Goal: Task Accomplishment & Management: Complete application form

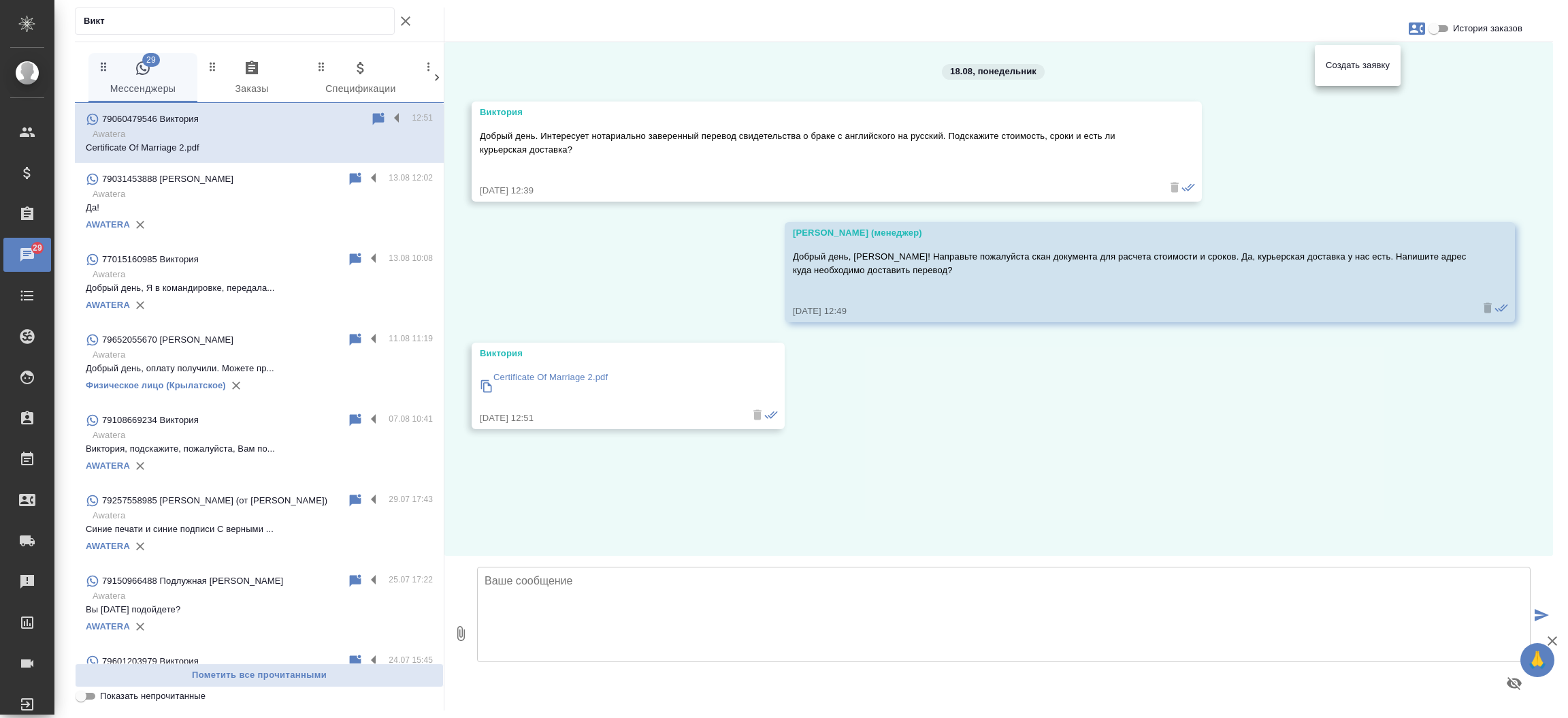
click at [536, 375] on div at bounding box center [784, 359] width 1568 height 718
click at [536, 375] on p "Certificate Of Marriage 2.pdf" at bounding box center [551, 377] width 114 height 13
click at [1532, 104] on div "18.08, [DATE] [PERSON_NAME] день. Интересует нотариально заверенный перевод сви…" at bounding box center [999, 298] width 1108 height 513
click at [1419, 33] on icon "button" at bounding box center [1416, 29] width 16 height 13
click at [1342, 93] on span "Заявка №54088" at bounding box center [1356, 95] width 67 height 13
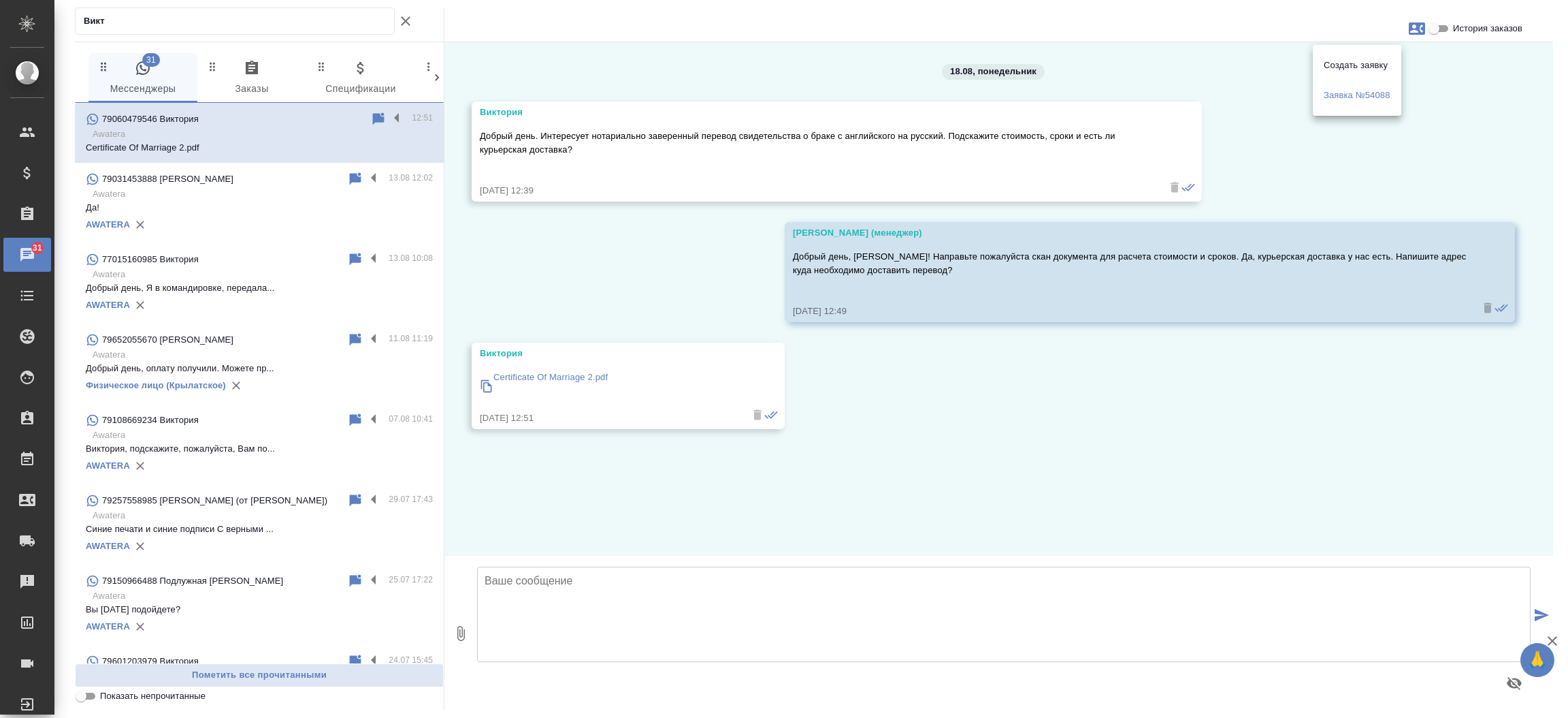
click at [403, 13] on div at bounding box center [784, 359] width 1568 height 718
click at [403, 19] on icon "button" at bounding box center [405, 21] width 16 height 16
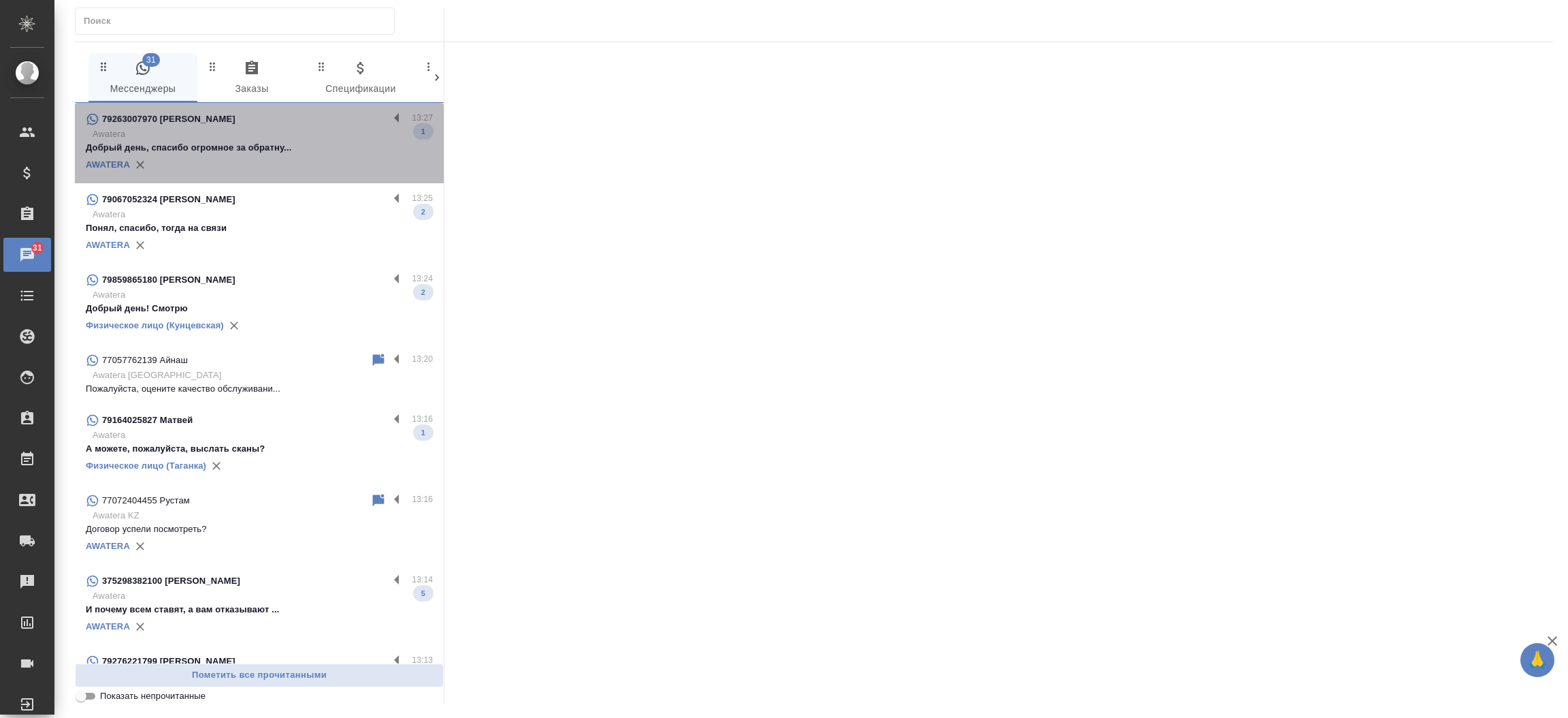
click at [262, 137] on p "Awatera" at bounding box center [262, 134] width 340 height 13
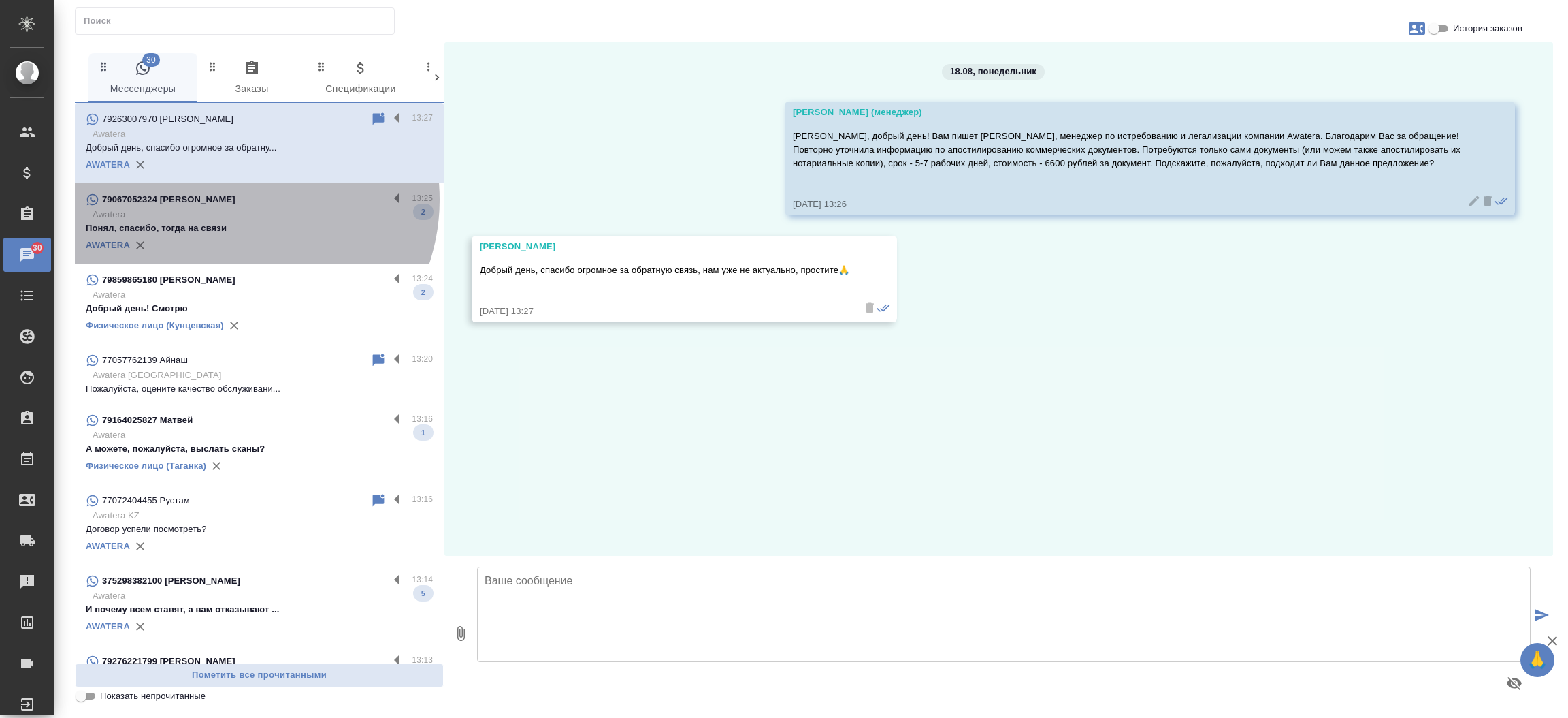
click at [238, 199] on div "79067052324 Roman Bokov" at bounding box center [236, 199] width 303 height 16
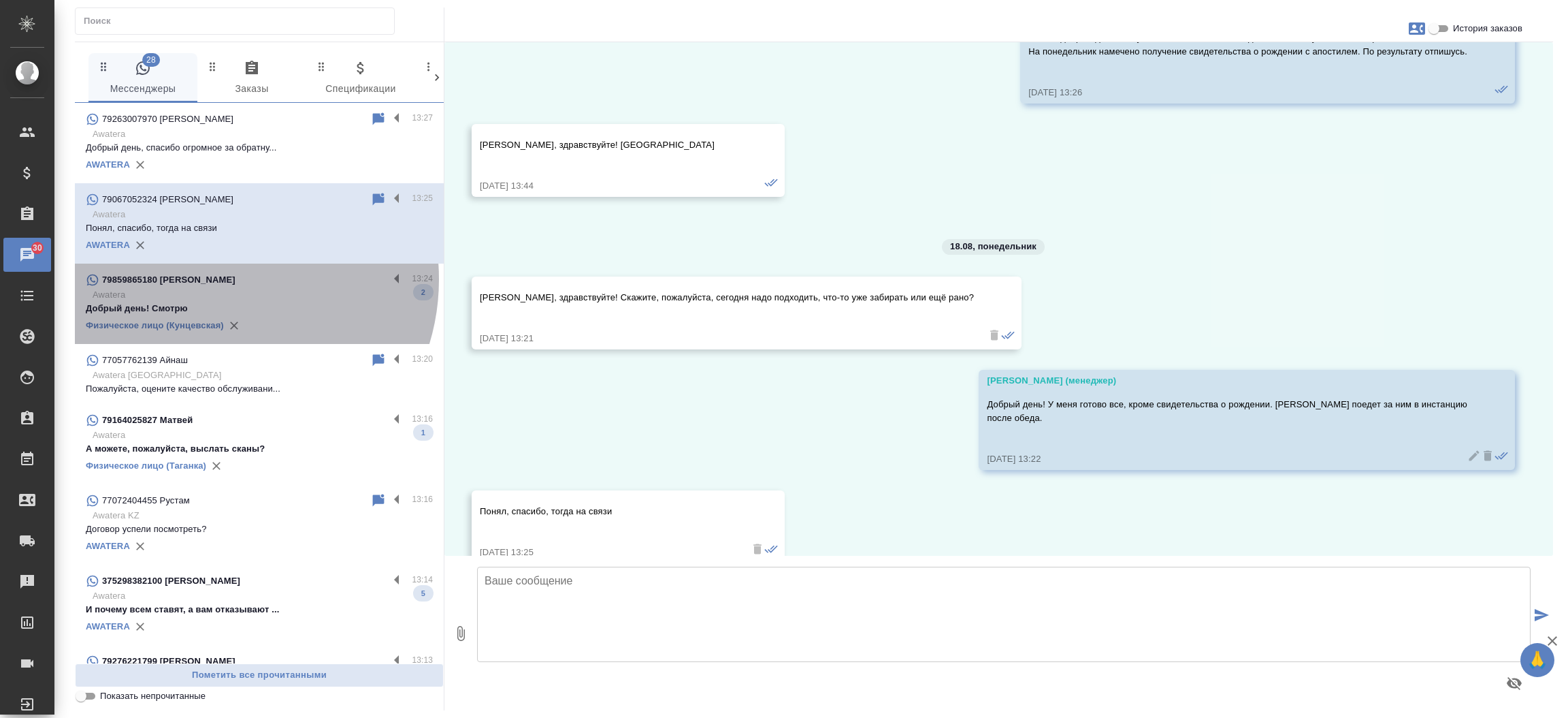
click at [218, 280] on p "79859865180 Карманов Лев" at bounding box center [168, 280] width 133 height 13
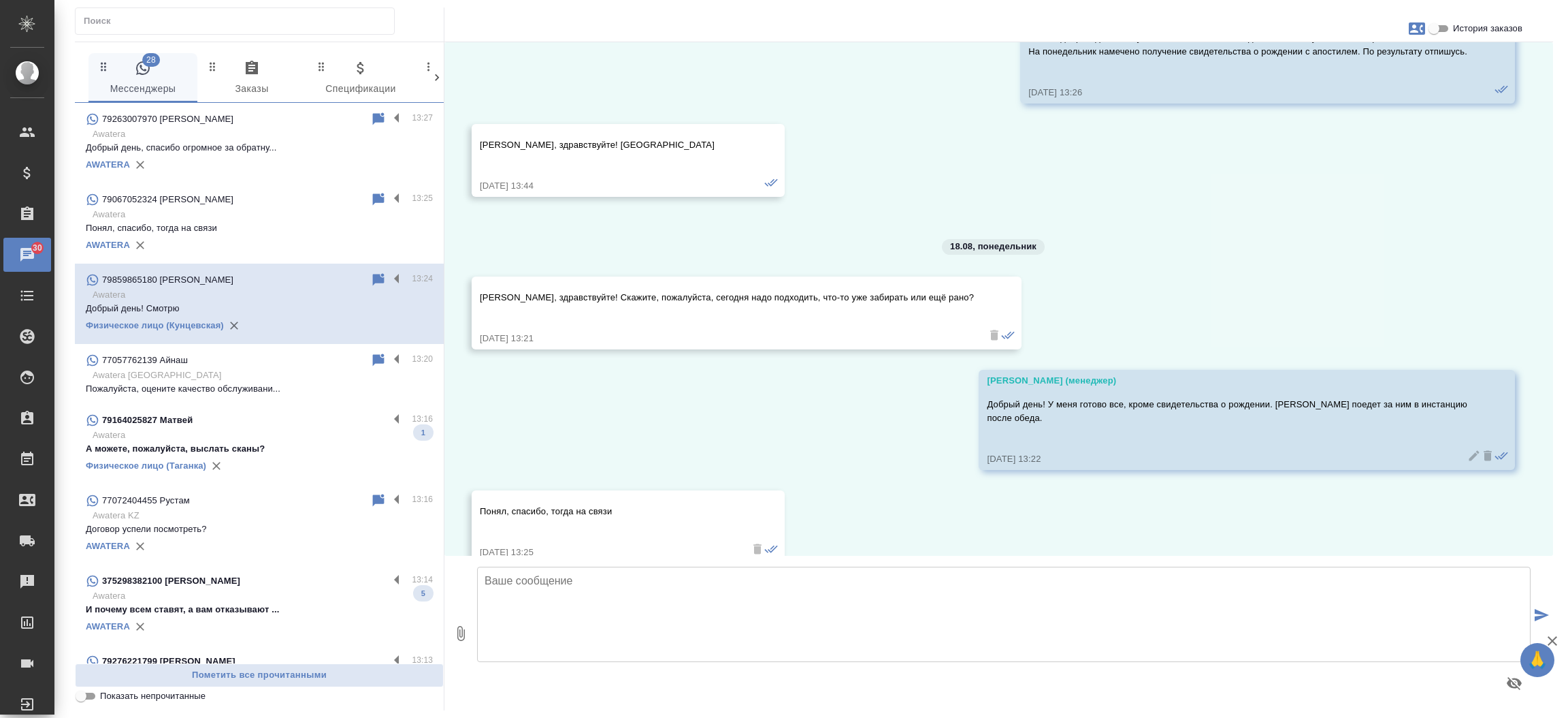
scroll to position [6098, 0]
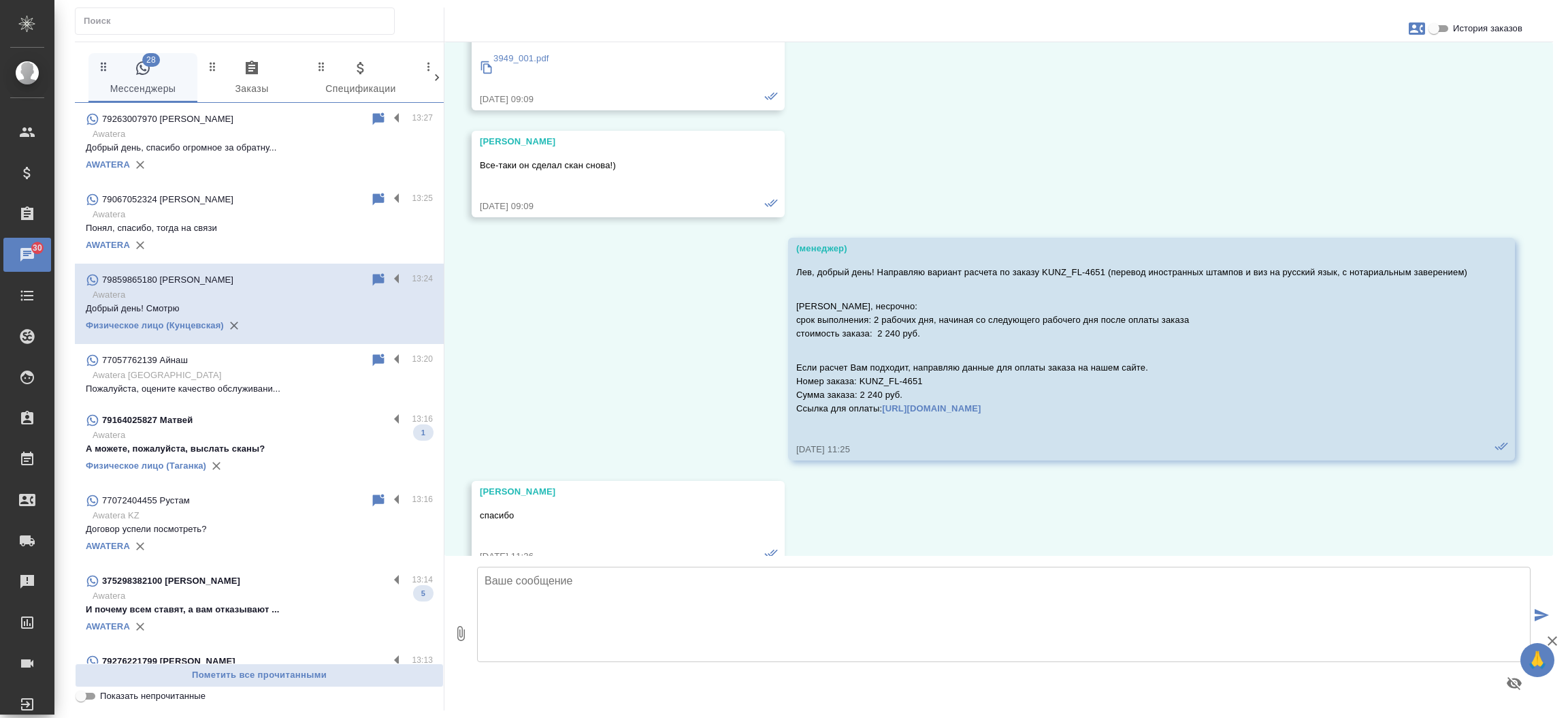
click at [232, 436] on p "Awatera" at bounding box center [262, 435] width 340 height 13
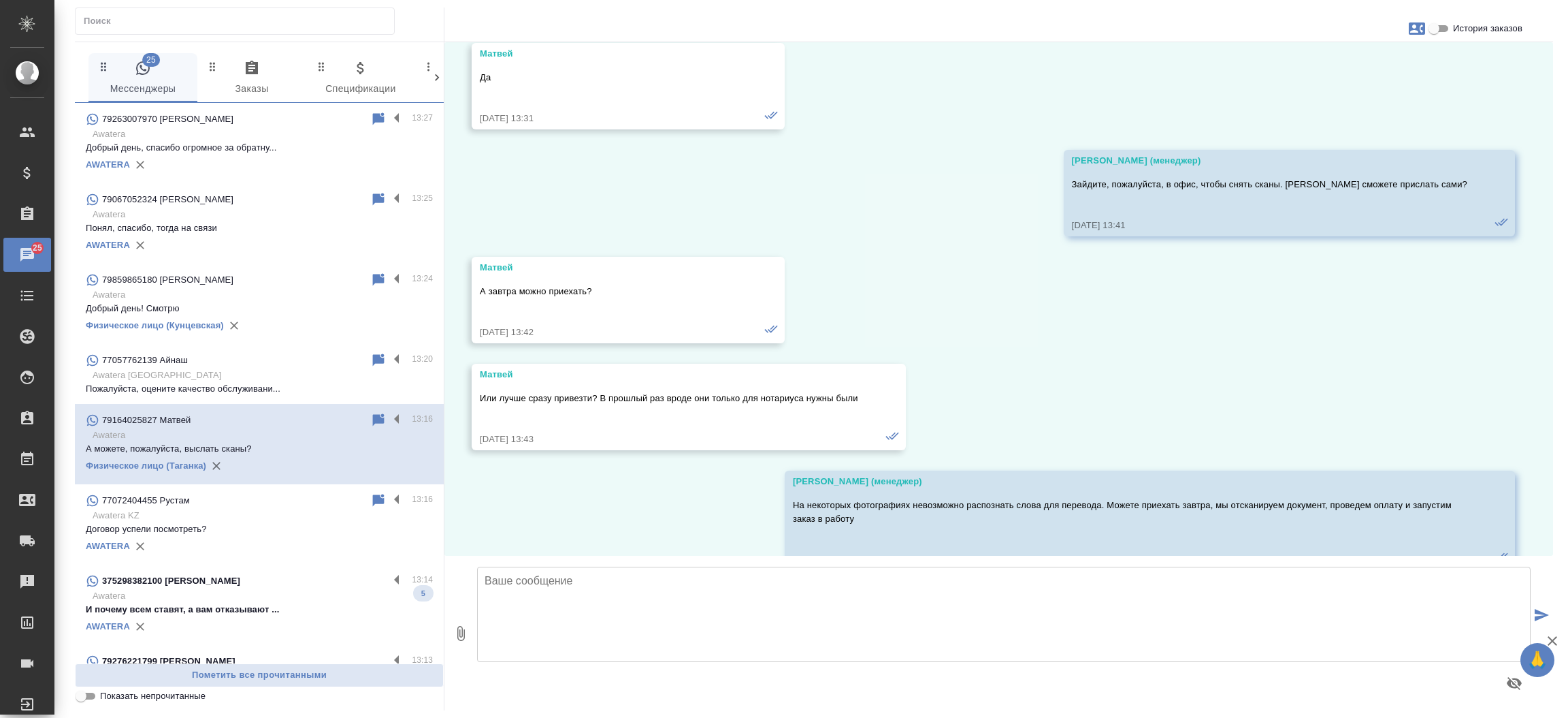
scroll to position [24827, 0]
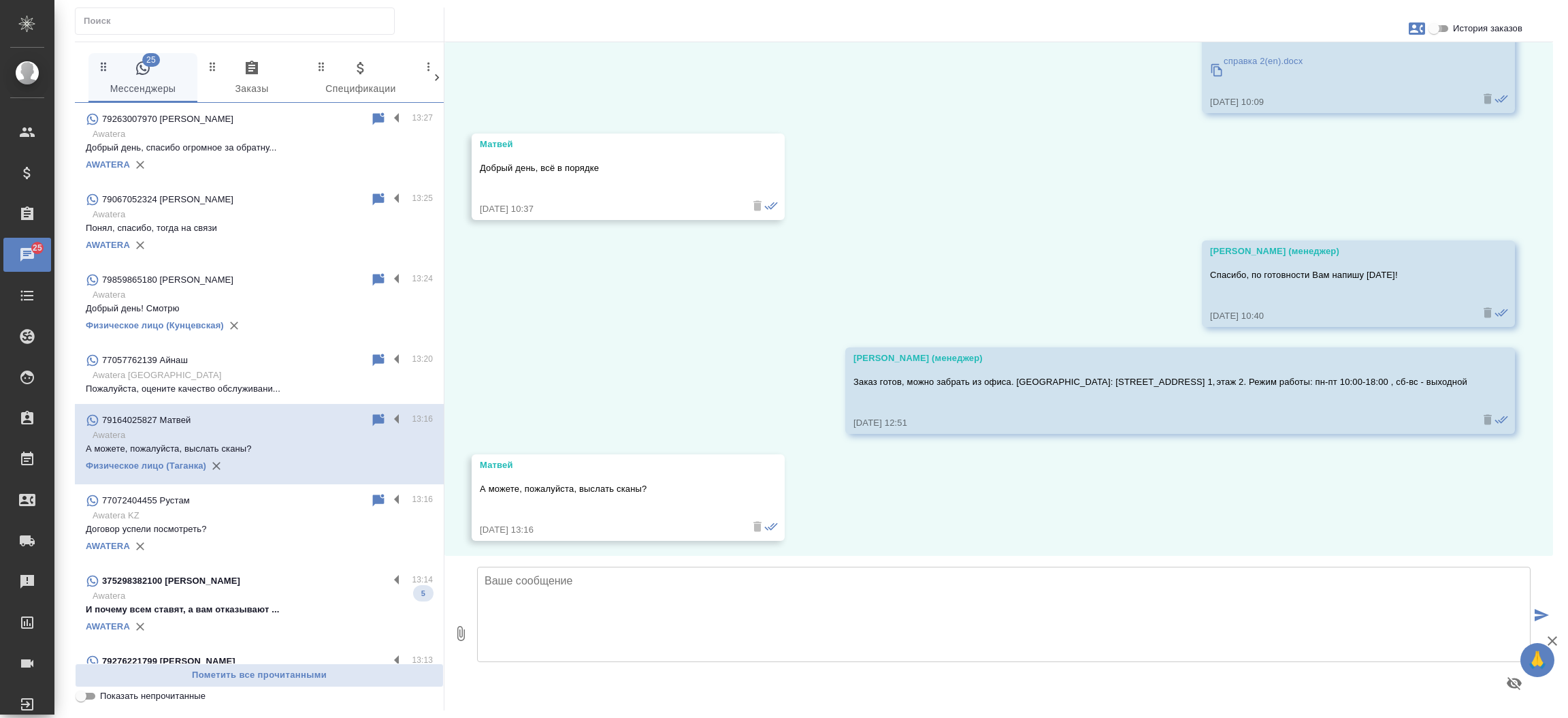
click at [1442, 30] on input "История заказов" at bounding box center [1433, 29] width 49 height 16
checkbox input "true"
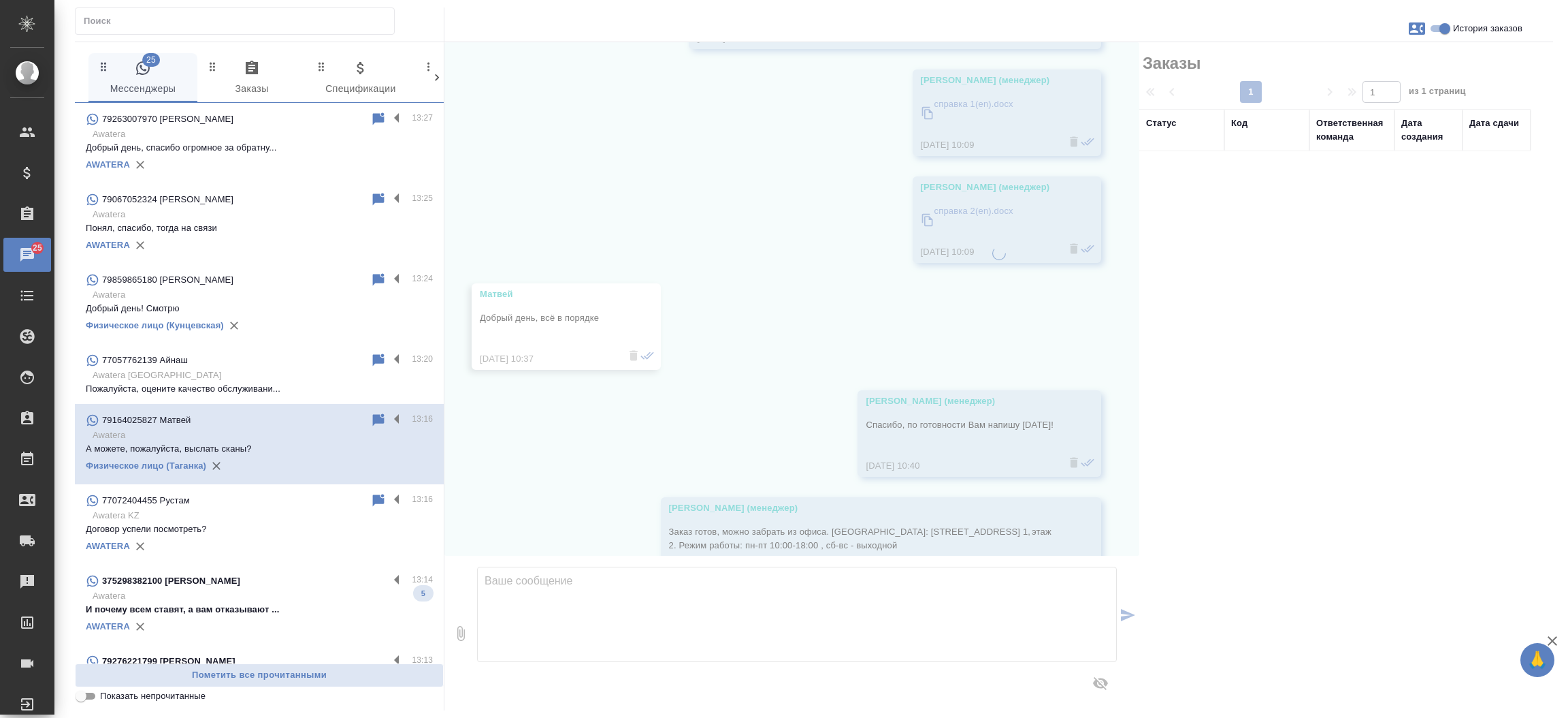
scroll to position [25086, 0]
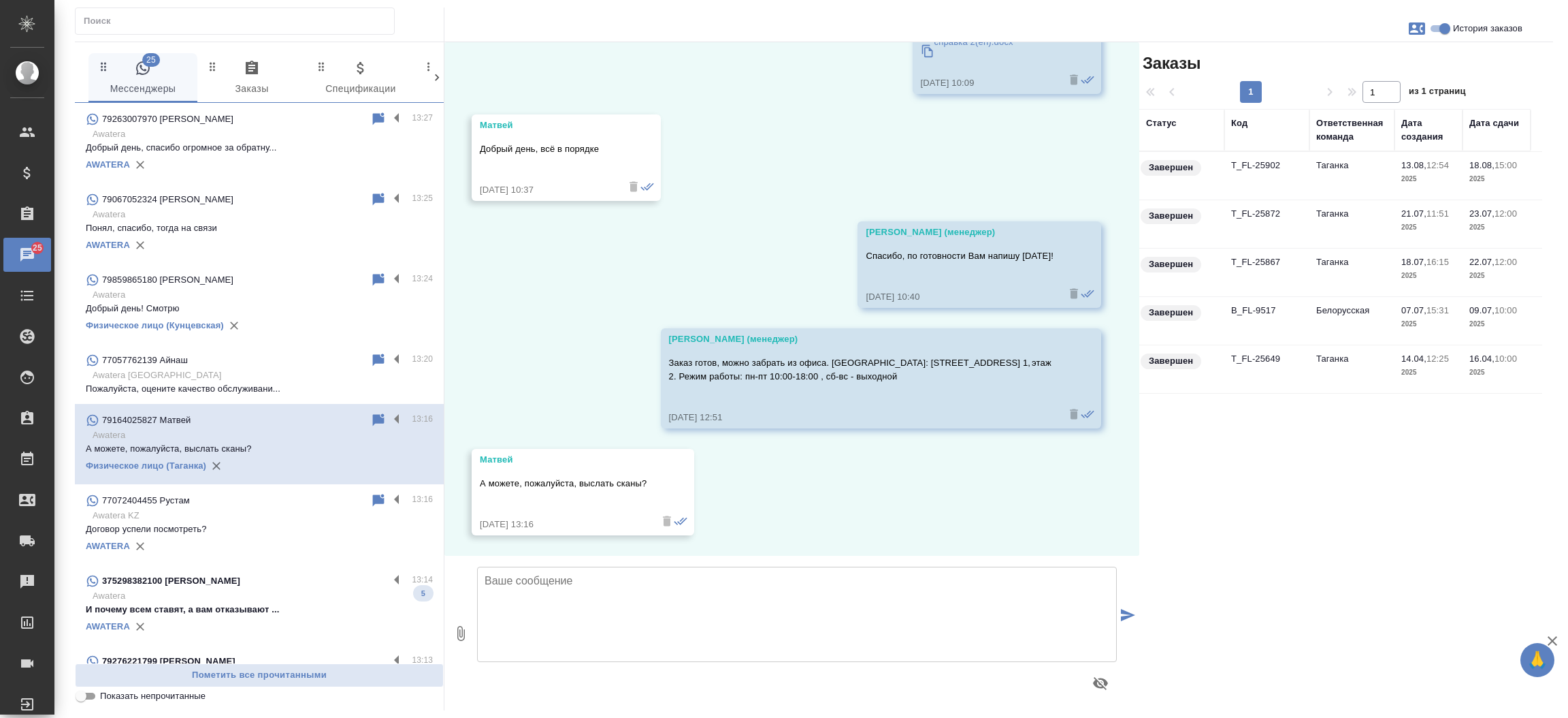
click at [1266, 173] on td "T_FL-25902" at bounding box center [1266, 175] width 85 height 47
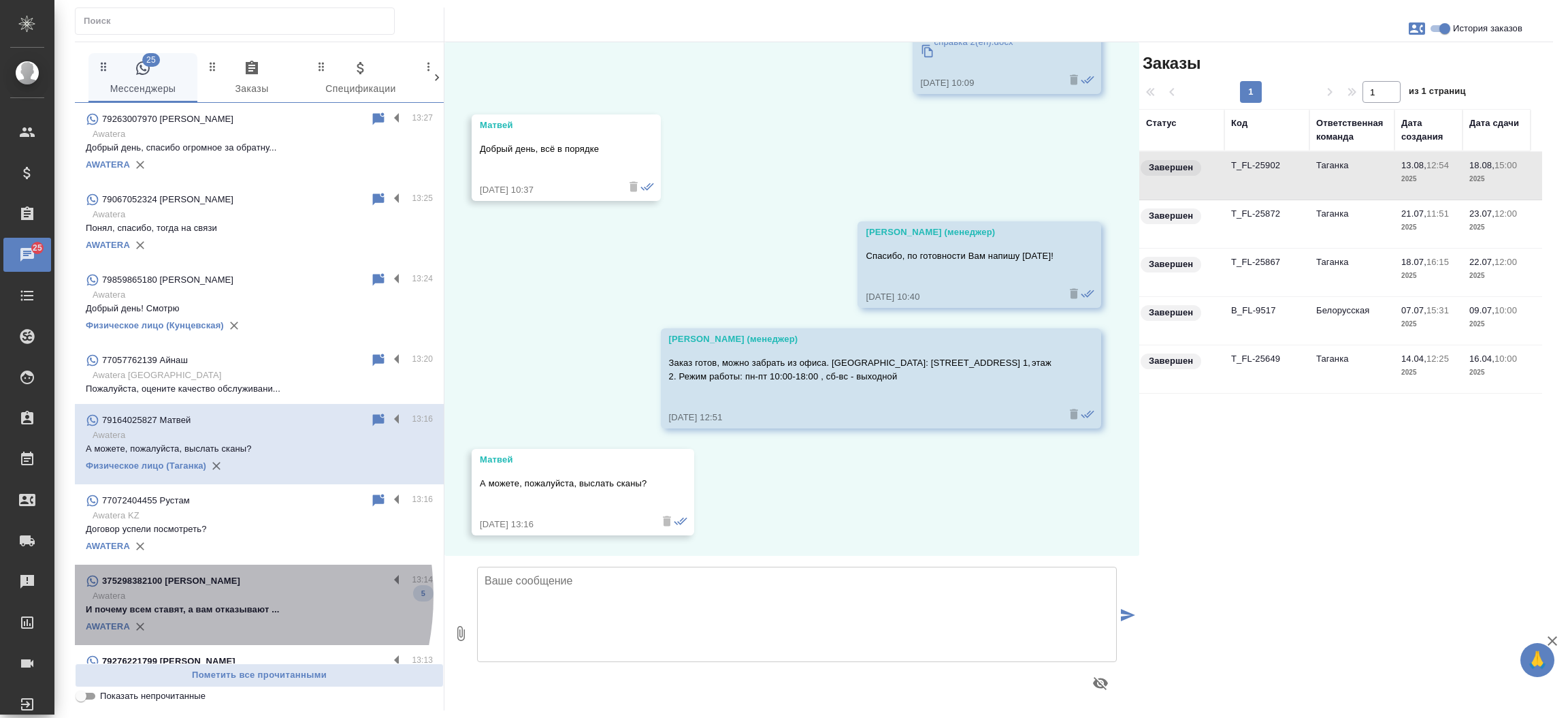
click at [170, 596] on p "Awatera" at bounding box center [262, 596] width 340 height 13
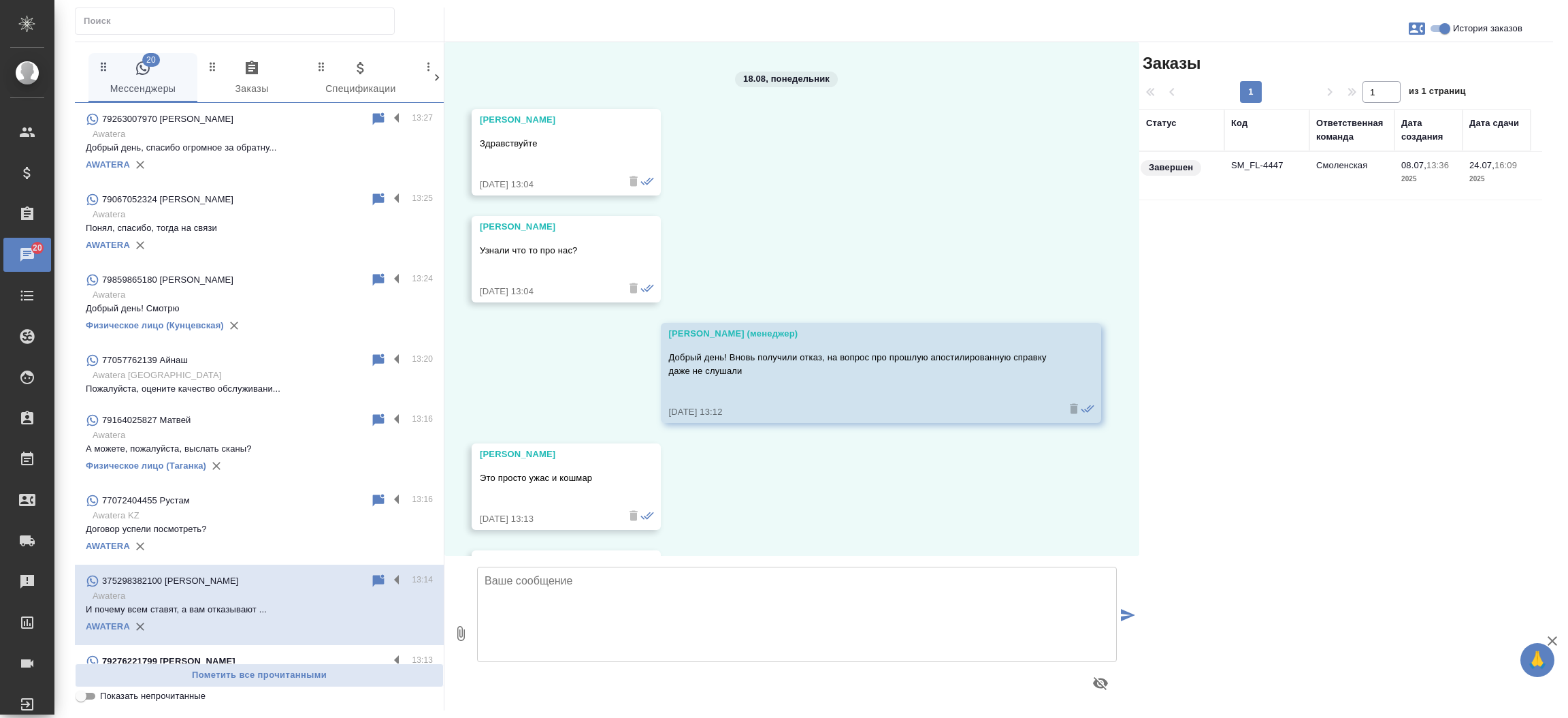
scroll to position [20742, 0]
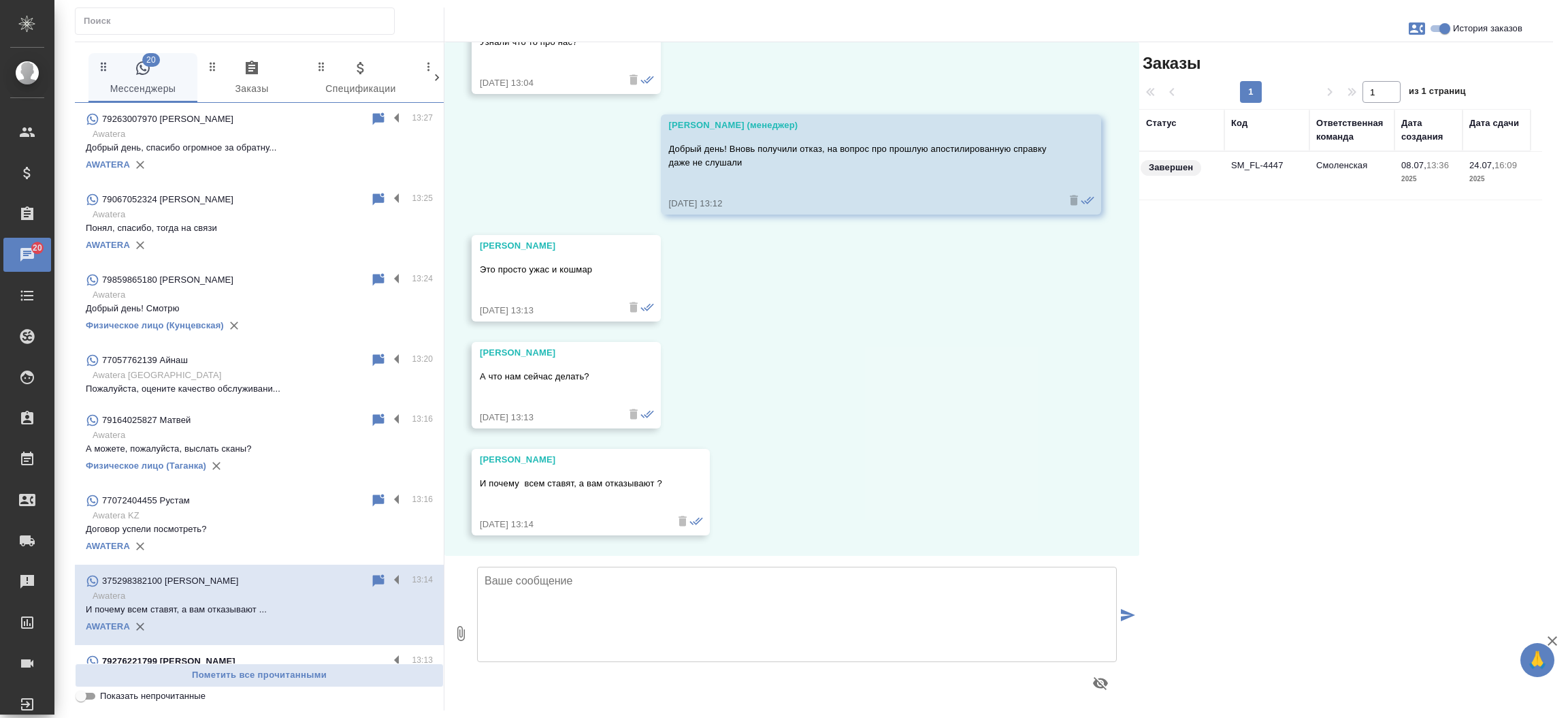
click at [1271, 162] on td "SM_FL-4447" at bounding box center [1266, 175] width 85 height 47
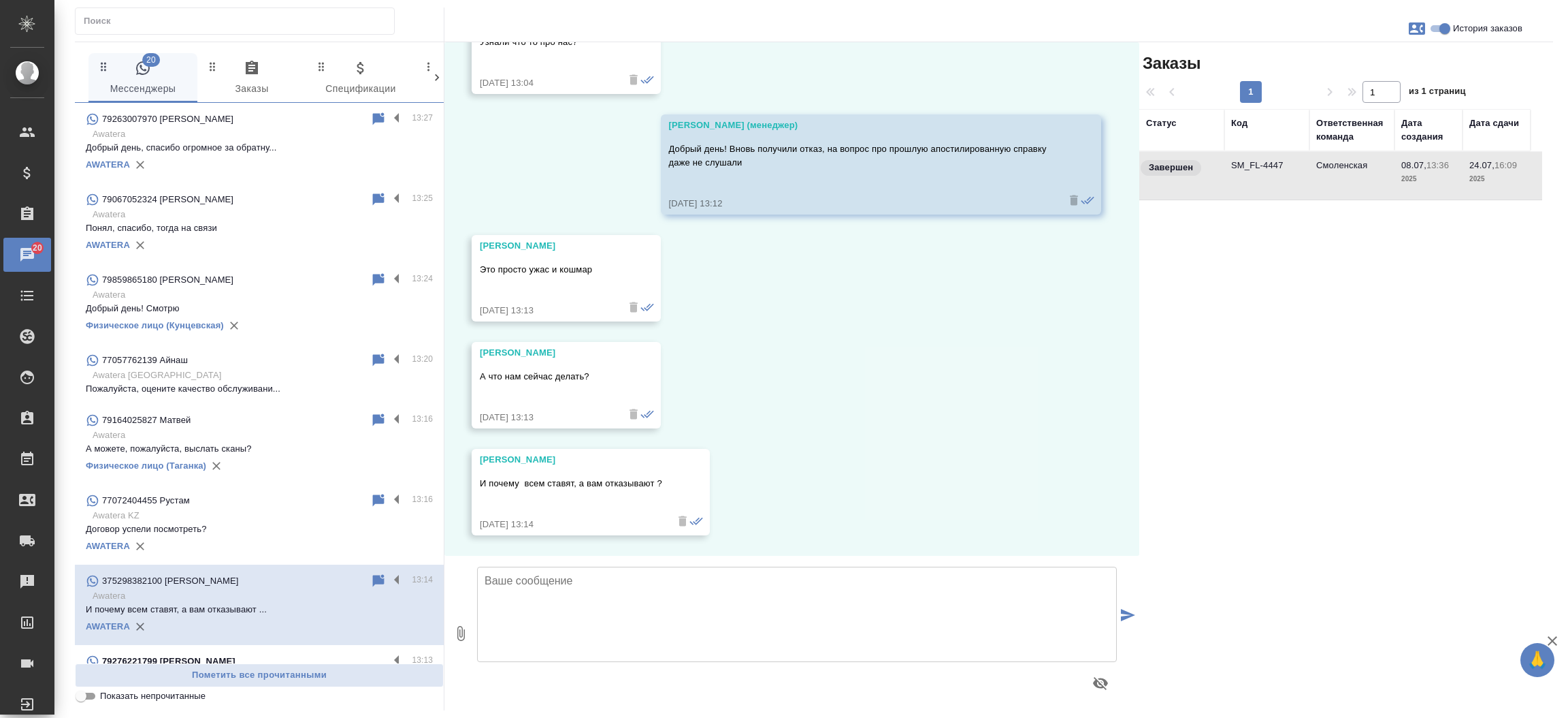
click at [1271, 162] on td "SM_FL-4447" at bounding box center [1266, 175] width 85 height 47
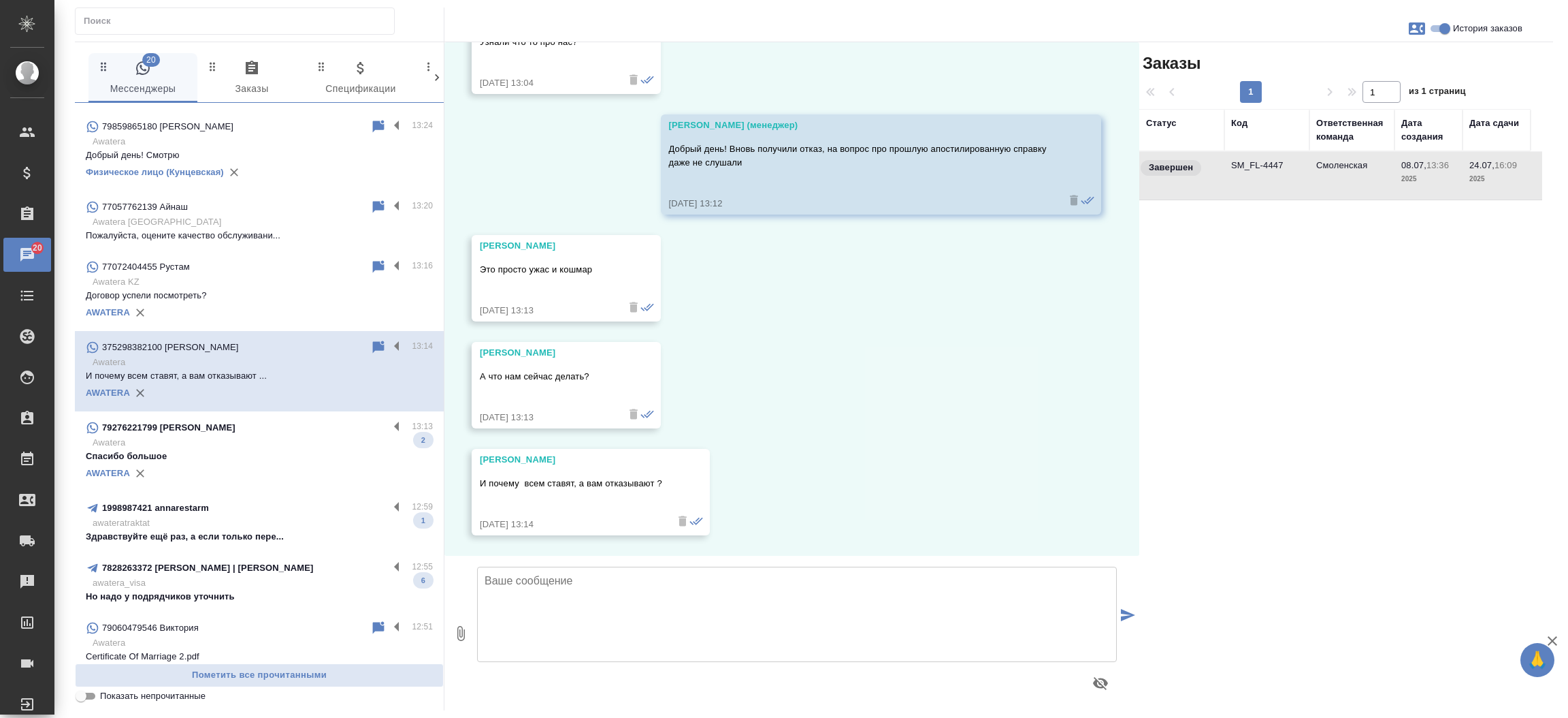
scroll to position [431, 0]
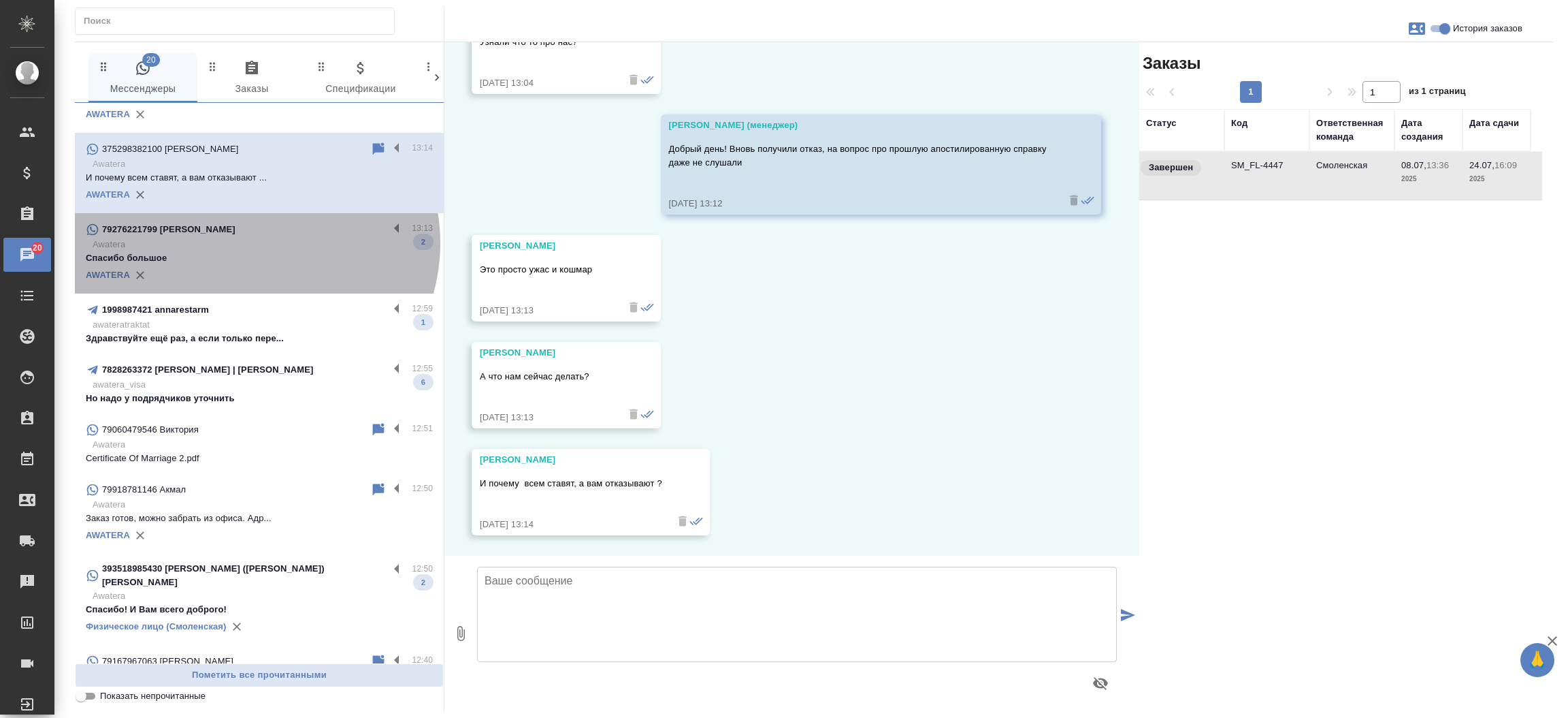
click at [253, 242] on p "Awatera" at bounding box center [262, 244] width 340 height 13
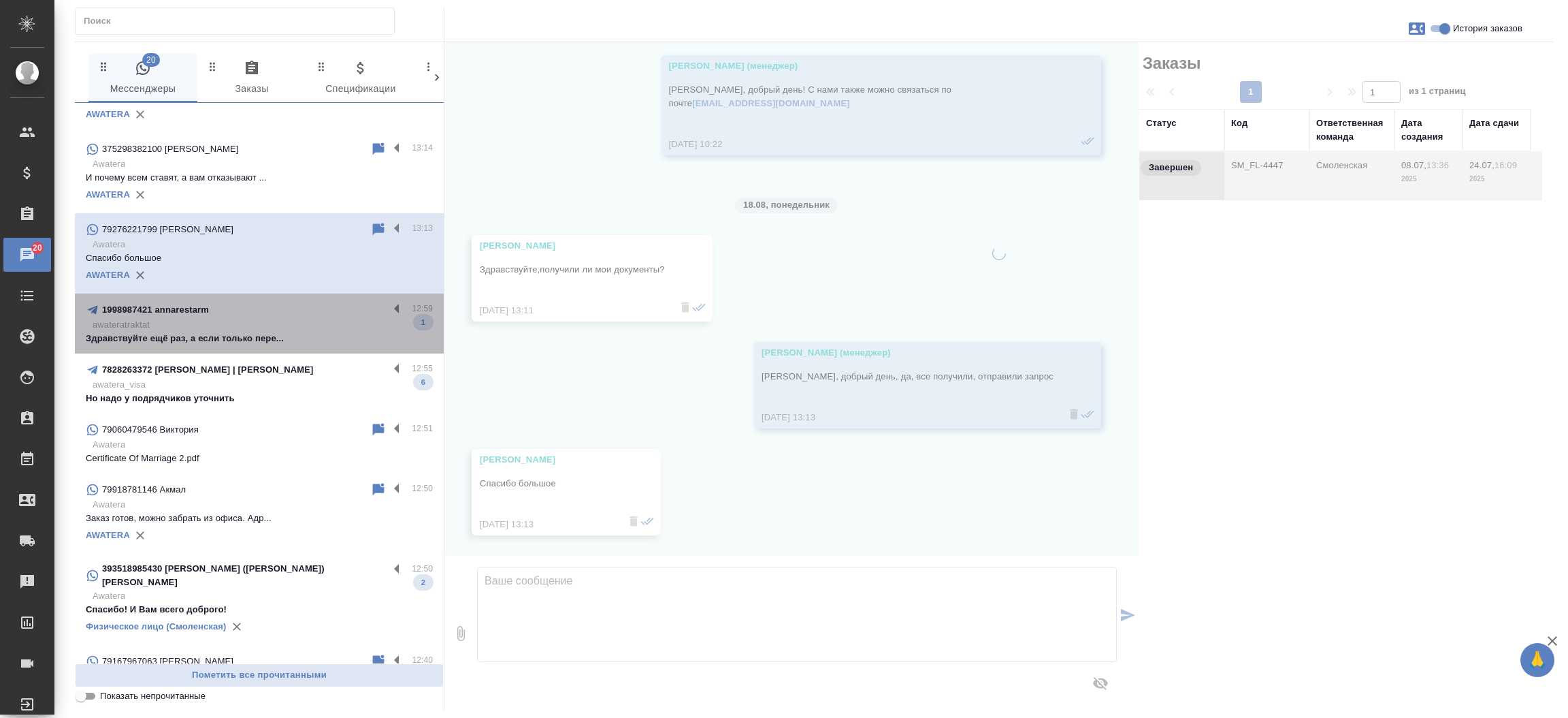
click at [270, 319] on p "awateratraktat" at bounding box center [262, 324] width 340 height 13
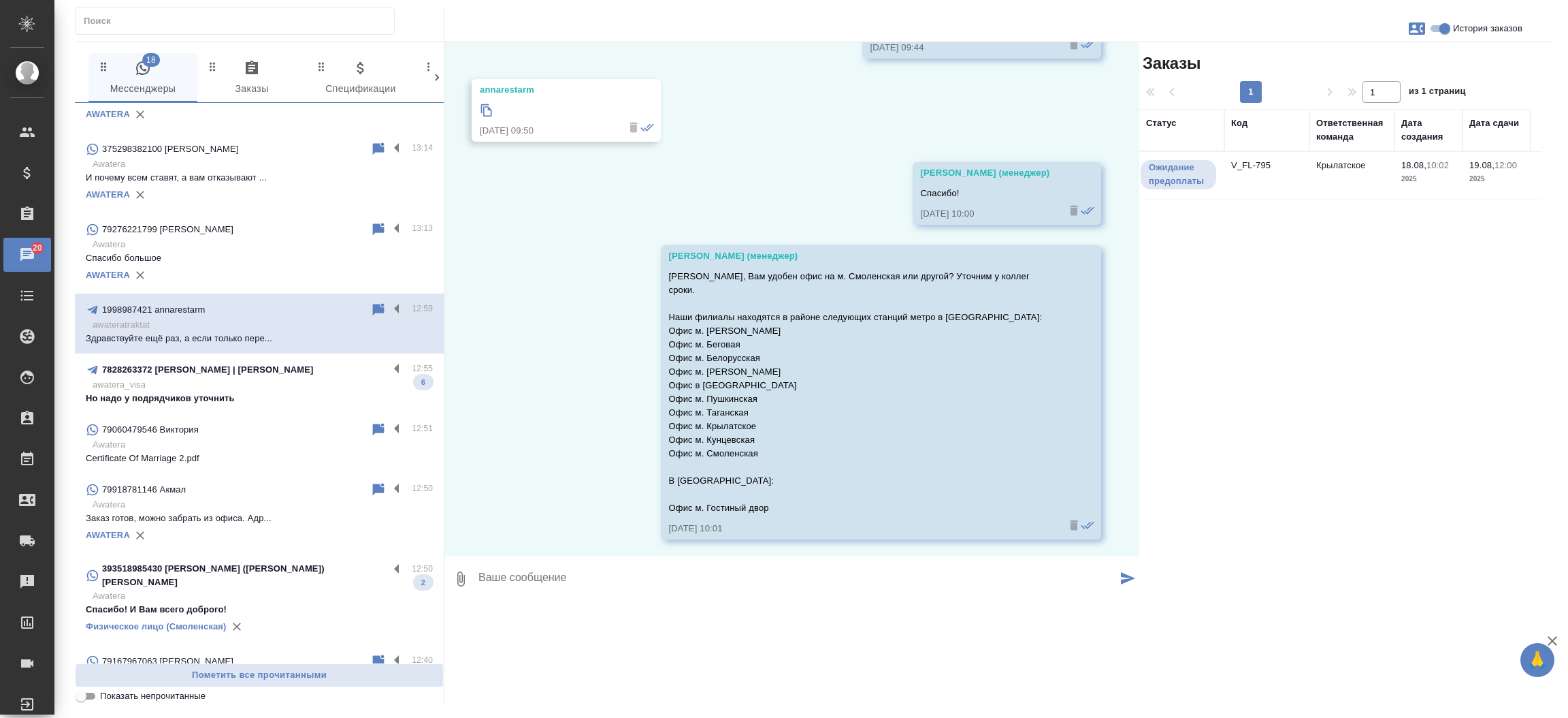
scroll to position [9857, 0]
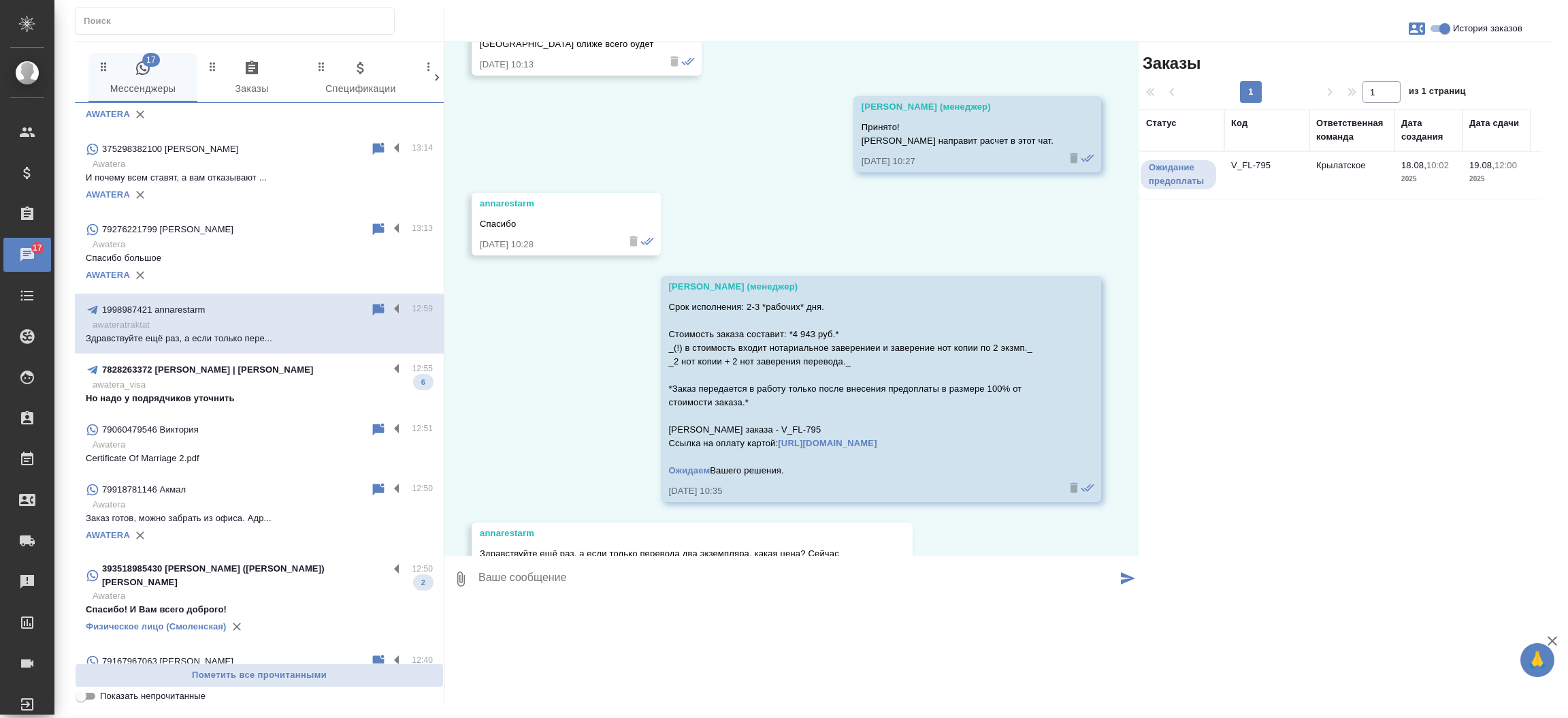
click at [1257, 163] on td "V_FL-795" at bounding box center [1266, 175] width 85 height 47
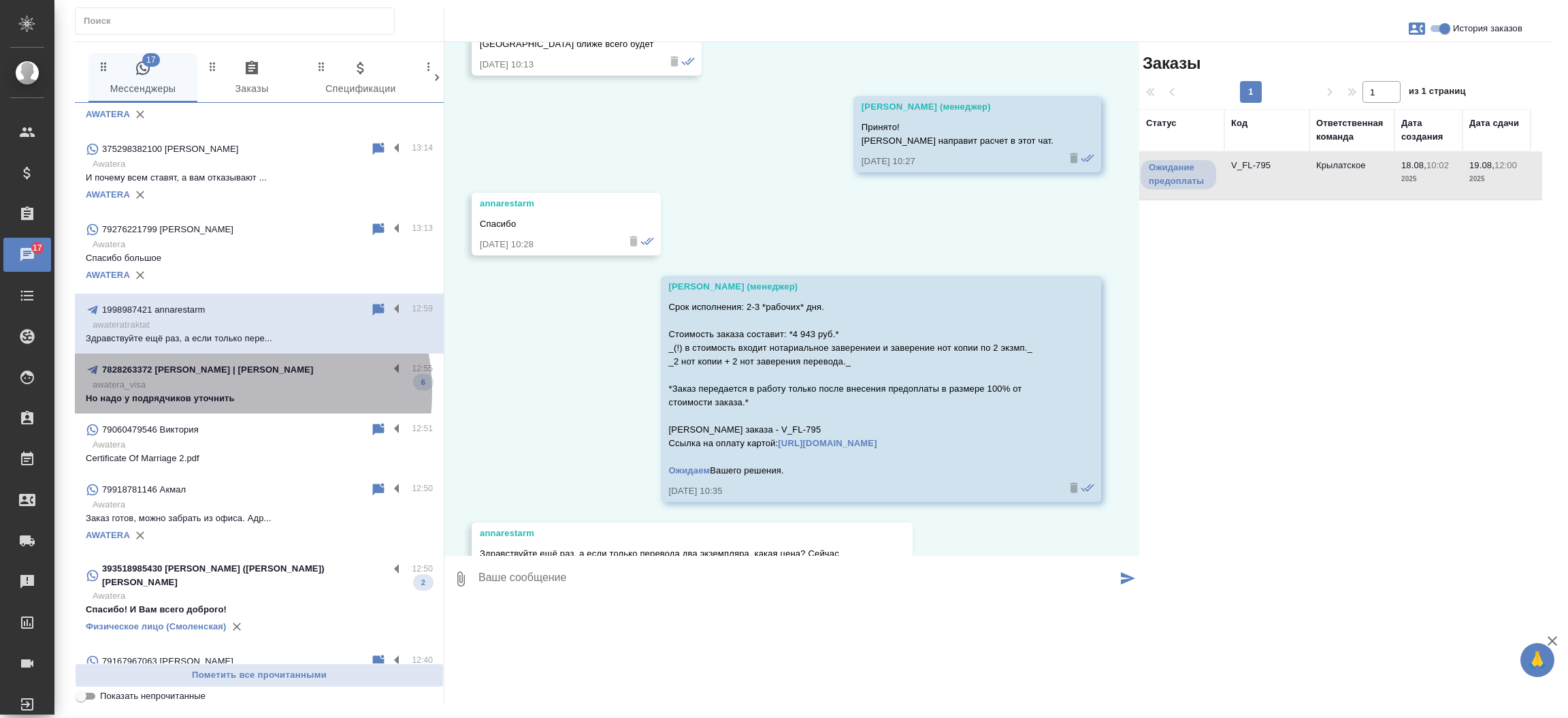
click at [215, 391] on p "Но надо у подрядчиков уточнить" at bounding box center [259, 397] width 347 height 13
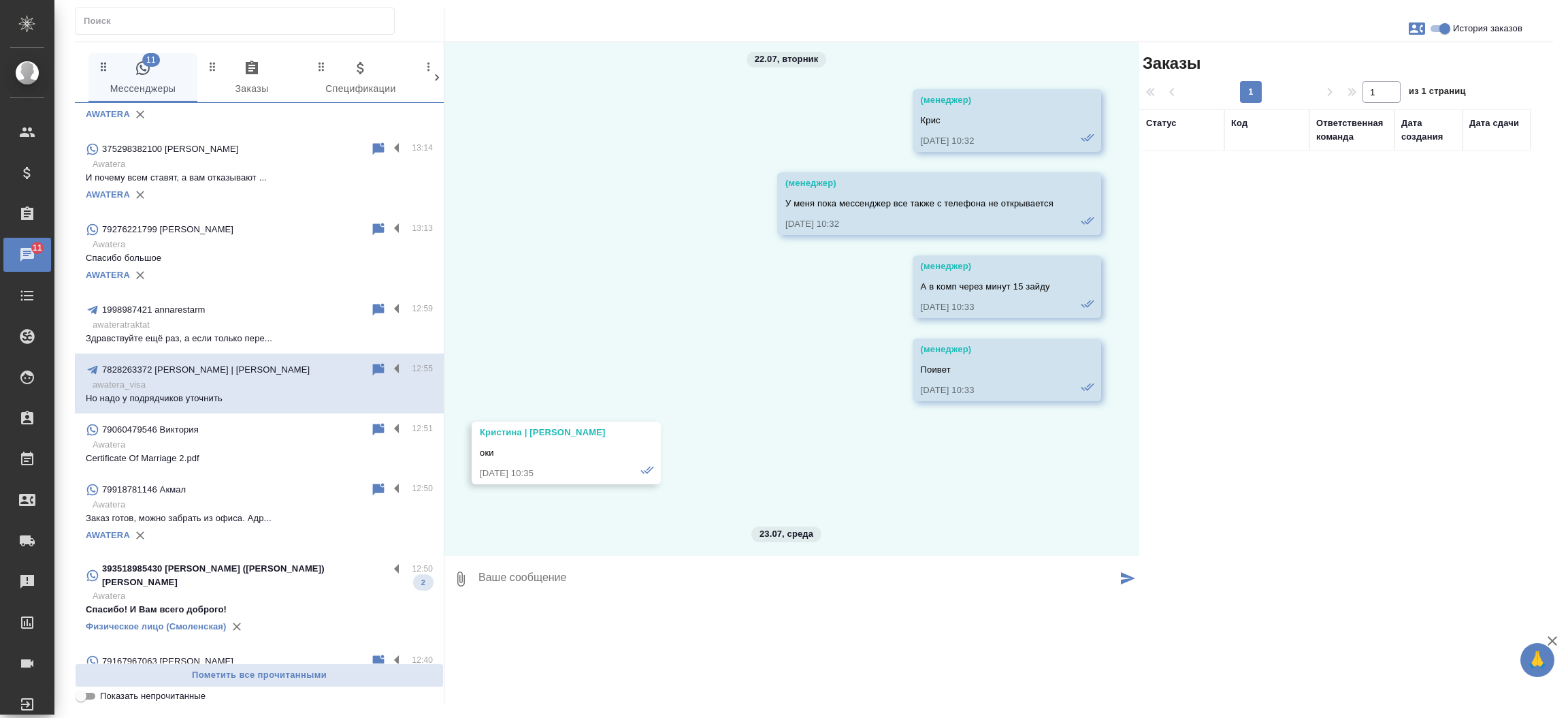
scroll to position [57682, 0]
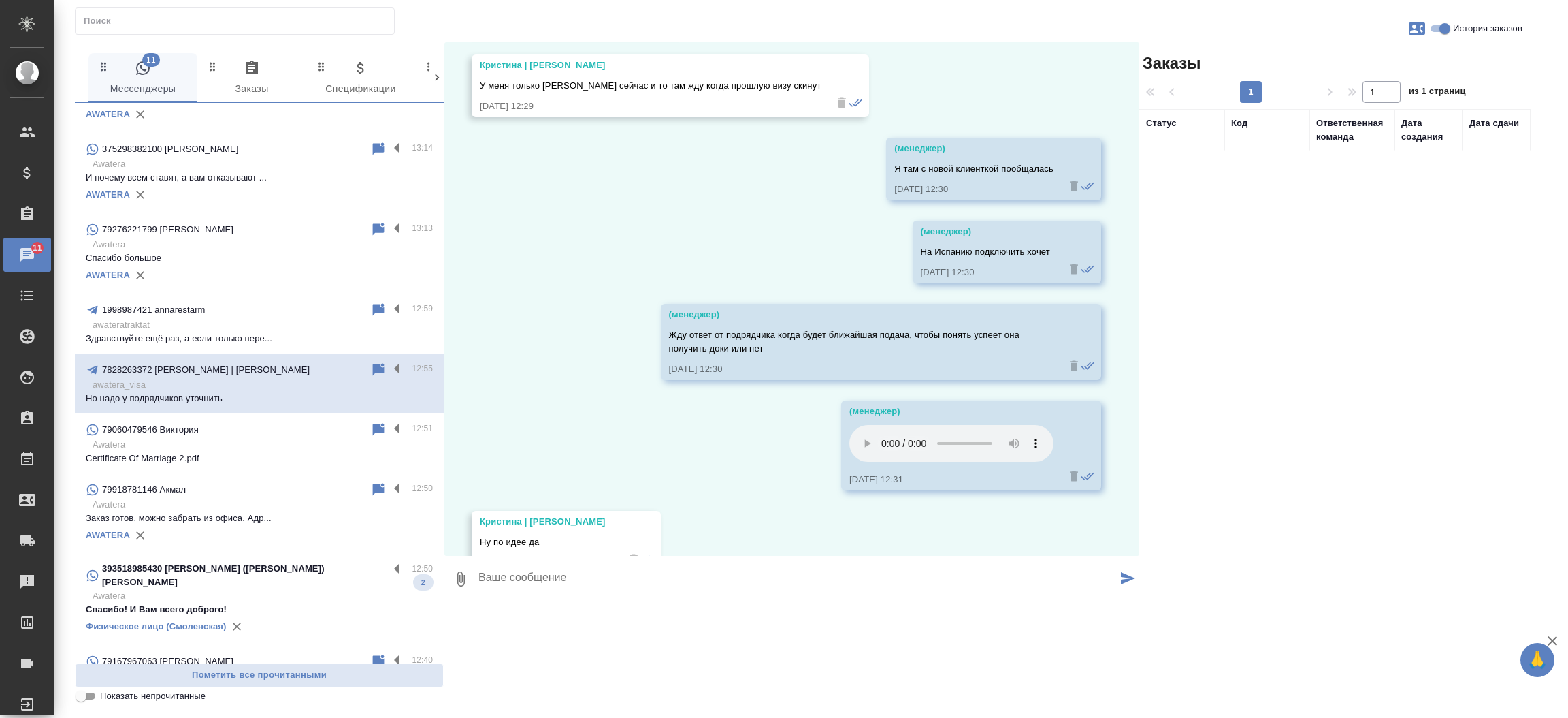
click at [203, 564] on p "393518985430 Чубарова (Фецкович) Ольга" at bounding box center [245, 575] width 286 height 28
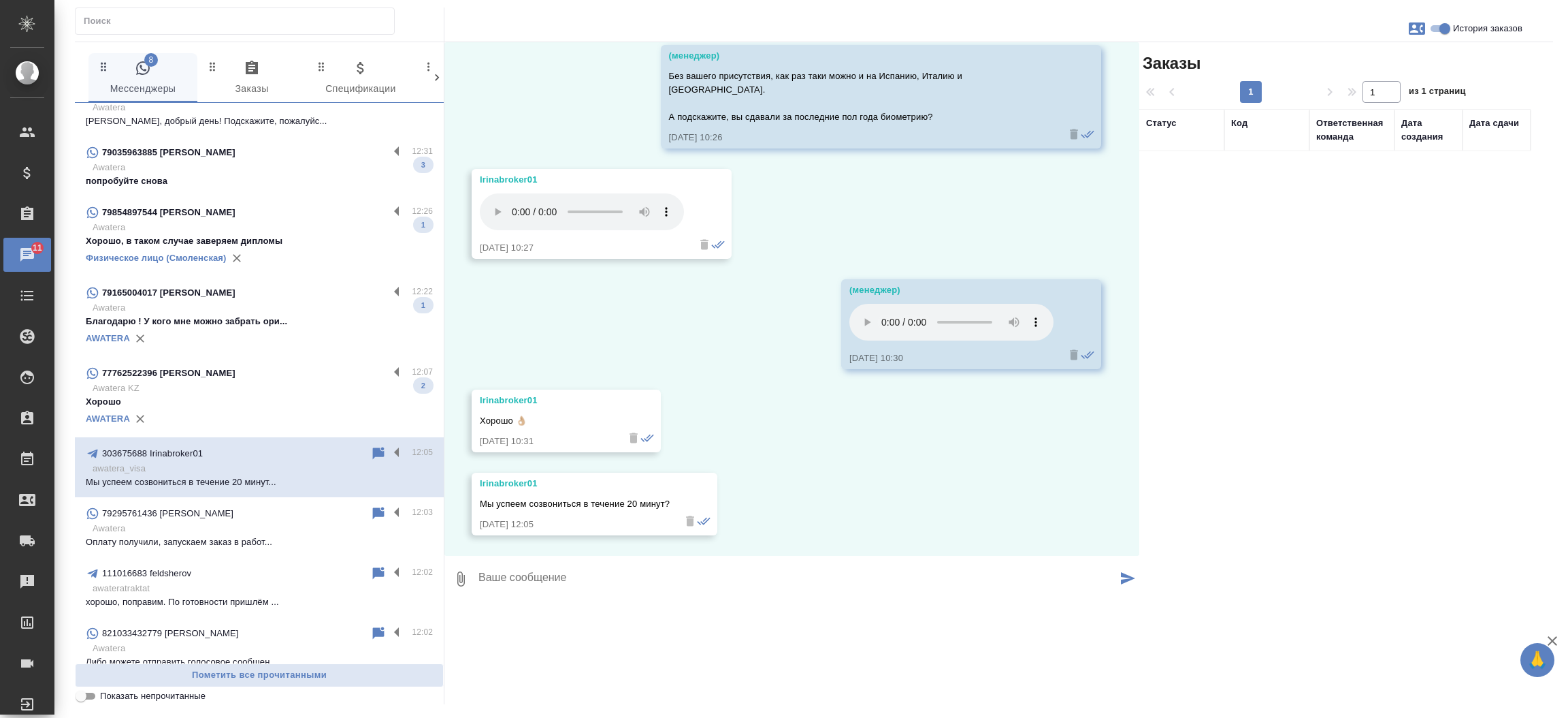
scroll to position [1811, 0]
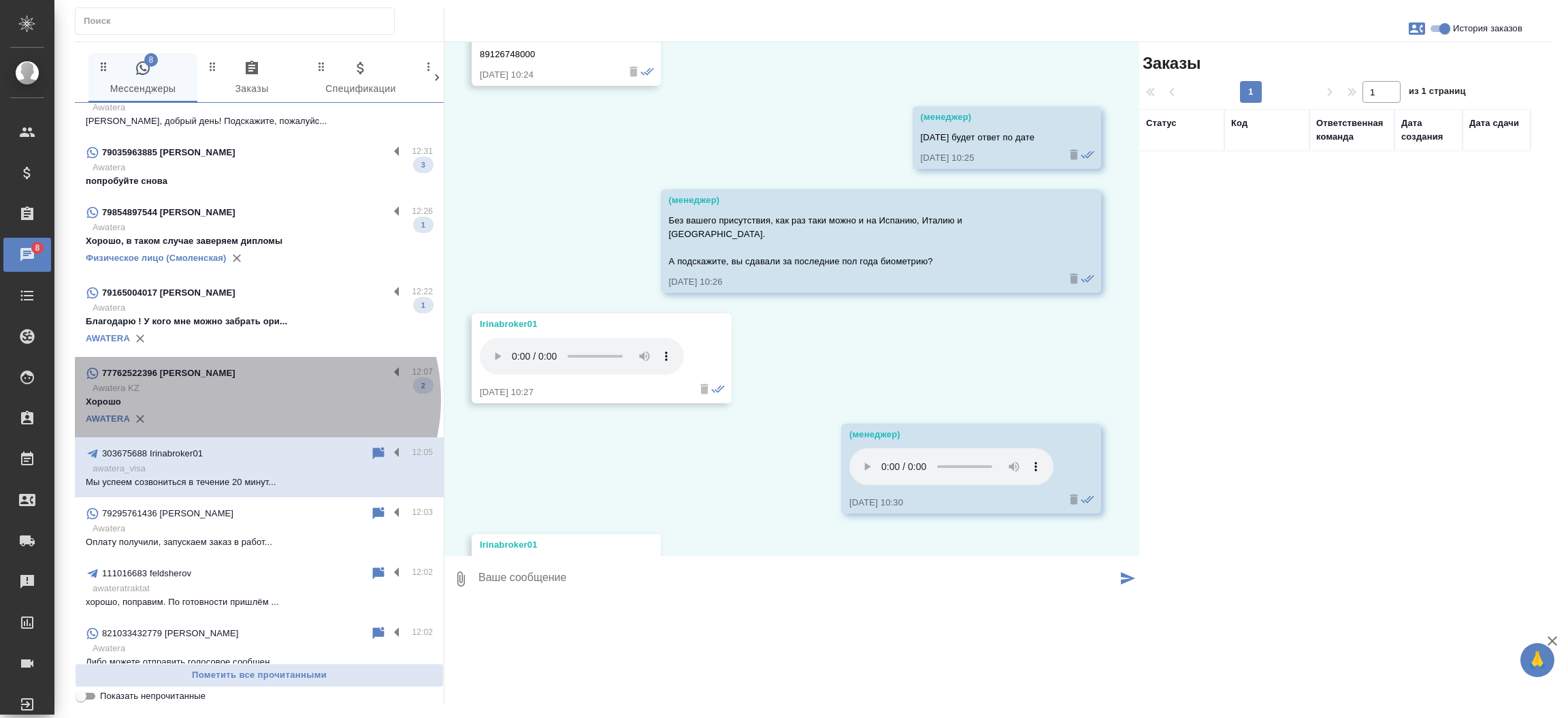
click at [255, 395] on p "Хорошо" at bounding box center [259, 401] width 347 height 13
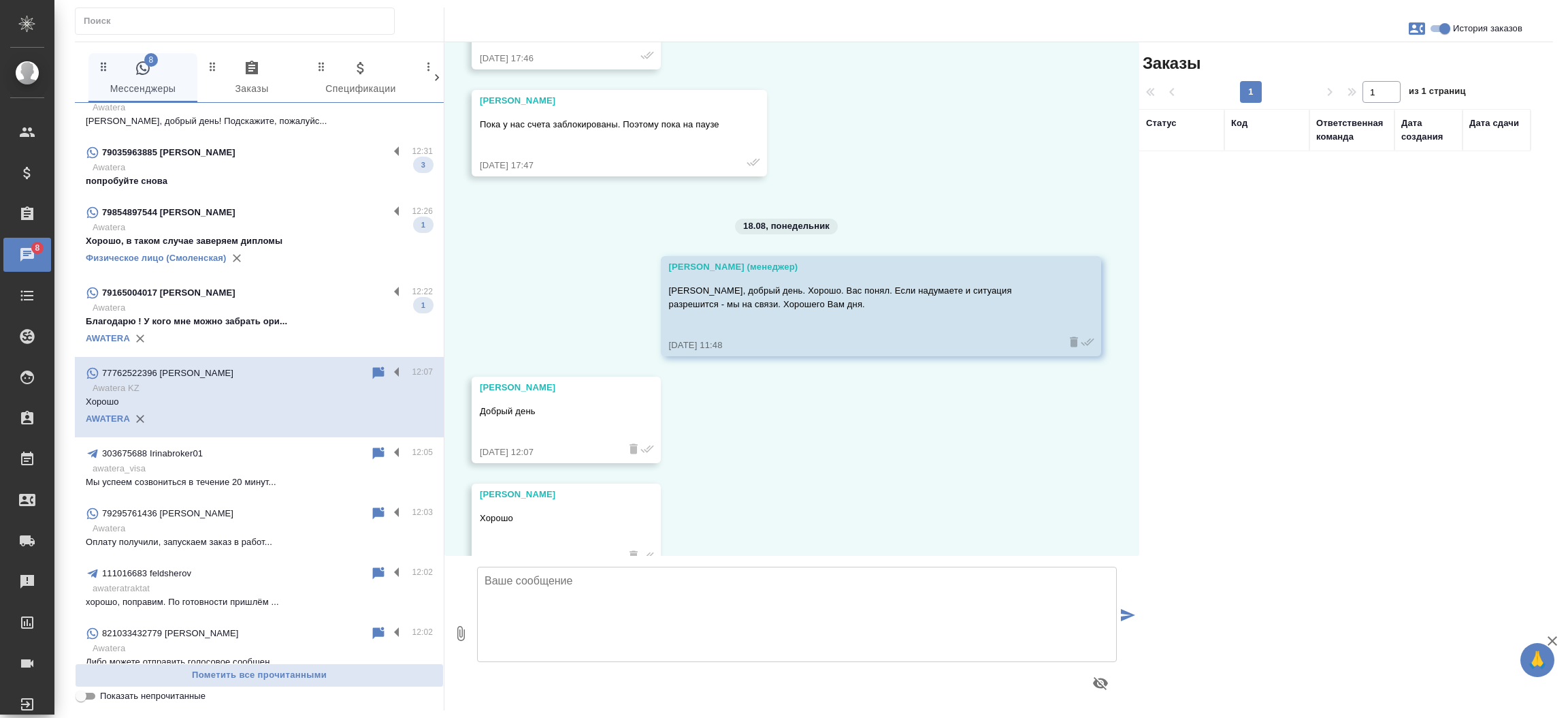
scroll to position [4907, 0]
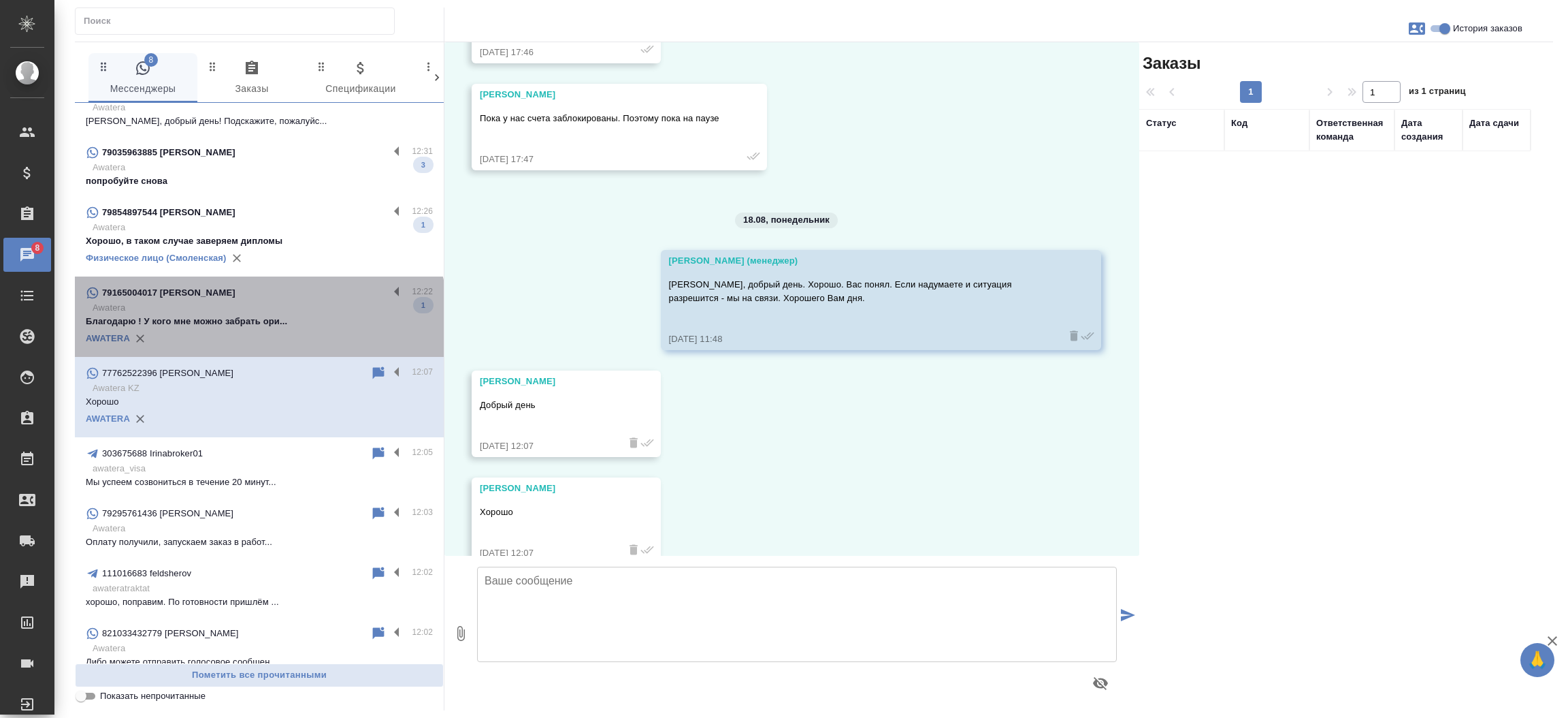
click at [259, 314] on p "Благодарю ! У кого мне можно забрать ори..." at bounding box center [259, 321] width 347 height 13
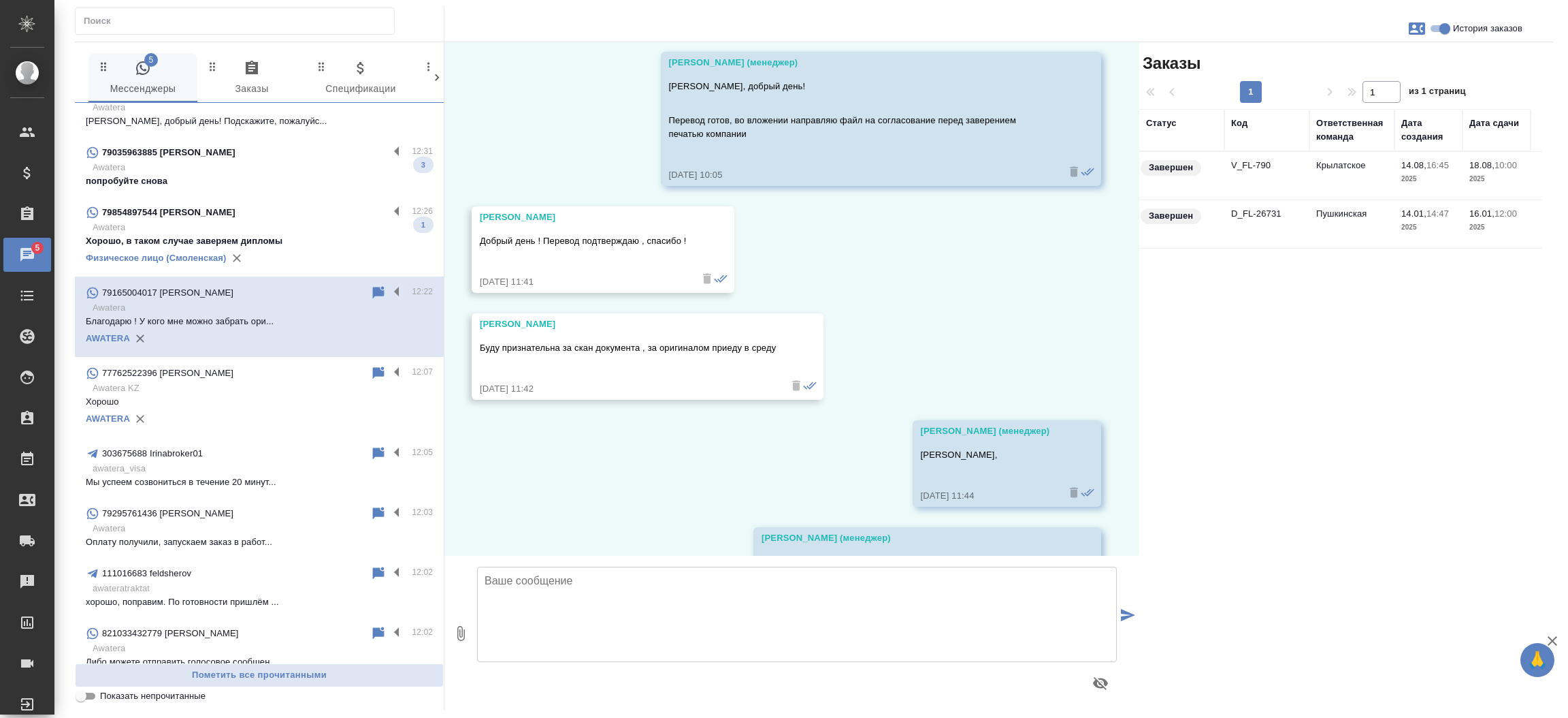
scroll to position [2424, 0]
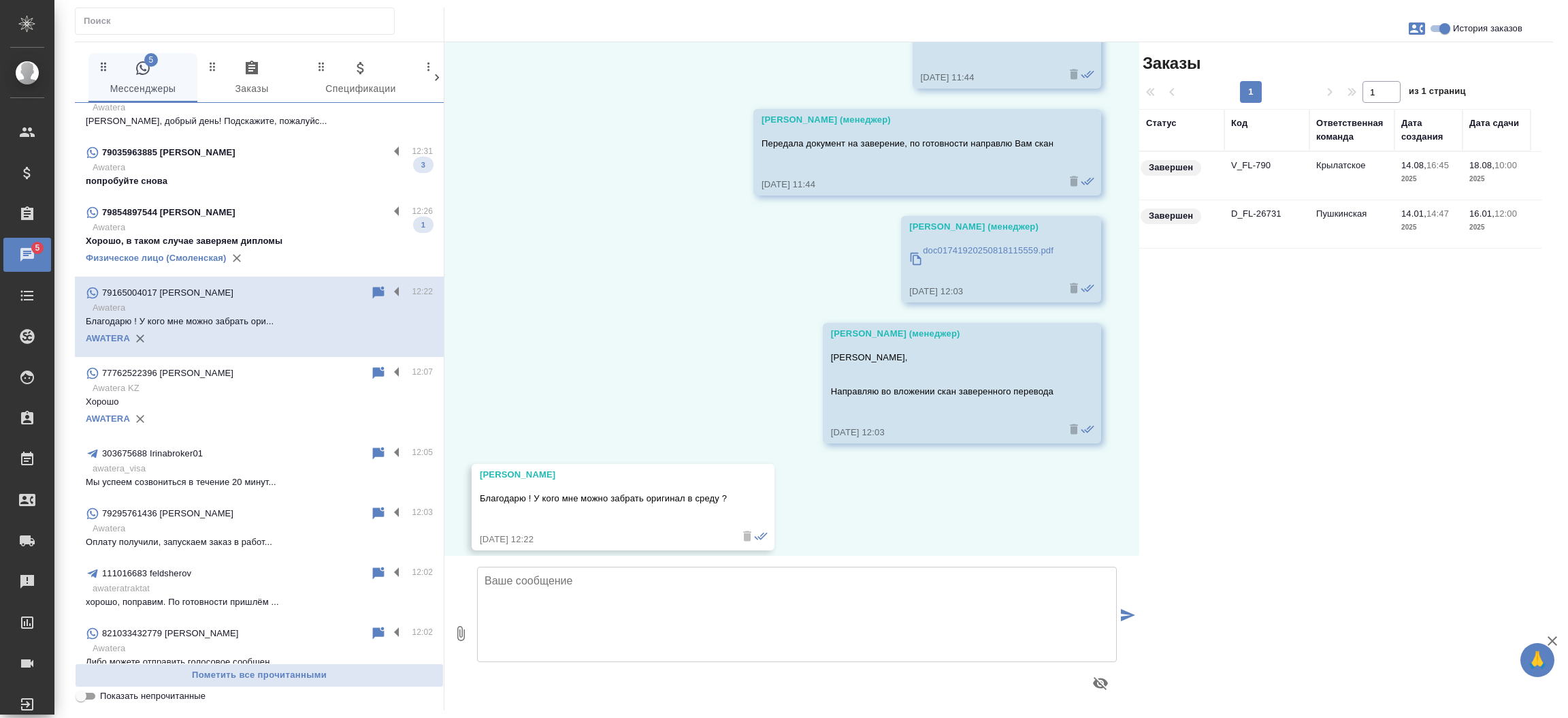
click at [1247, 161] on td "V_FL-790" at bounding box center [1266, 175] width 85 height 47
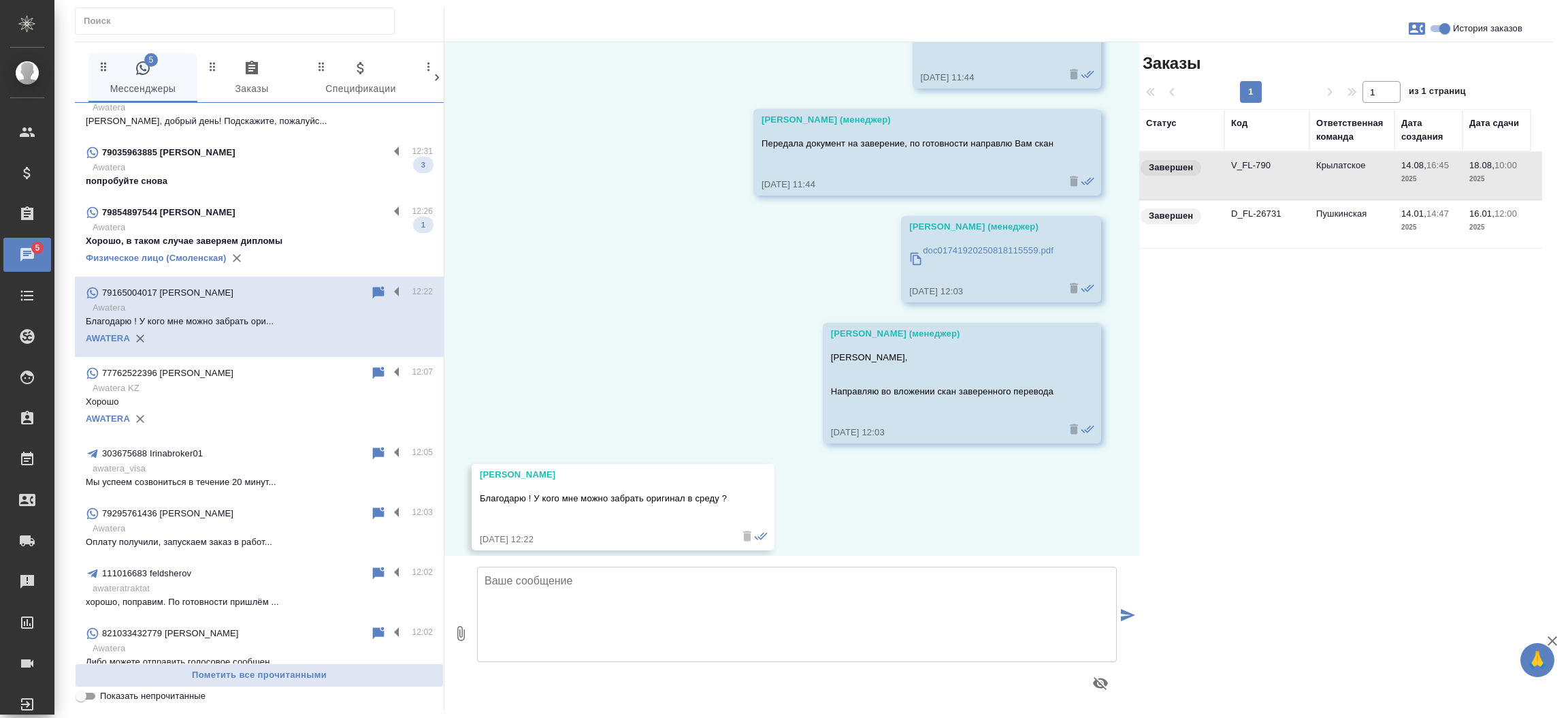
click at [1247, 161] on td "V_FL-790" at bounding box center [1266, 175] width 85 height 47
click at [288, 161] on p "Awatera" at bounding box center [262, 167] width 340 height 13
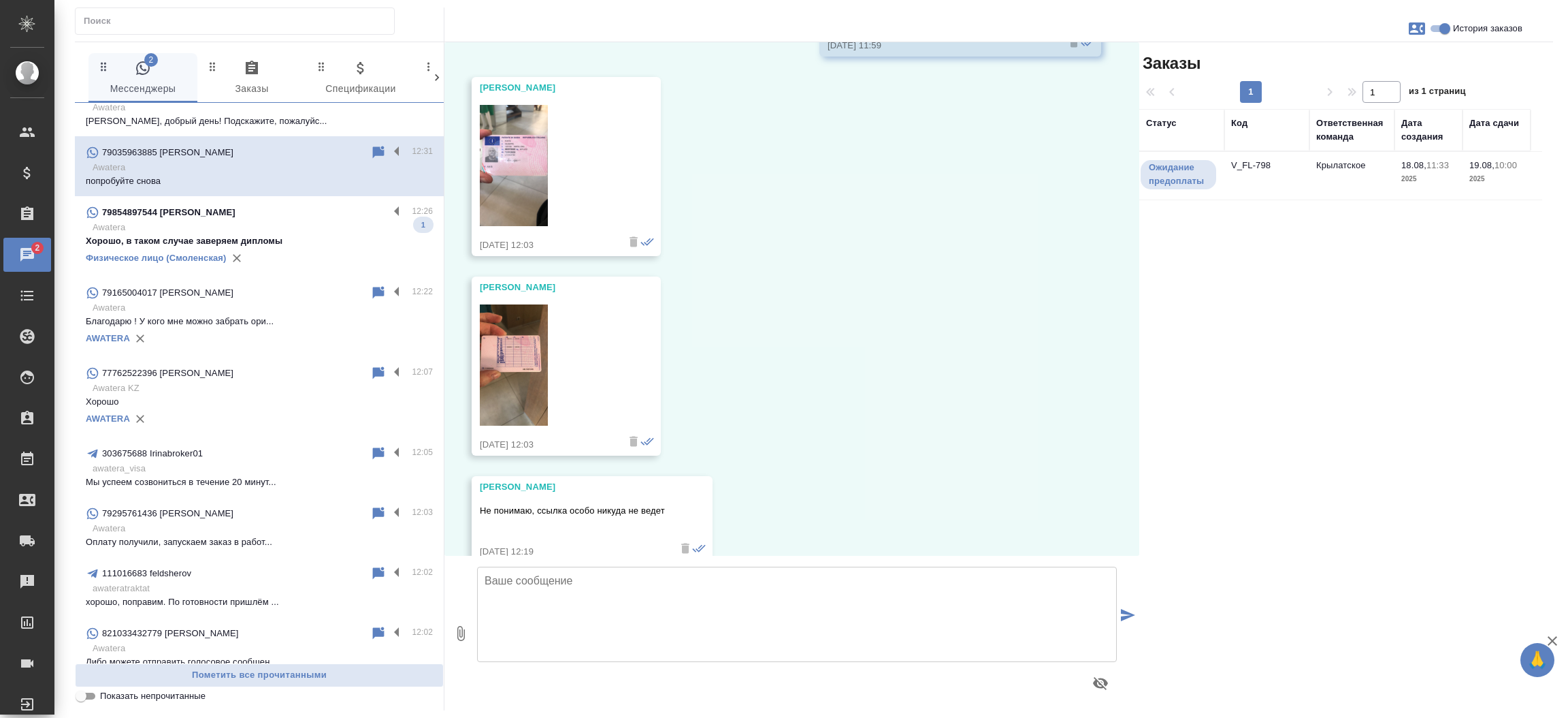
scroll to position [1776, 0]
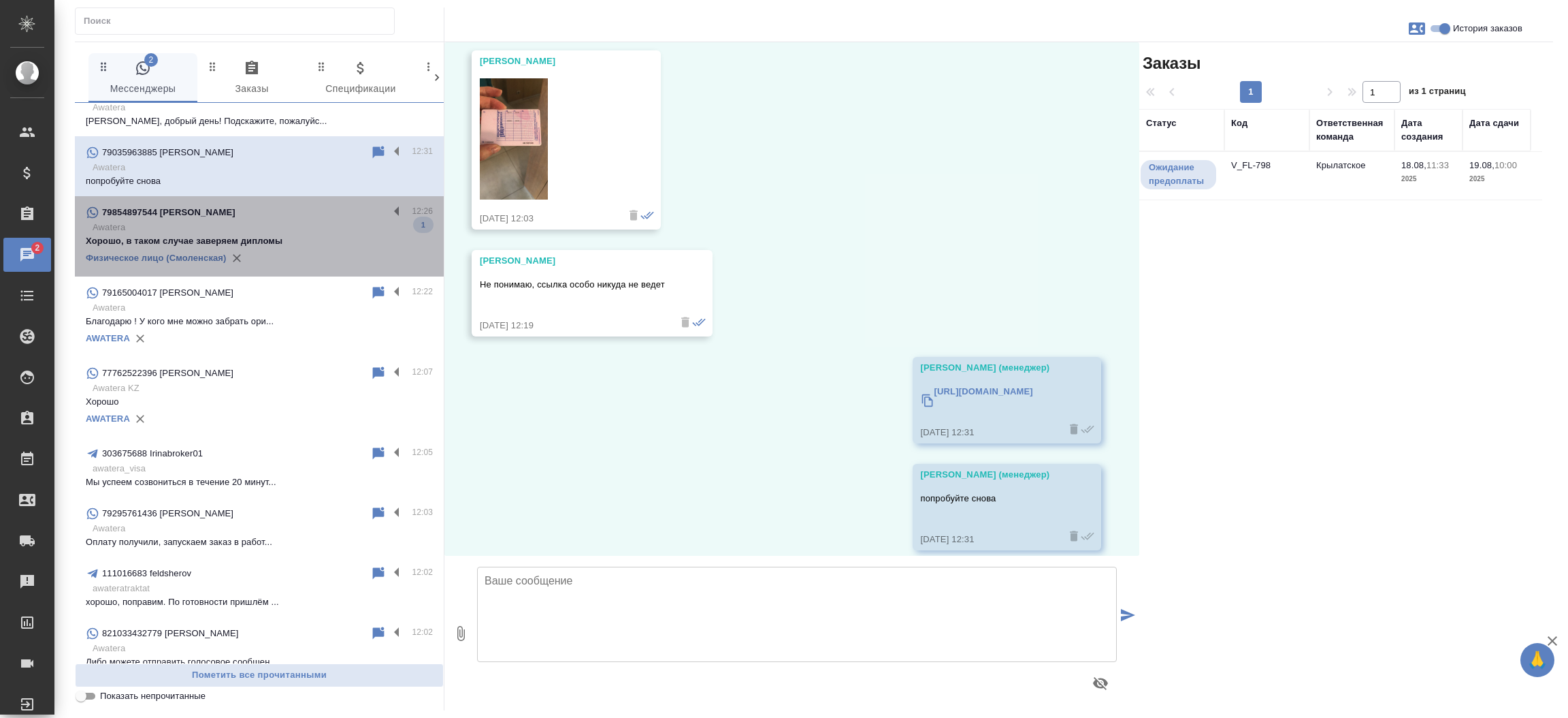
click at [289, 234] on p "Хорошо, в таком случае заверяем дипломы" at bounding box center [259, 240] width 347 height 13
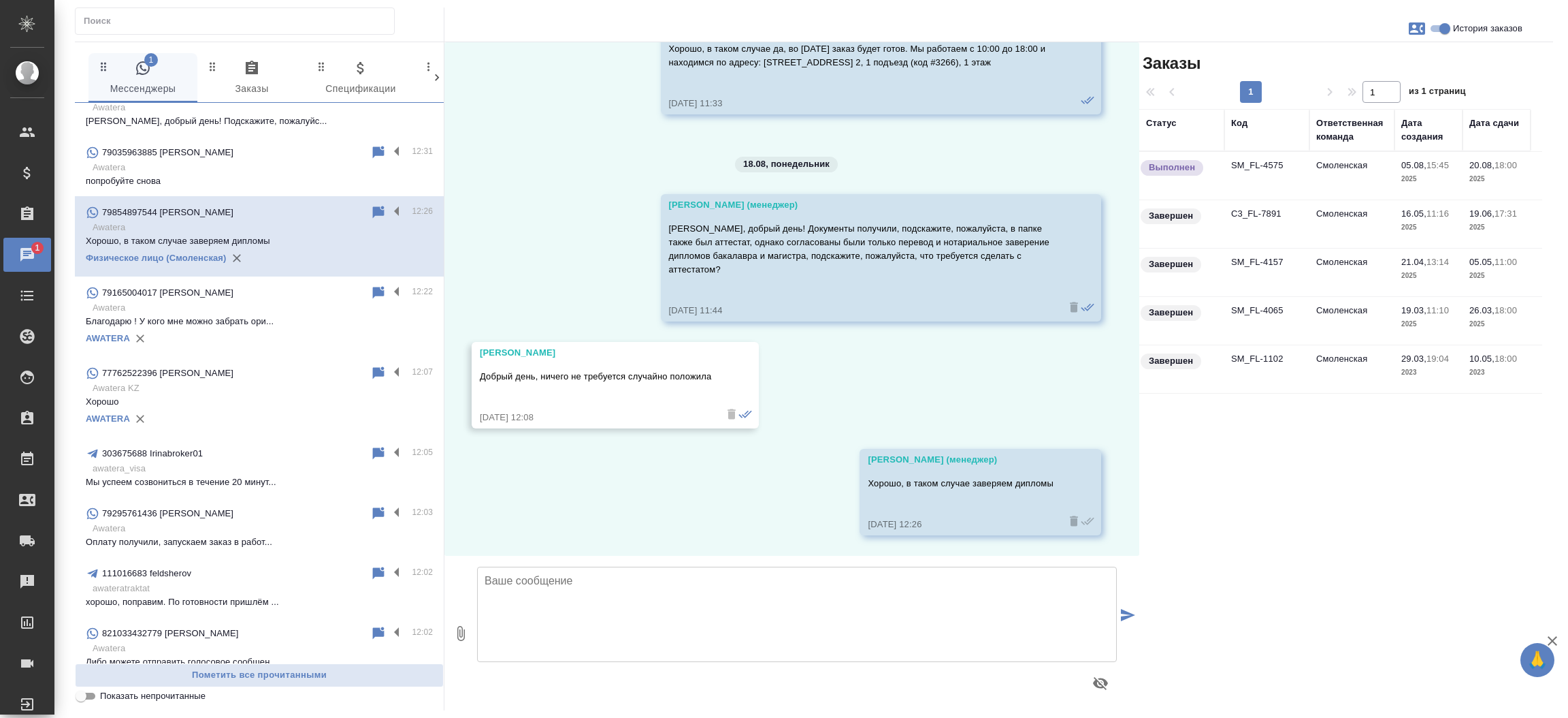
scroll to position [1475, 0]
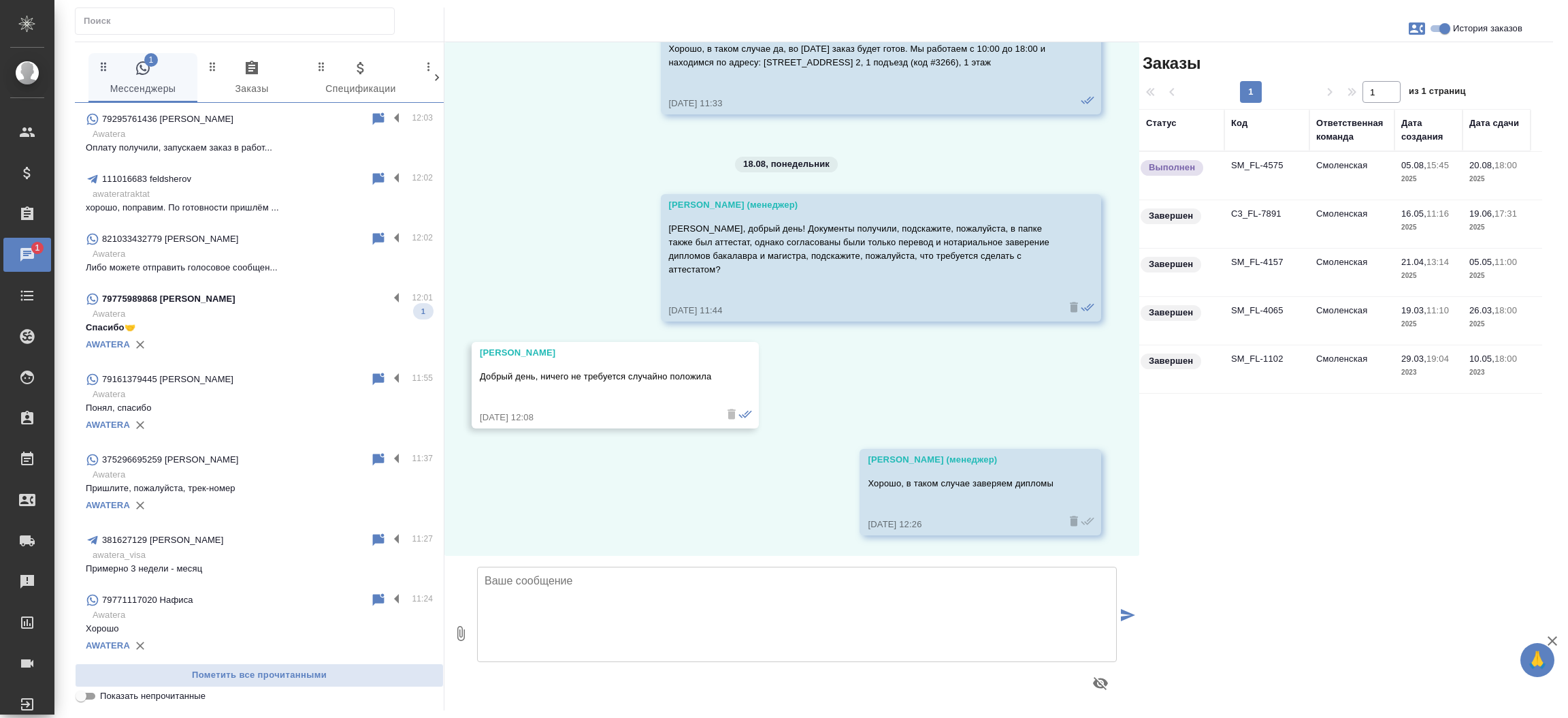
click at [93, 697] on input "Показать непрочитанные" at bounding box center [80, 696] width 49 height 16
checkbox input "true"
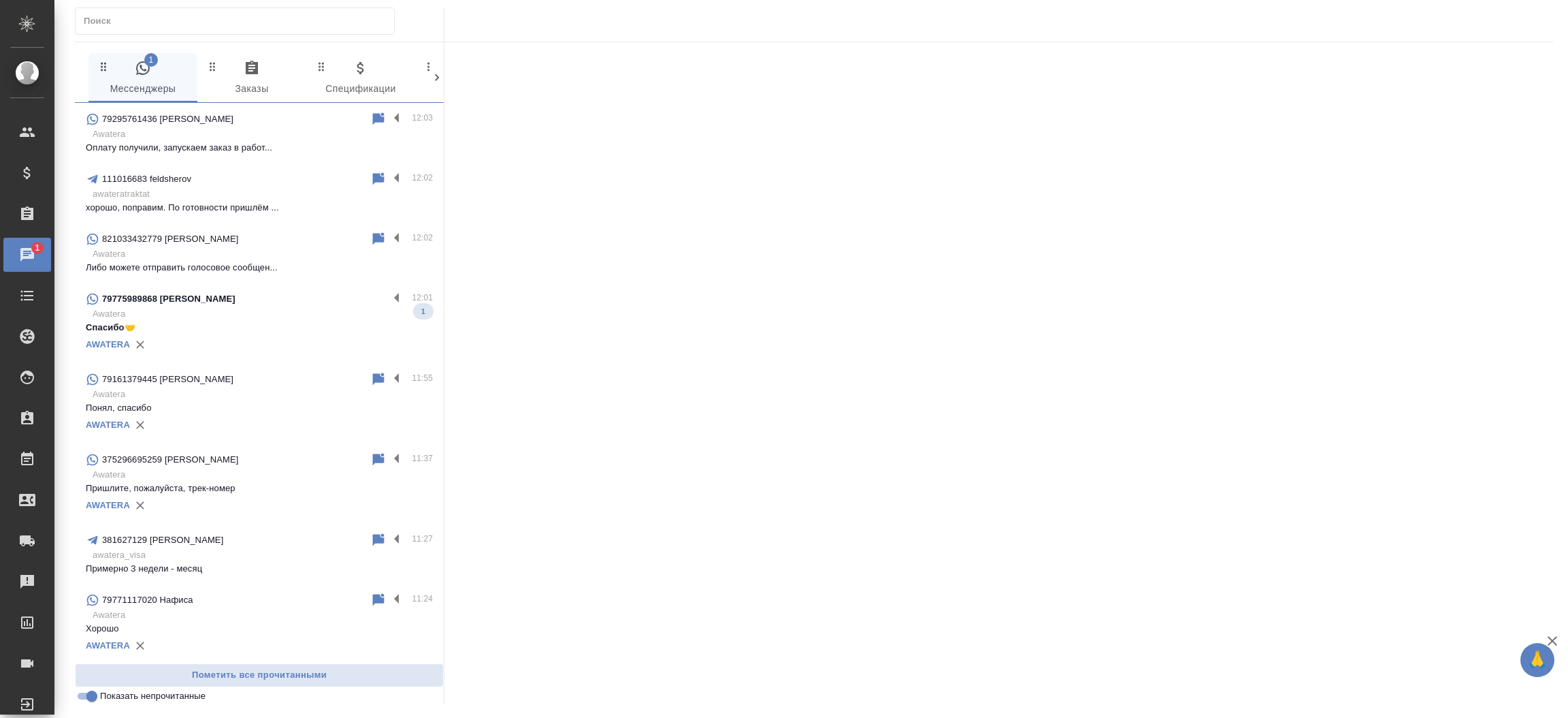
scroll to position [0, 0]
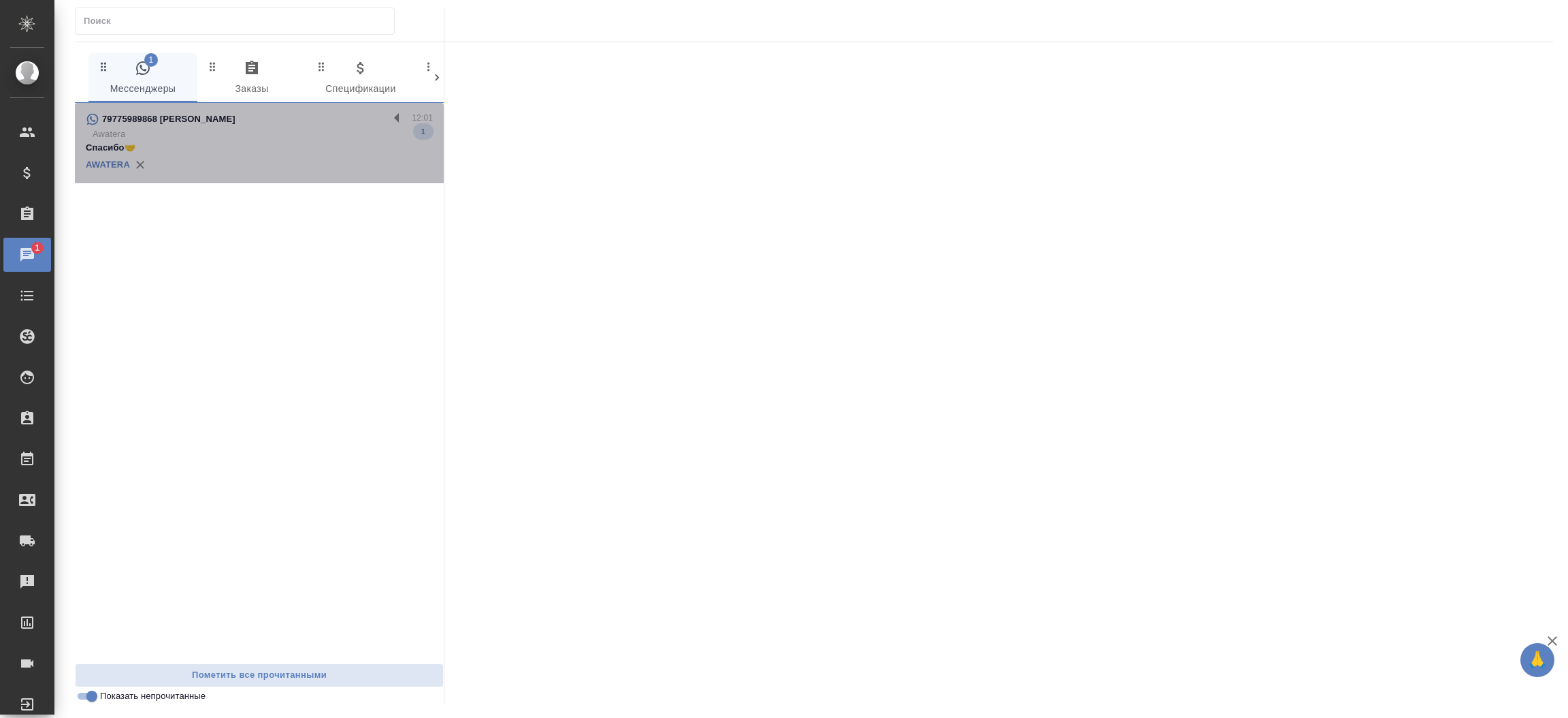
click at [136, 133] on p "Awatera" at bounding box center [262, 134] width 340 height 13
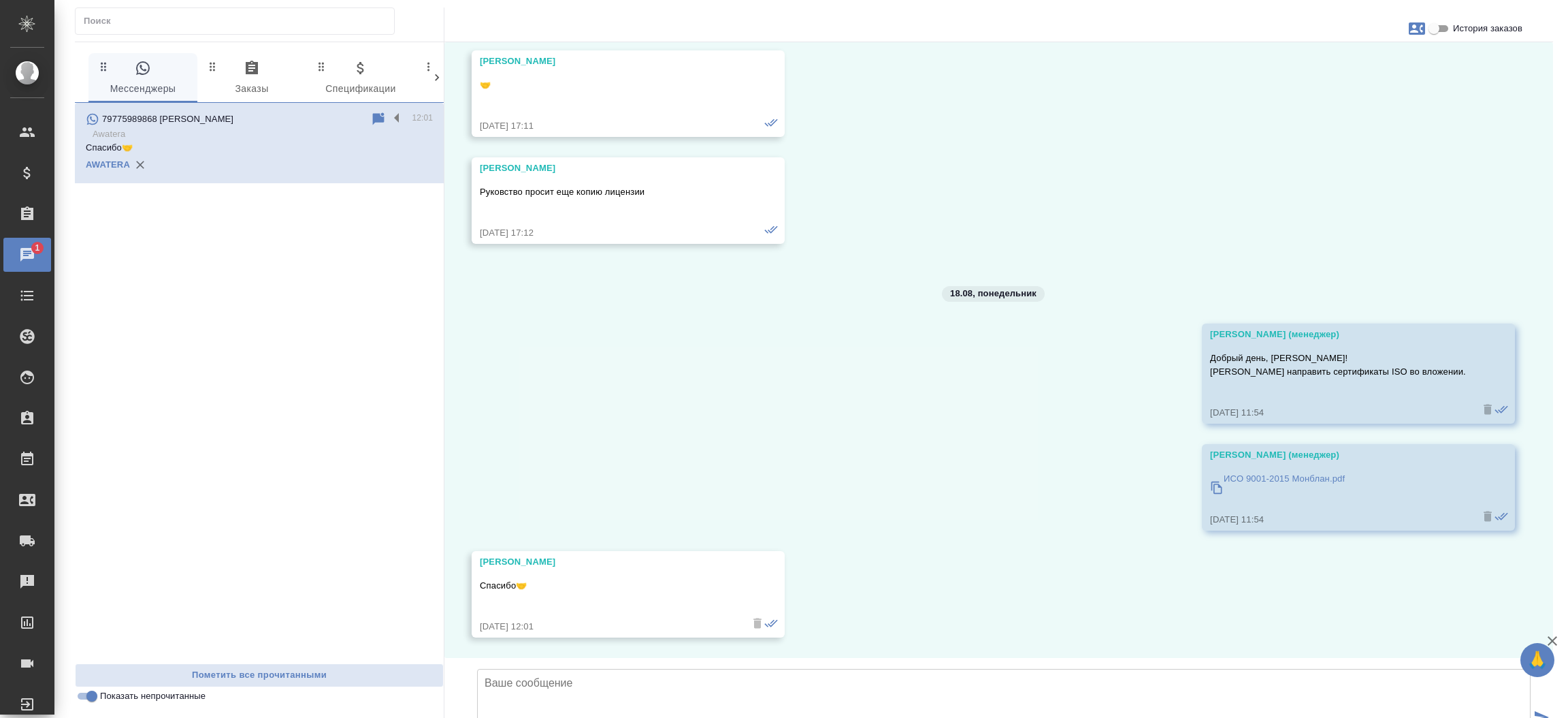
scroll to position [2800, 0]
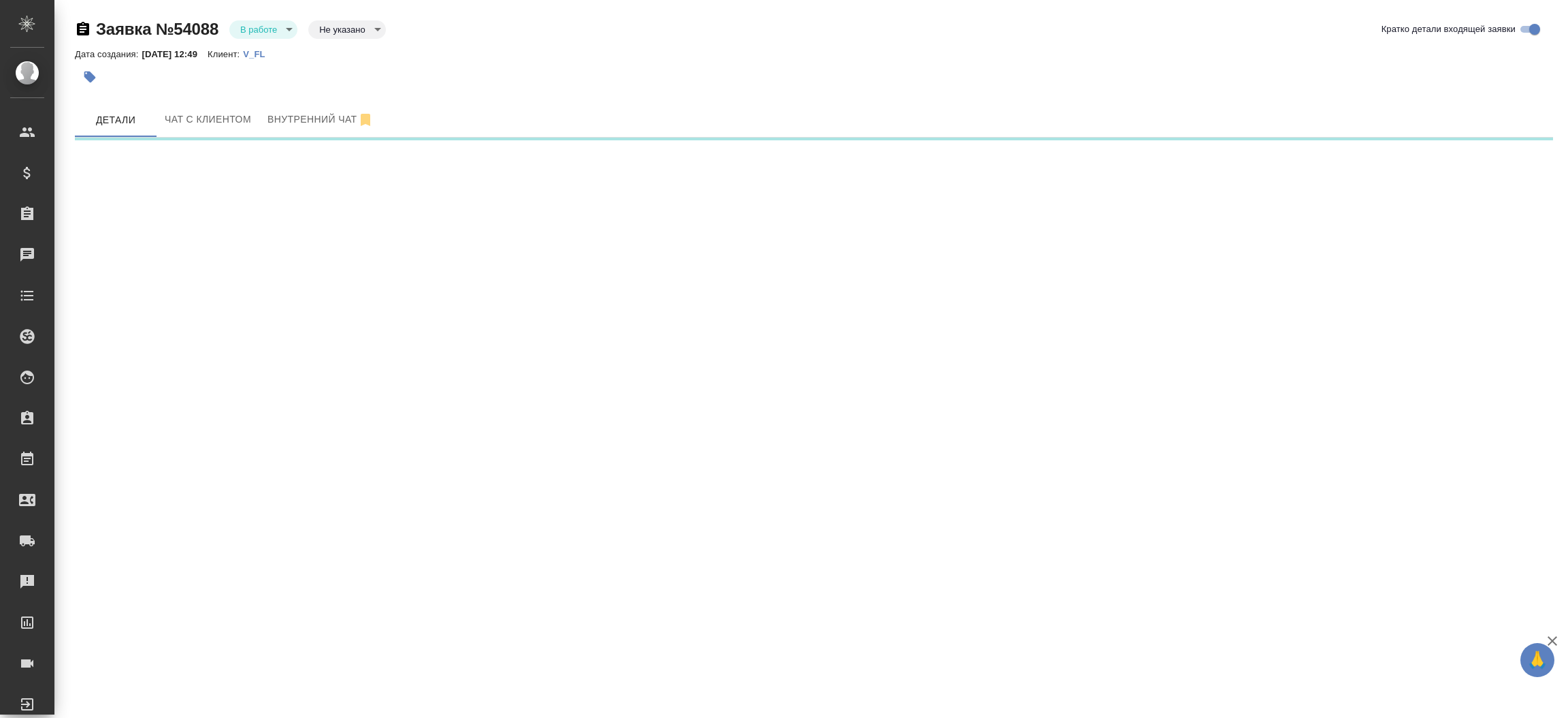
select select "RU"
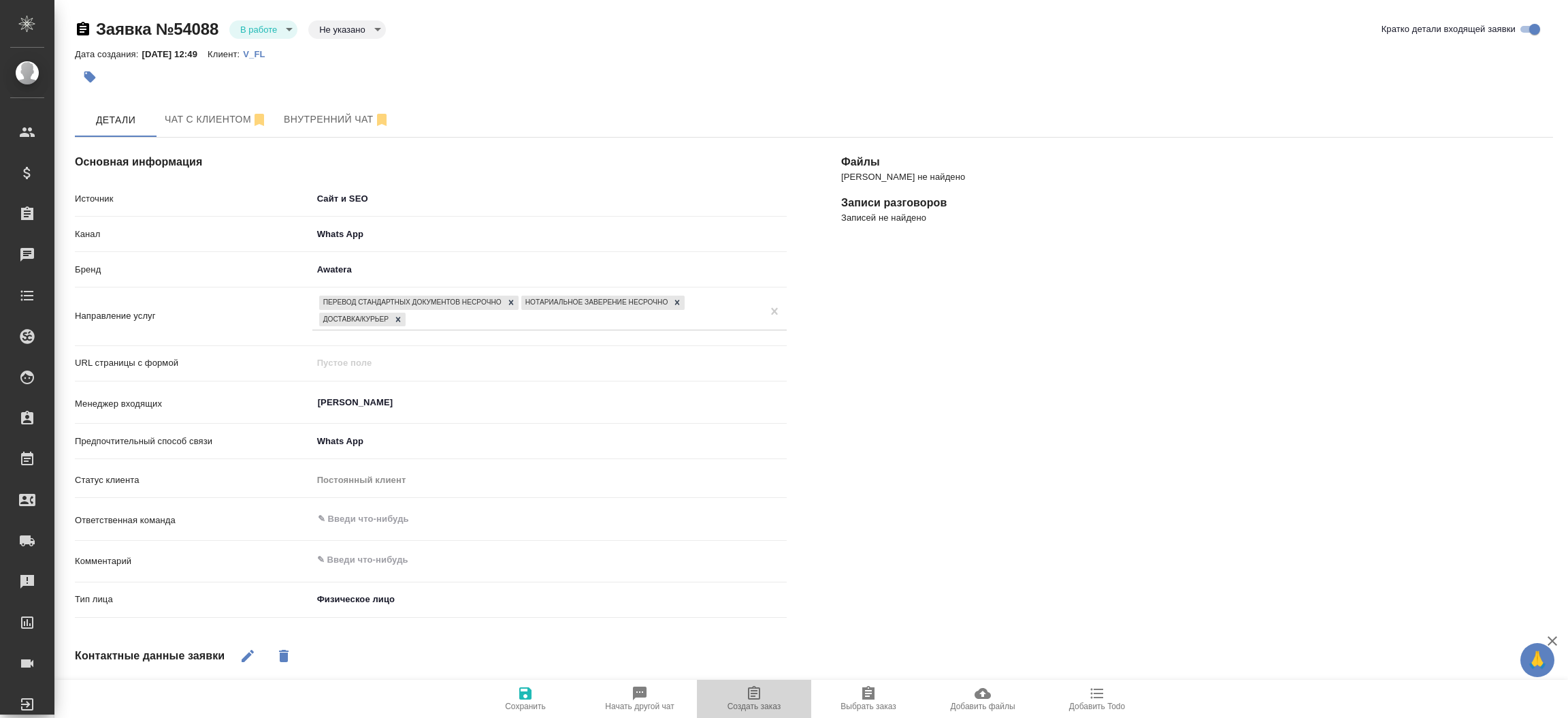
click at [748, 692] on icon "button" at bounding box center [754, 692] width 12 height 13
type textarea "x"
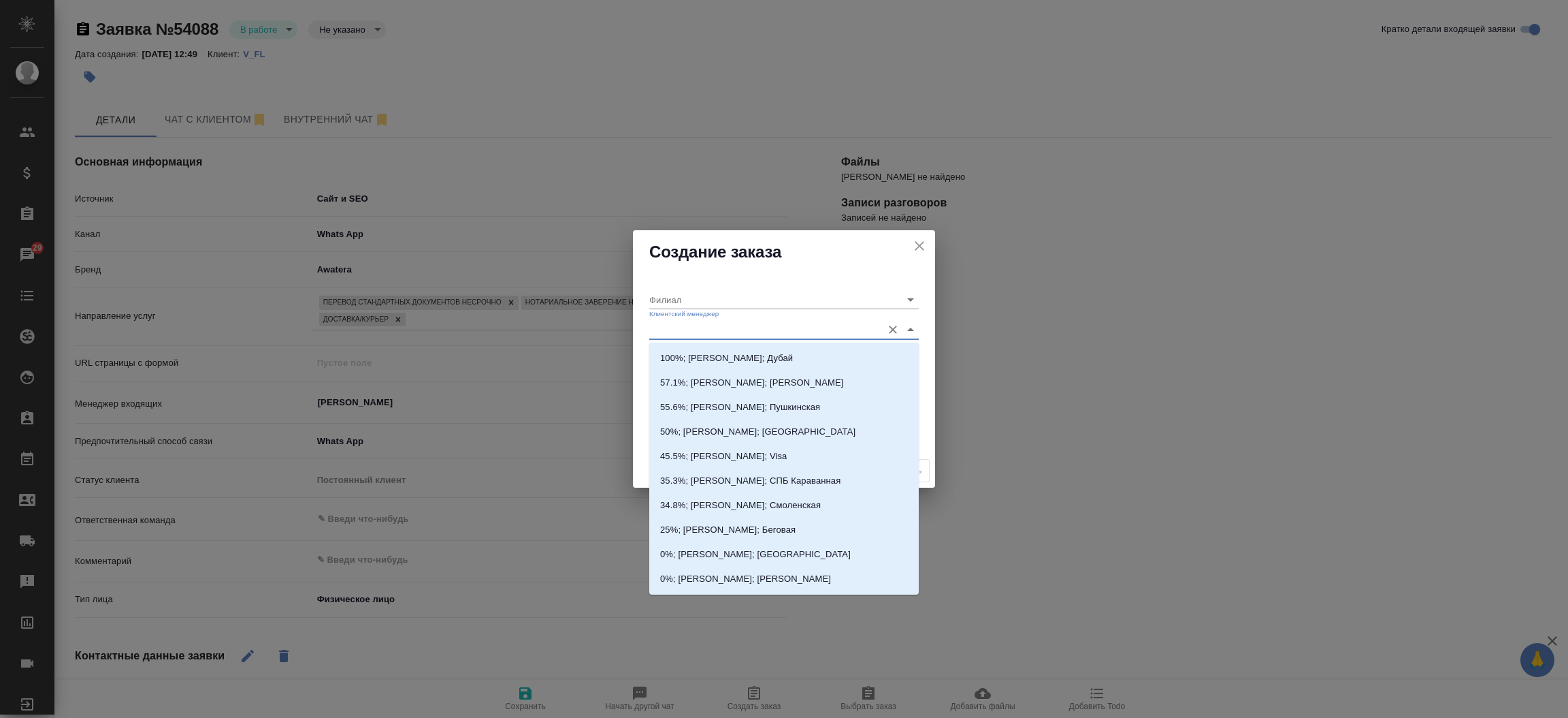
click at [706, 331] on input "Клиентский менеджер" at bounding box center [761, 329] width 226 height 19
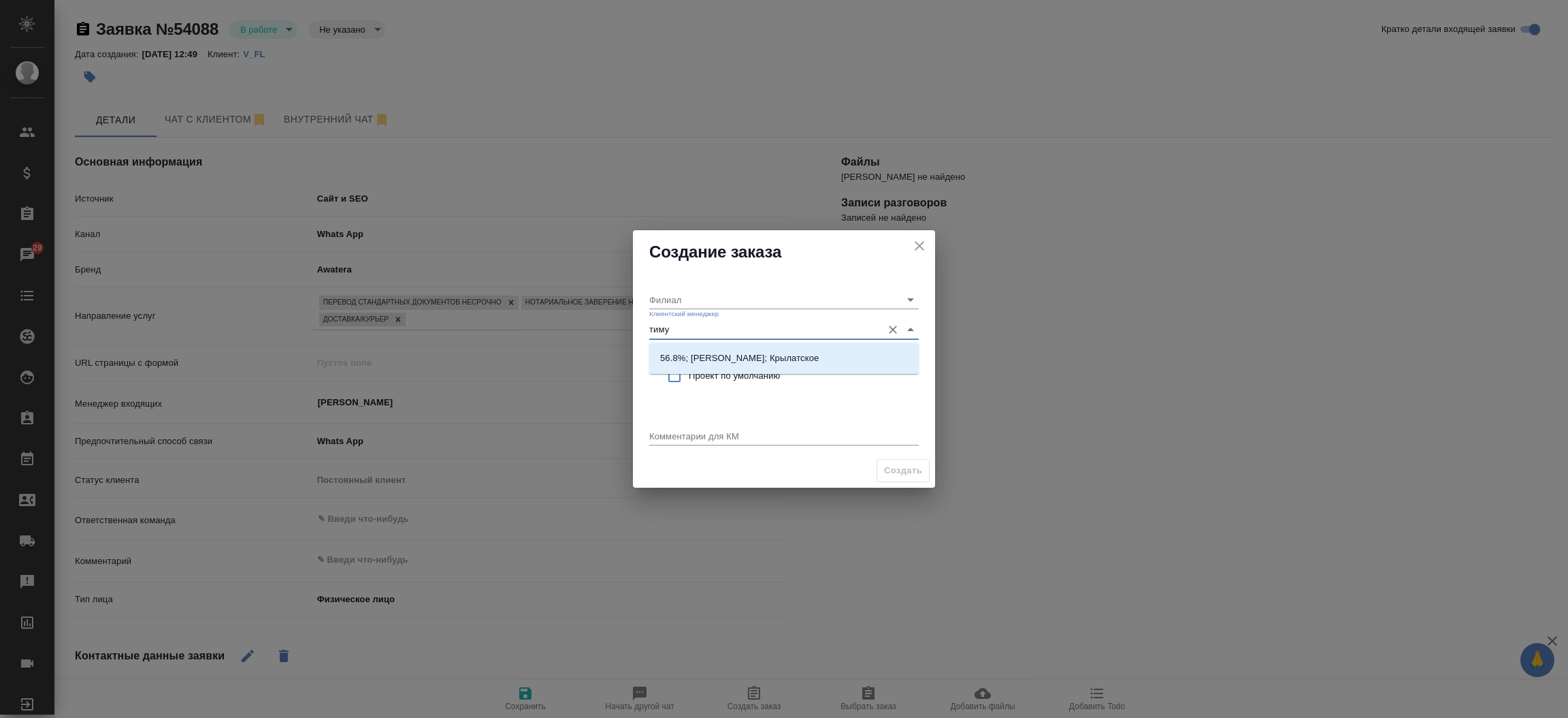
type input "тимур"
click at [708, 353] on p "56.8%; Касымов Тимур; Крылатское" at bounding box center [740, 357] width 159 height 13
type input "Крылатское"
type input "56.8%; Касымов Тимур; Крылатское"
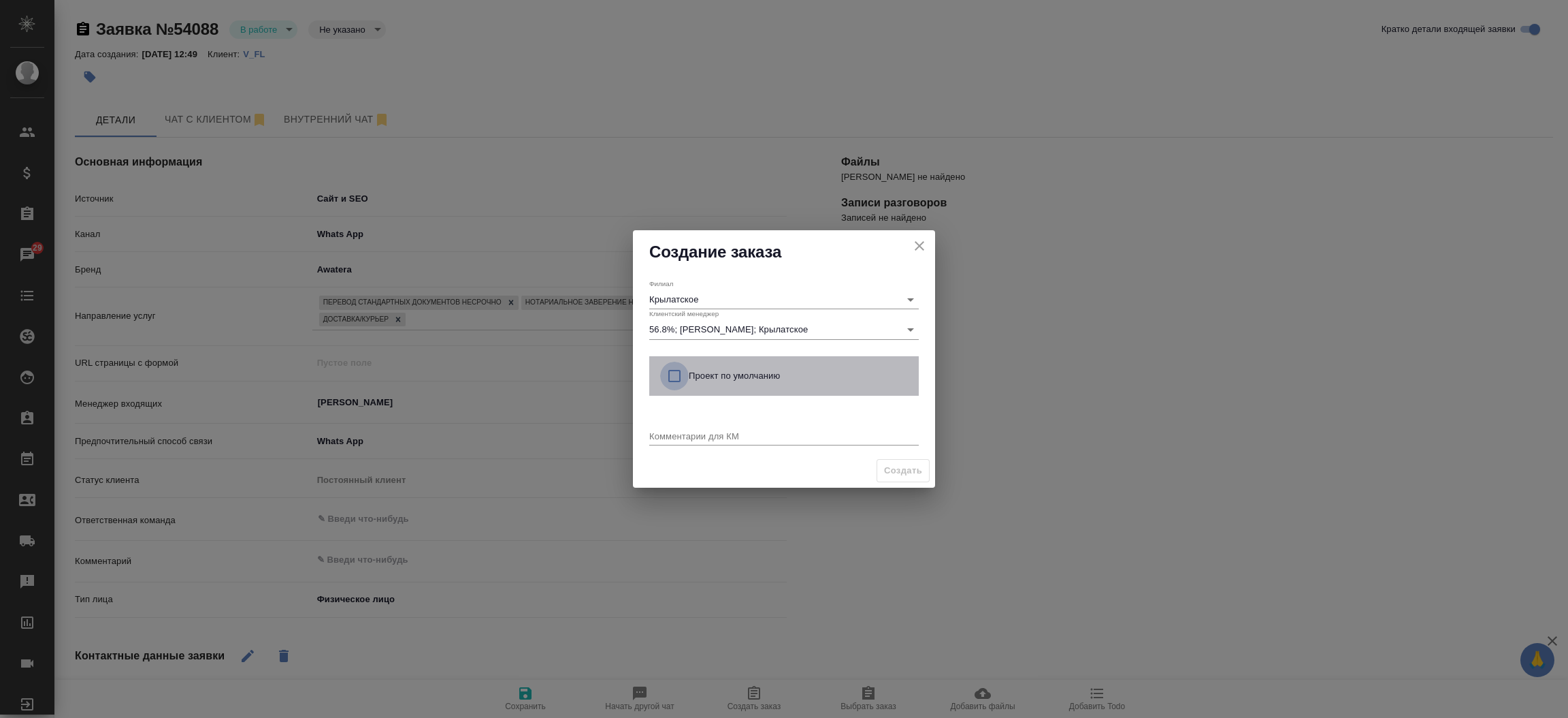
click at [667, 376] on input "checkbox" at bounding box center [675, 376] width 29 height 29
checkbox input "true"
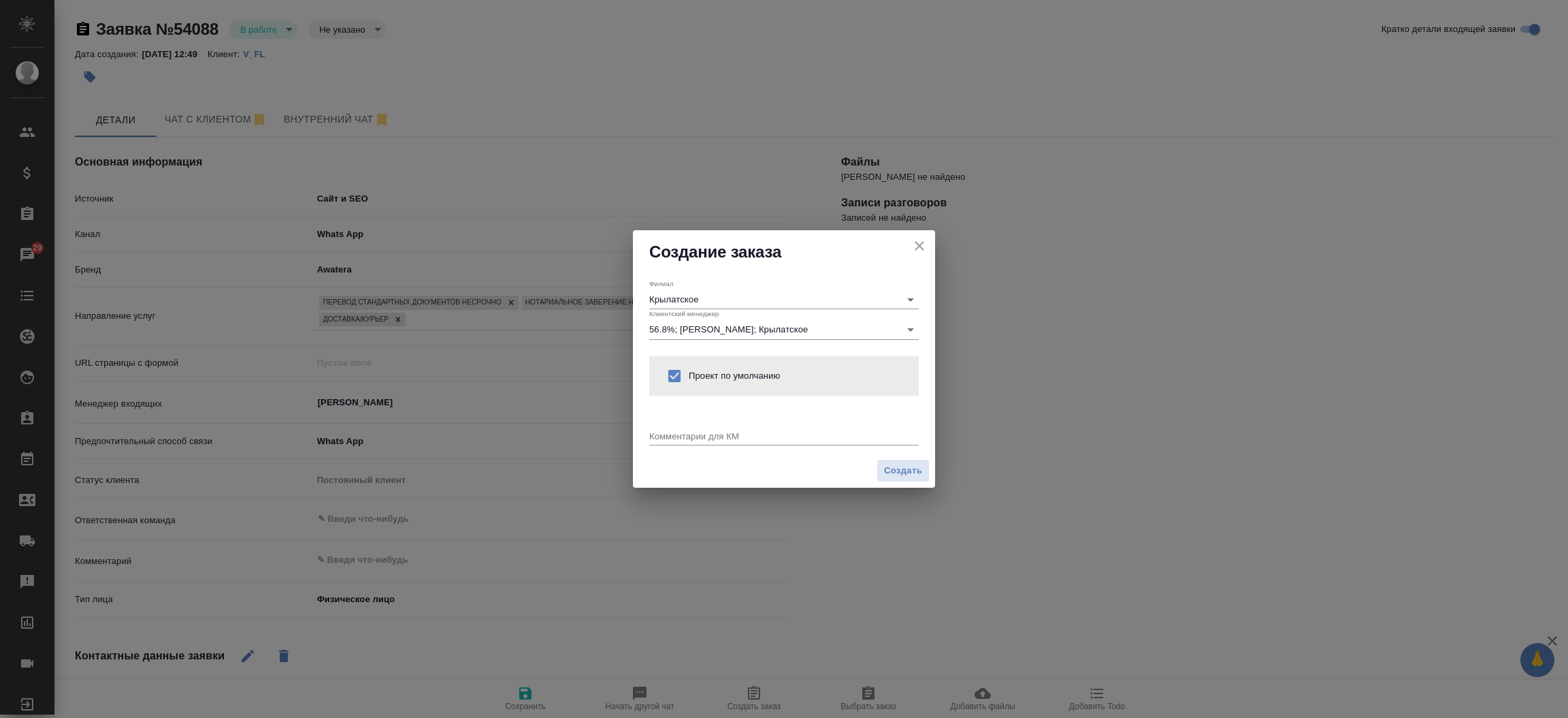
drag, startPoint x: 667, startPoint y: 424, endPoint x: 664, endPoint y: 432, distance: 8.5
click at [664, 432] on div "Комментарии для КМ x" at bounding box center [784, 430] width 270 height 28
click at [664, 432] on textarea at bounding box center [784, 435] width 270 height 10
type textarea "от КВ:"
type textarea "x"
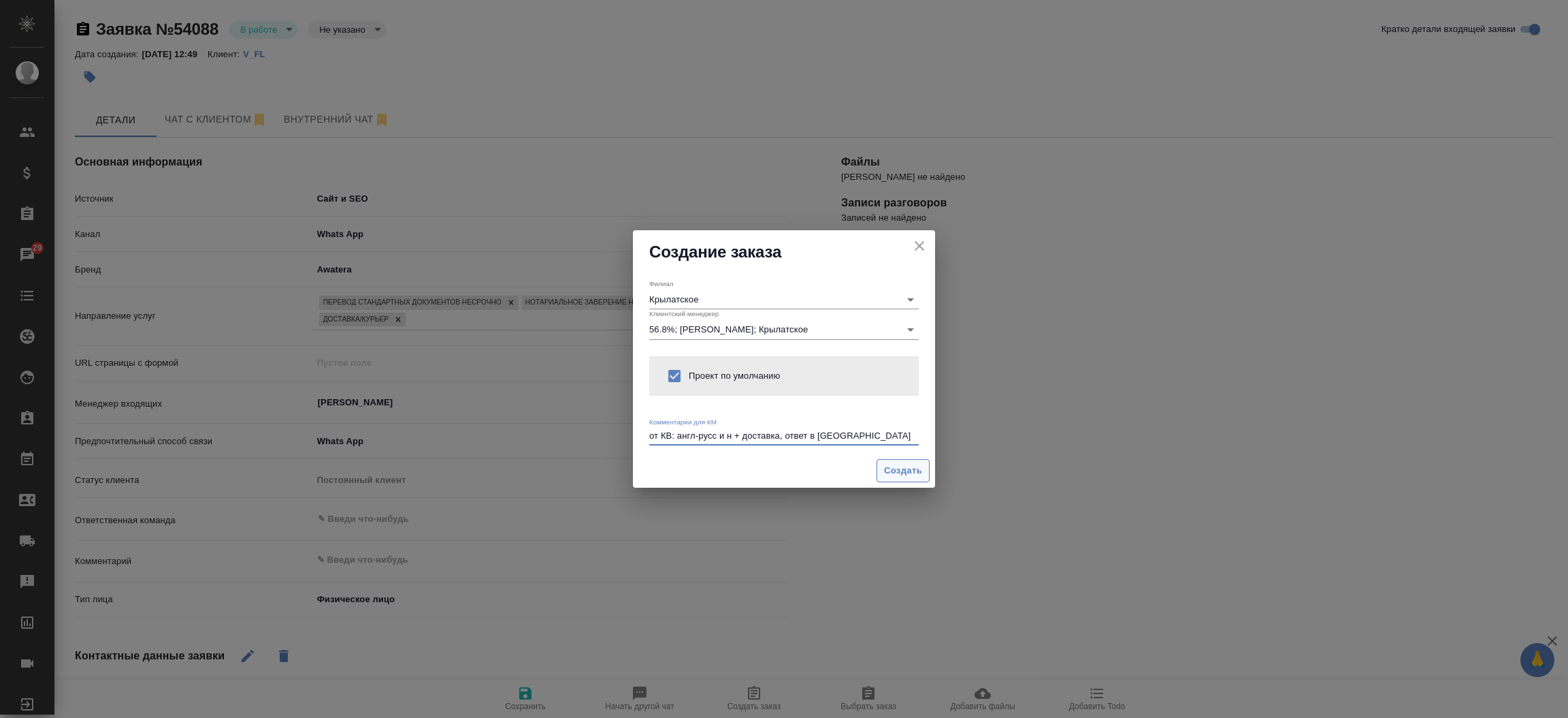
type textarea "от КВ: англ-русс и н + доставка, ответ в вотс"
click at [897, 468] on span "Создать" at bounding box center [903, 472] width 38 height 16
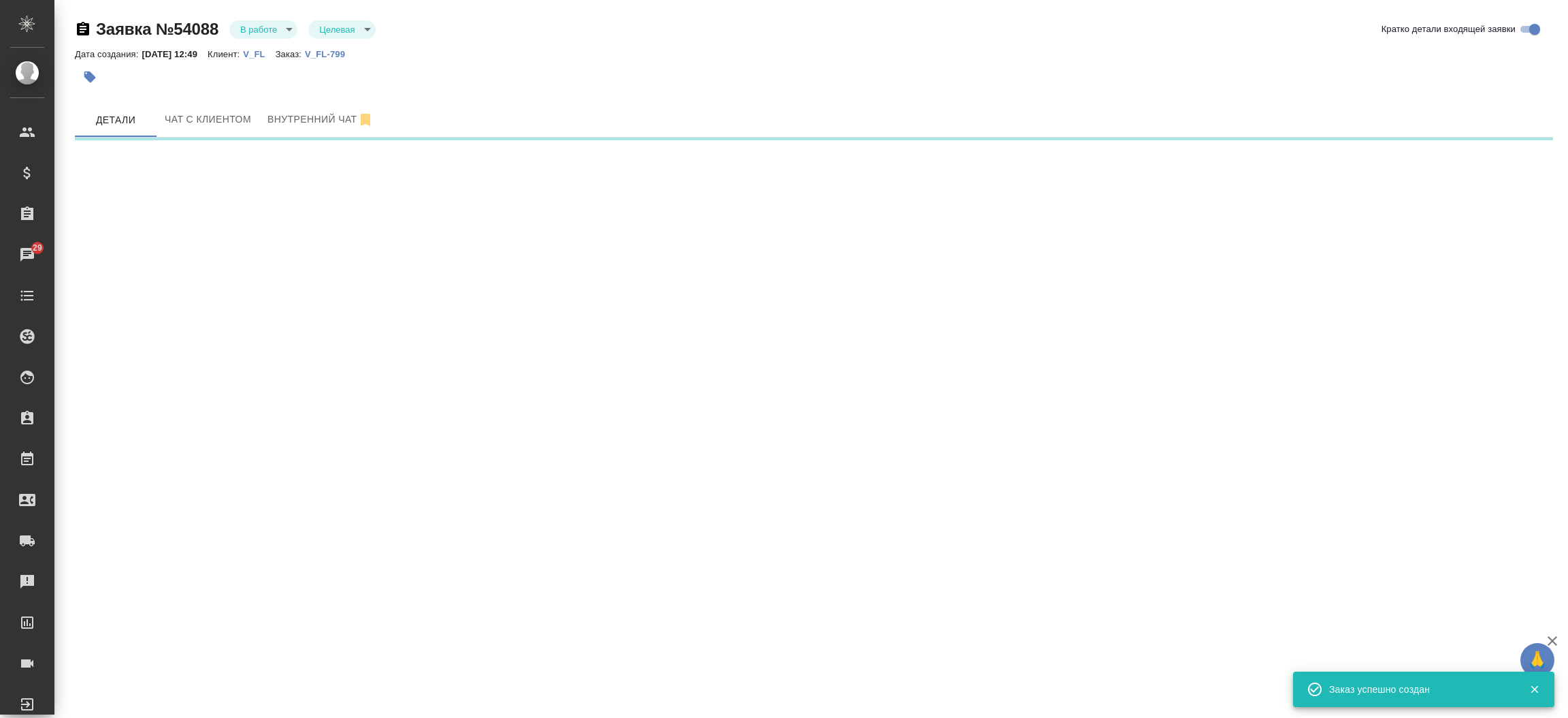
select select "RU"
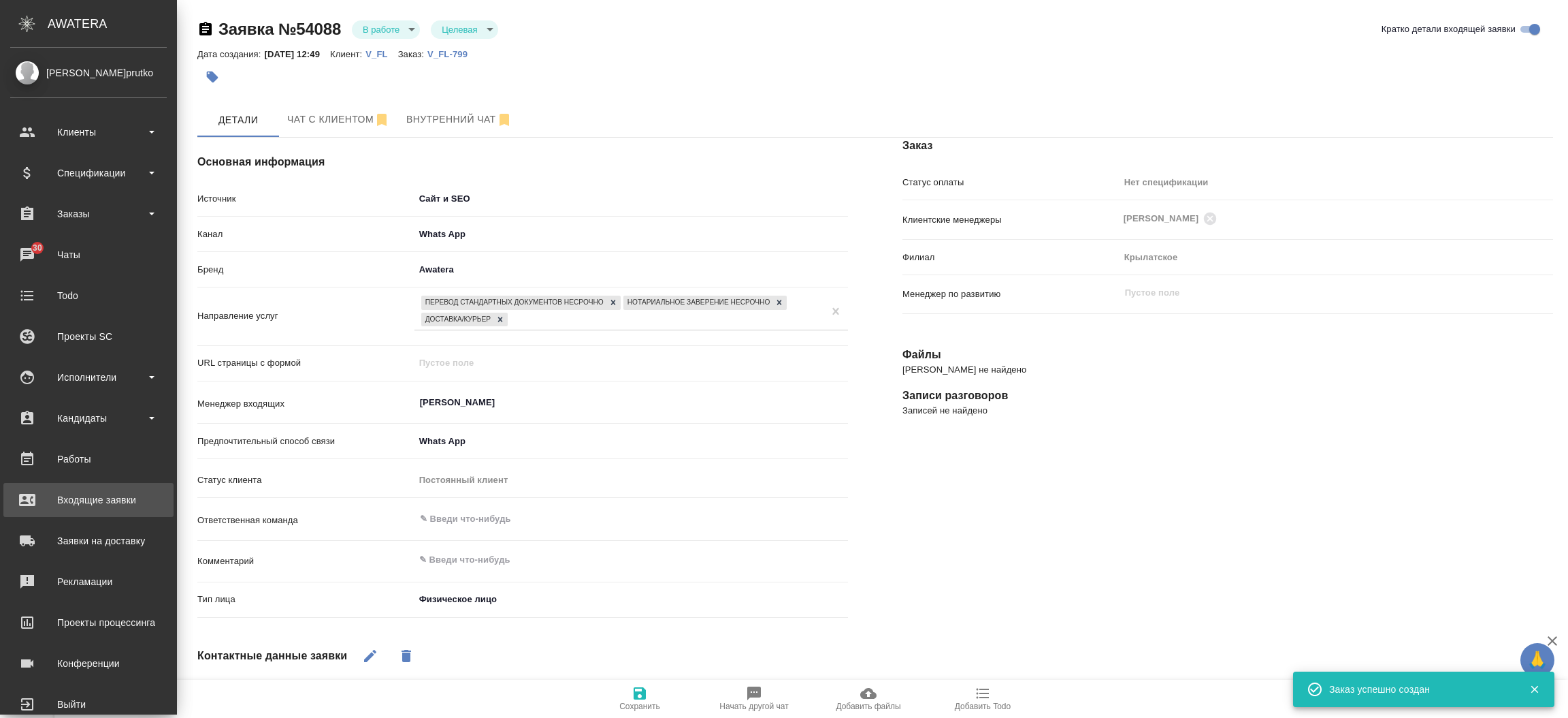
click at [92, 504] on div "Входящие заявки" at bounding box center [87, 499] width 156 height 21
click at [92, 504] on div ".cls-1 fill:#fff; AWATERA Прутько Ирина i.prutko Клиенты Спецификации Заказы 30…" at bounding box center [784, 359] width 1568 height 718
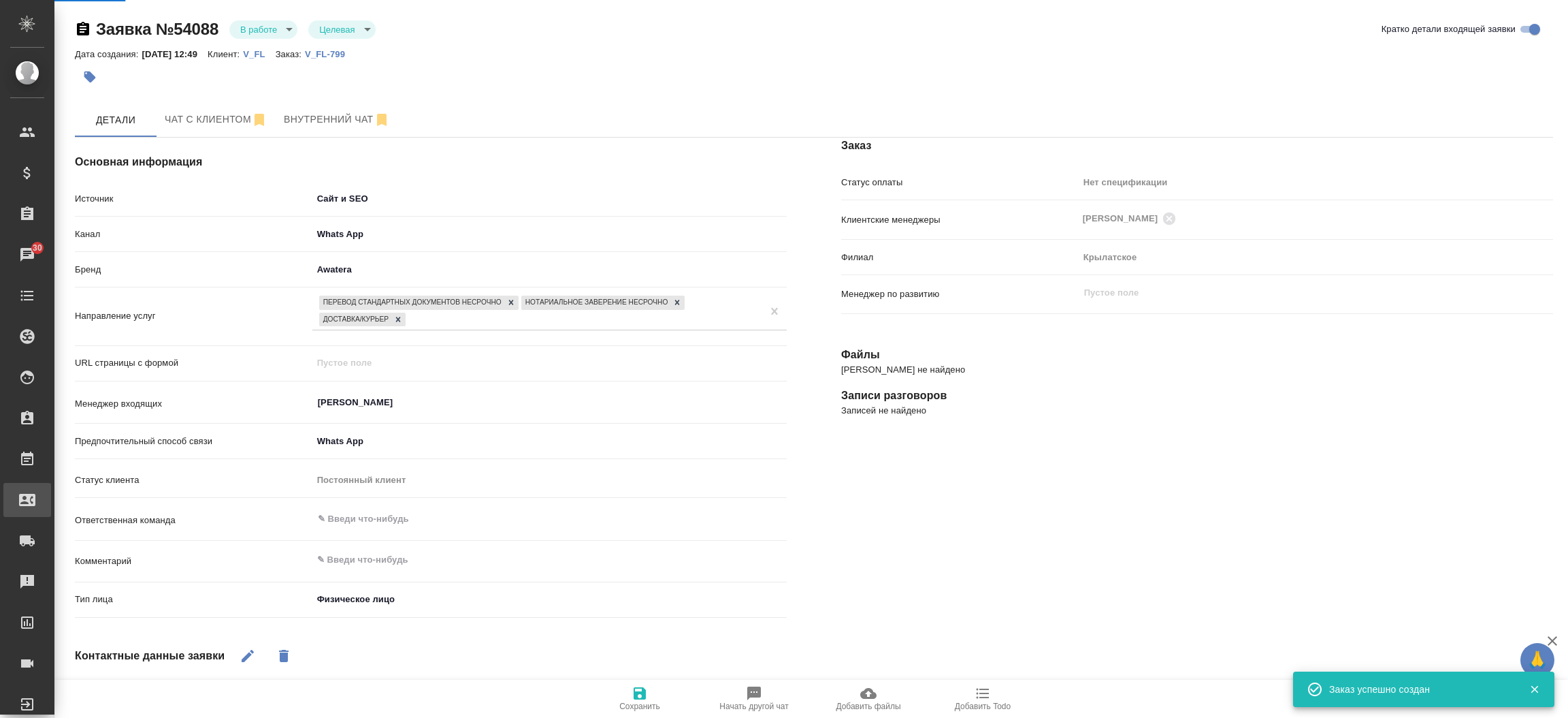
type textarea "x"
select select "RU"
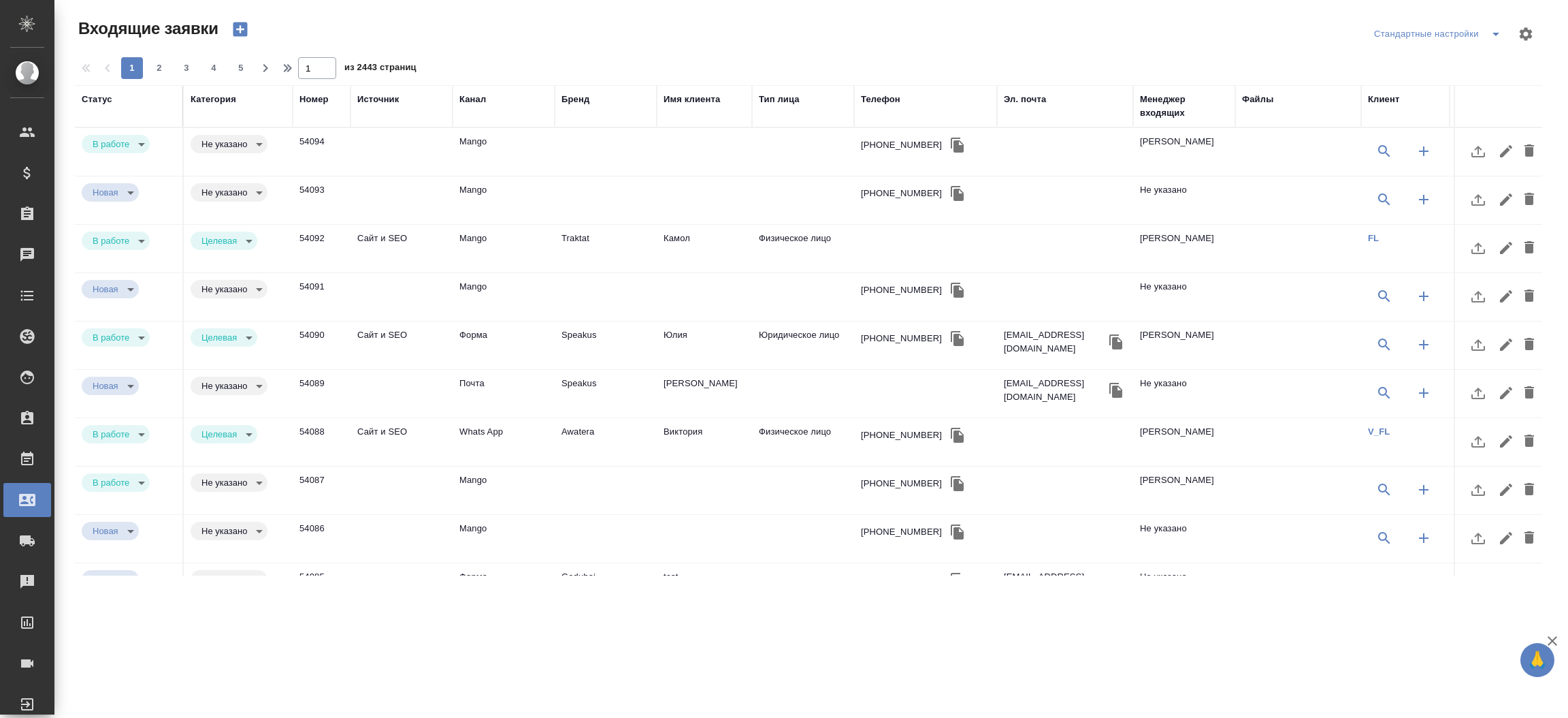
click at [1032, 102] on div "Эл. почта" at bounding box center [1025, 99] width 42 height 13
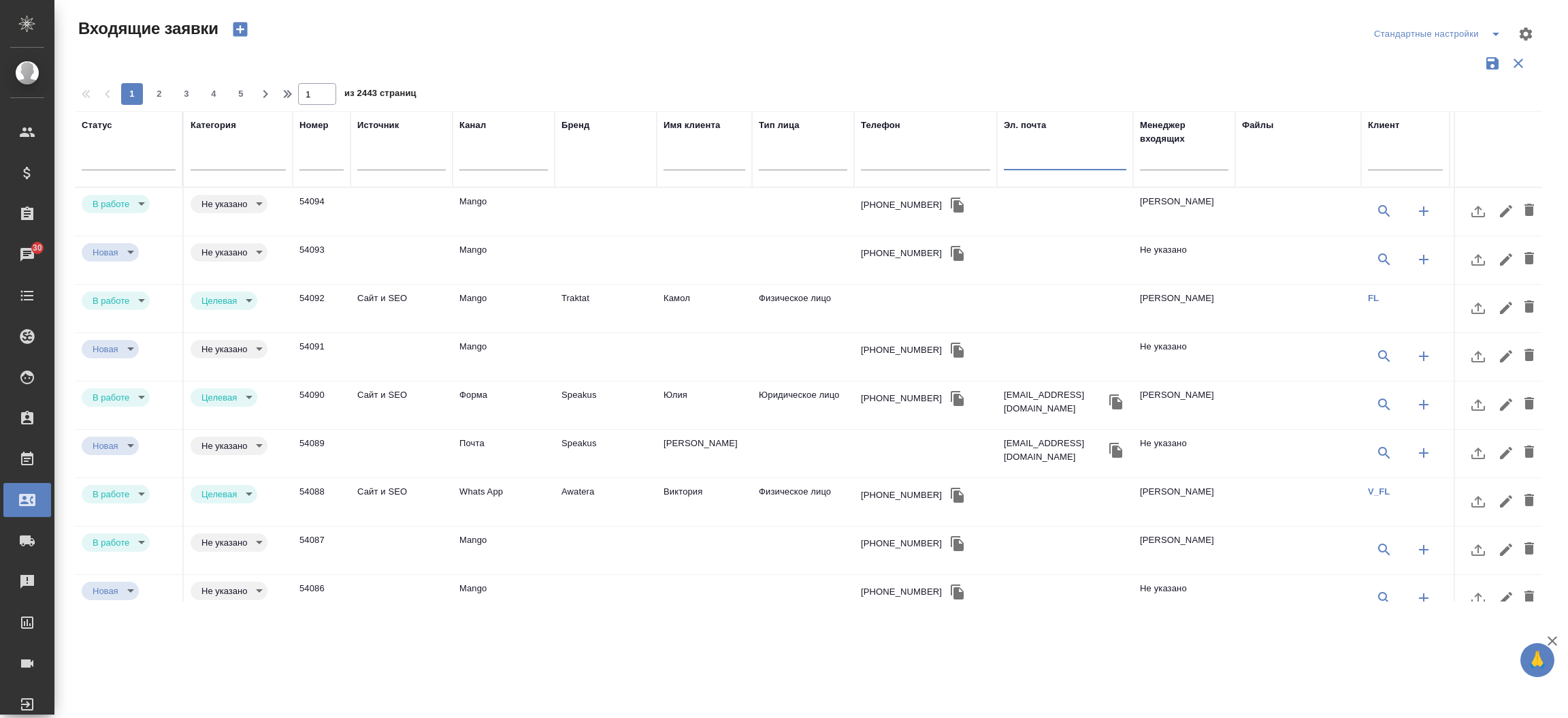
click at [1018, 154] on input "text" at bounding box center [1065, 161] width 122 height 17
paste input "**[V_FL-799](https://tera.awatera.com/Order/68a2ff9732445fced8f3de1b/details)**"
type input "**[V_FL-799](https://tera.awatera.com/Order/68a2ff9732445fced8f3de1b/details)**"
type input "completed"
paste input "[EMAIL_ADDRESS][DOMAIN_NAME]"
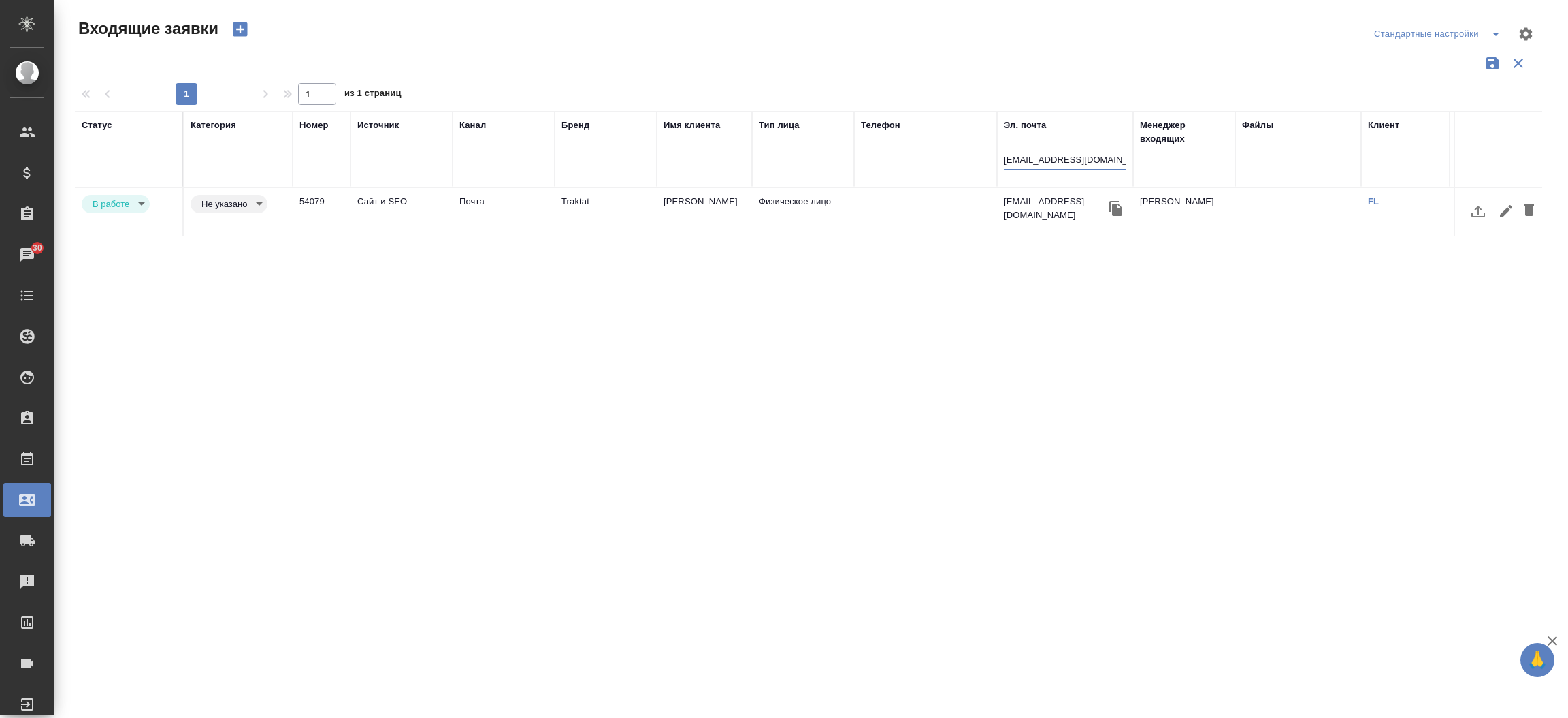
type input "[EMAIL_ADDRESS][DOMAIN_NAME]"
click at [560, 197] on td "Traktat" at bounding box center [605, 211] width 102 height 47
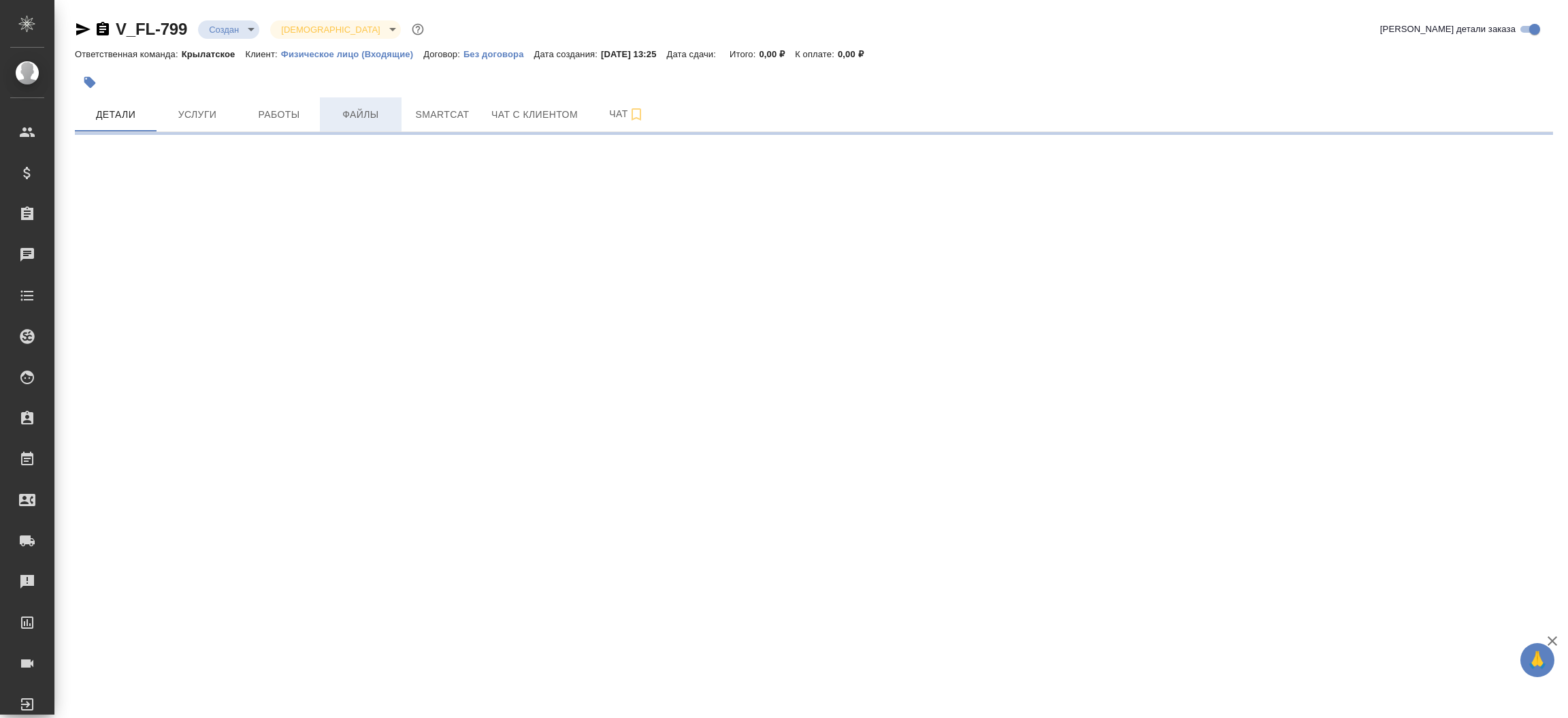
click at [357, 111] on span "Файлы" at bounding box center [361, 114] width 65 height 17
select select "RU"
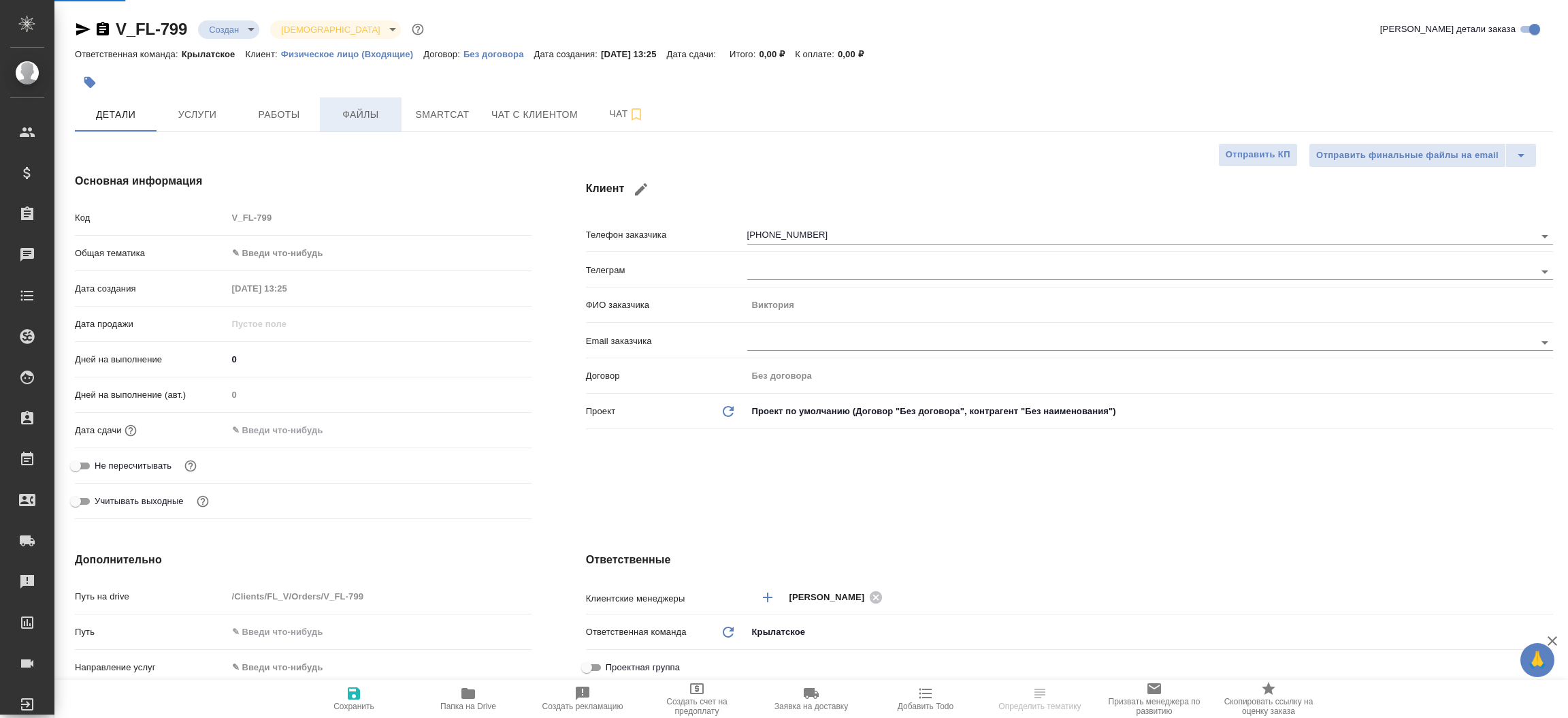
type textarea "x"
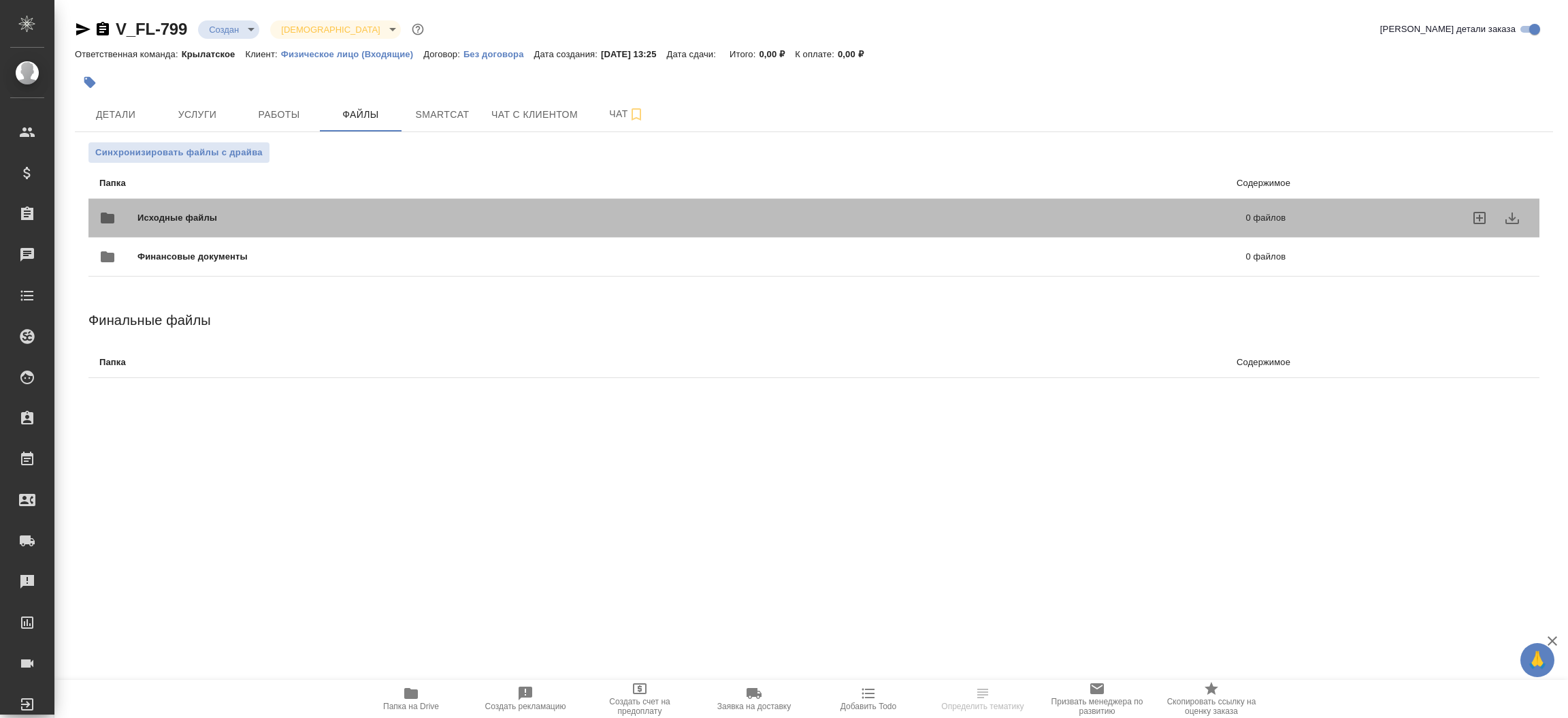
click at [174, 214] on span "Исходные файлы" at bounding box center [435, 217] width 594 height 13
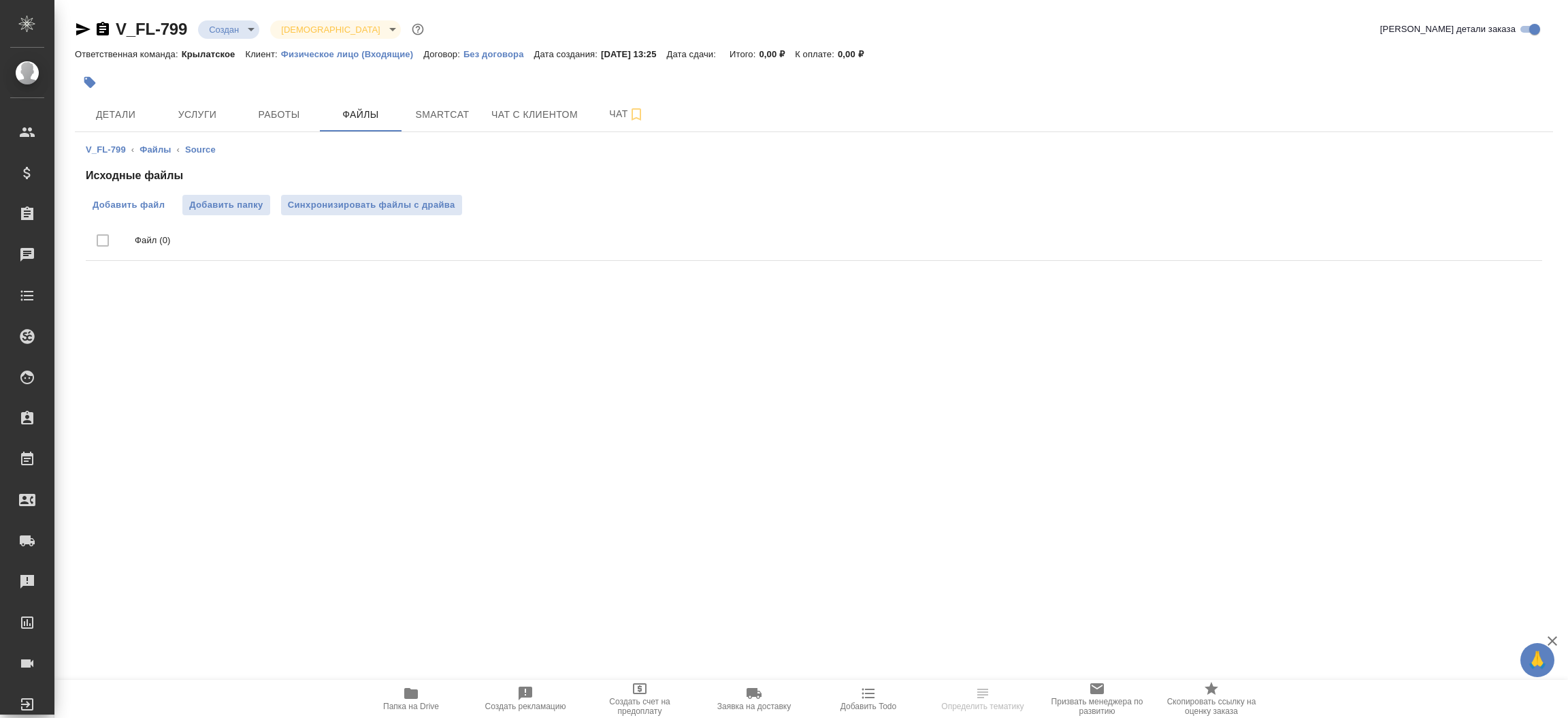
click at [109, 204] on span "Добавить файл" at bounding box center [129, 205] width 72 height 13
click at [0, 0] on input "Добавить файл" at bounding box center [0, 0] width 0 height 0
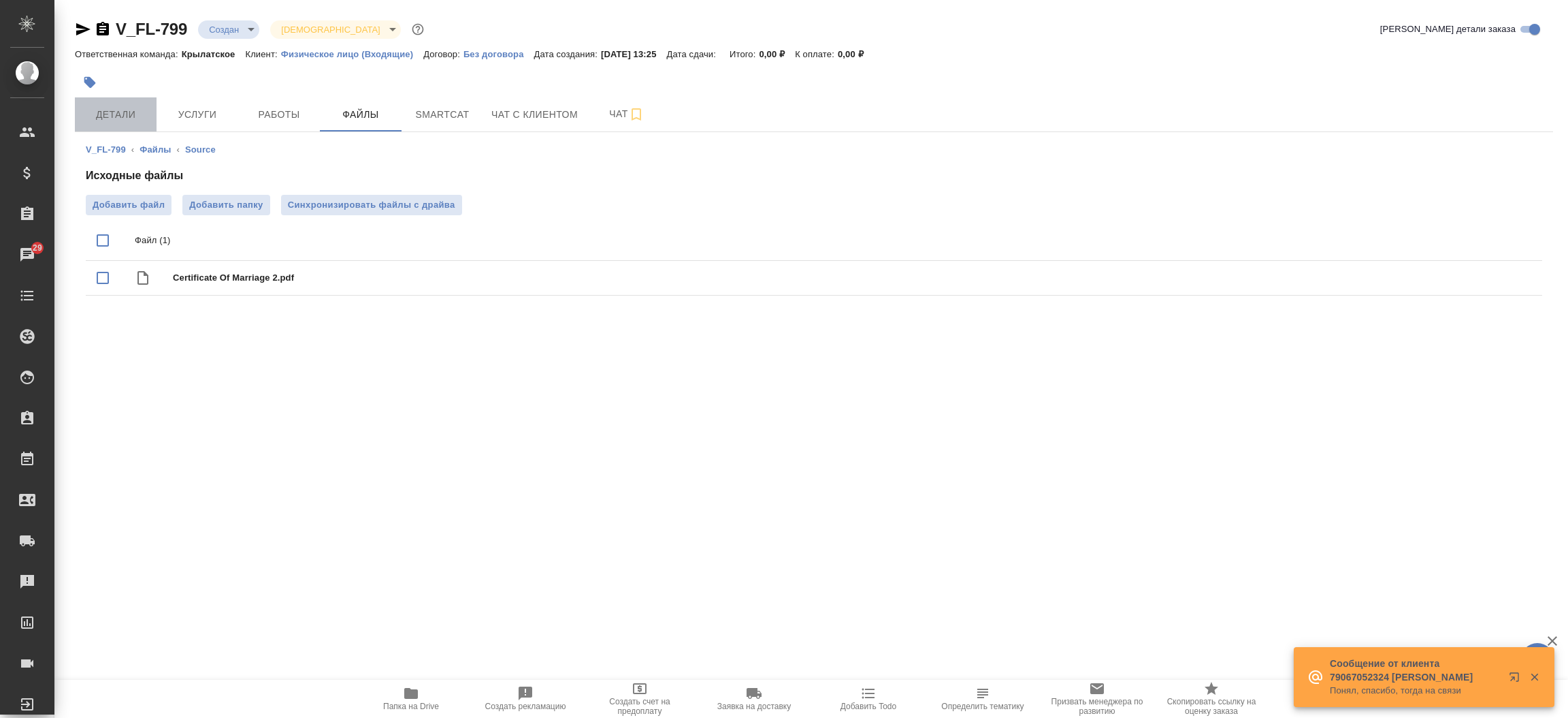
click at [113, 116] on span "Детали" at bounding box center [115, 114] width 65 height 17
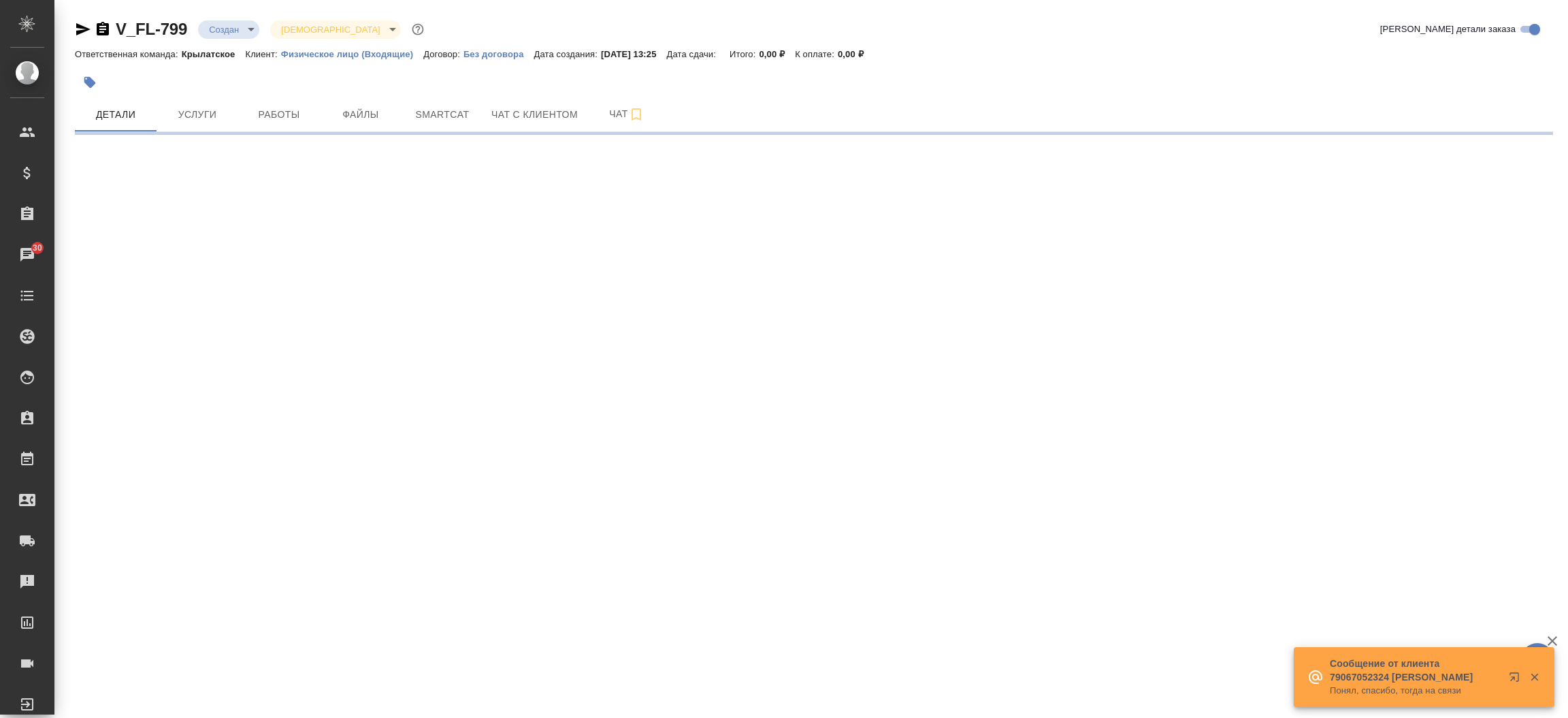
select select "RU"
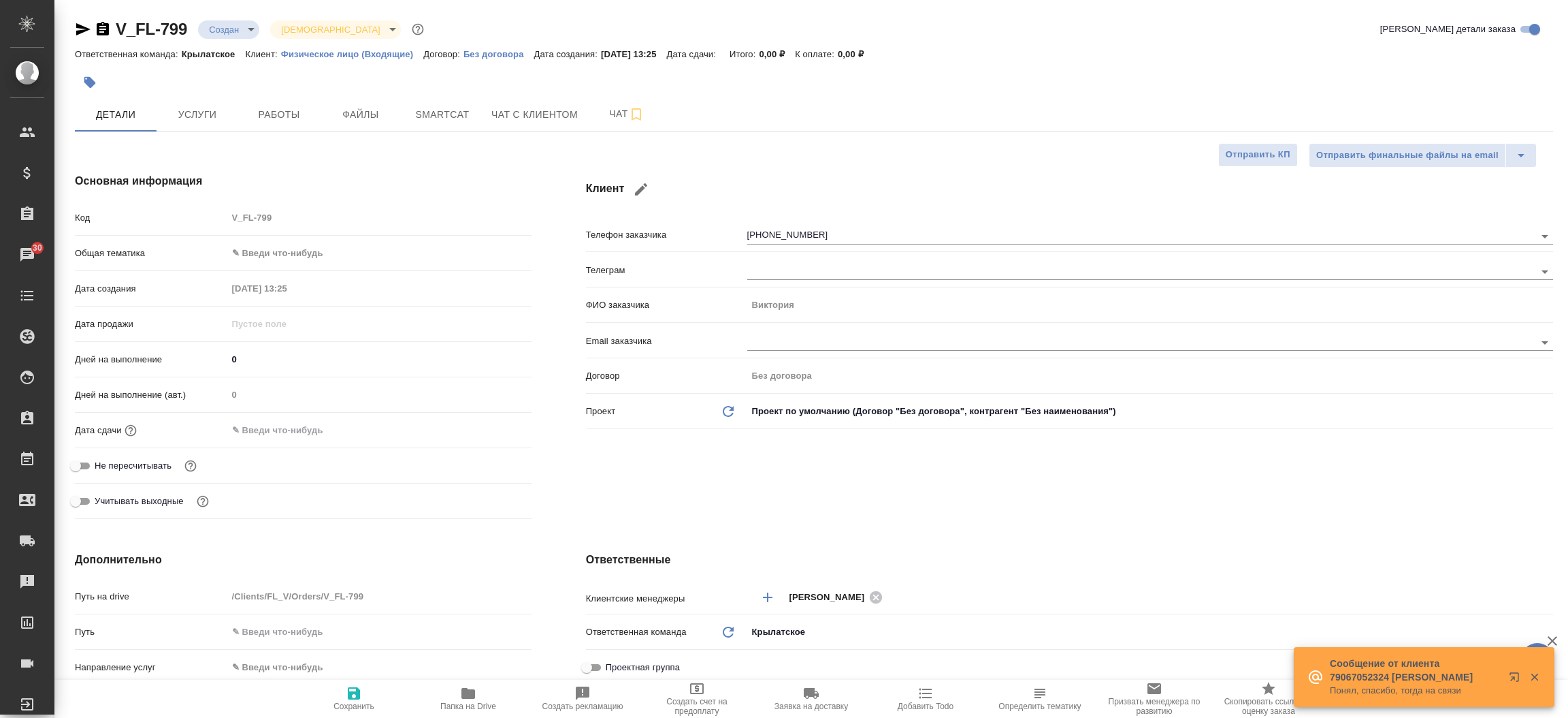
type textarea "x"
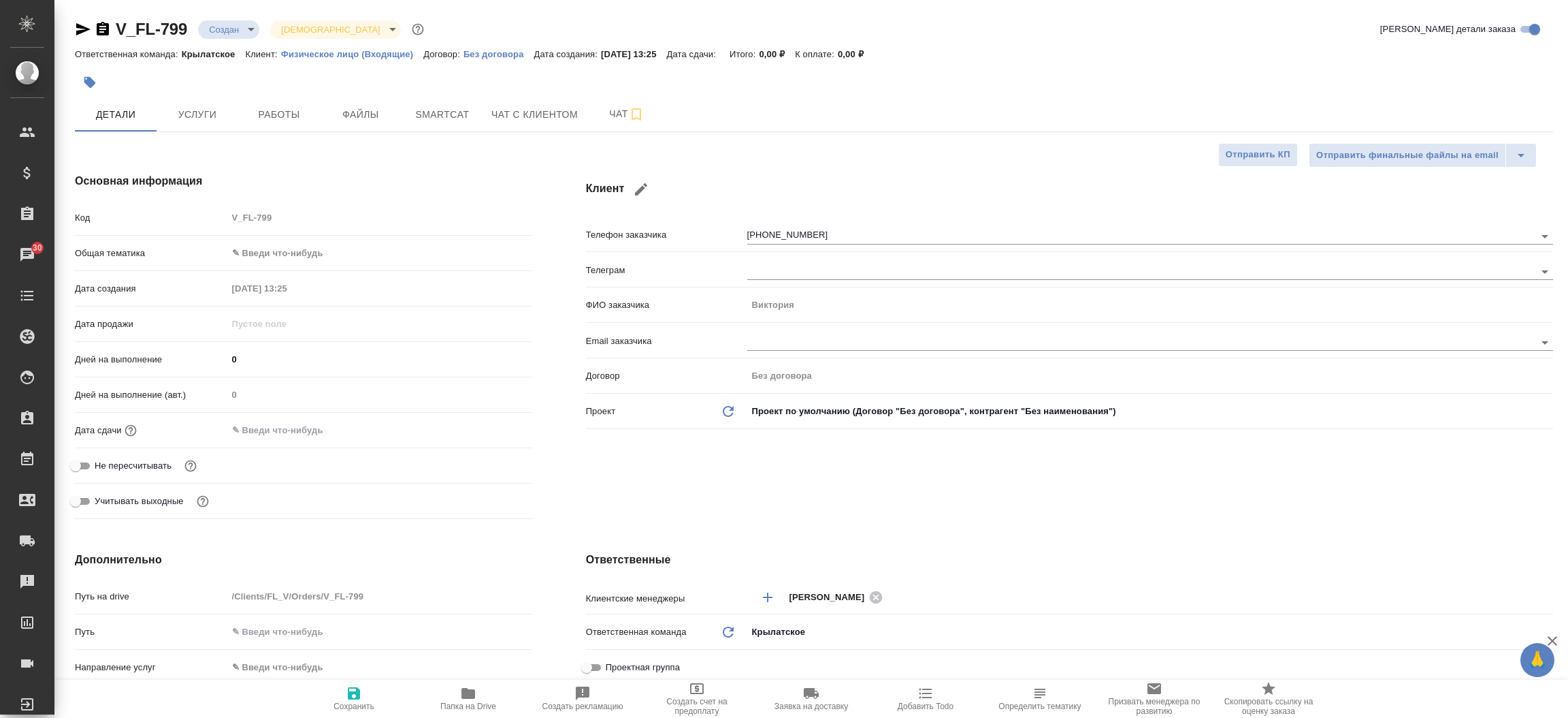
click at [861, 489] on div "Клиент Телефон заказчика +79060479546 Телеграм ФИО заказчика Виктория Email зак…" at bounding box center [1069, 348] width 1022 height 405
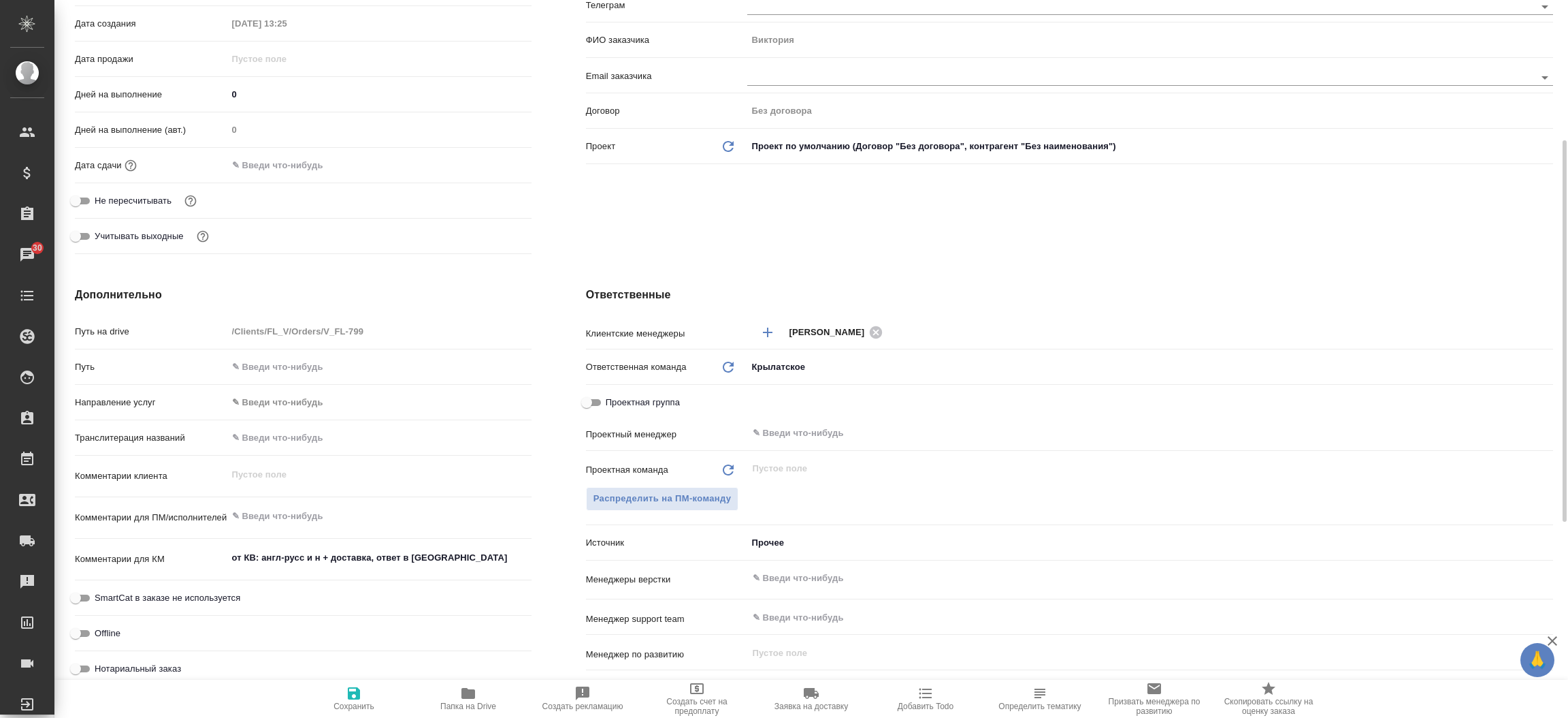
scroll to position [326, 0]
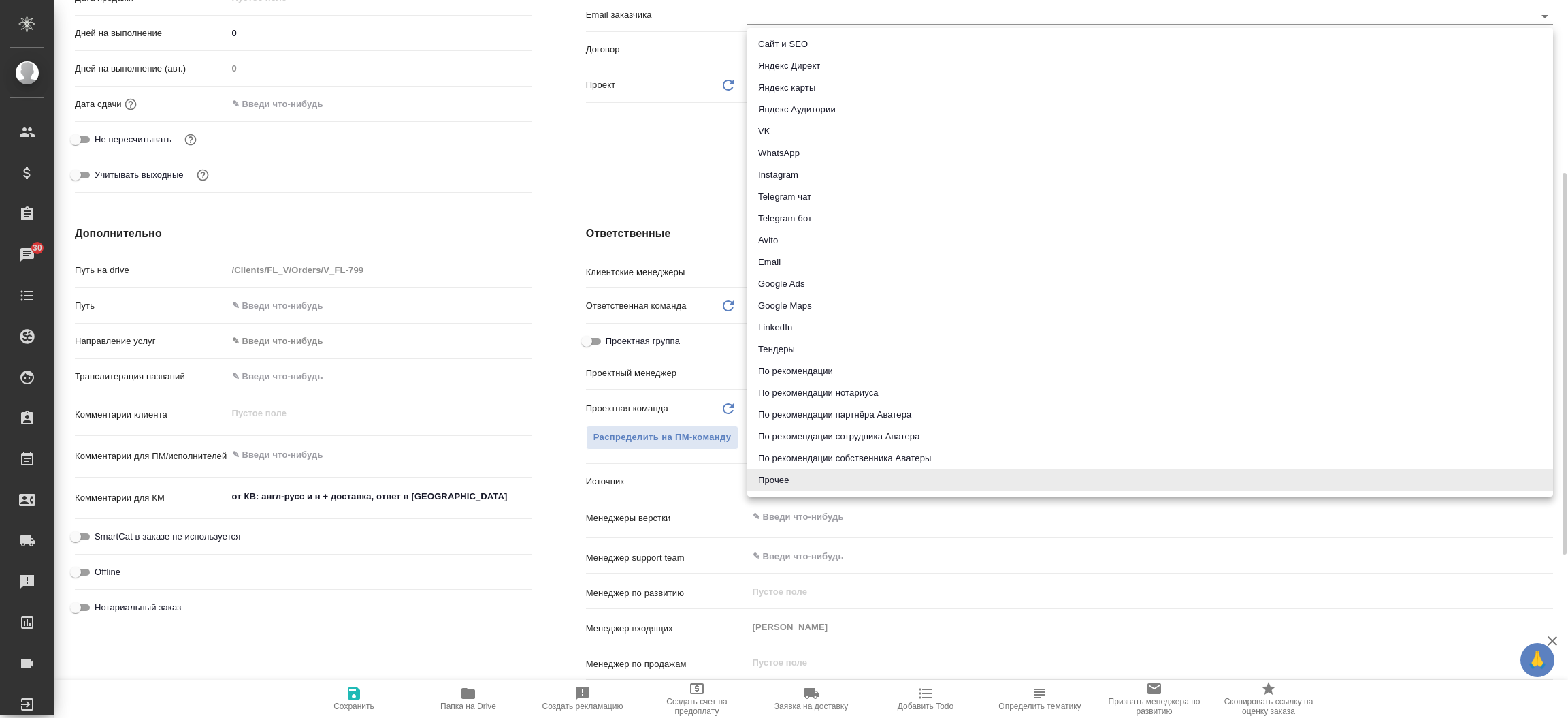
click at [849, 482] on body "🙏 .cls-1 fill:#fff; AWATERA Прутько Ирина i.prutko Клиенты Спецификации Заказы …" at bounding box center [784, 359] width 1568 height 718
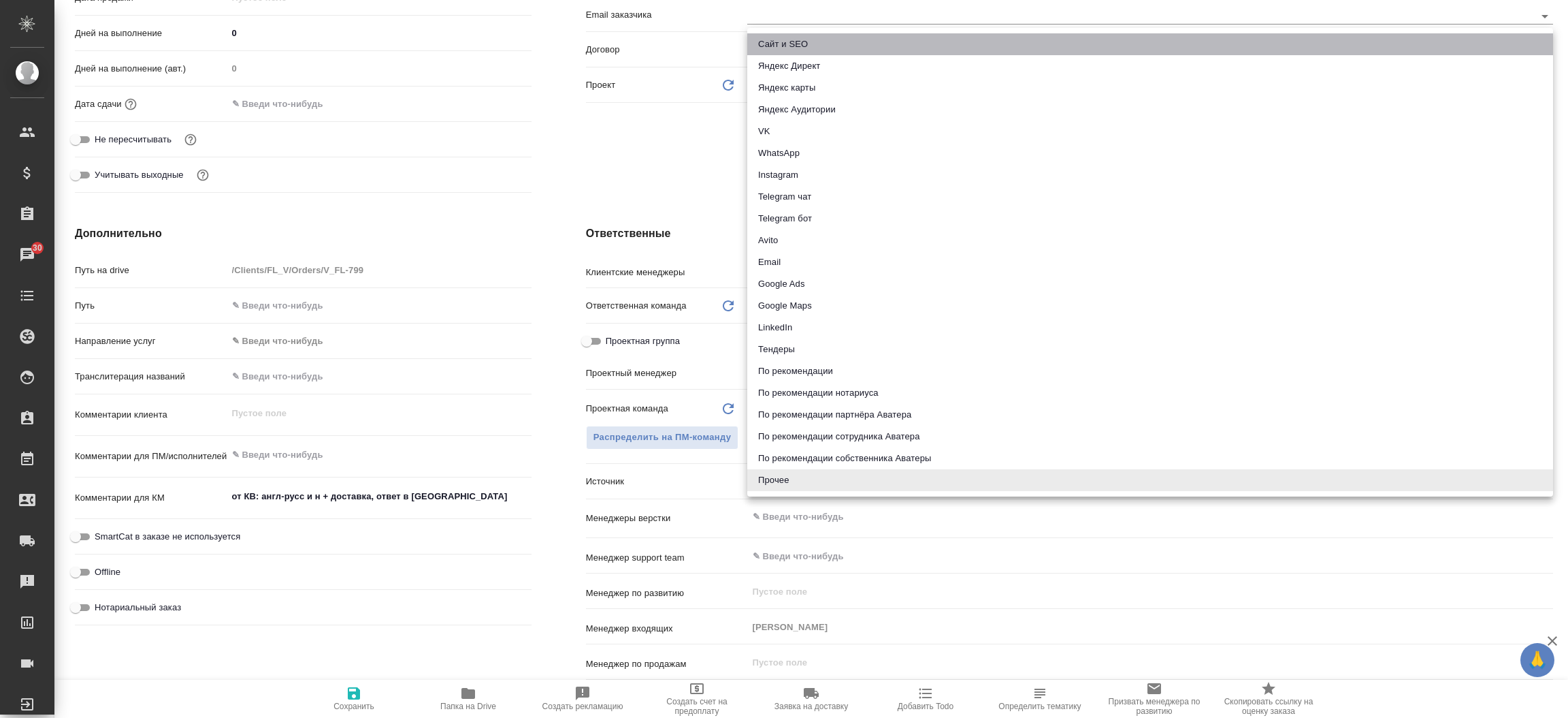
click at [791, 43] on li "Сайт и SEO" at bounding box center [1149, 44] width 806 height 21
type textarea "x"
type input "seo"
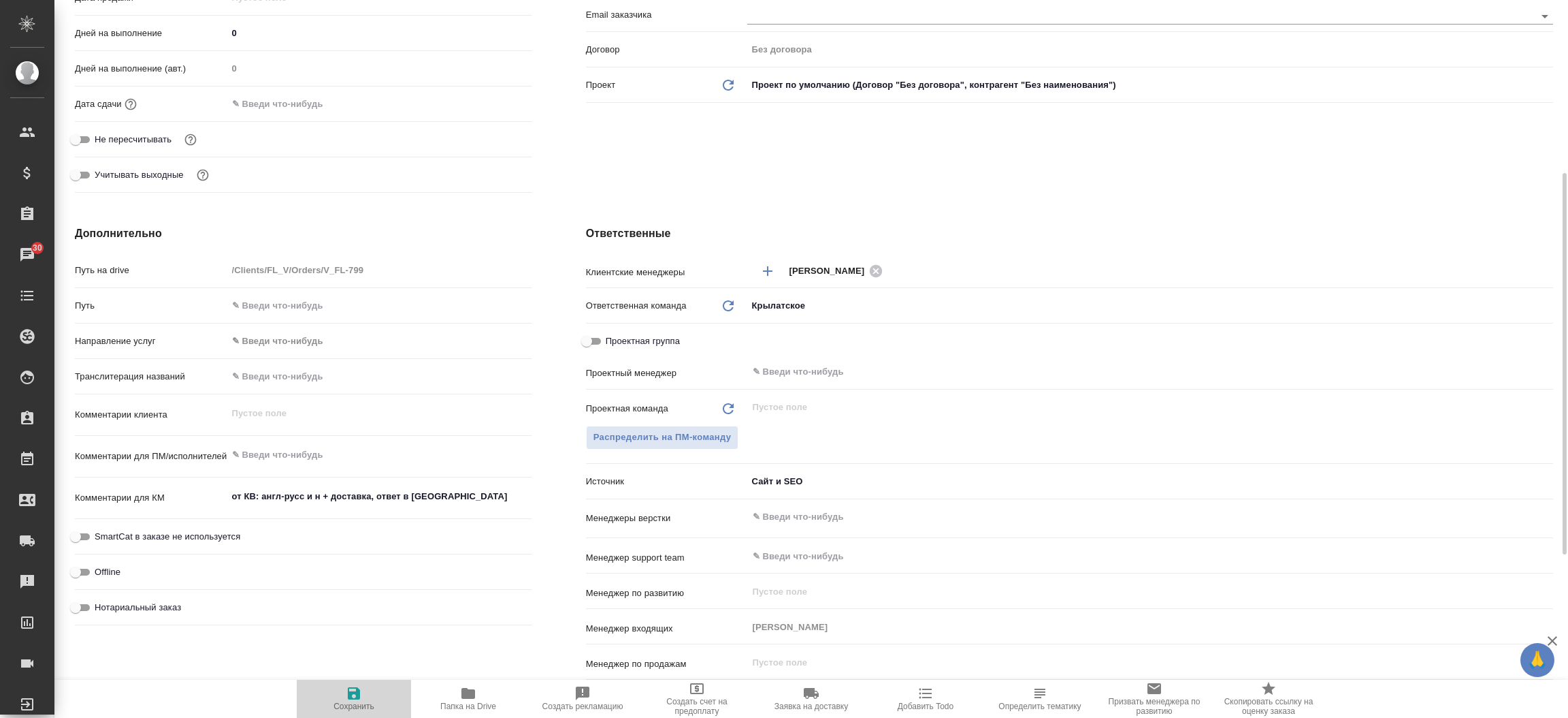
click at [348, 696] on icon "button" at bounding box center [354, 693] width 12 height 13
type textarea "x"
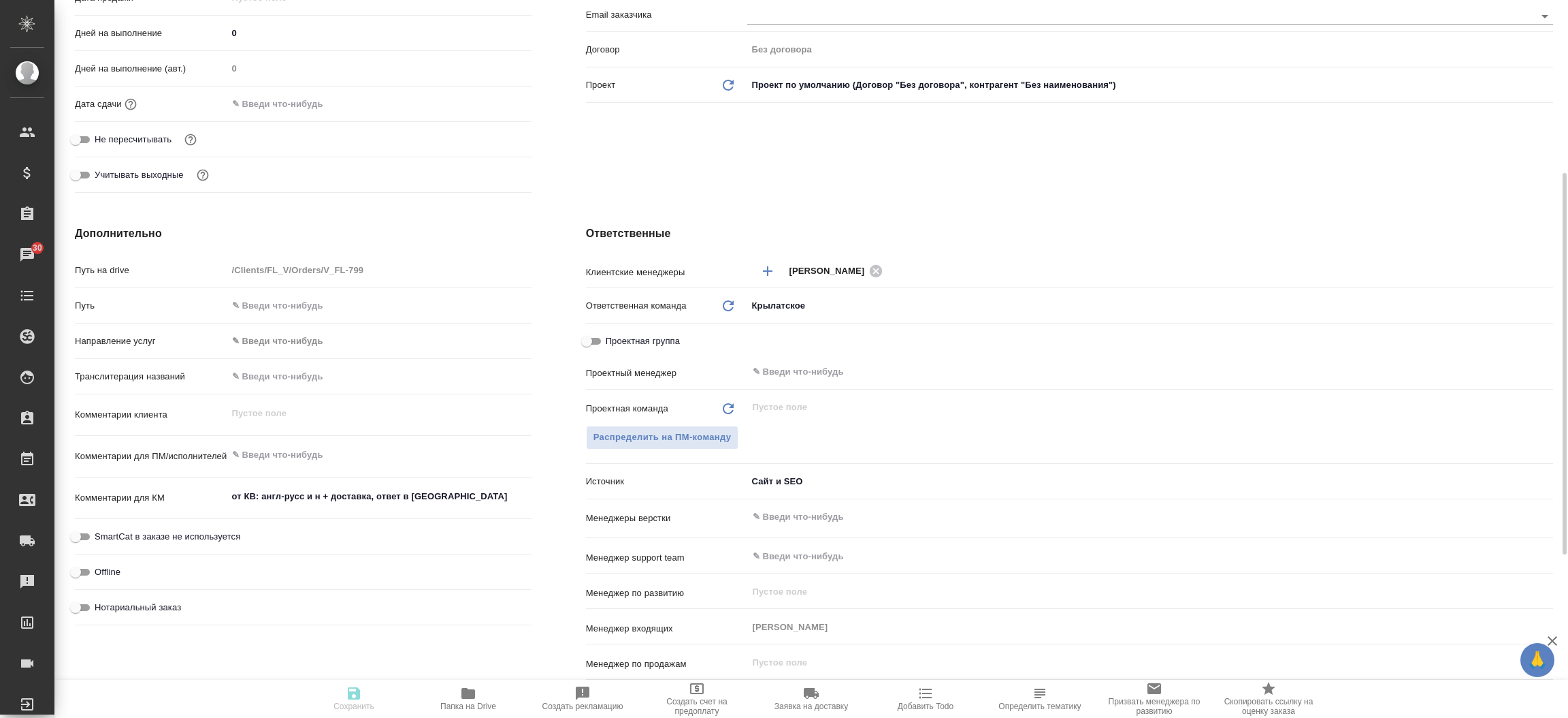
type textarea "x"
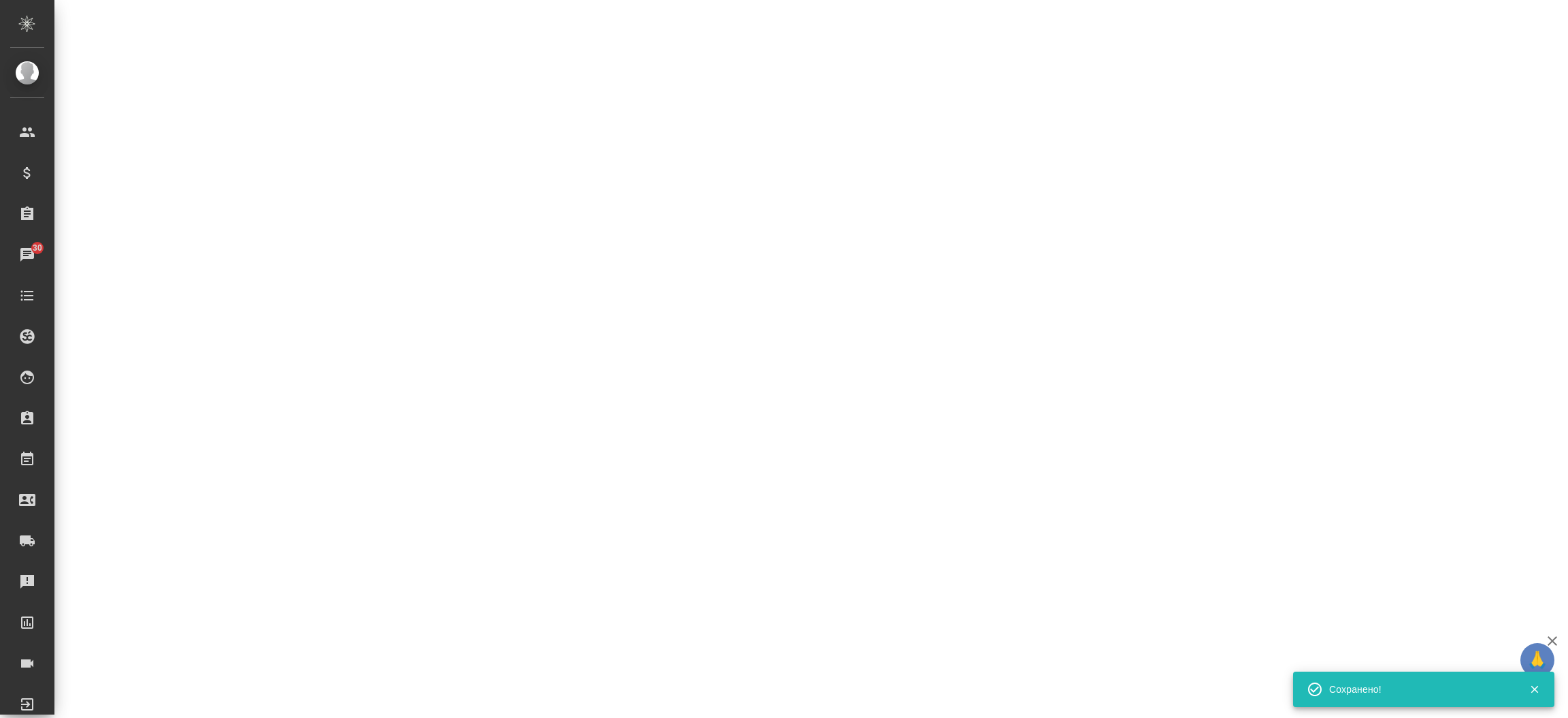
select select "RU"
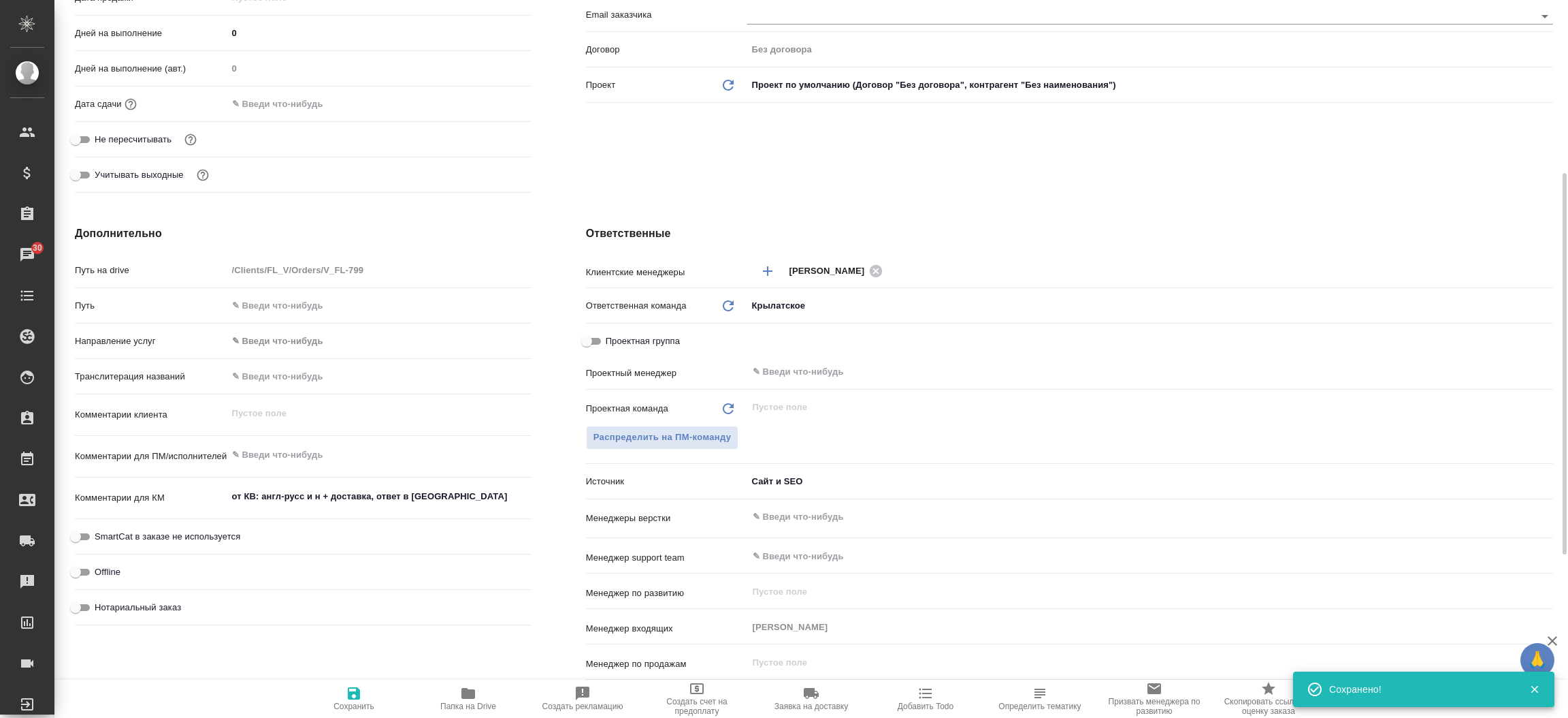
type textarea "x"
click at [559, 463] on div "Ответственные Клиентские менеджеры Касымов Тимур ​ Ответственная команда Обнови…" at bounding box center [1069, 472] width 1022 height 549
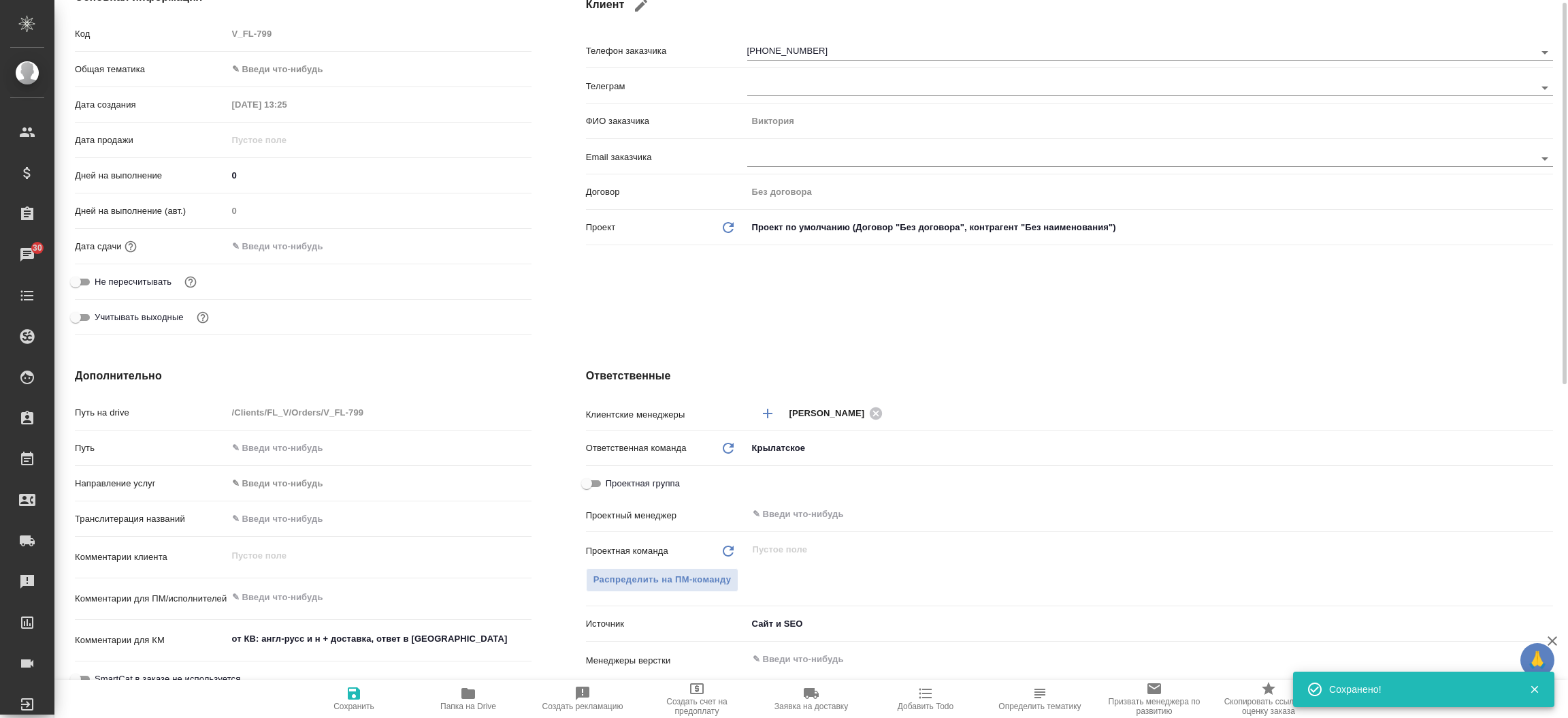
scroll to position [0, 0]
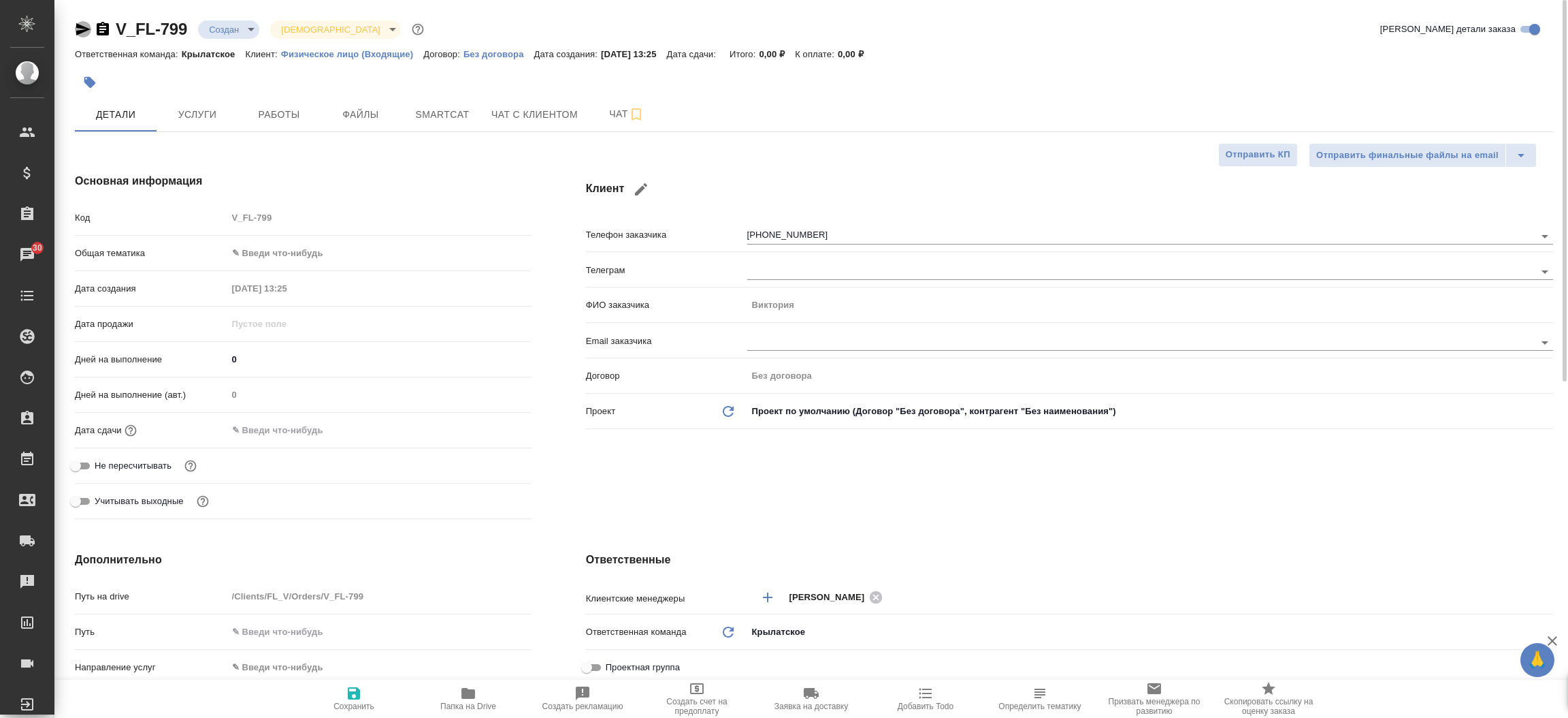
click at [85, 29] on icon "button" at bounding box center [83, 29] width 16 height 16
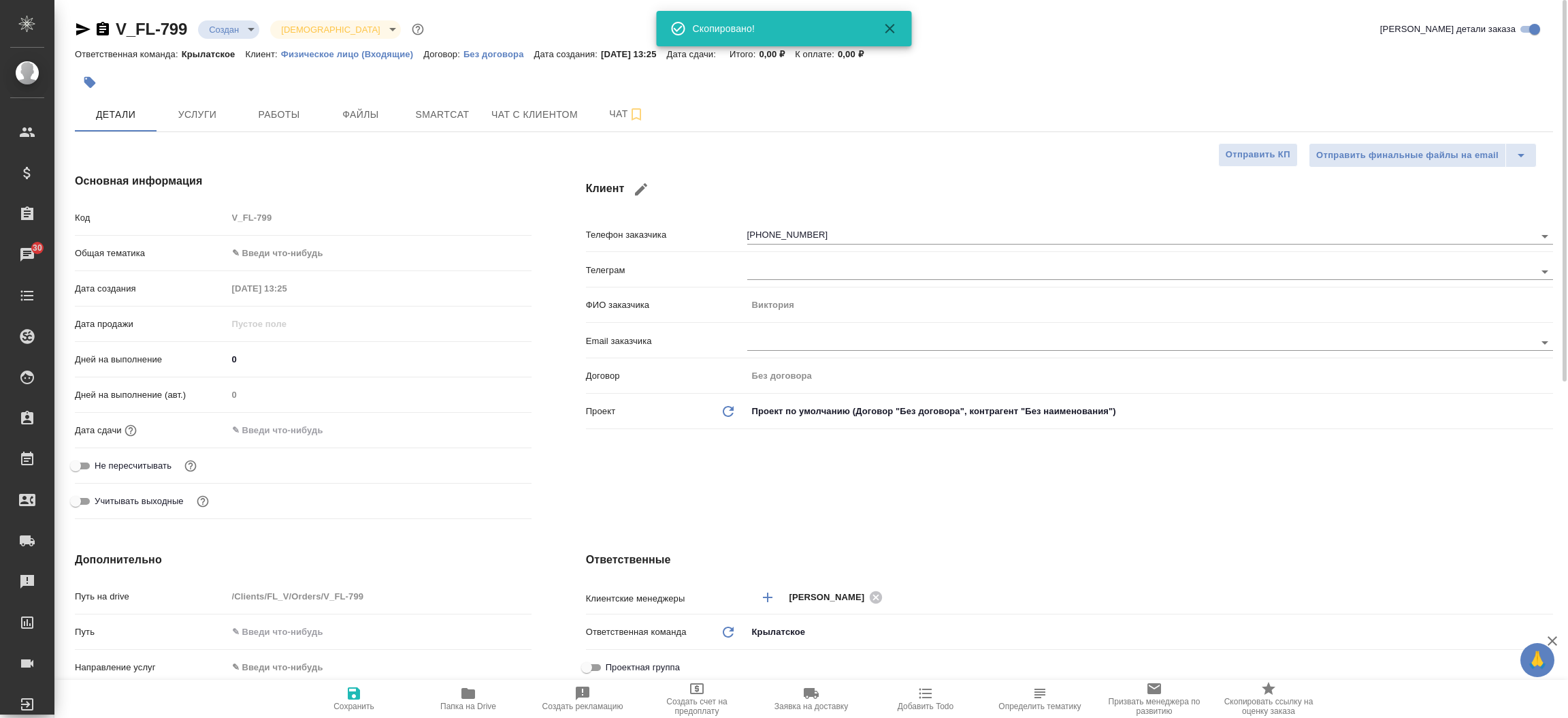
type textarea "x"
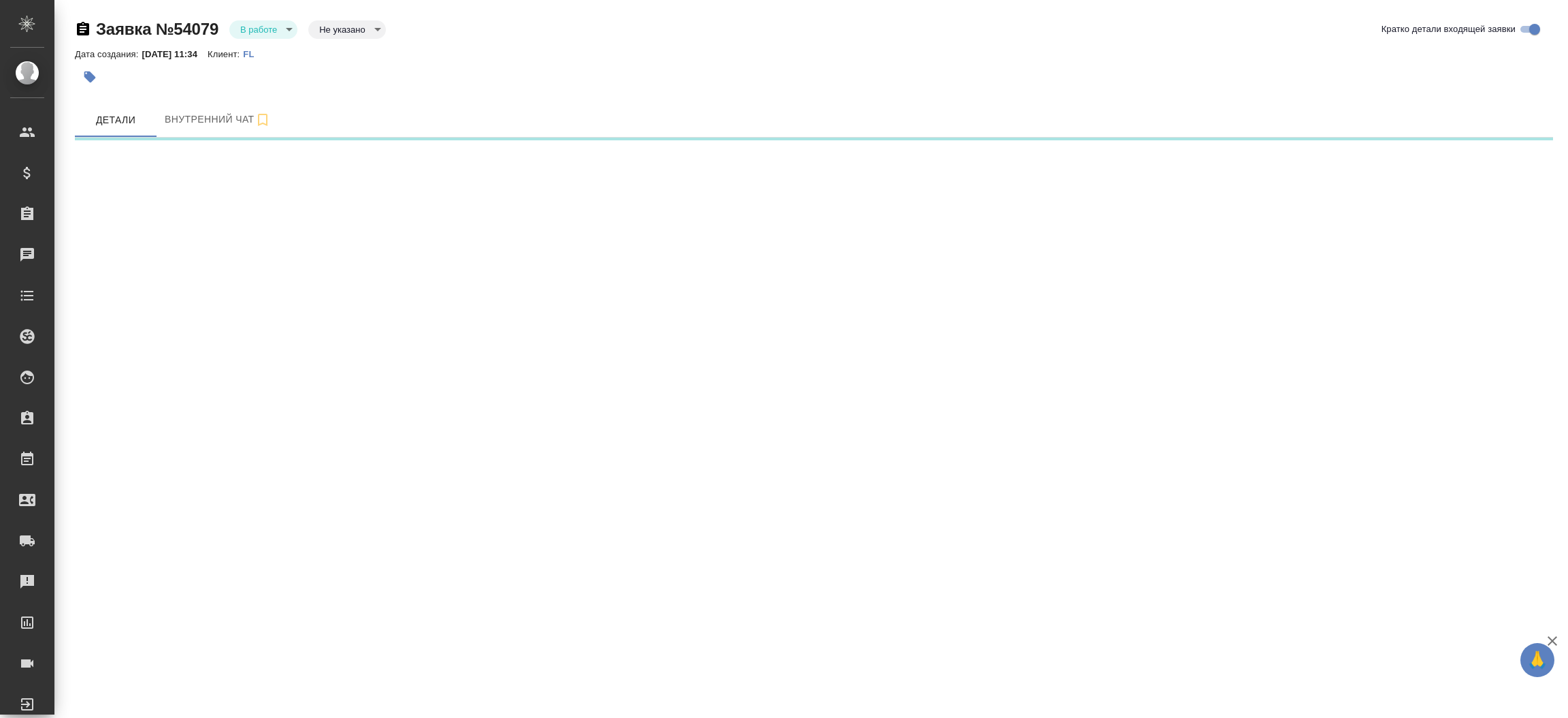
select select "RU"
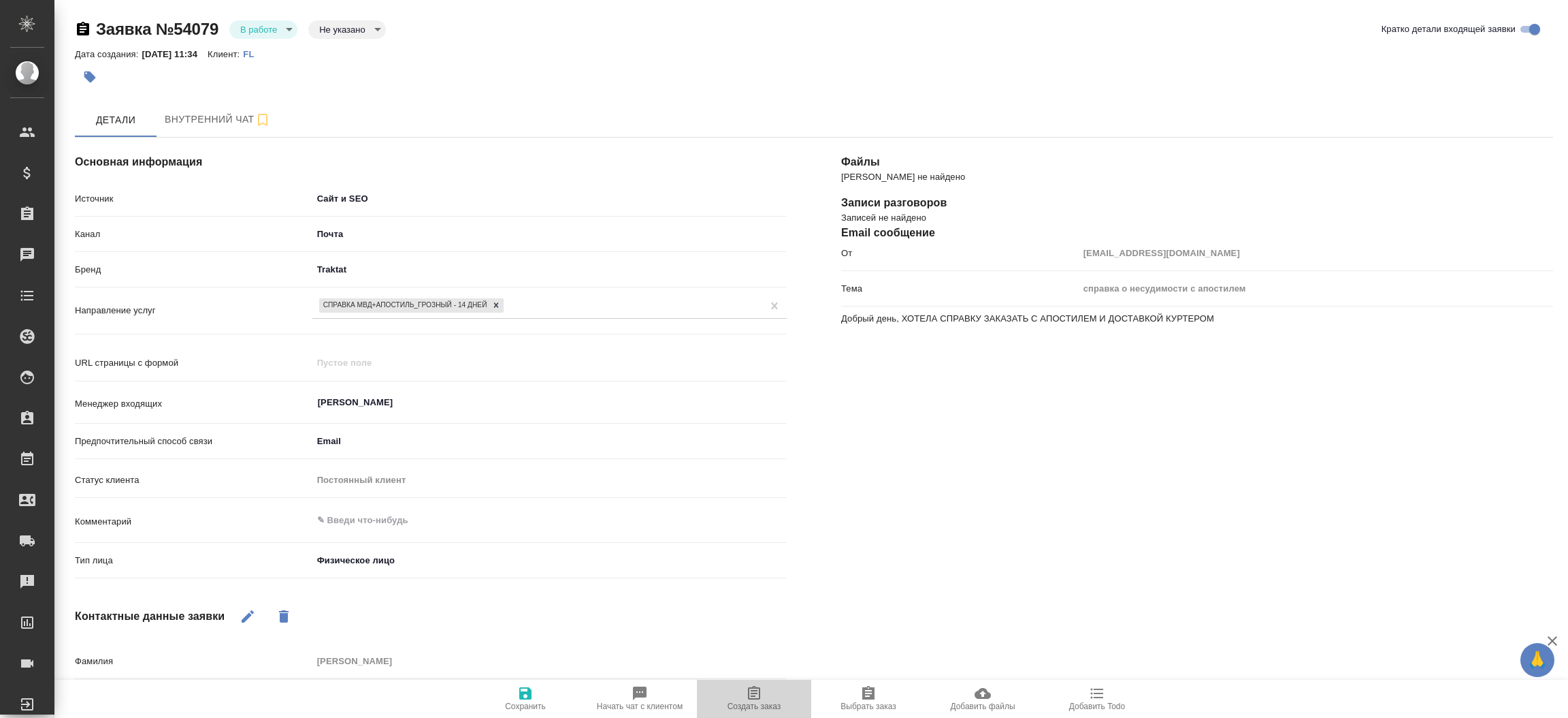
click at [767, 697] on span "Создать заказ" at bounding box center [754, 697] width 98 height 26
type textarea "x"
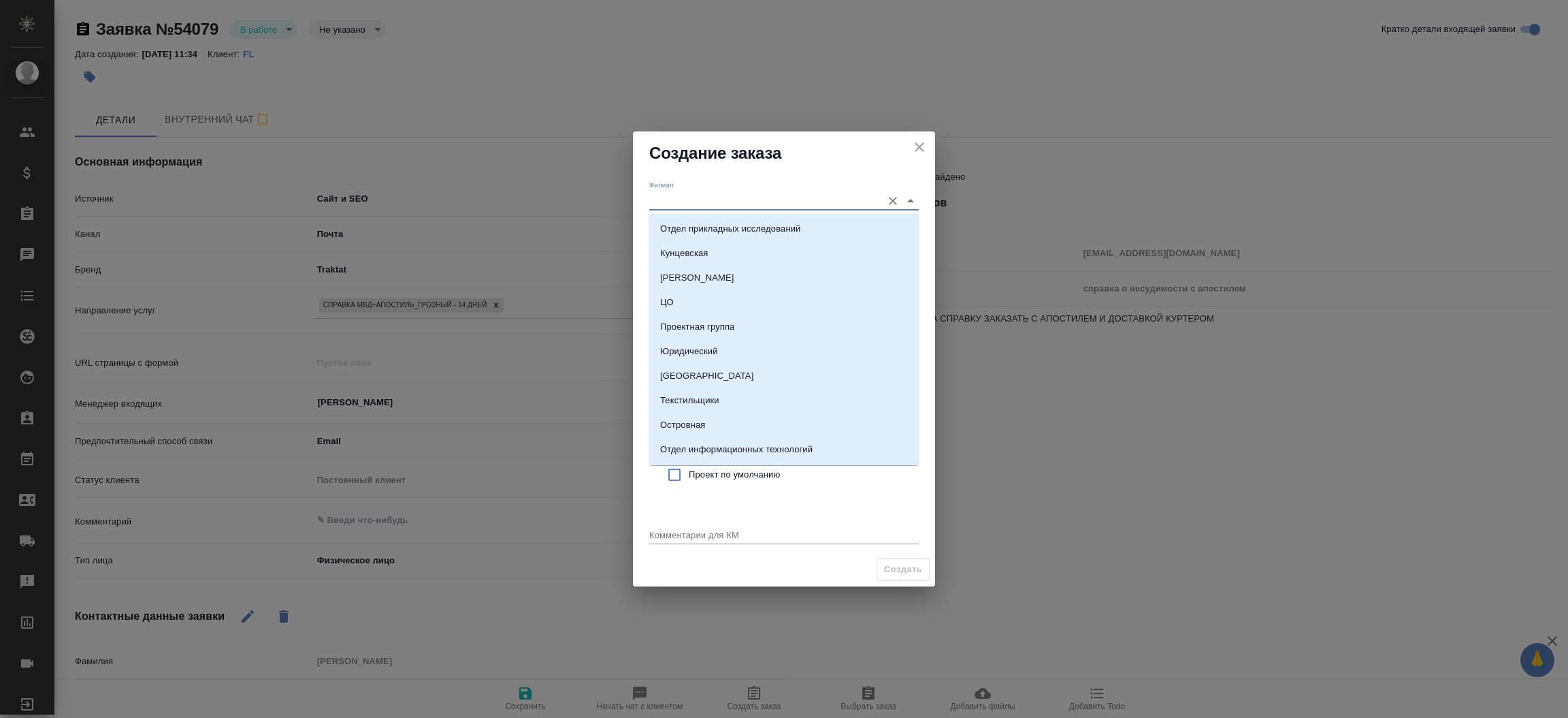
click at [728, 194] on input "Филиал" at bounding box center [761, 200] width 226 height 19
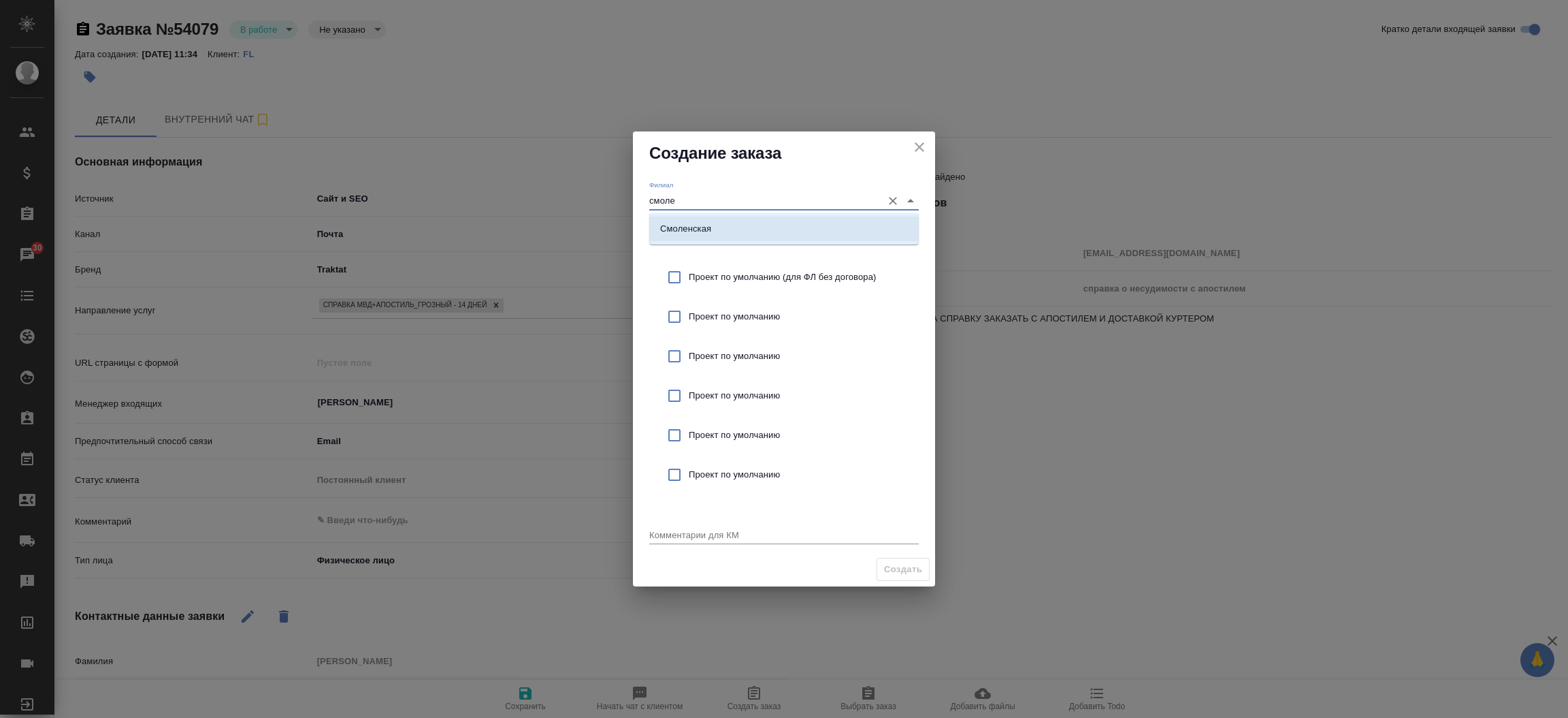
click at [719, 235] on li "Смоленская" at bounding box center [784, 228] width 270 height 24
type input "Смоленская"
type textarea "x"
click at [669, 277] on input "checkbox" at bounding box center [675, 277] width 29 height 29
checkbox input "true"
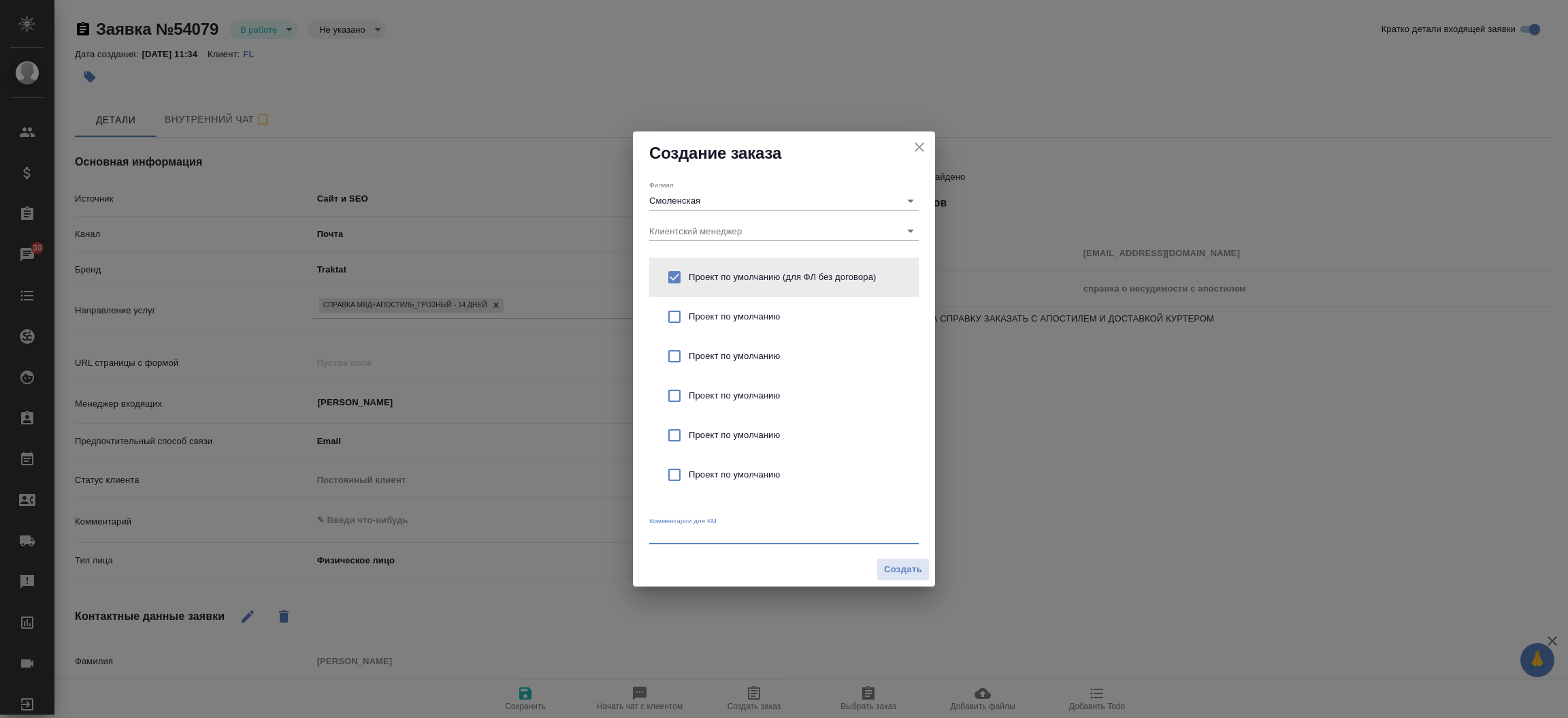
click at [656, 531] on textarea at bounding box center [784, 533] width 270 height 10
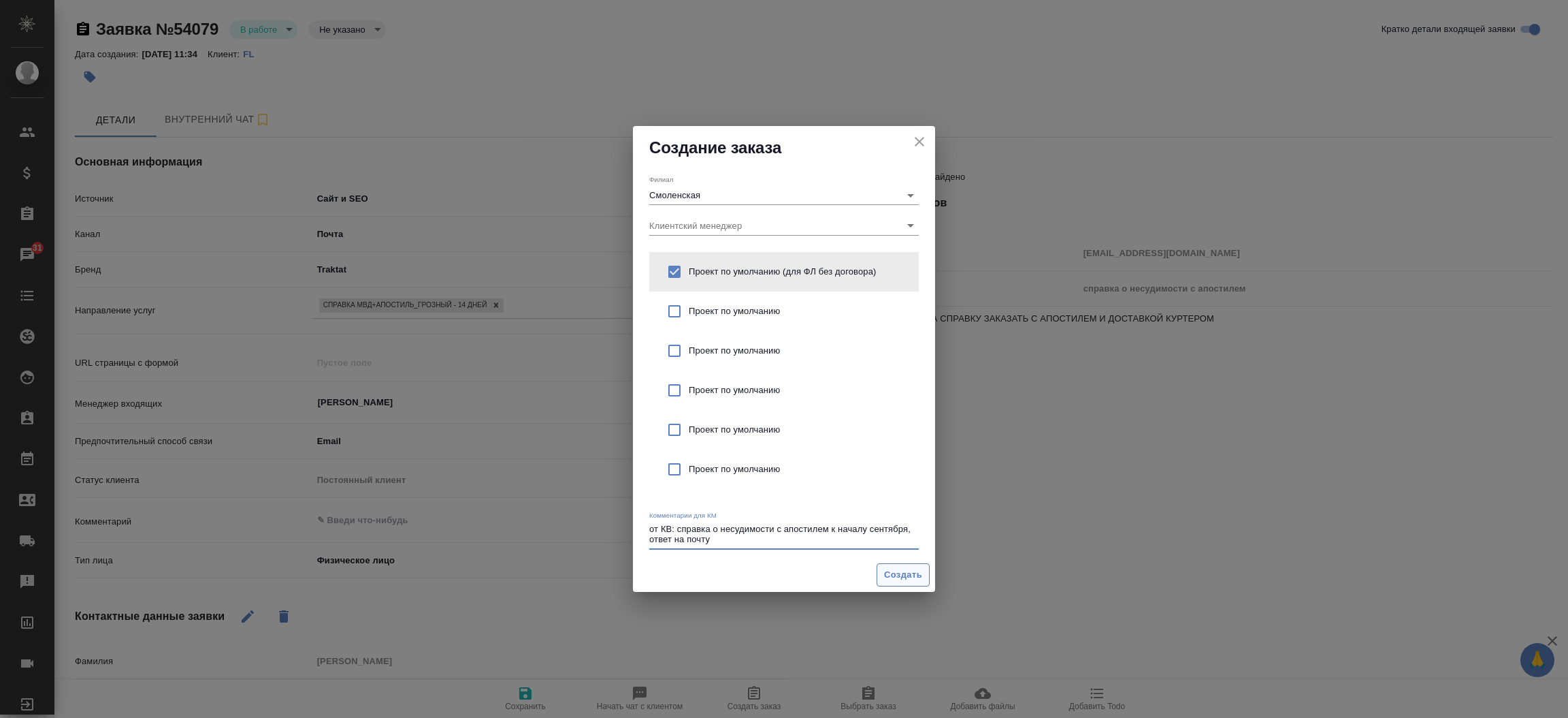
type textarea "от КВ: справка о несудимости с апостилем к началу сентября, ответ на почту"
click at [920, 570] on span "Создать" at bounding box center [903, 575] width 38 height 16
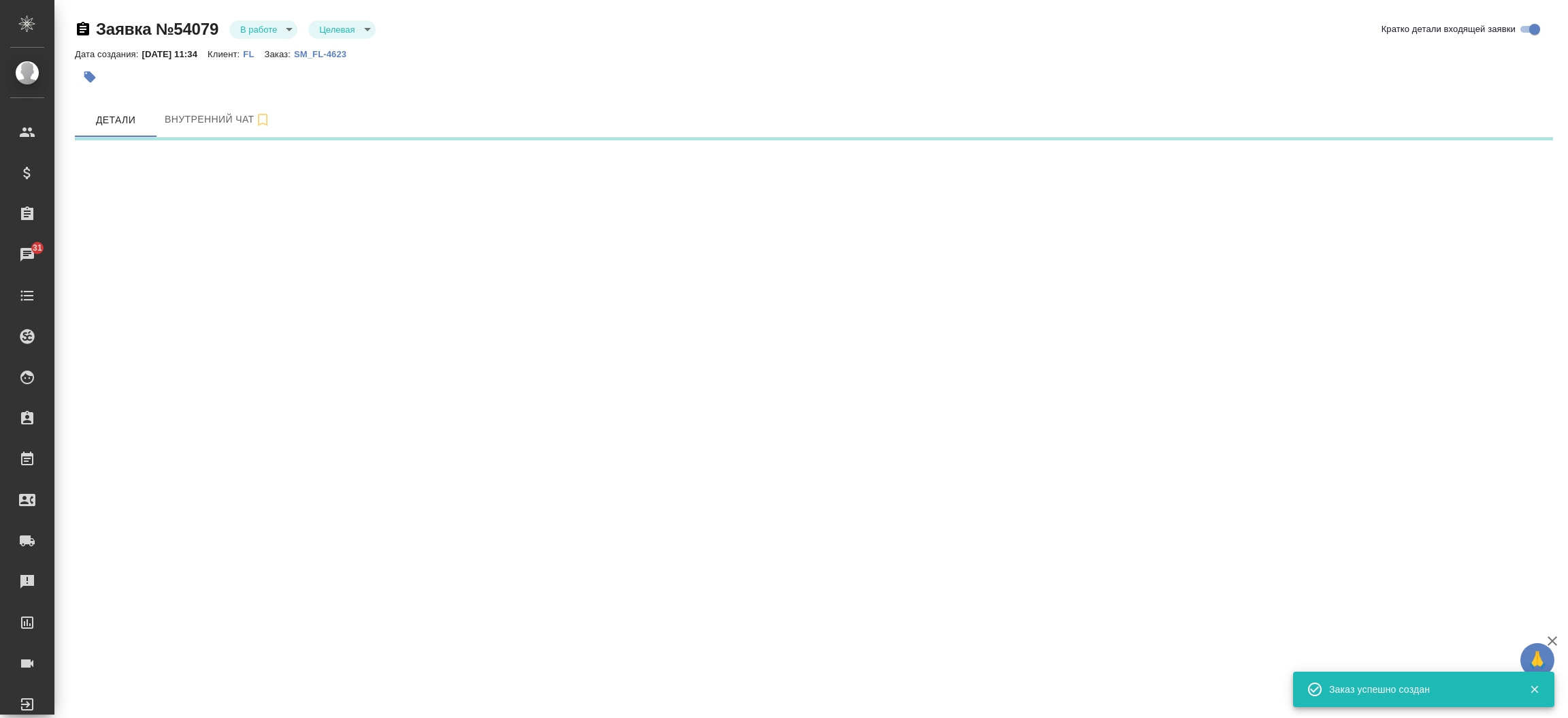
select select "RU"
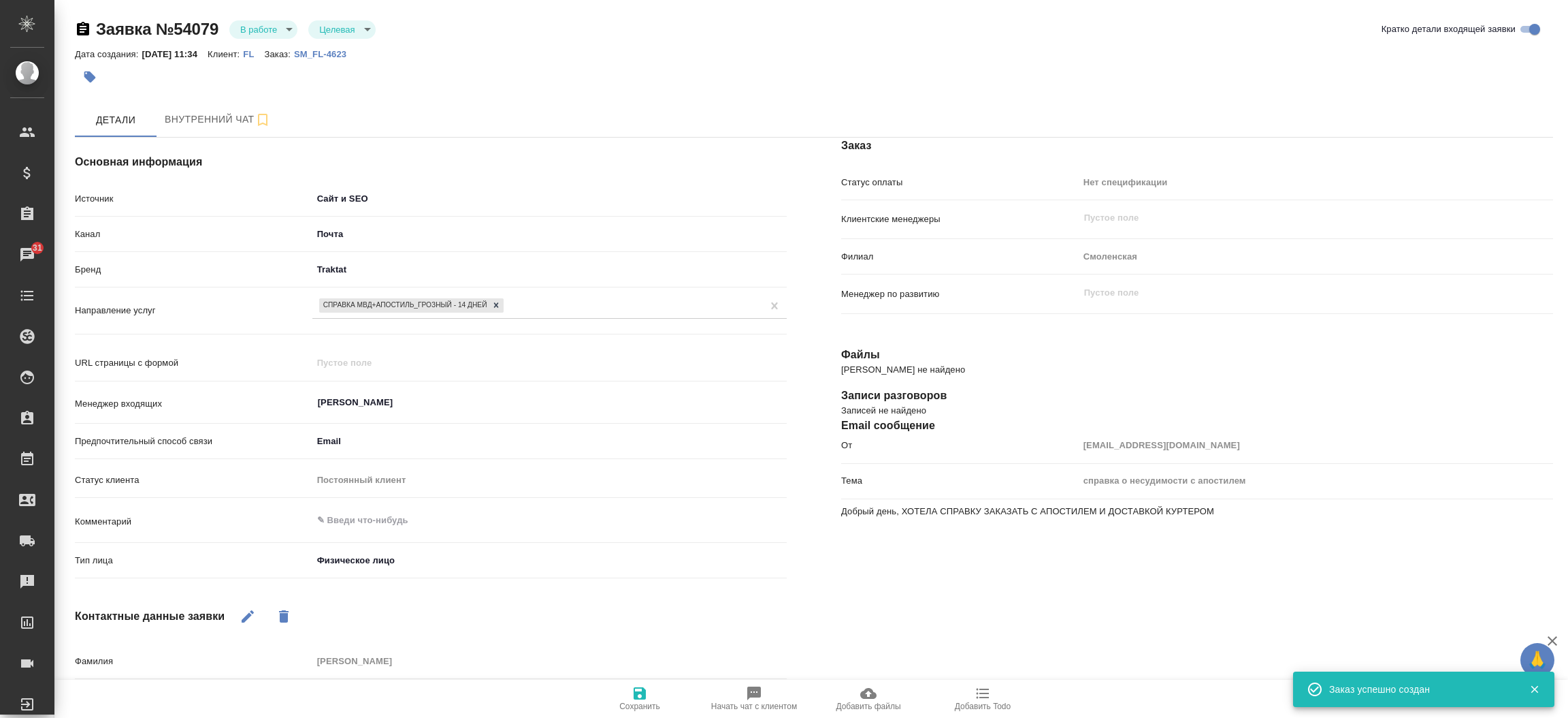
type textarea "x"
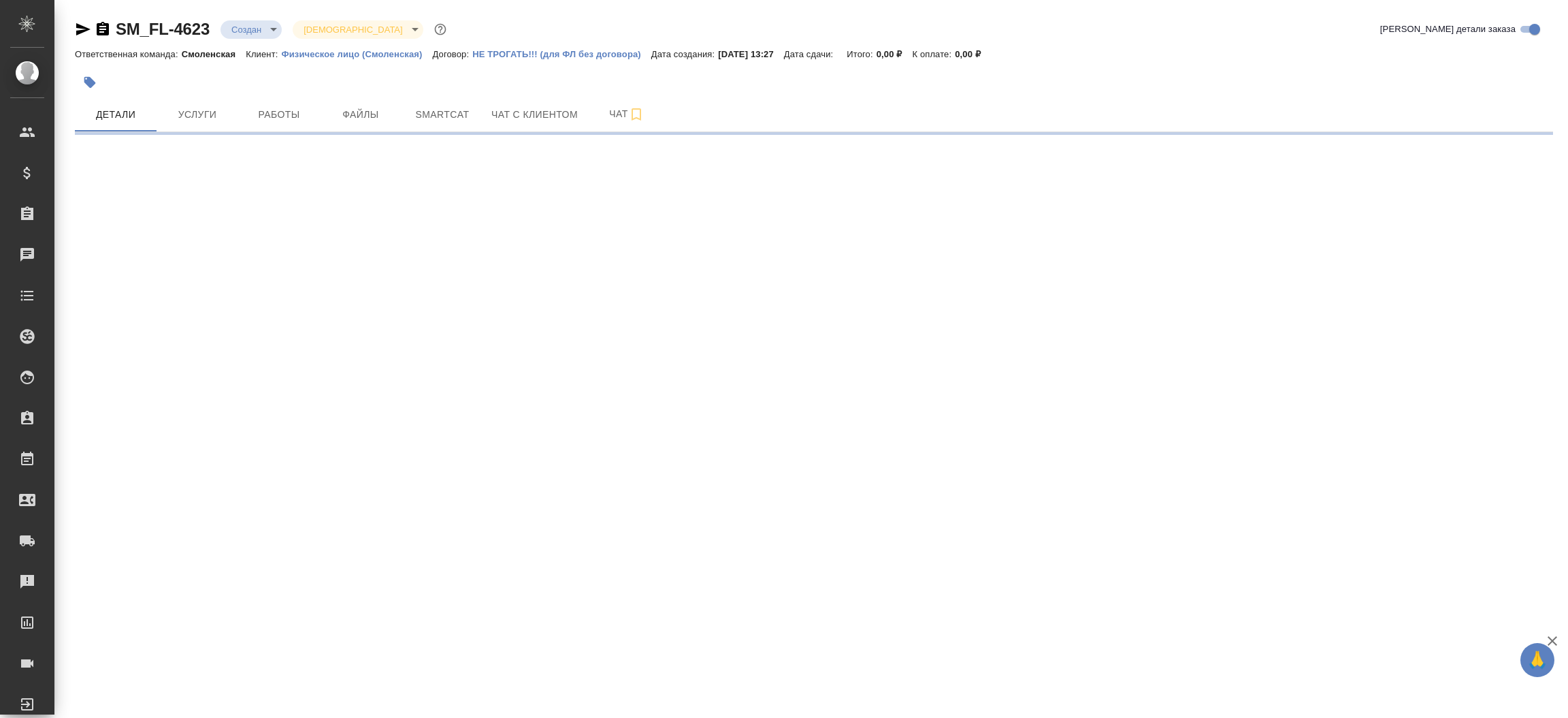
select select "RU"
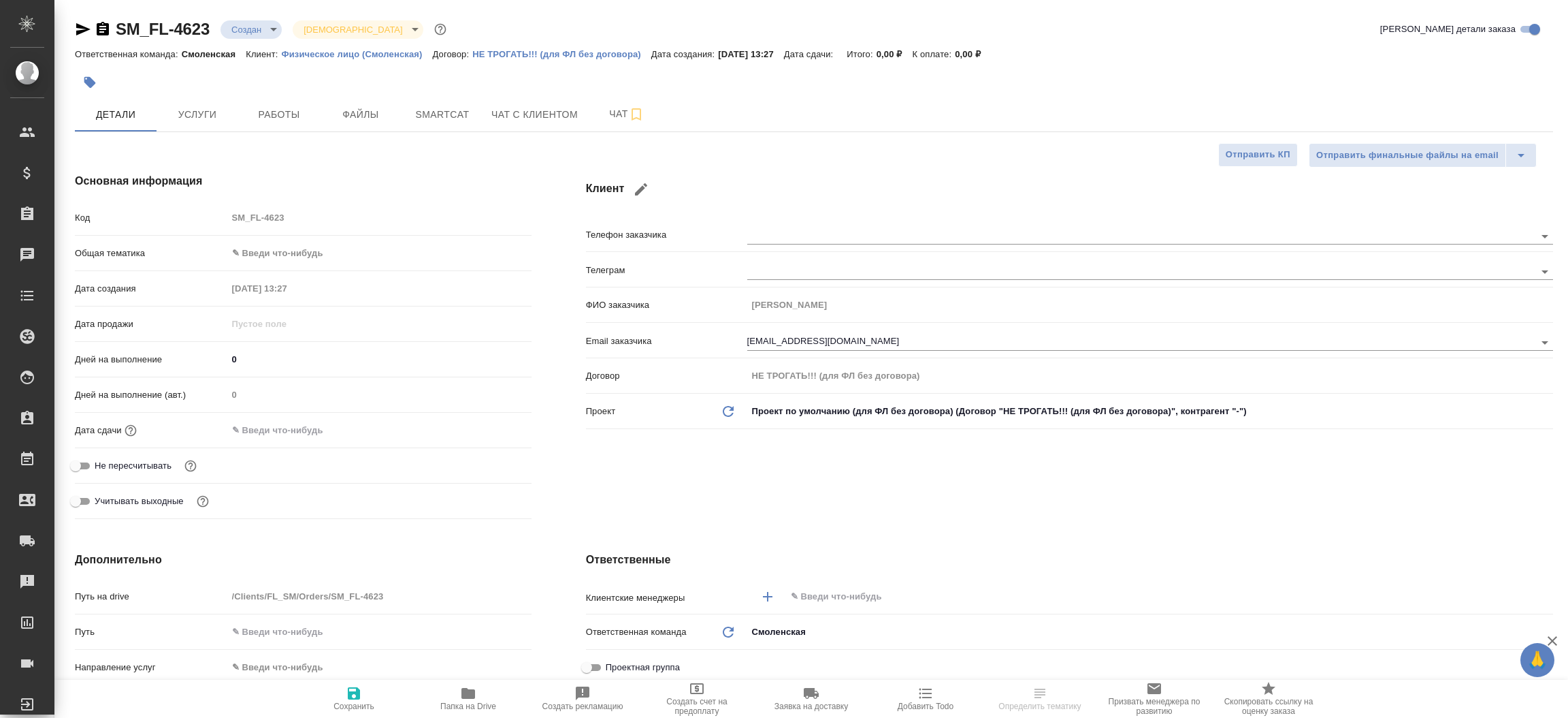
type textarea "x"
click at [812, 587] on div "​" at bounding box center [1149, 596] width 806 height 24
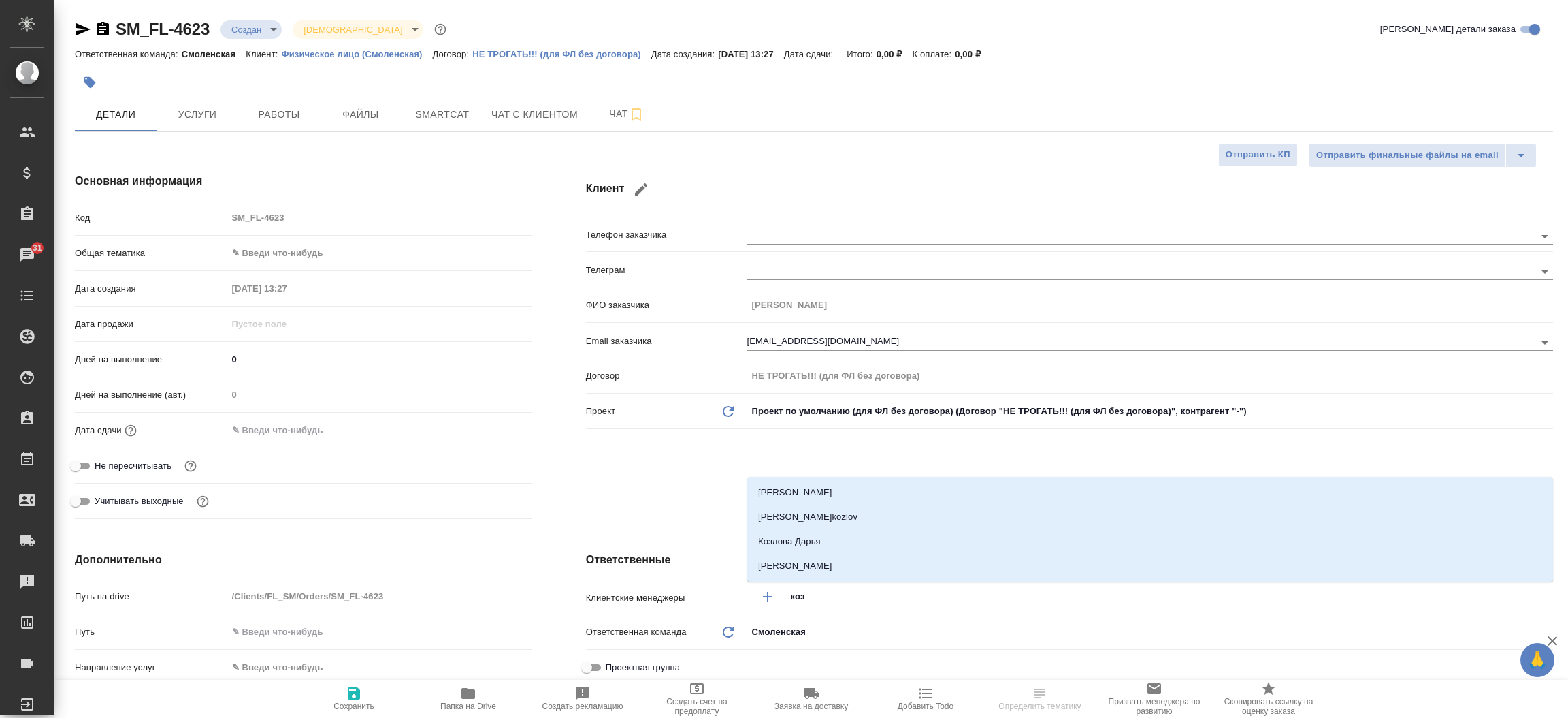
type input "козл"
click at [818, 535] on li "Козлова Дарья" at bounding box center [1149, 540] width 806 height 24
type textarea "x"
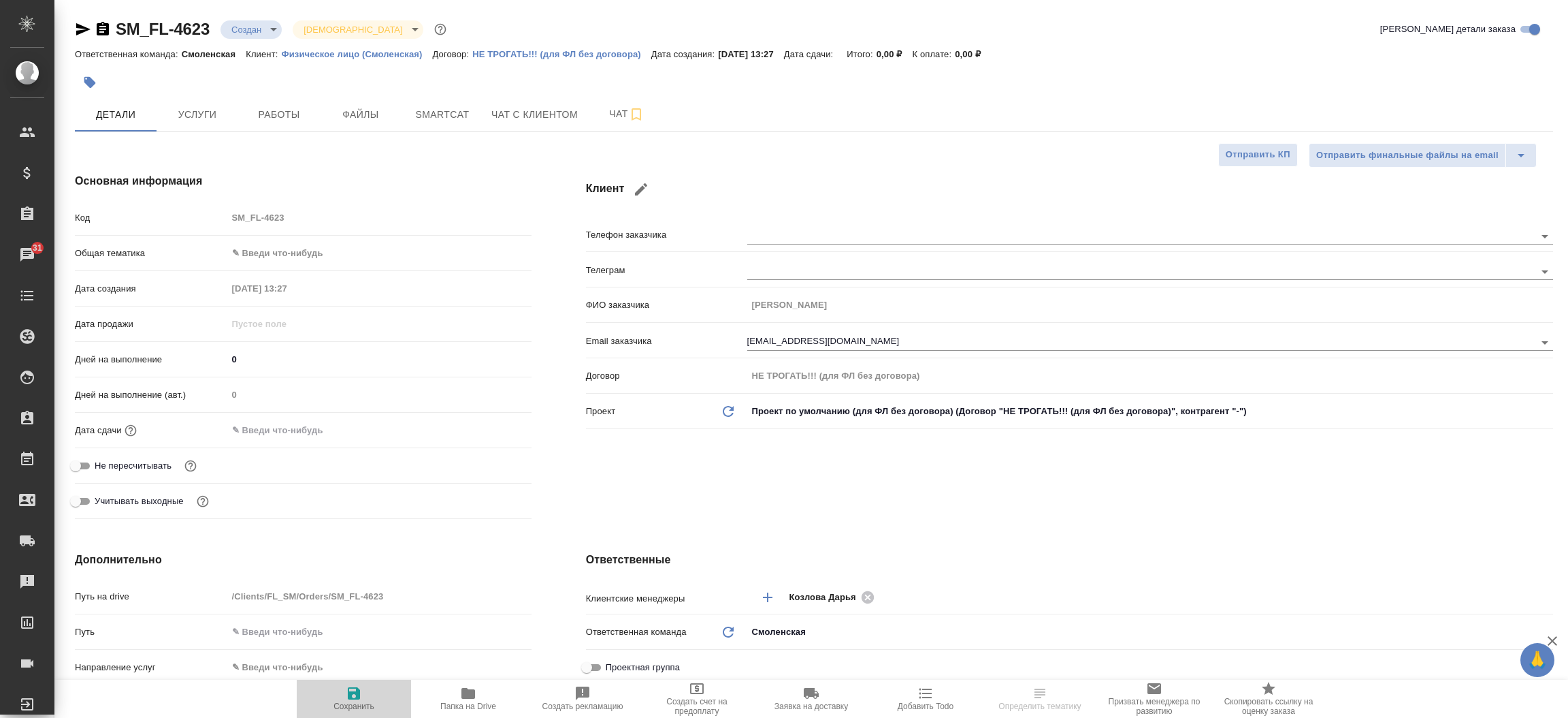
click at [370, 698] on span "Сохранить" at bounding box center [354, 697] width 98 height 26
type textarea "x"
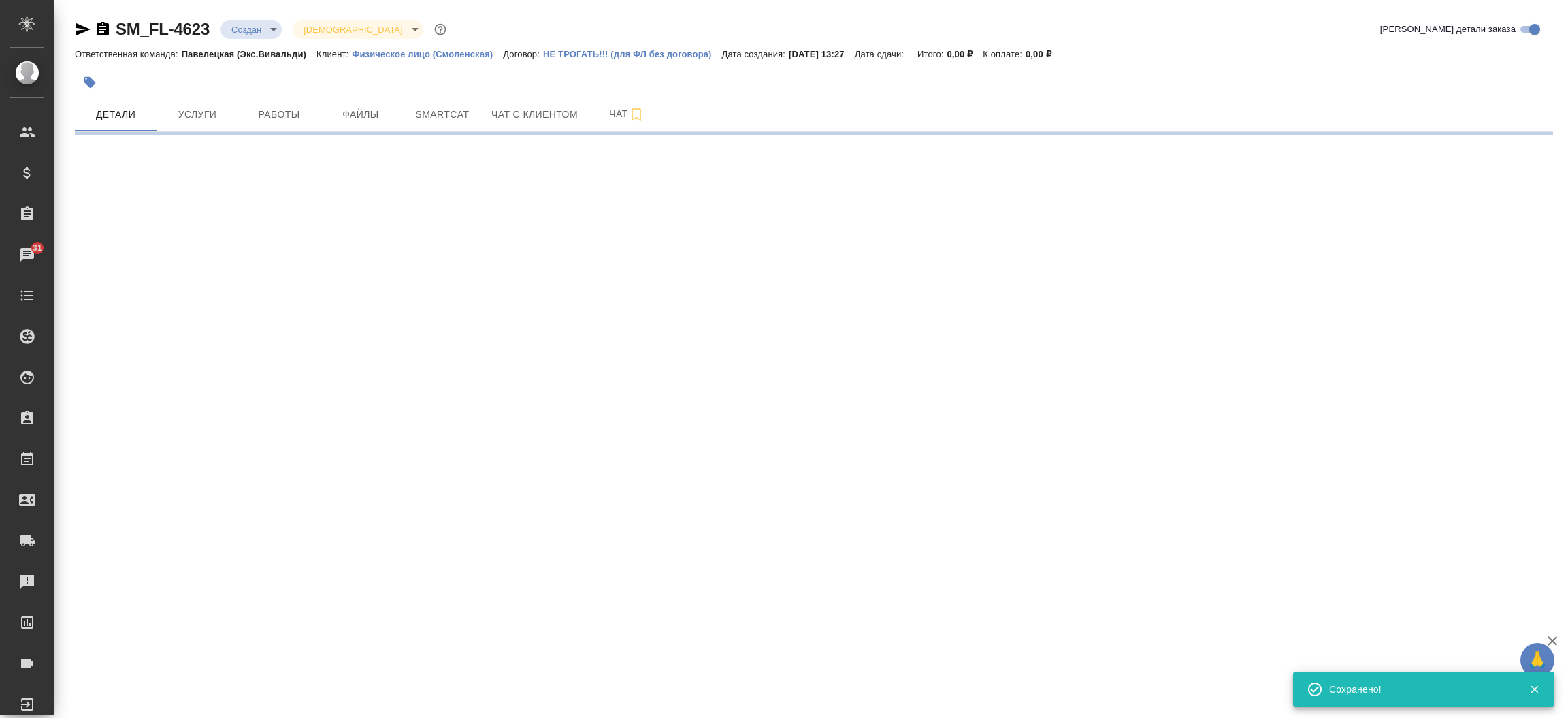
select select "RU"
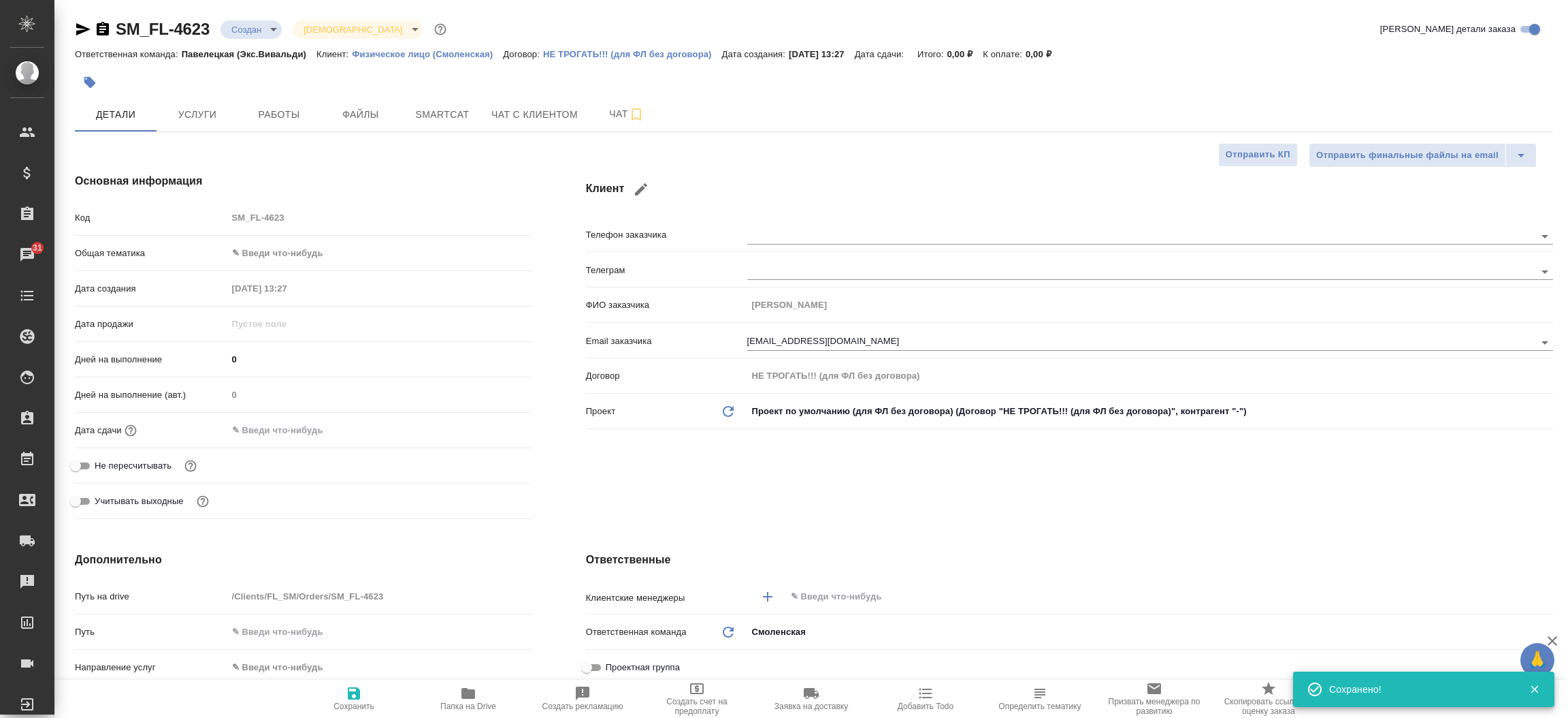
type textarea "x"
click at [615, 480] on div "Клиент Телефон заказчика Телеграм ФИО заказчика [PERSON_NAME] Email заказчика […" at bounding box center [1069, 348] width 1022 height 405
type textarea "x"
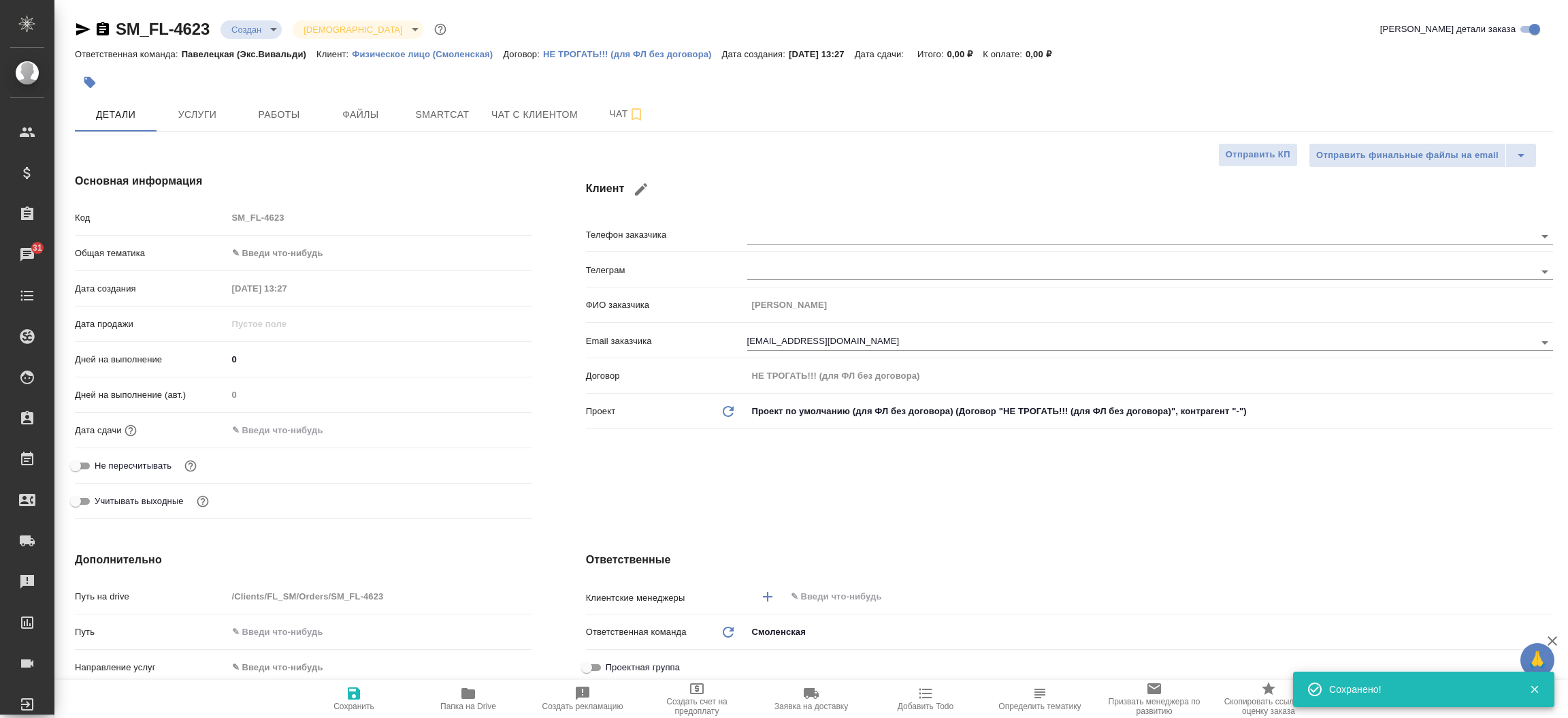
type textarea "x"
type input "VIP"
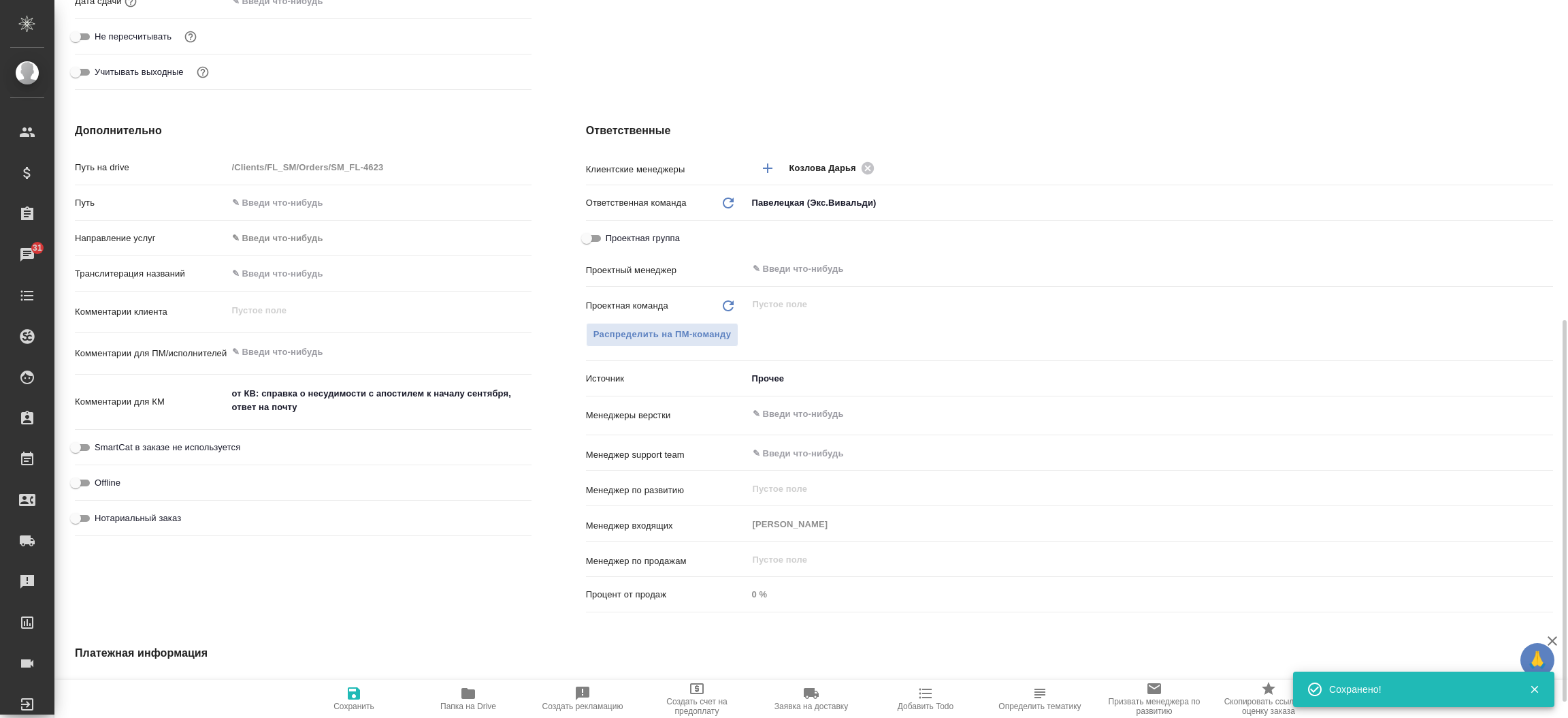
scroll to position [510, 0]
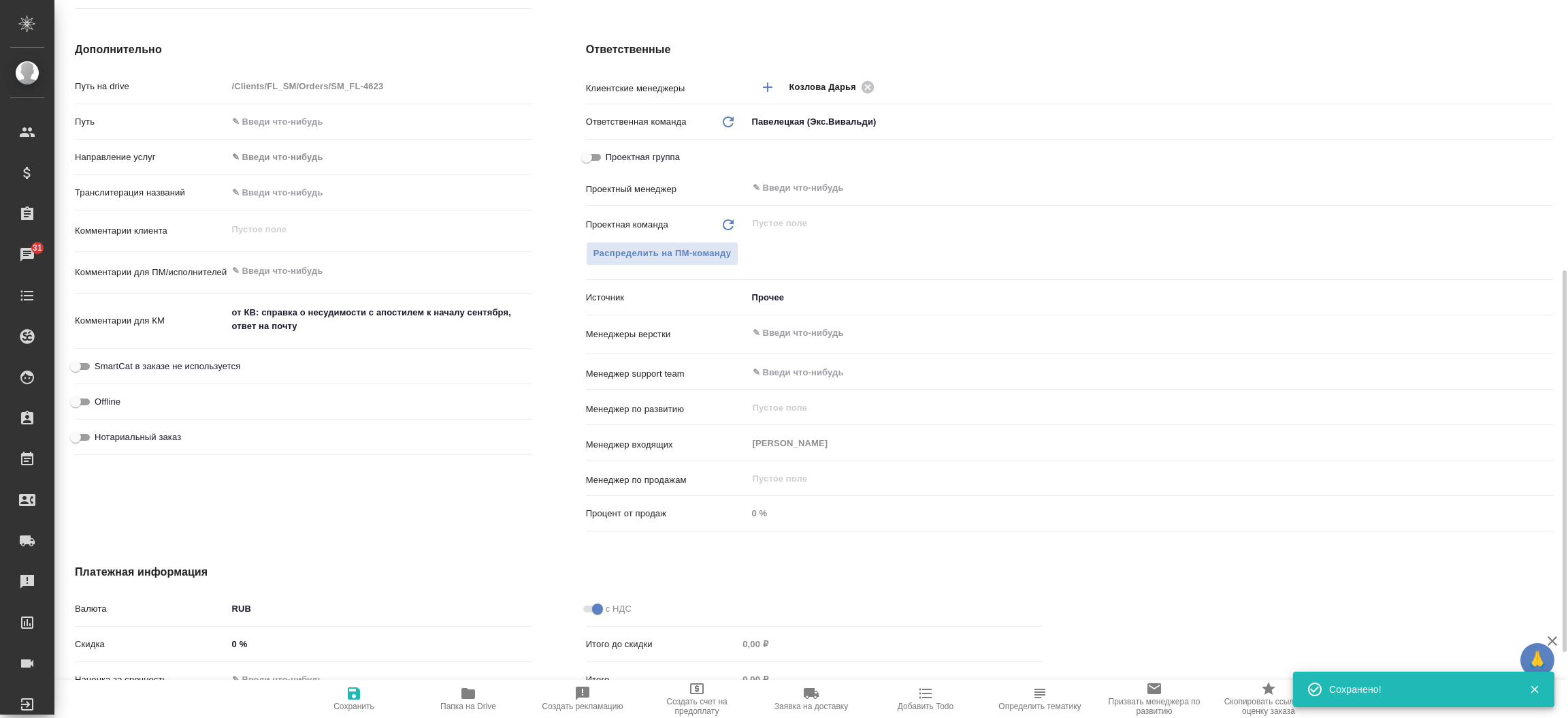
click at [795, 305] on body "🙏 .cls-1 fill:#fff; AWATERA [PERSON_NAME]prutko Клиенты Спецификации Заказы 31 …" at bounding box center [784, 359] width 1568 height 718
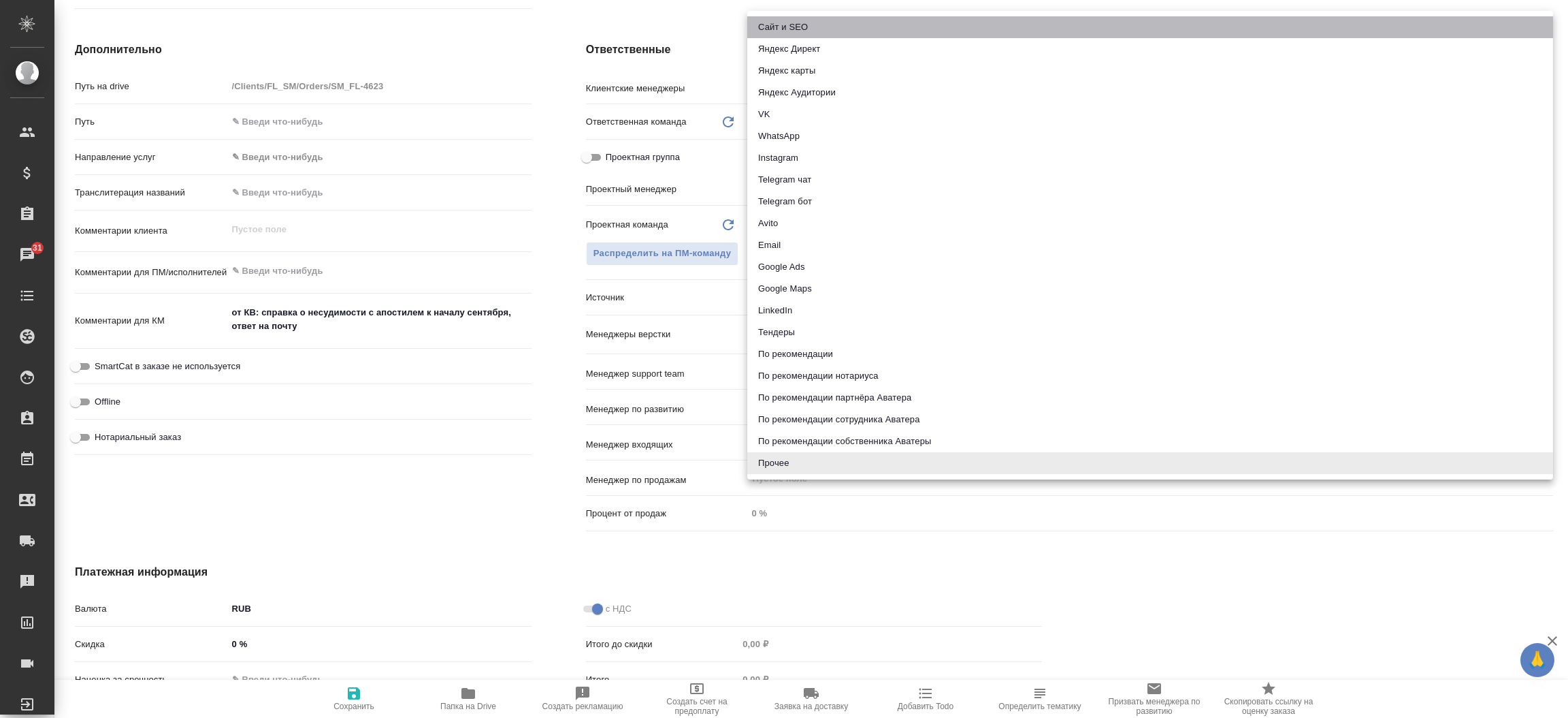
click at [776, 28] on li "Сайт и SEO" at bounding box center [1149, 27] width 806 height 21
type textarea "x"
type input "seo"
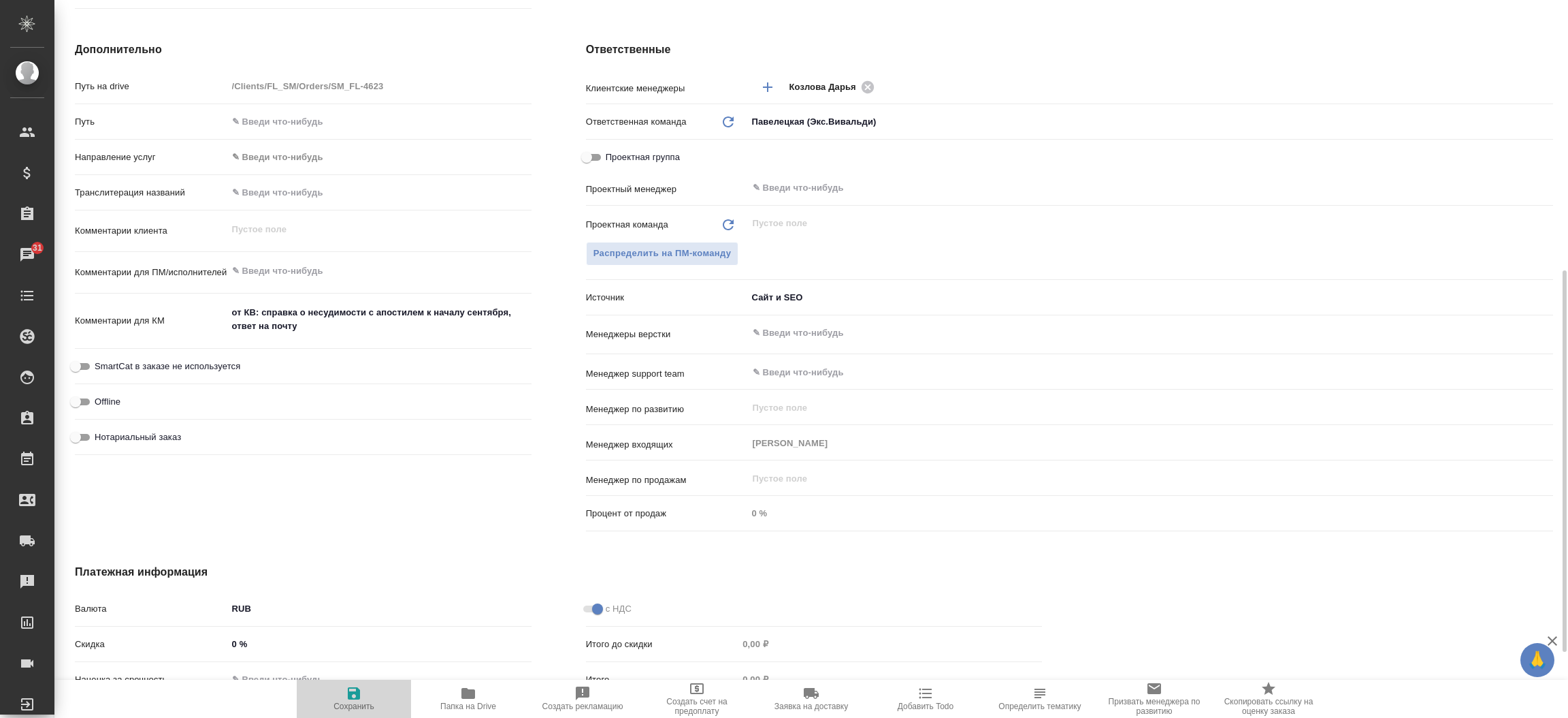
click at [365, 692] on span "Сохранить" at bounding box center [354, 697] width 98 height 26
type textarea "x"
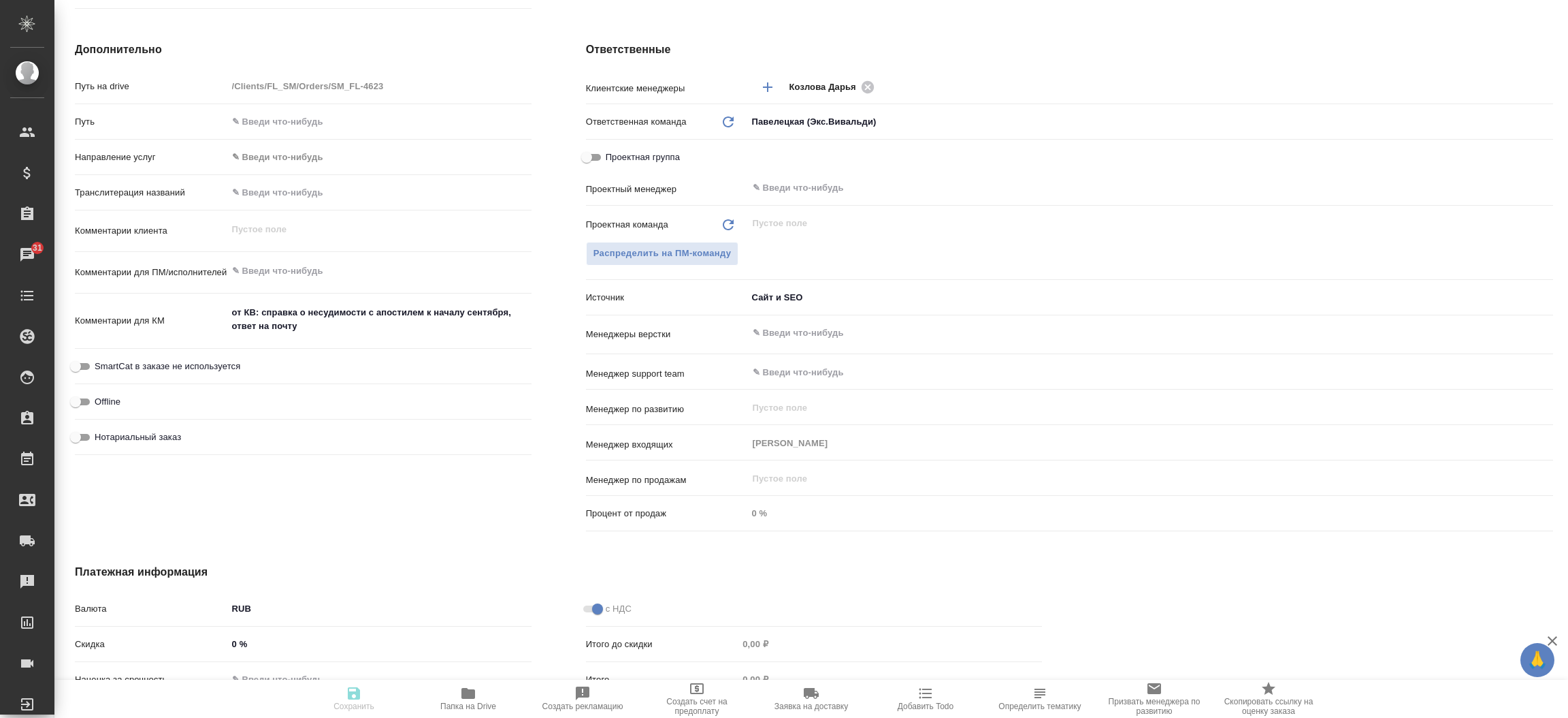
type textarea "x"
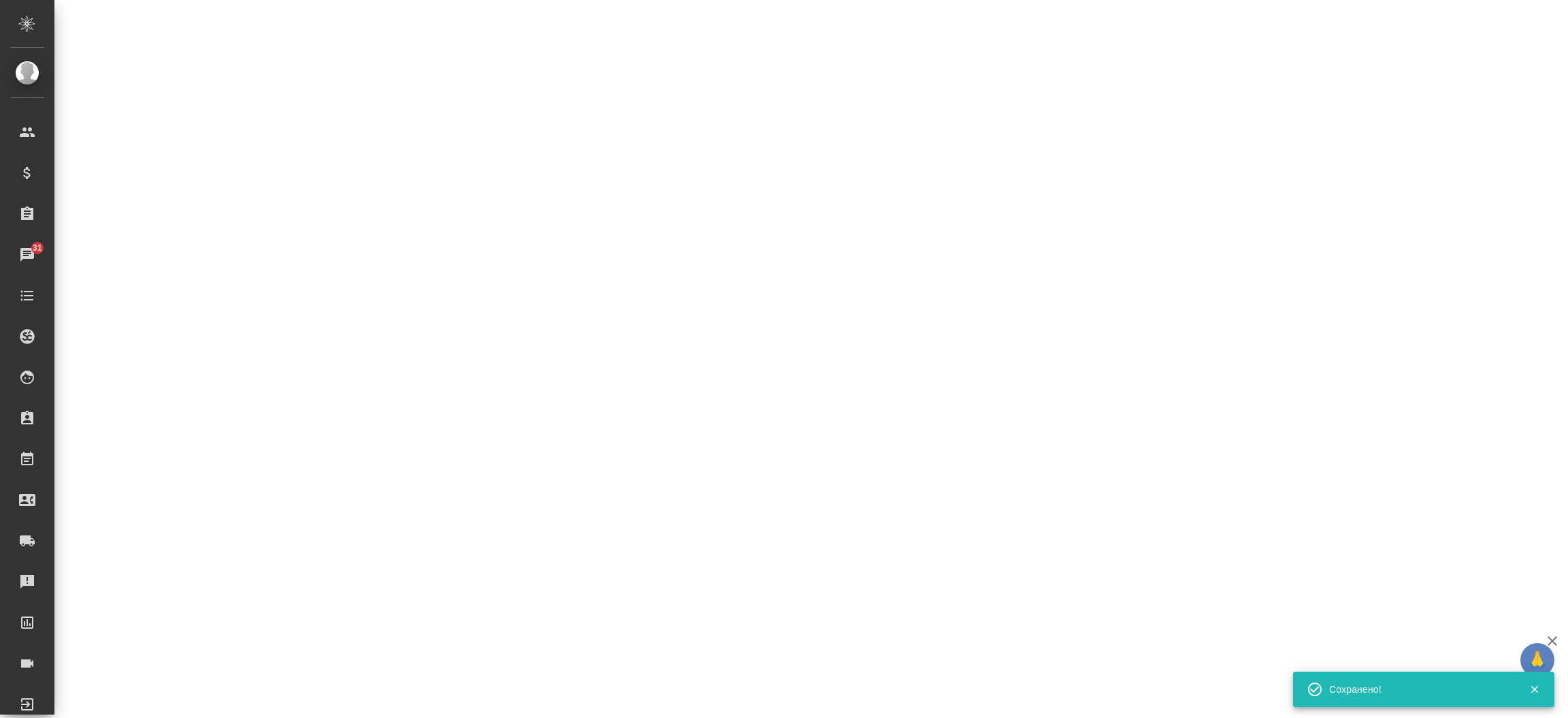
select select "RU"
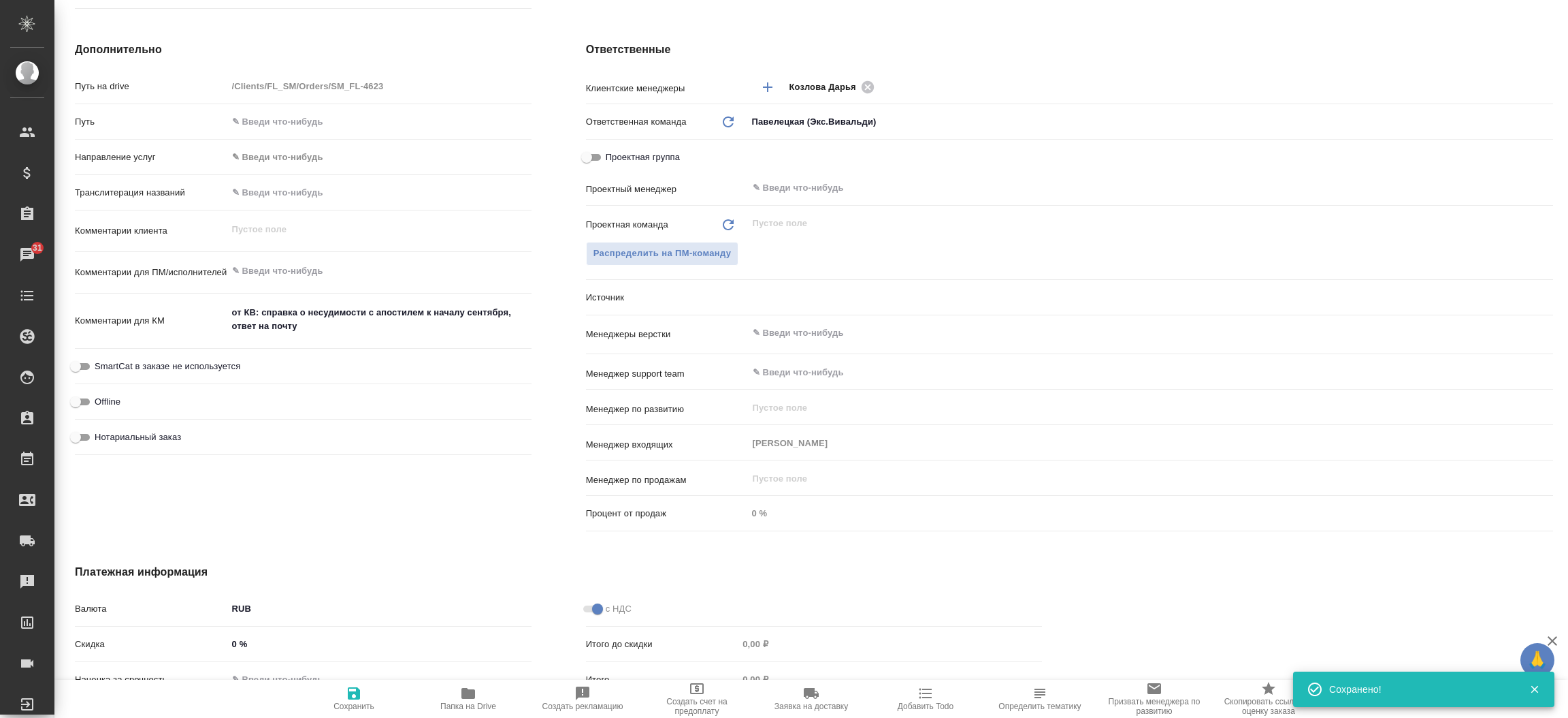
type textarea "x"
click at [556, 383] on div "Дополнительно Путь на drive /Clients/FL_SM/Orders/SM_FL-4623 Путь Направление у…" at bounding box center [303, 288] width 511 height 549
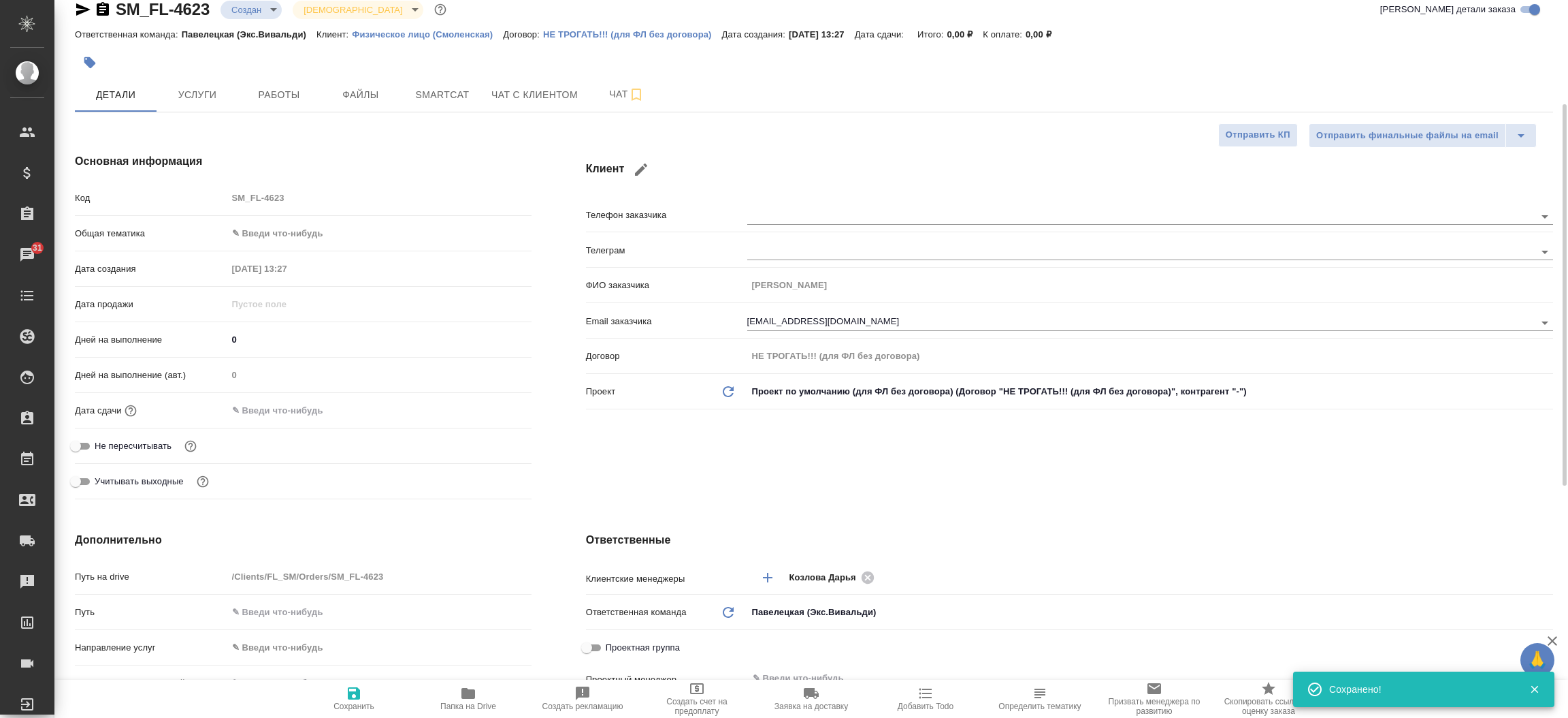
scroll to position [0, 0]
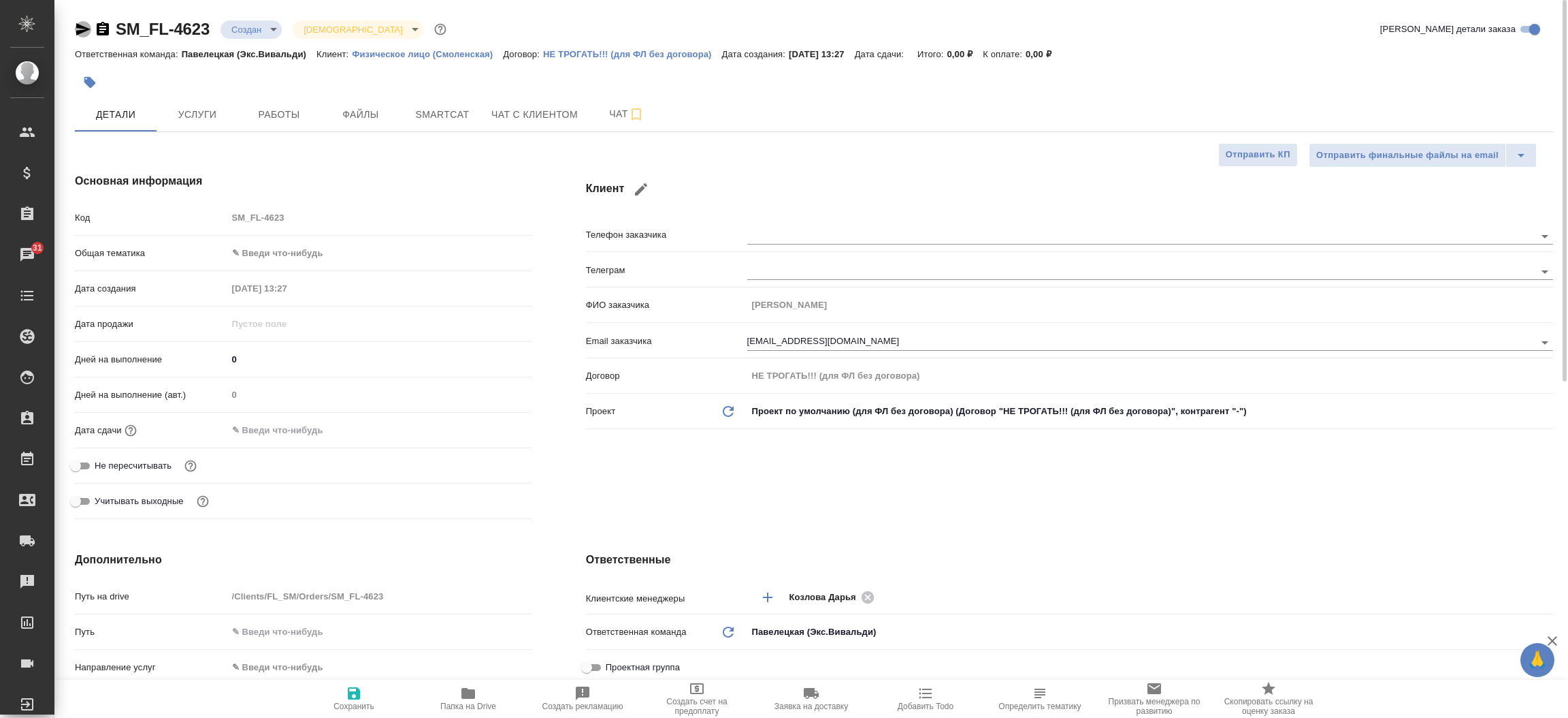
click at [87, 32] on icon "button" at bounding box center [83, 29] width 16 height 16
type textarea "x"
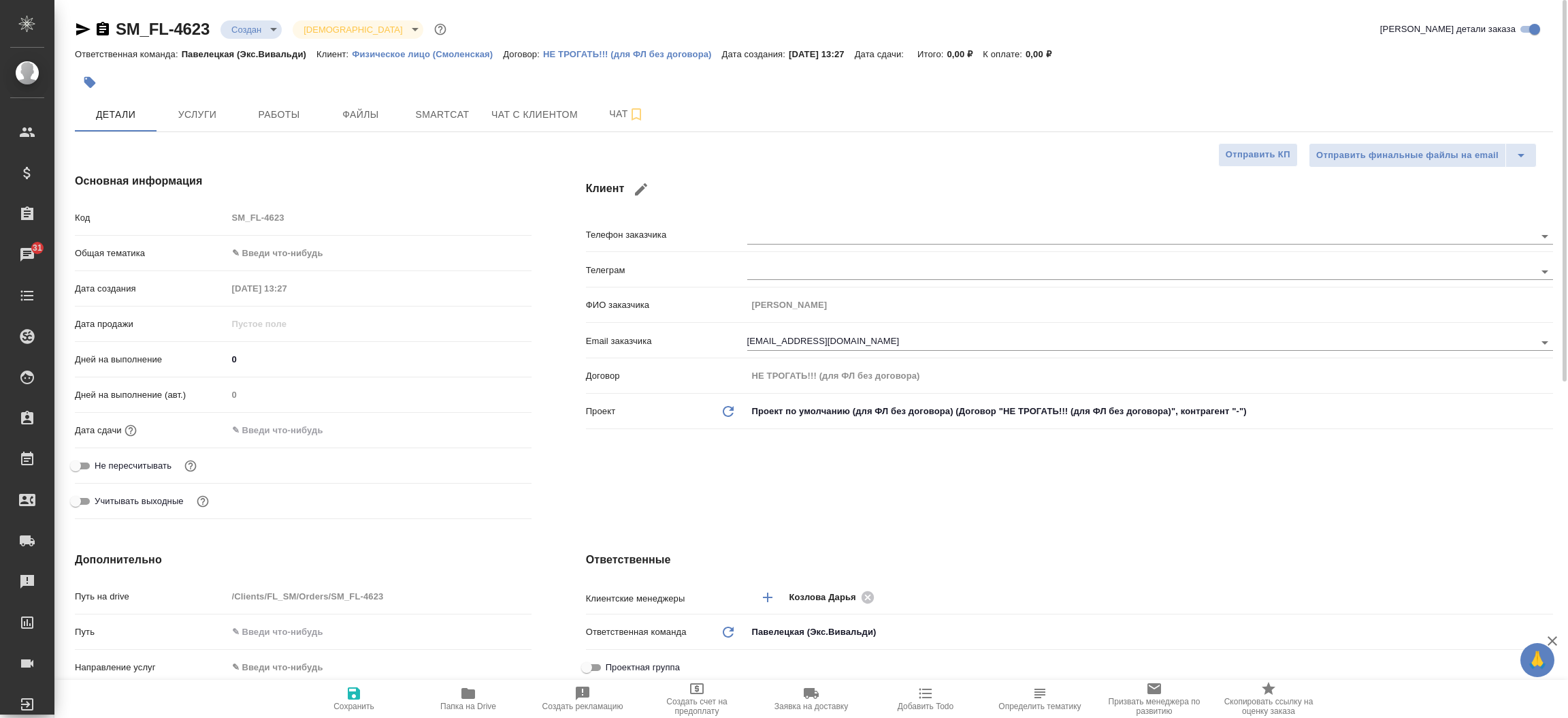
type textarea "x"
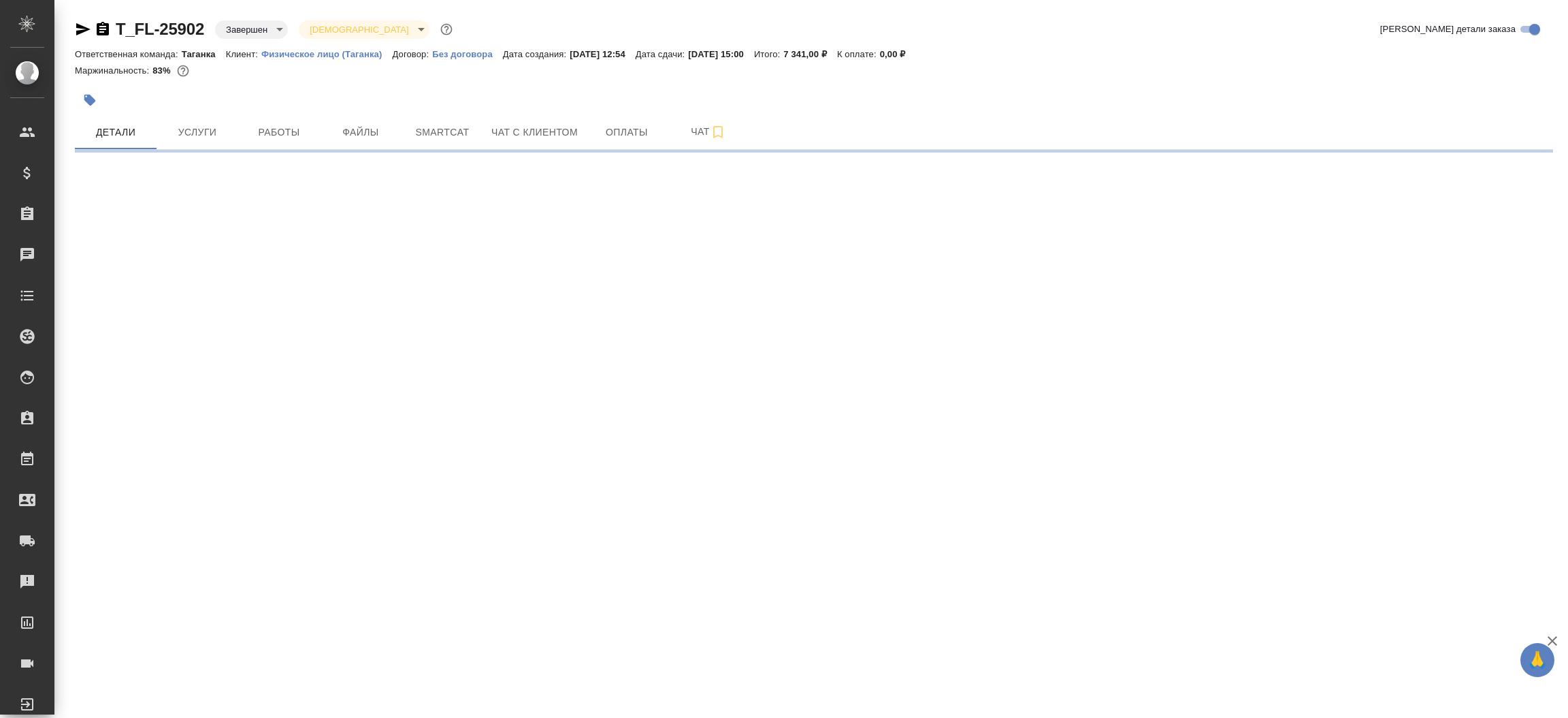
click at [76, 29] on icon "button" at bounding box center [83, 29] width 16 height 16
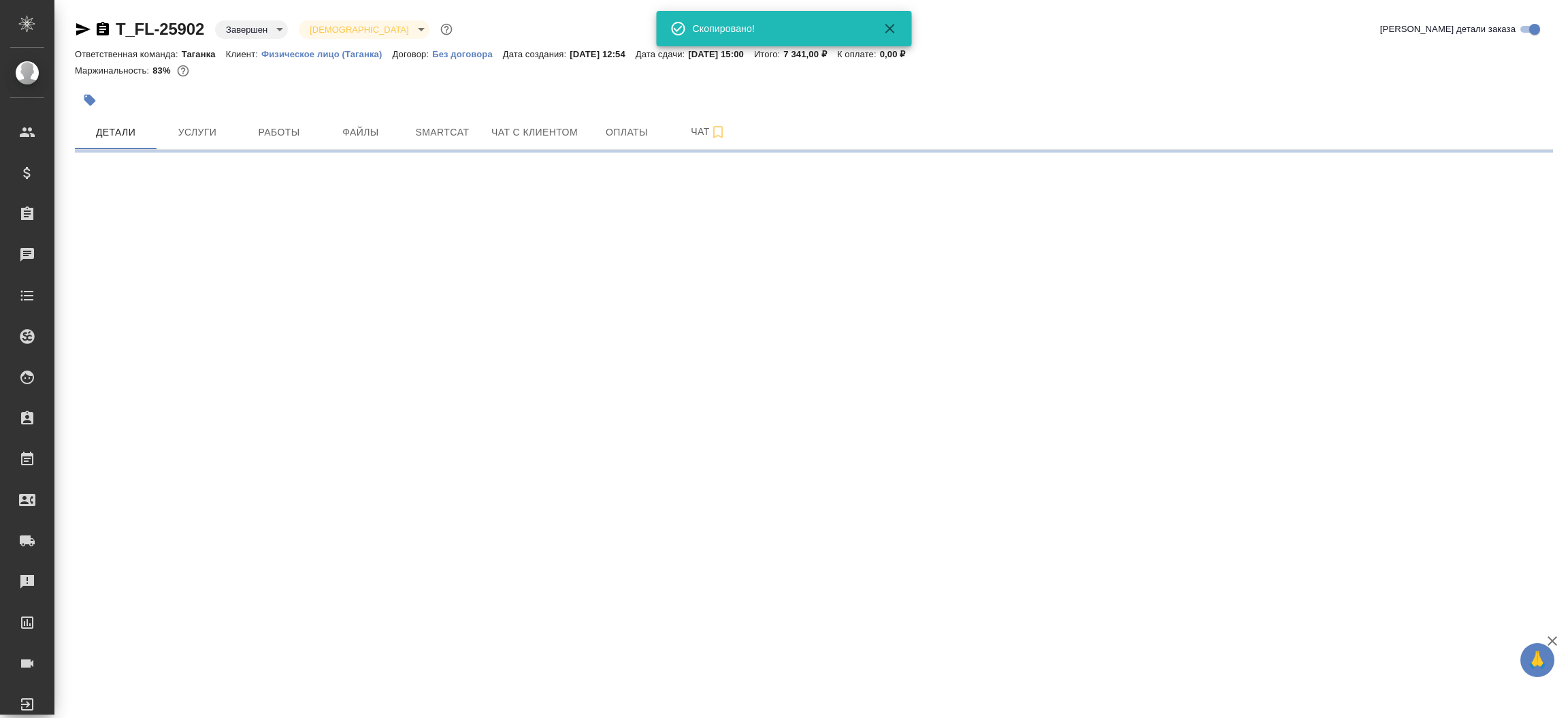
select select "RU"
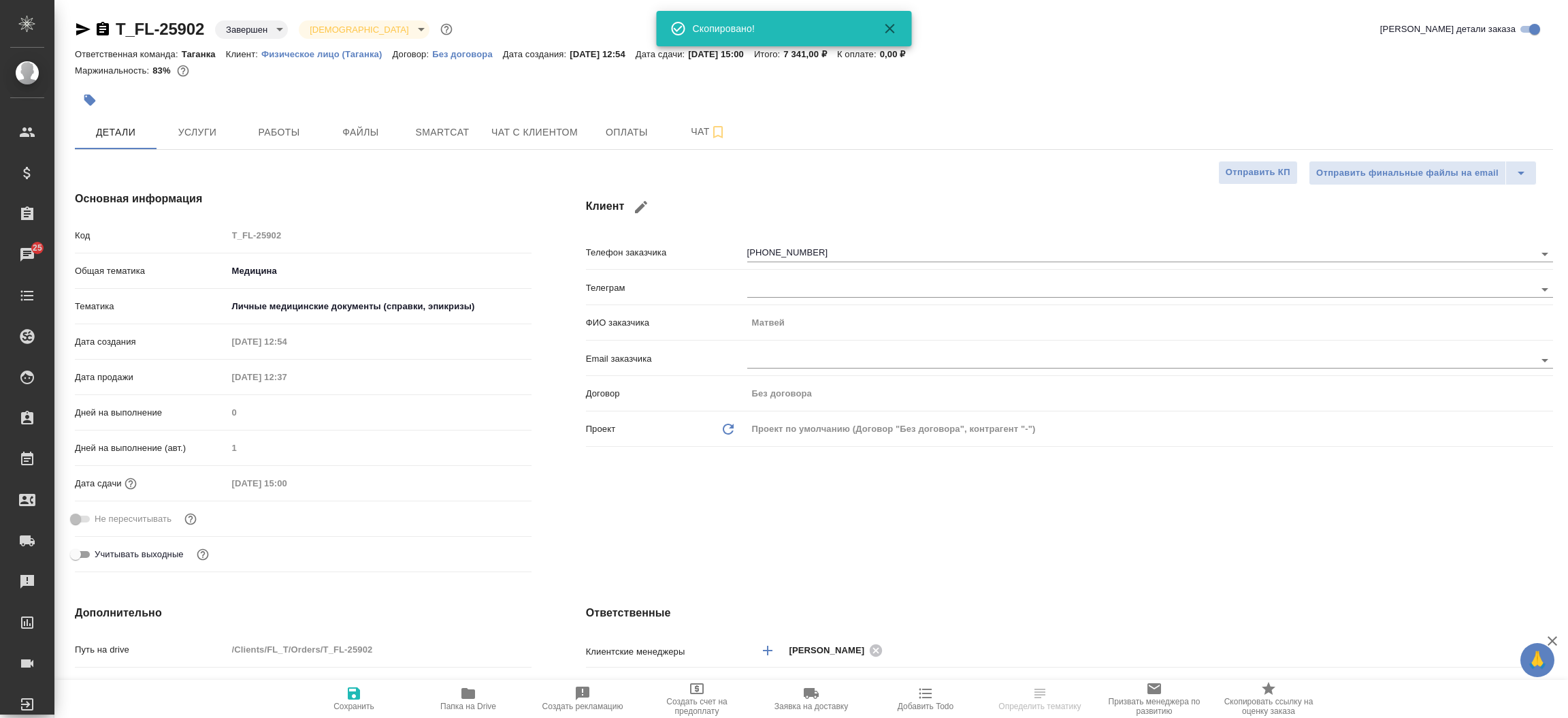
type textarea "x"
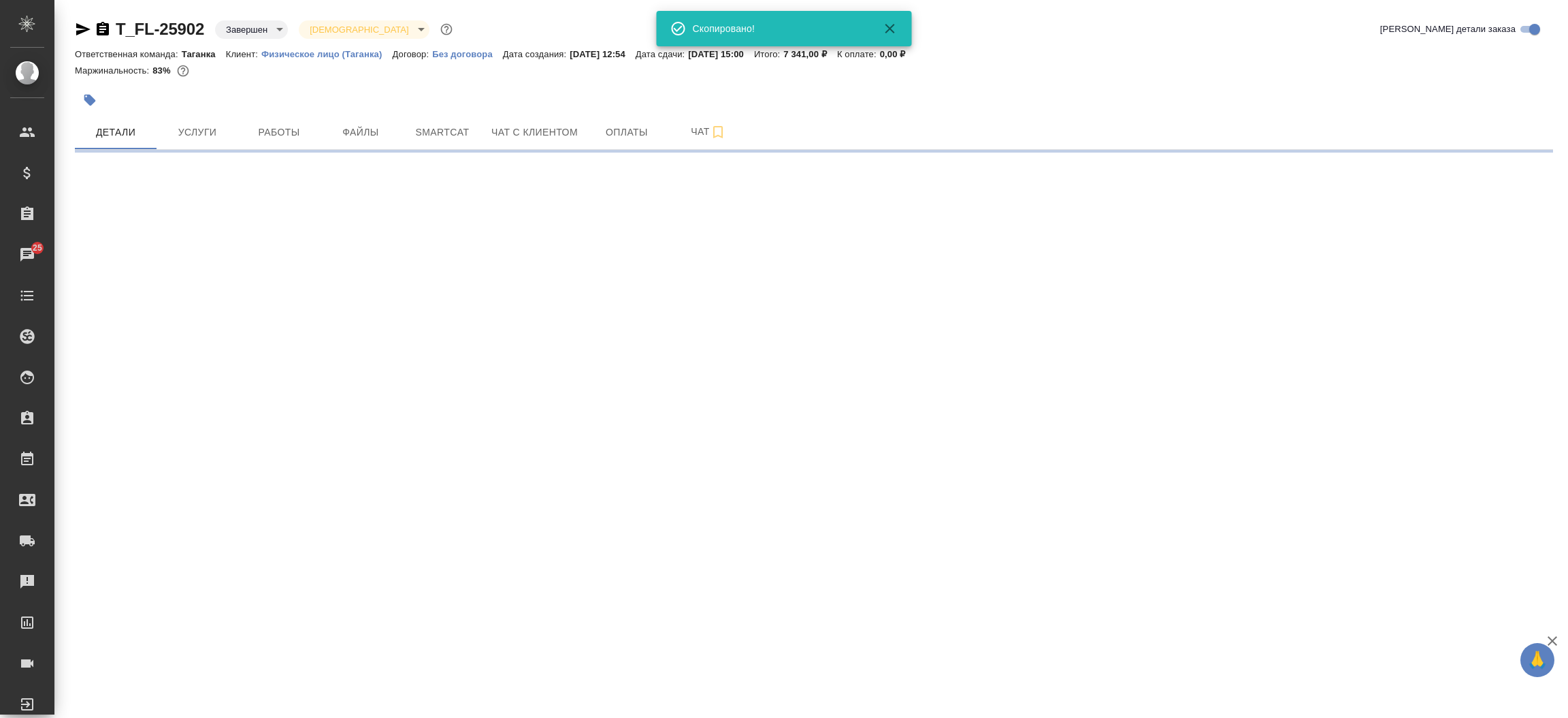
select select "RU"
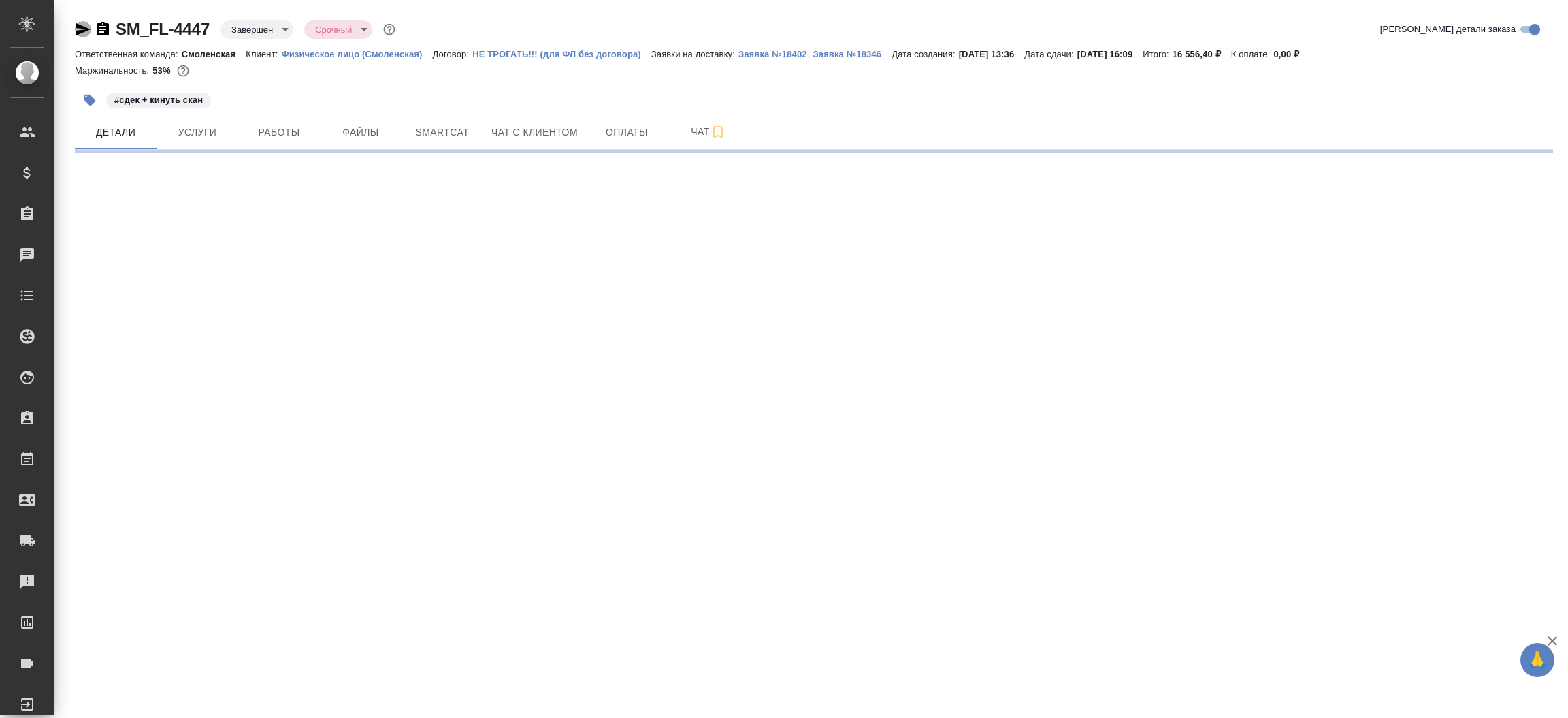
click at [77, 22] on icon "button" at bounding box center [83, 29] width 16 height 16
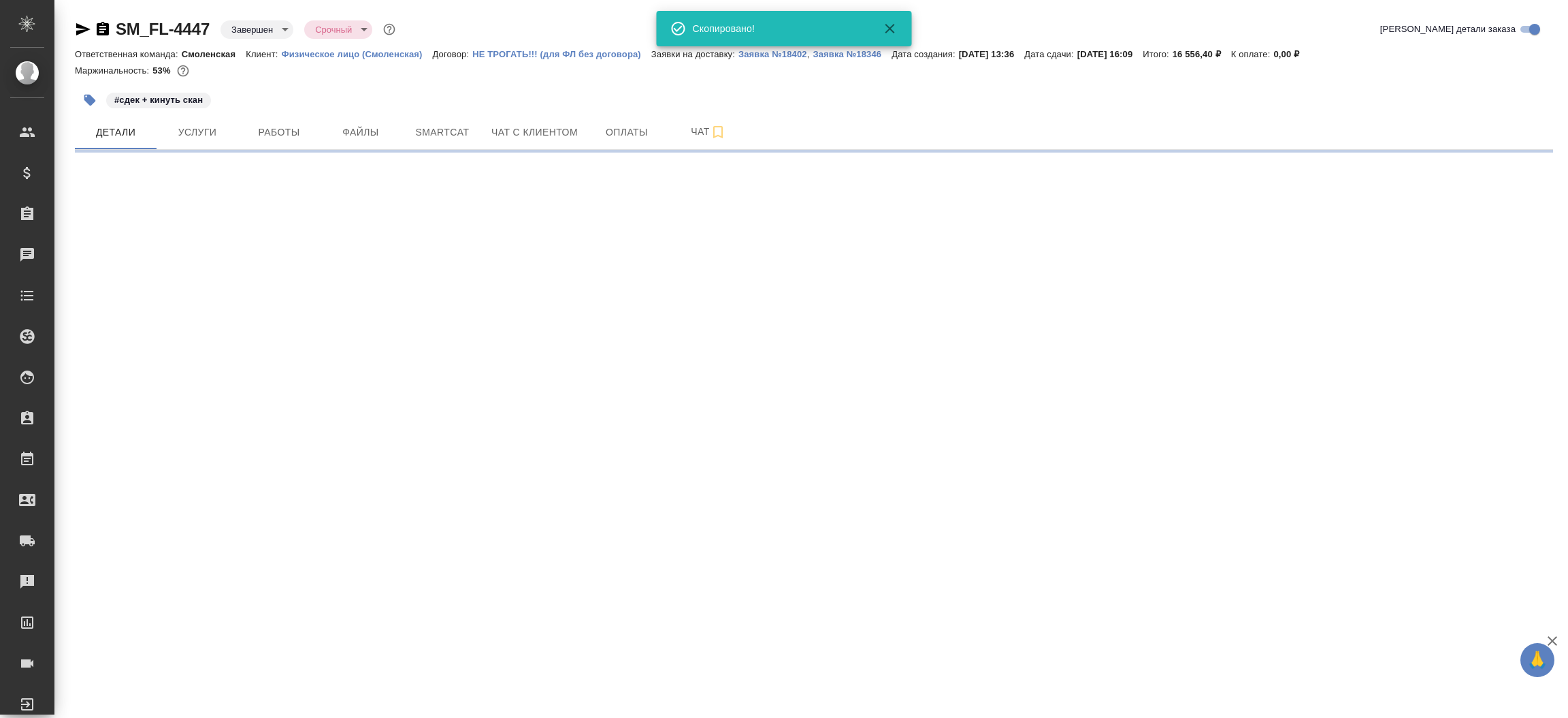
select select "RU"
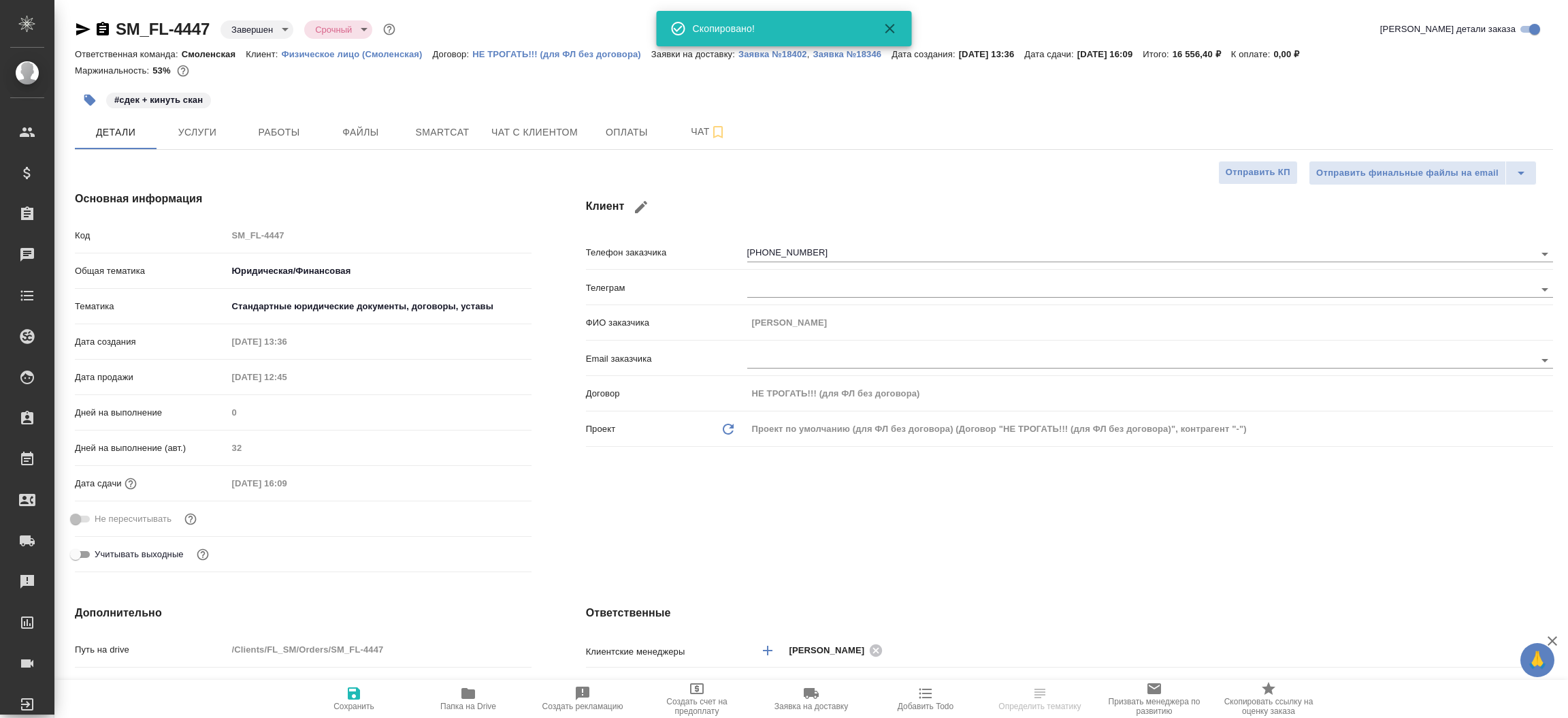
type textarea "x"
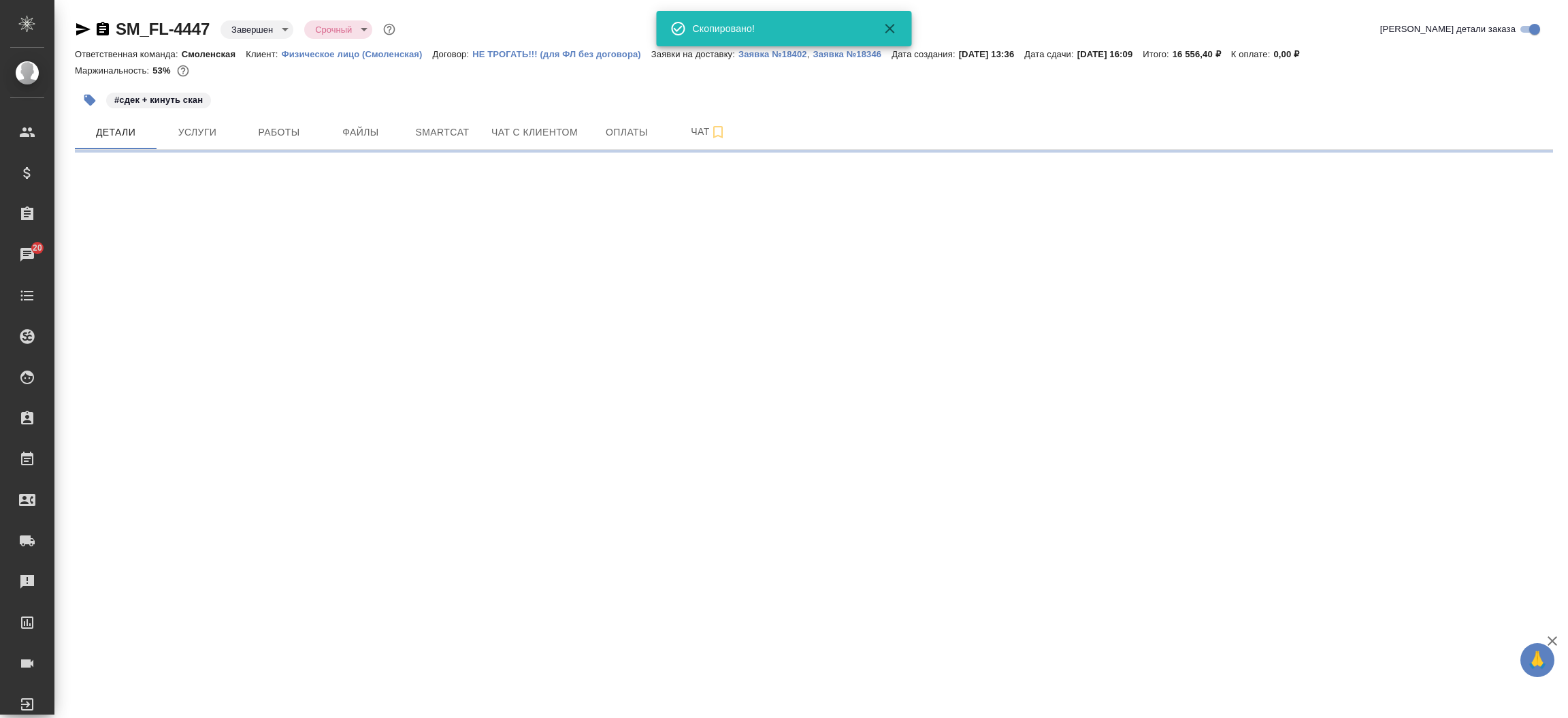
select select "RU"
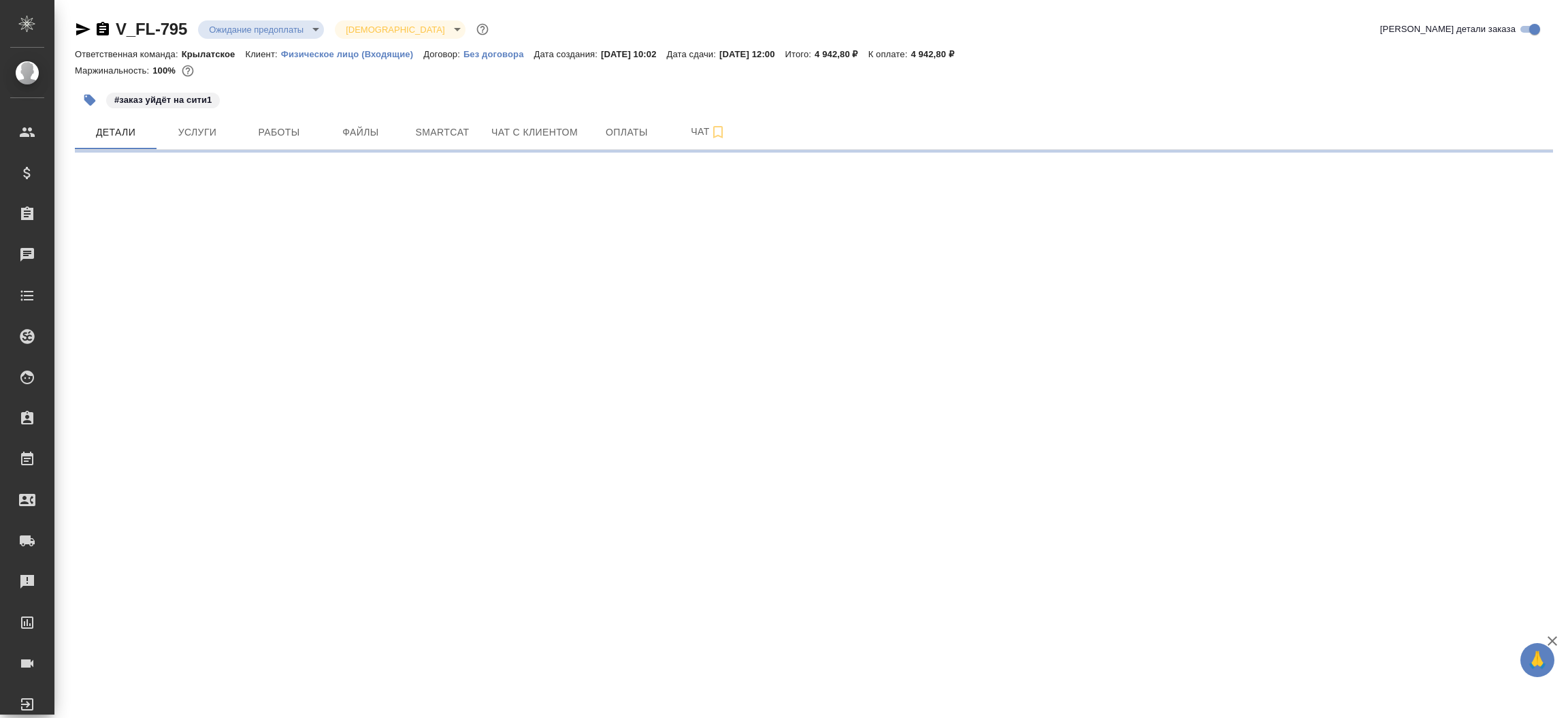
select select "RU"
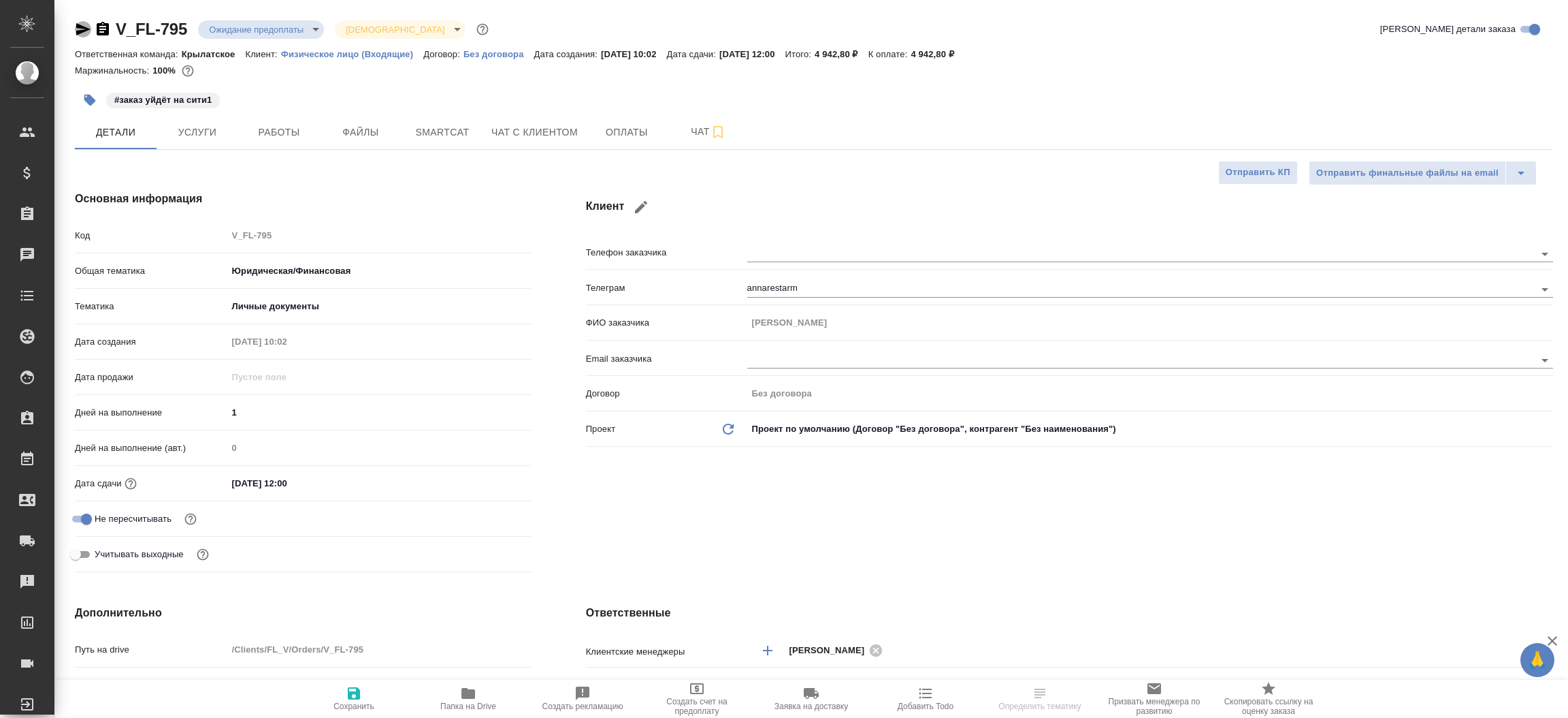
click at [79, 32] on icon "button" at bounding box center [83, 29] width 14 height 13
type textarea "x"
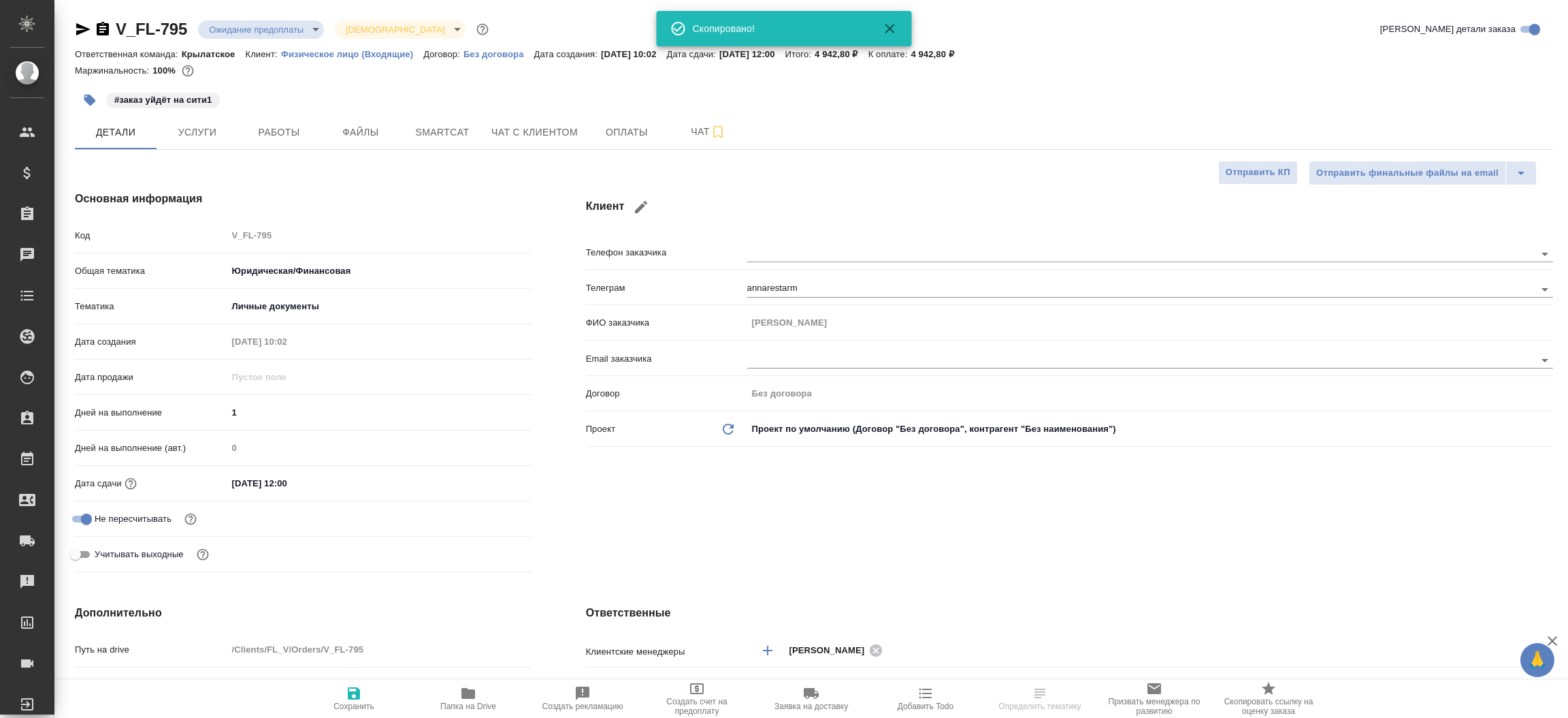
type textarea "x"
select select "RU"
type textarea "x"
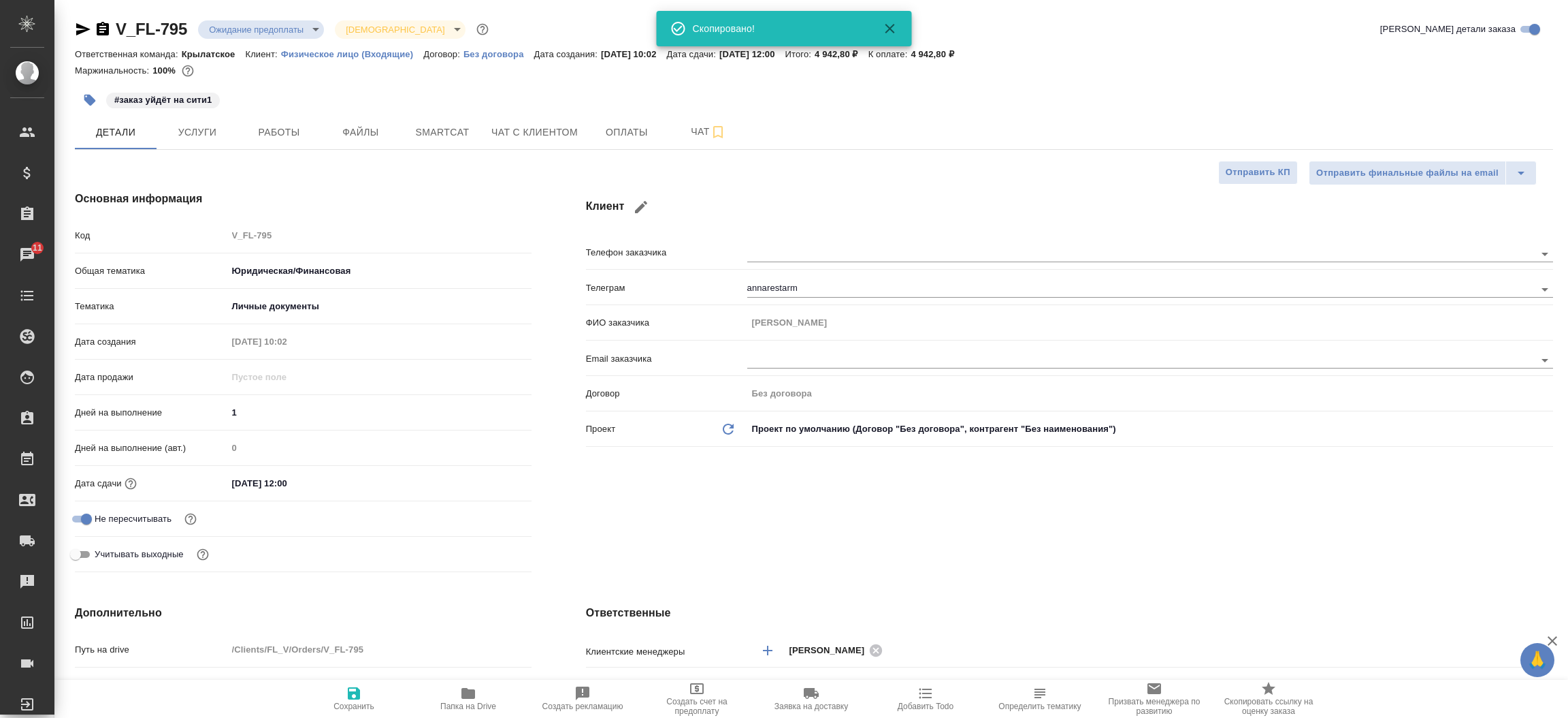
type textarea "x"
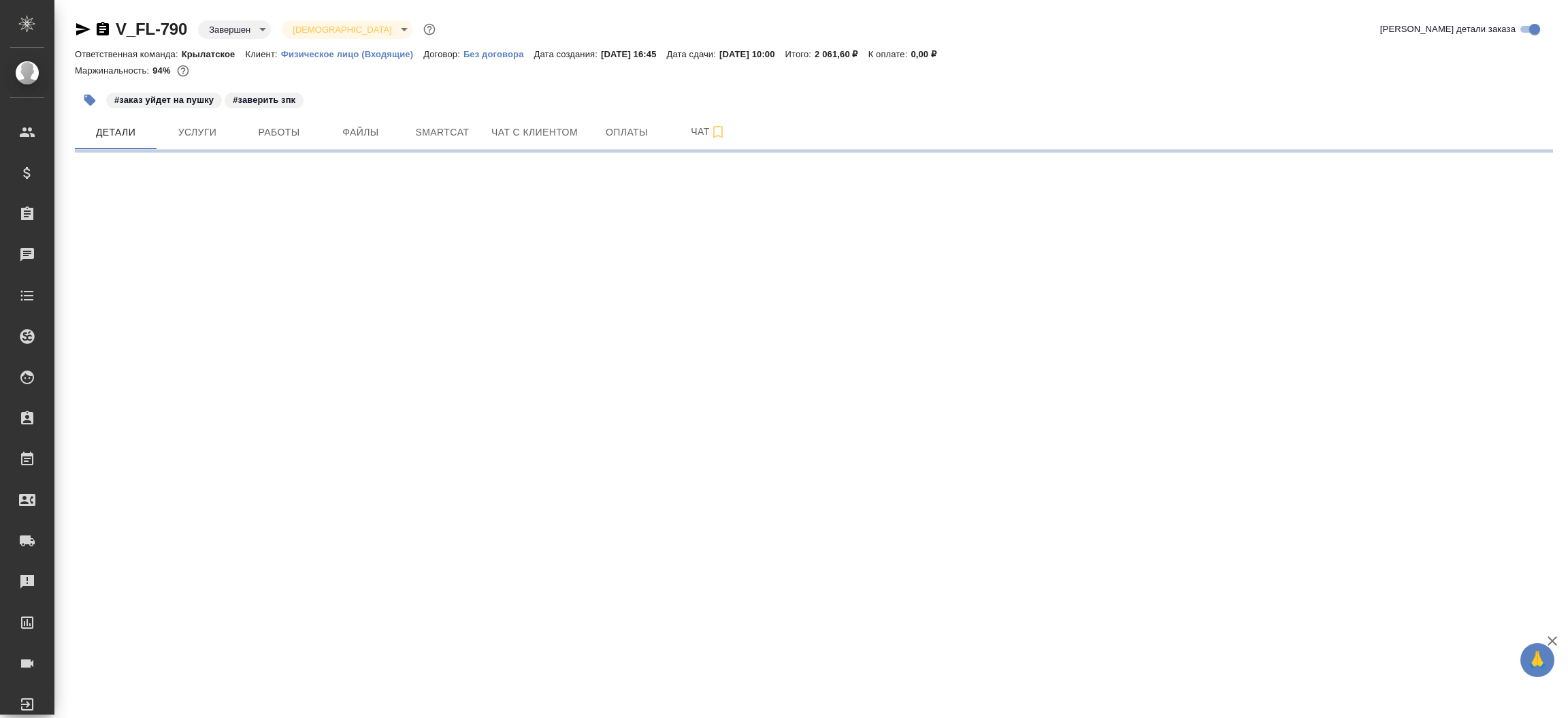
select select "RU"
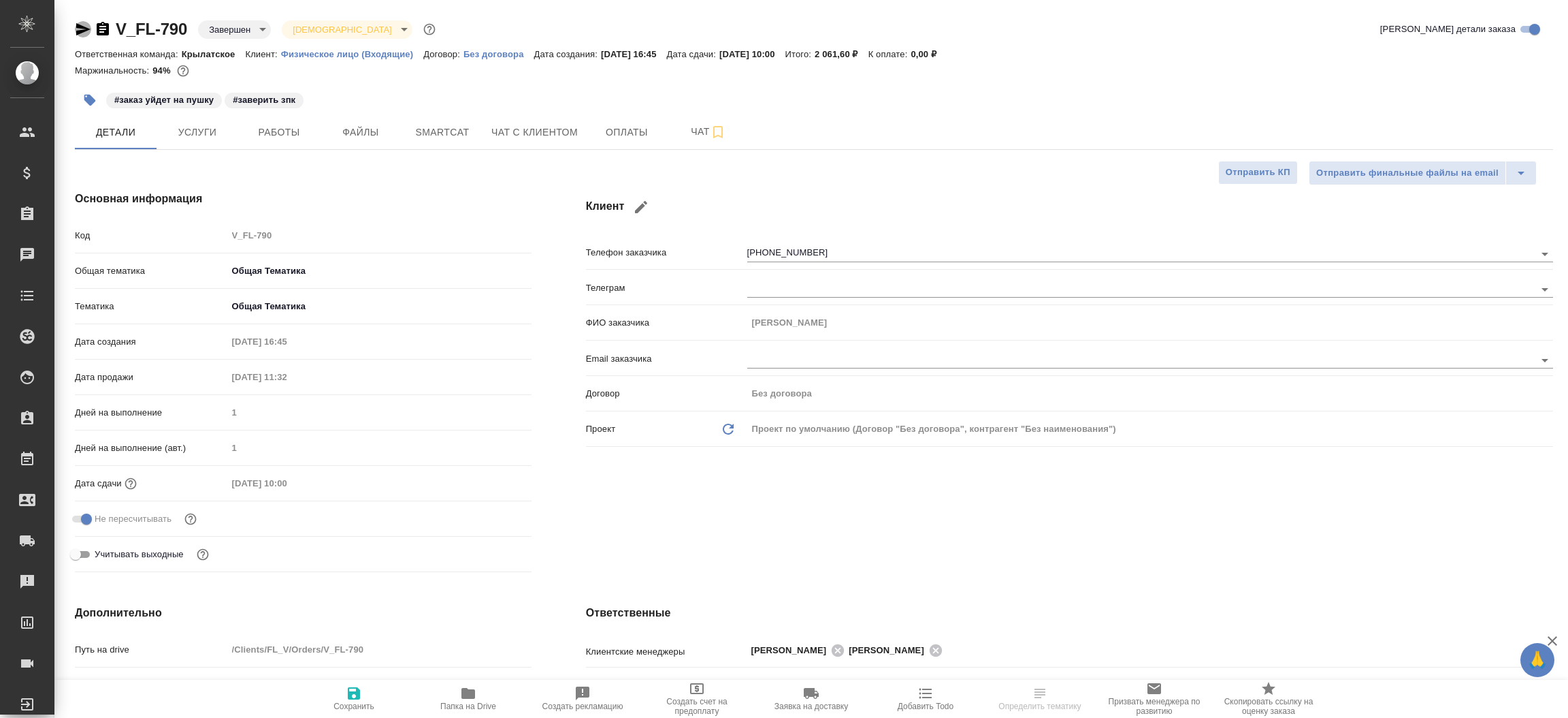
click at [79, 28] on icon "button" at bounding box center [83, 29] width 14 height 13
type textarea "x"
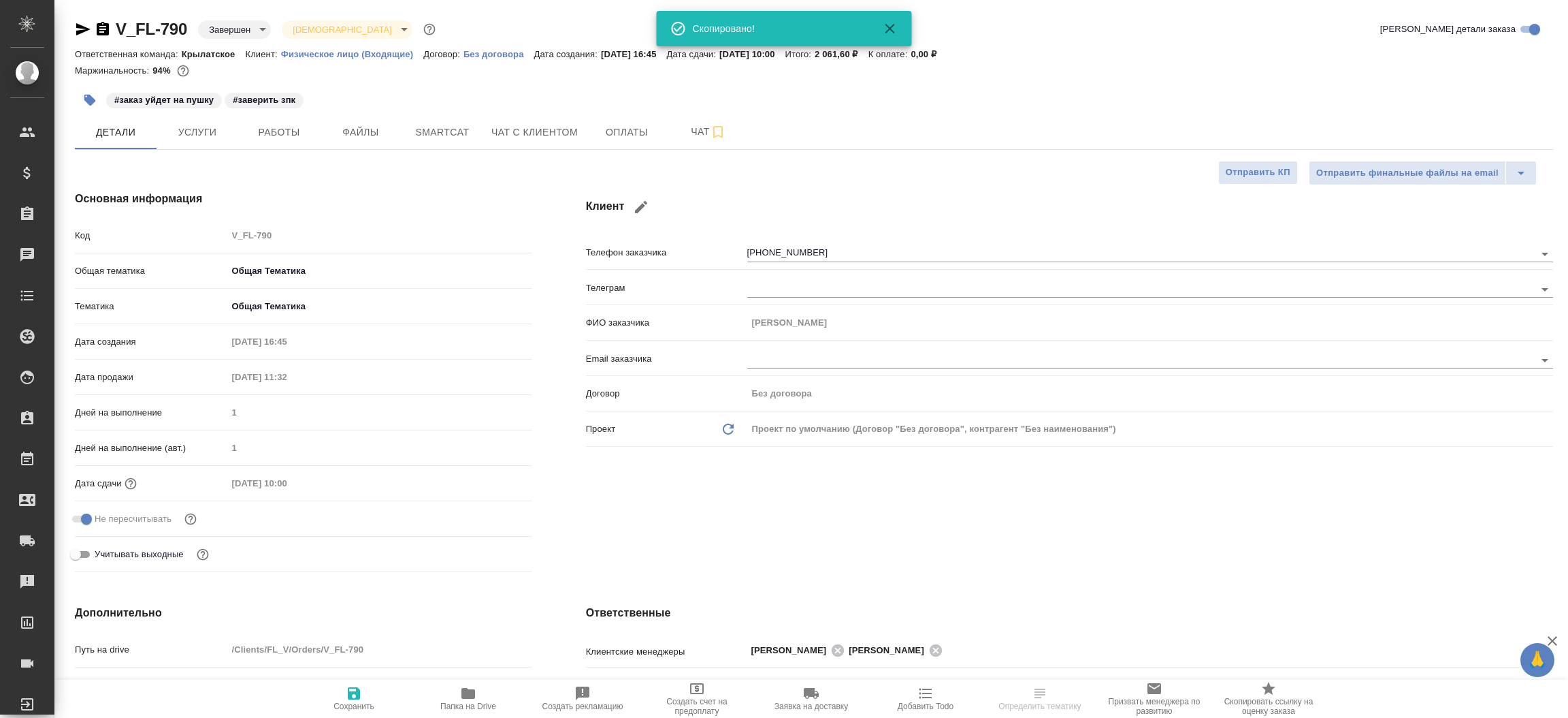
type textarea "x"
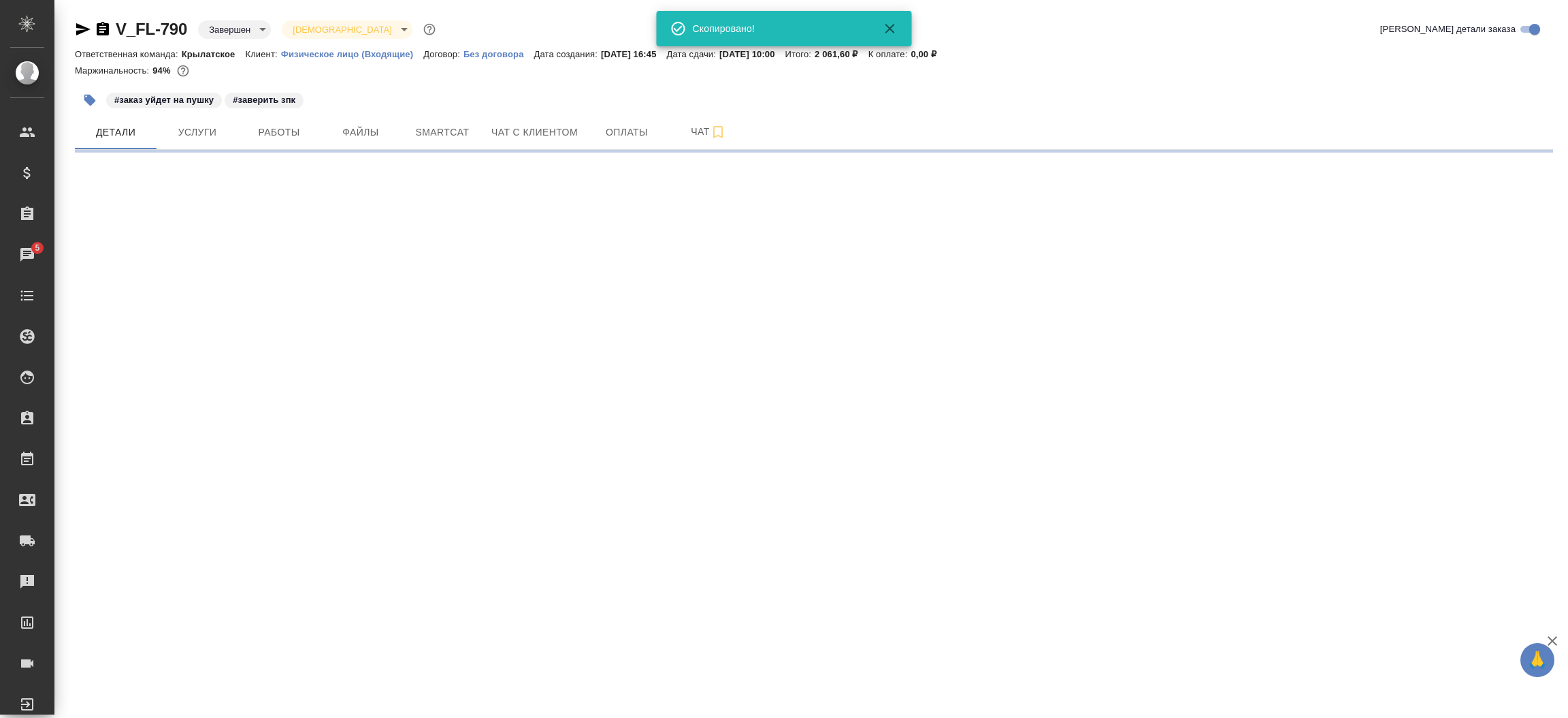
select select "RU"
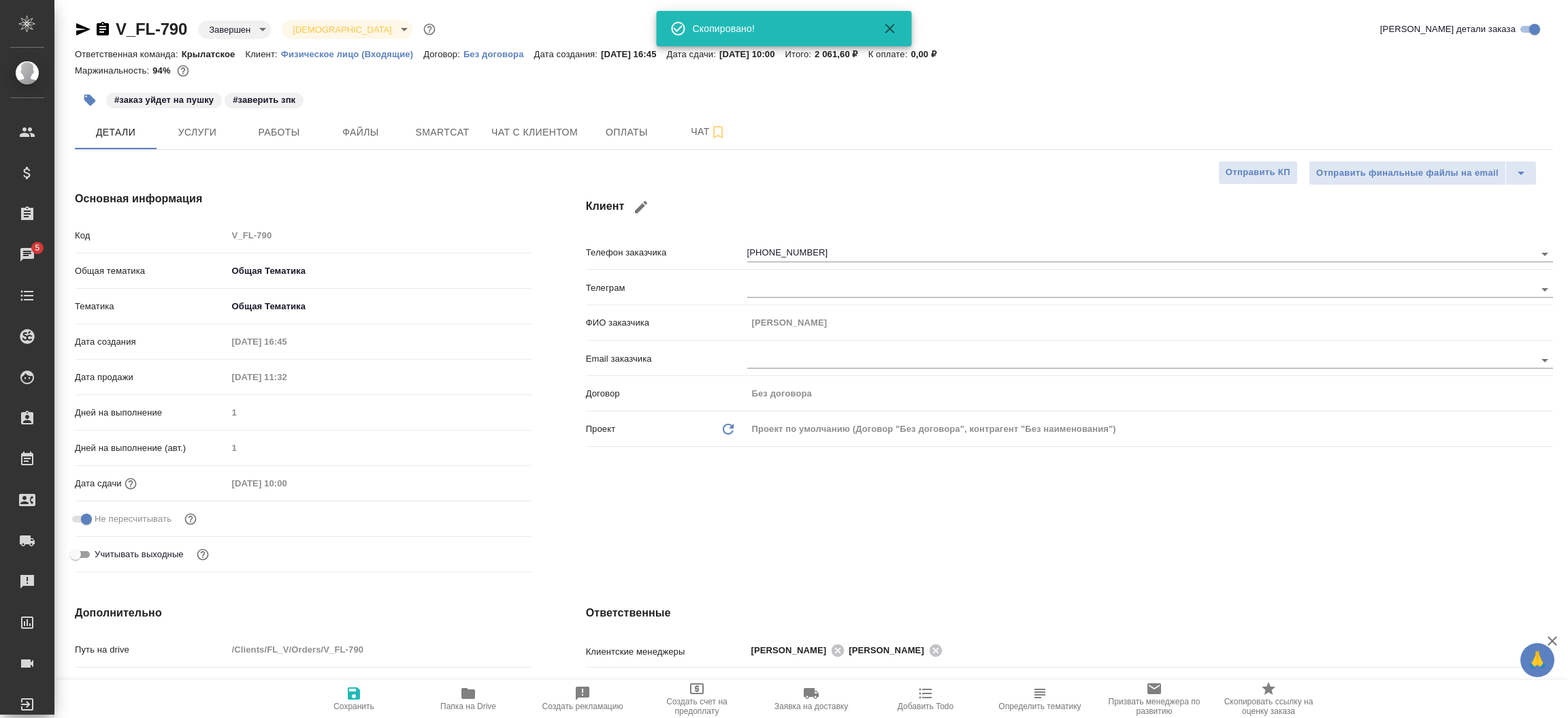
type textarea "x"
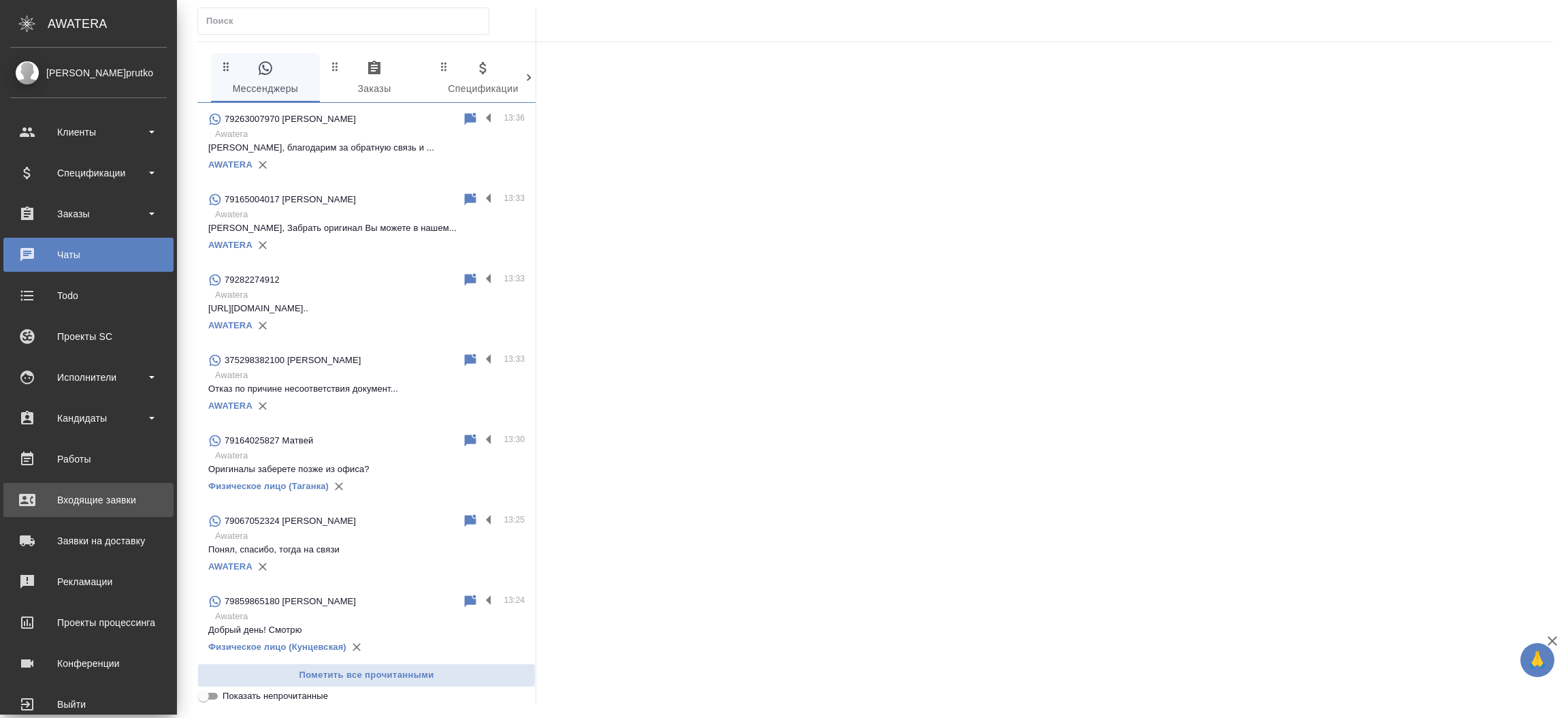
click at [87, 495] on div "Входящие заявки" at bounding box center [87, 499] width 156 height 21
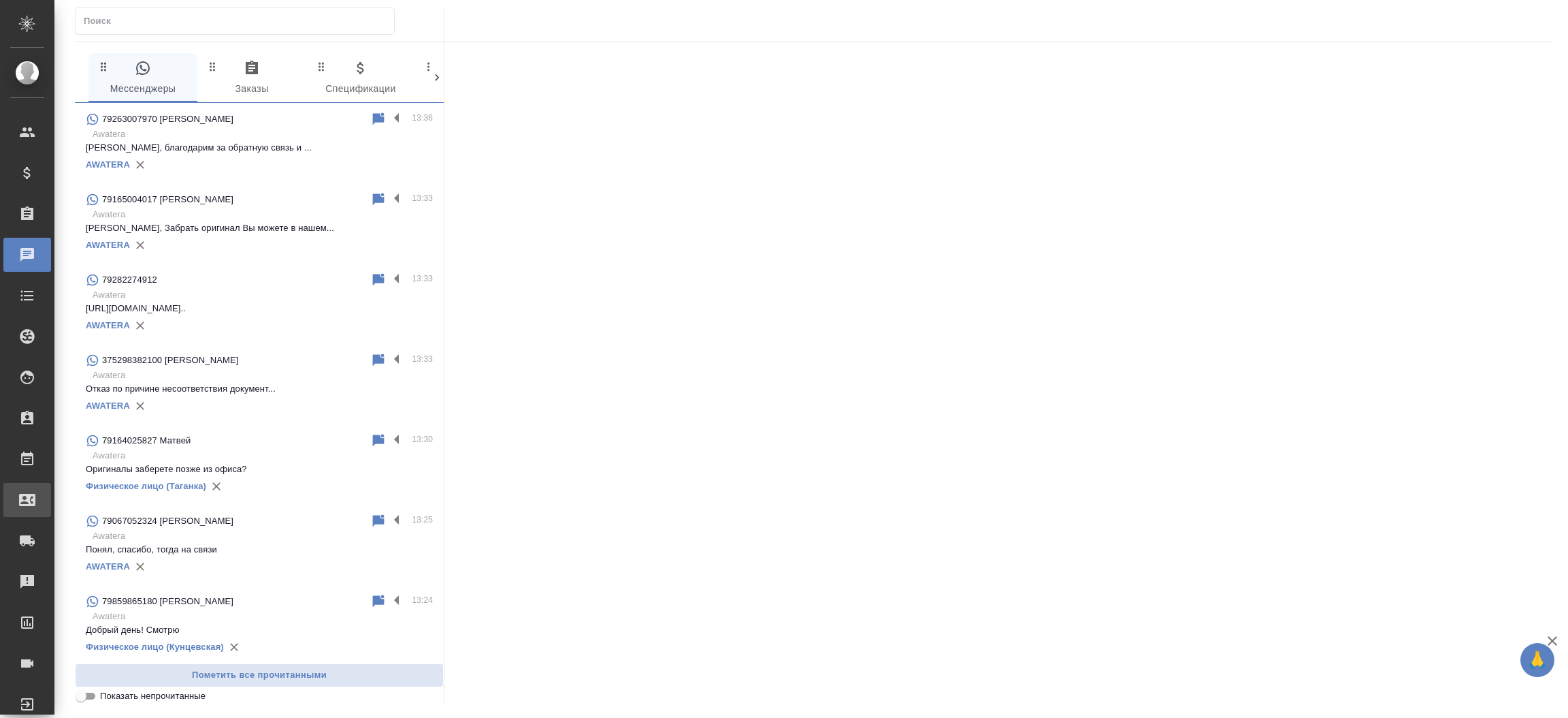
select select "RU"
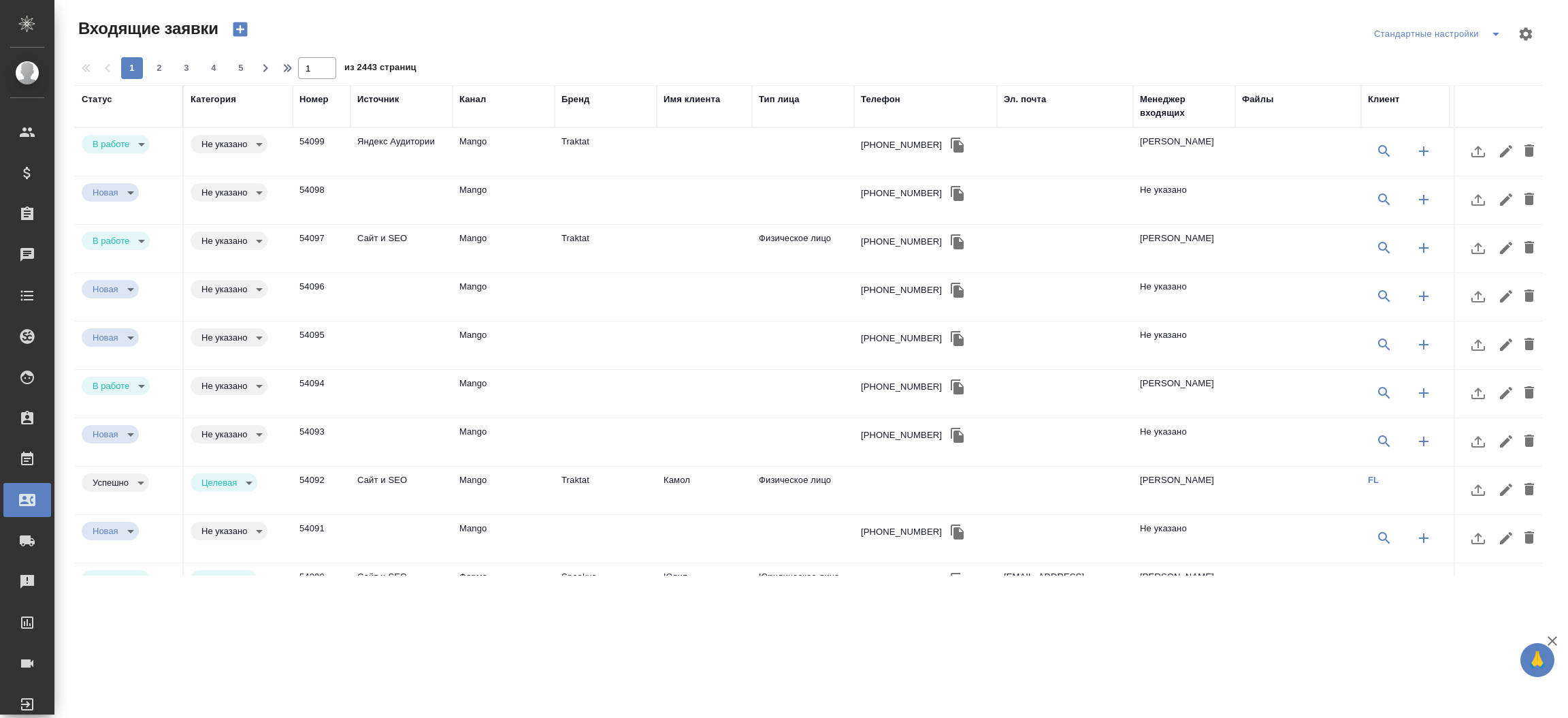
click at [597, 142] on td "Traktat" at bounding box center [605, 151] width 102 height 47
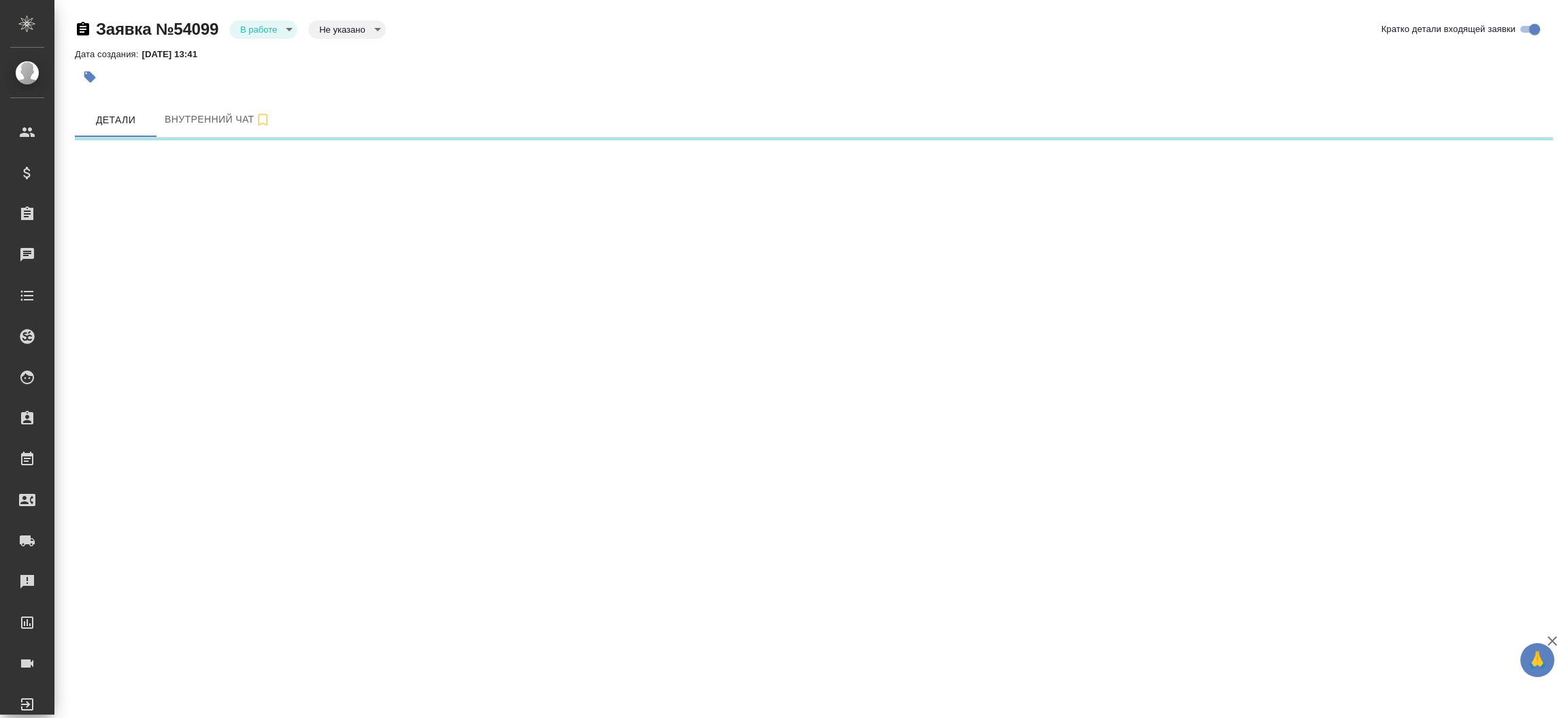
select select "RU"
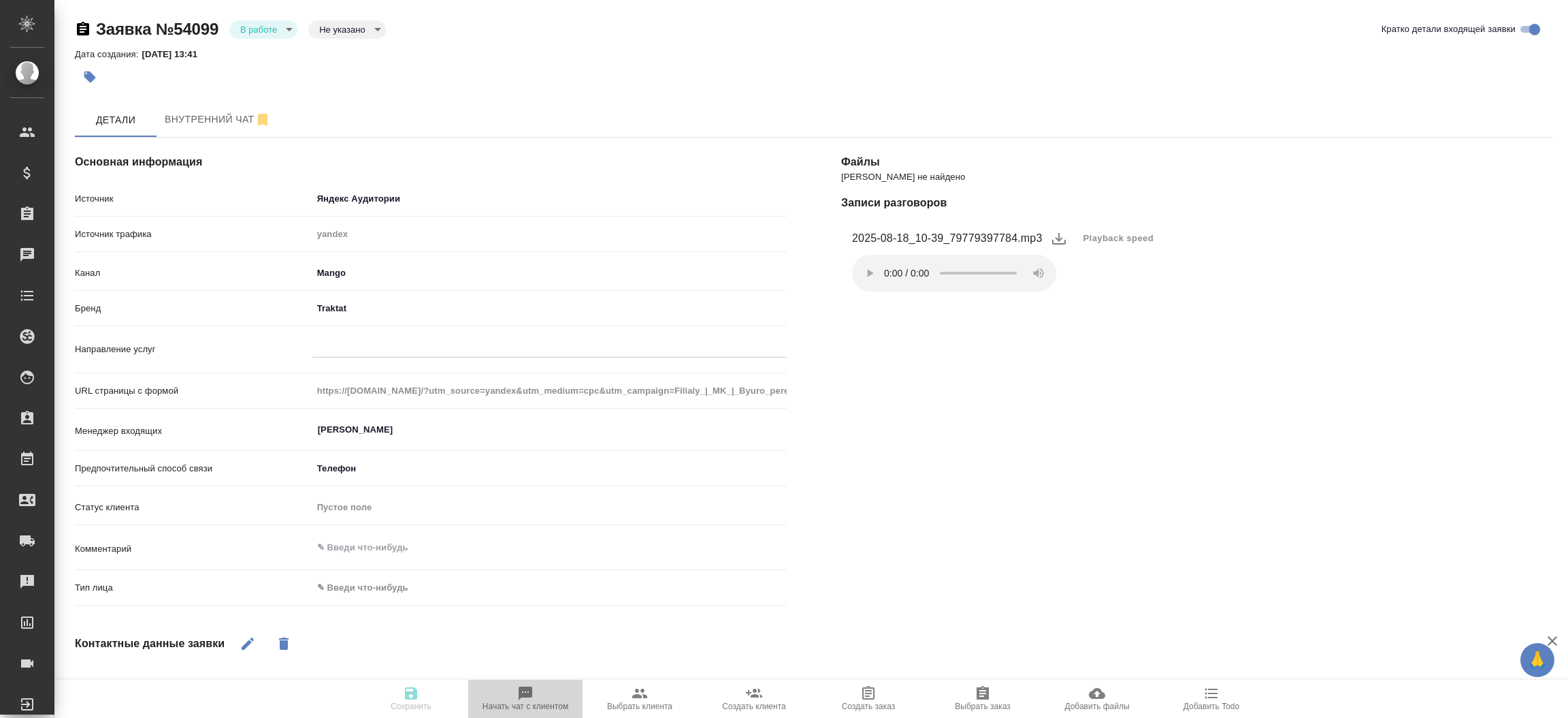
click at [540, 689] on span "Начать чат с клиентом" at bounding box center [526, 697] width 98 height 26
type textarea "x"
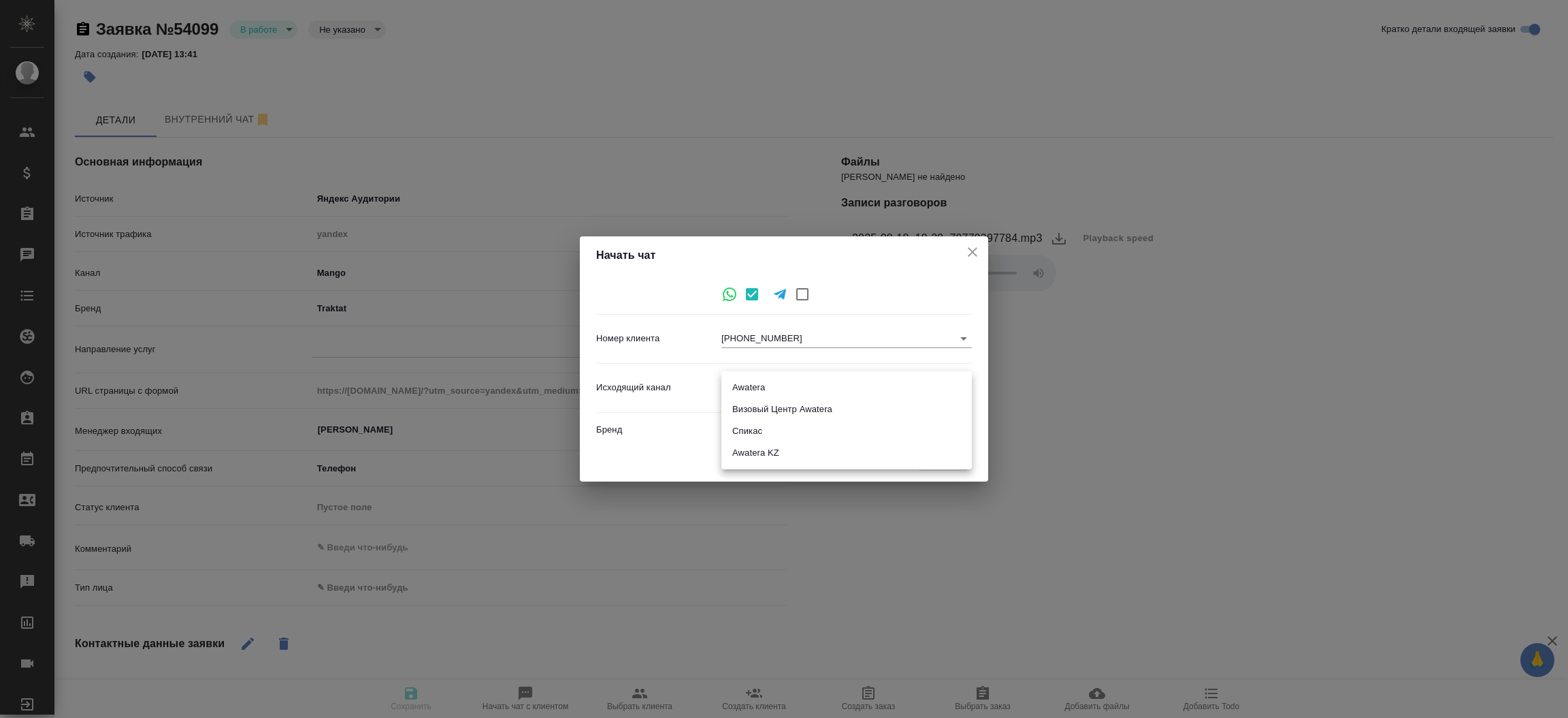
click at [896, 390] on body "🙏 .cls-1 fill:#fff; AWATERA Прутько Ирина i.prutko Клиенты Спецификации Заказы …" at bounding box center [784, 359] width 1568 height 718
click at [867, 381] on li "Awatera" at bounding box center [846, 388] width 251 height 21
type input "2"
click at [939, 449] on button "Начать" at bounding box center [942, 459] width 47 height 24
type textarea "x"
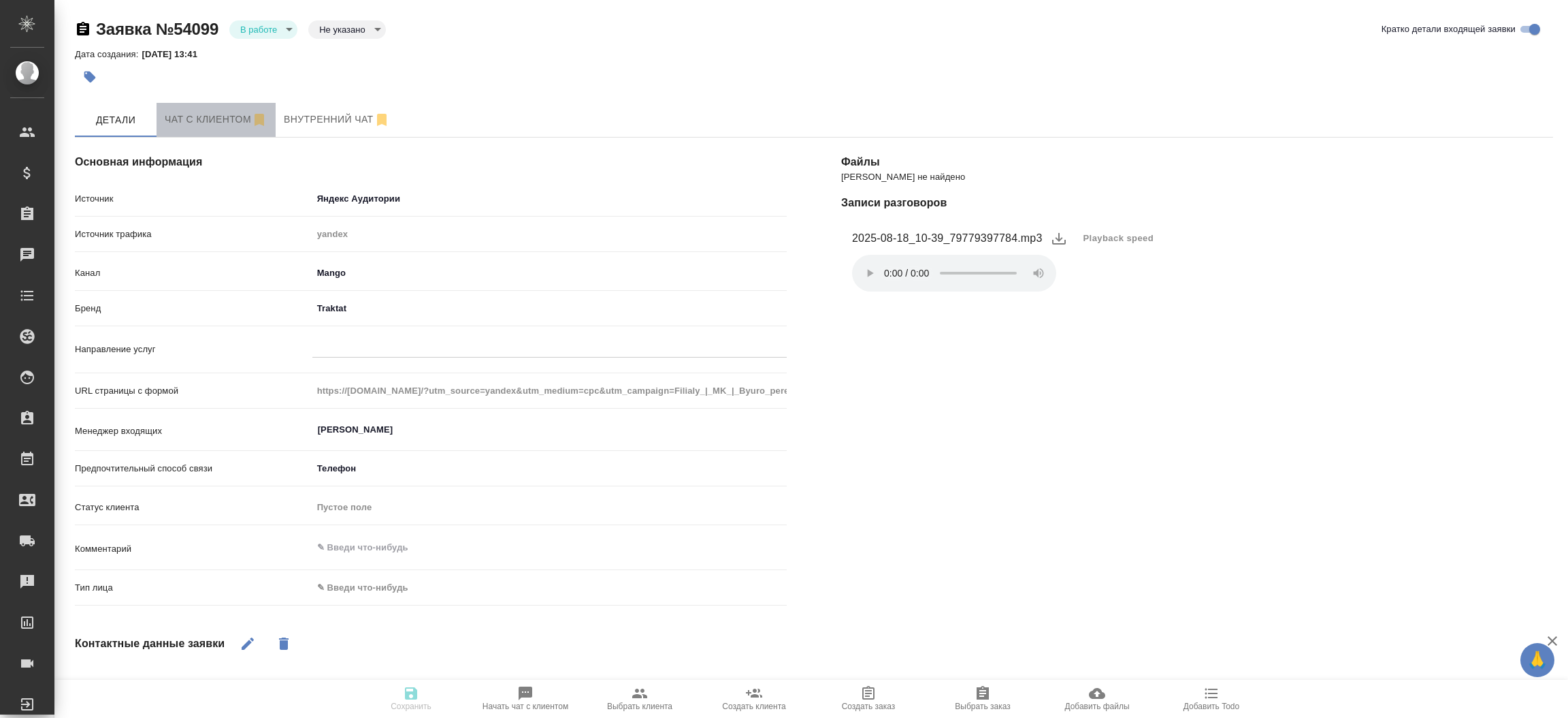
click at [168, 135] on button "Чат с клиентом" at bounding box center [215, 120] width 119 height 34
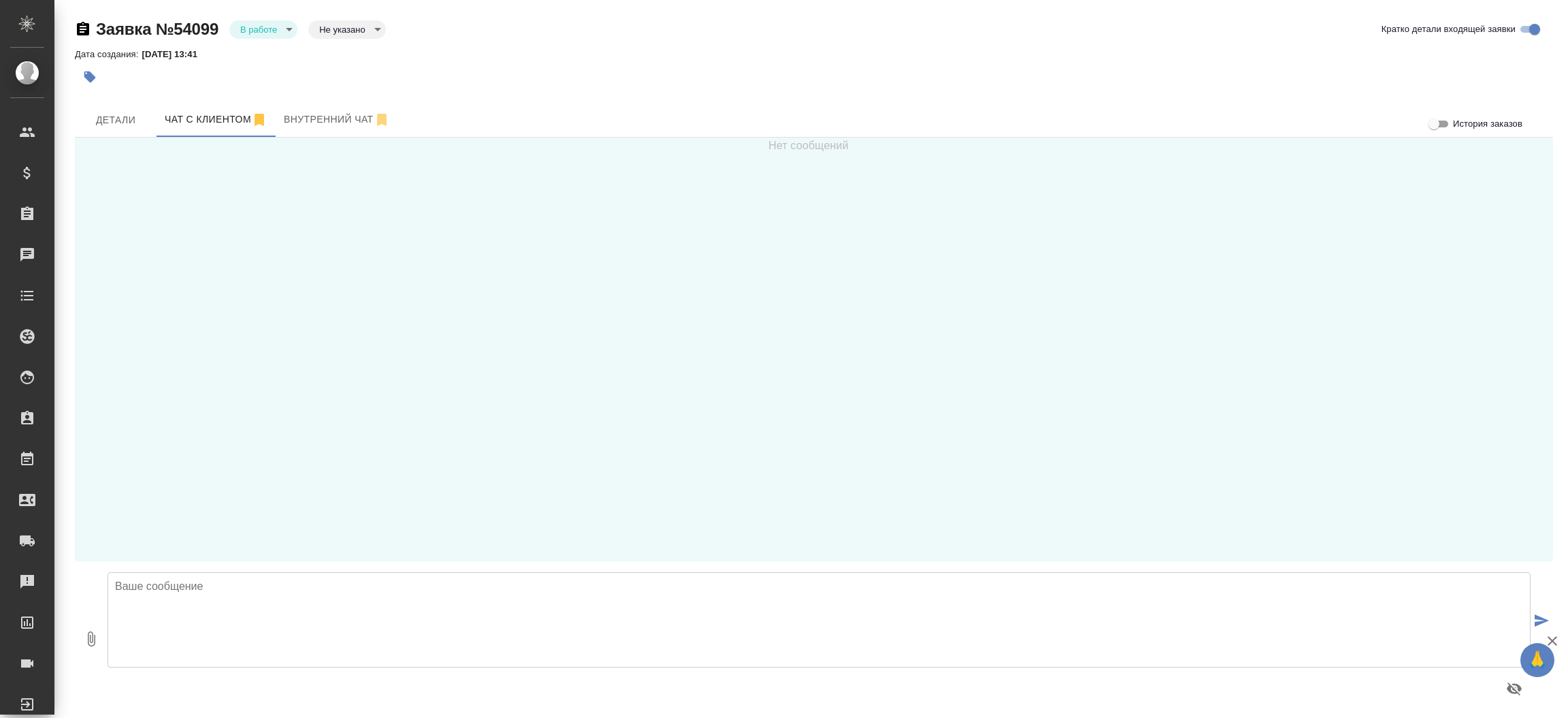
click at [549, 639] on textarea at bounding box center [818, 620] width 1423 height 96
type textarea "Добрый день!"
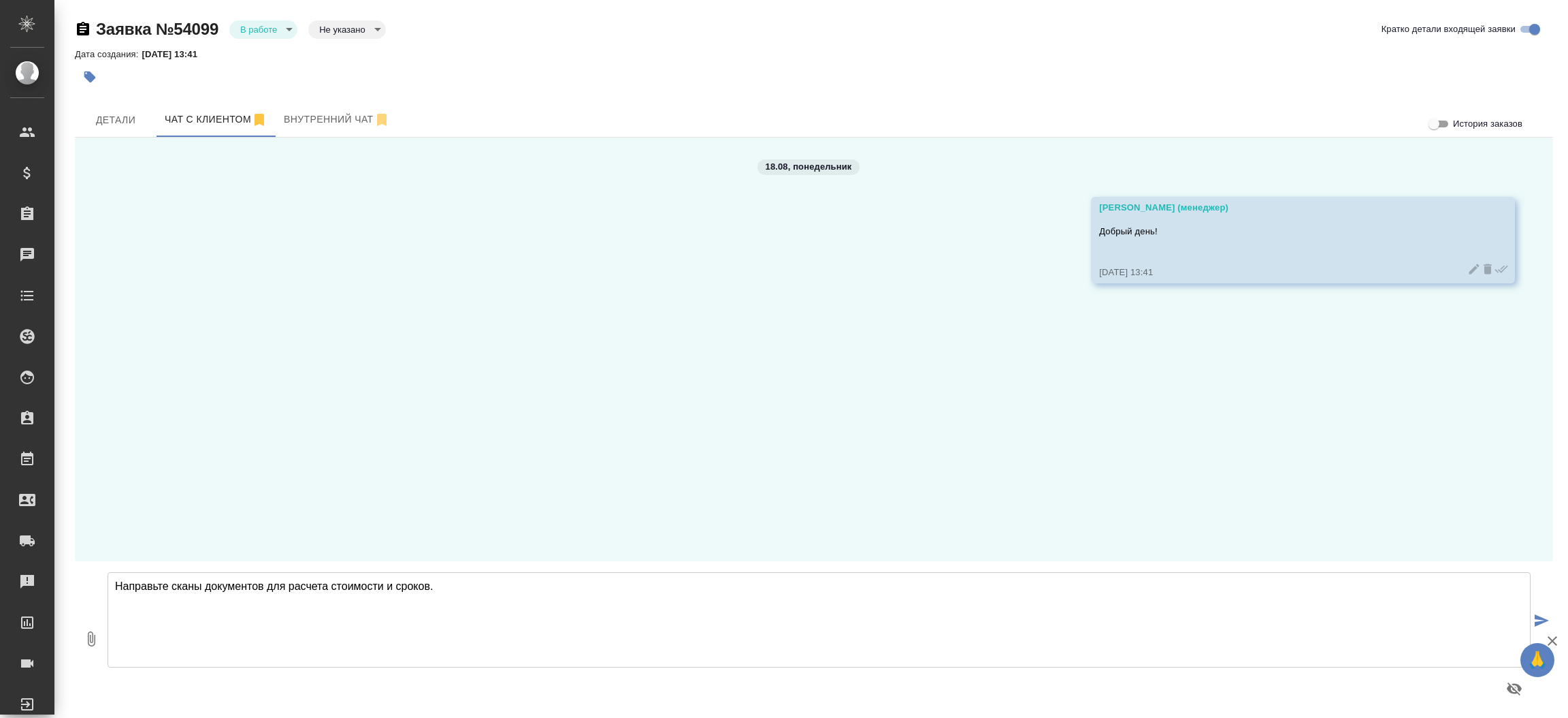
type textarea "Направьте сканы документов для расчета стоимости и сроков."
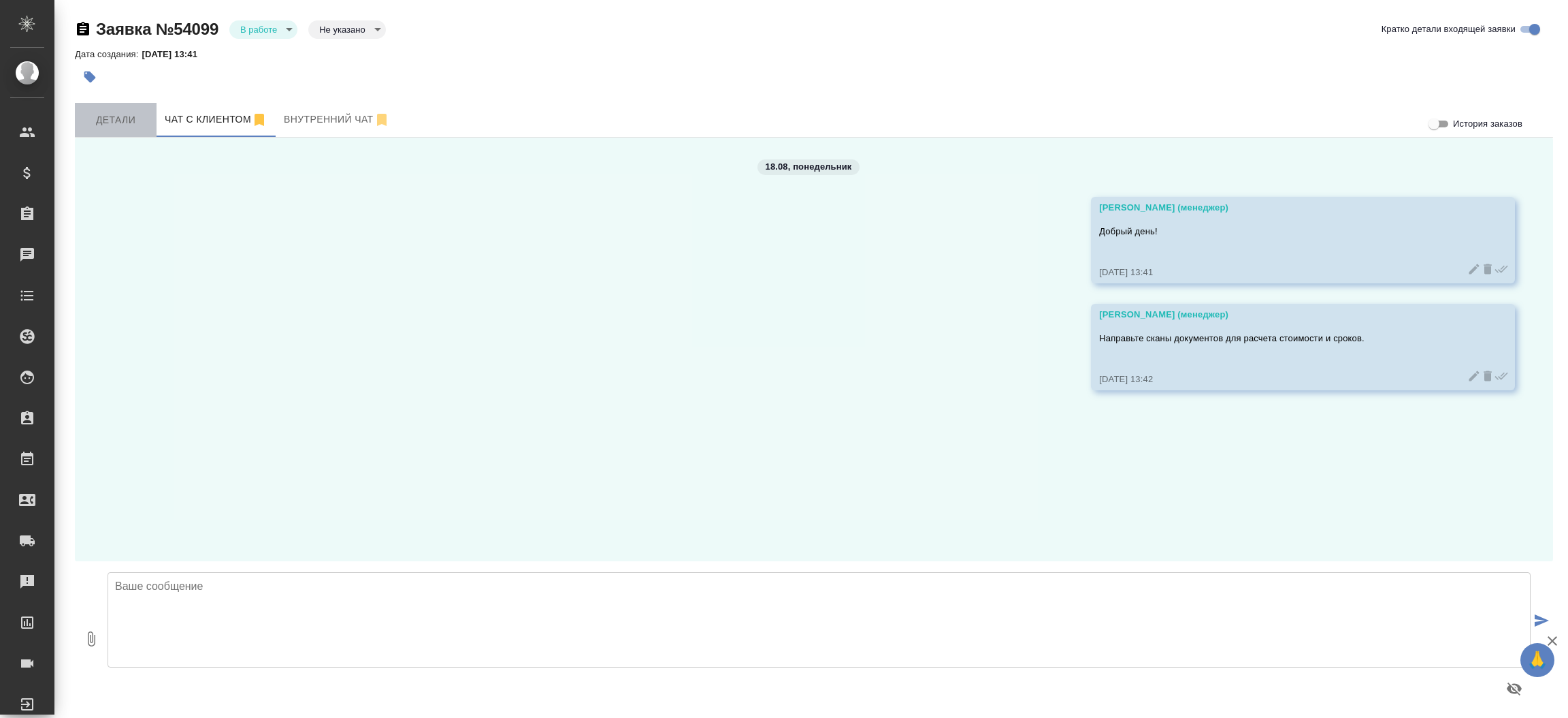
click at [105, 117] on span "Детали" at bounding box center [115, 120] width 65 height 17
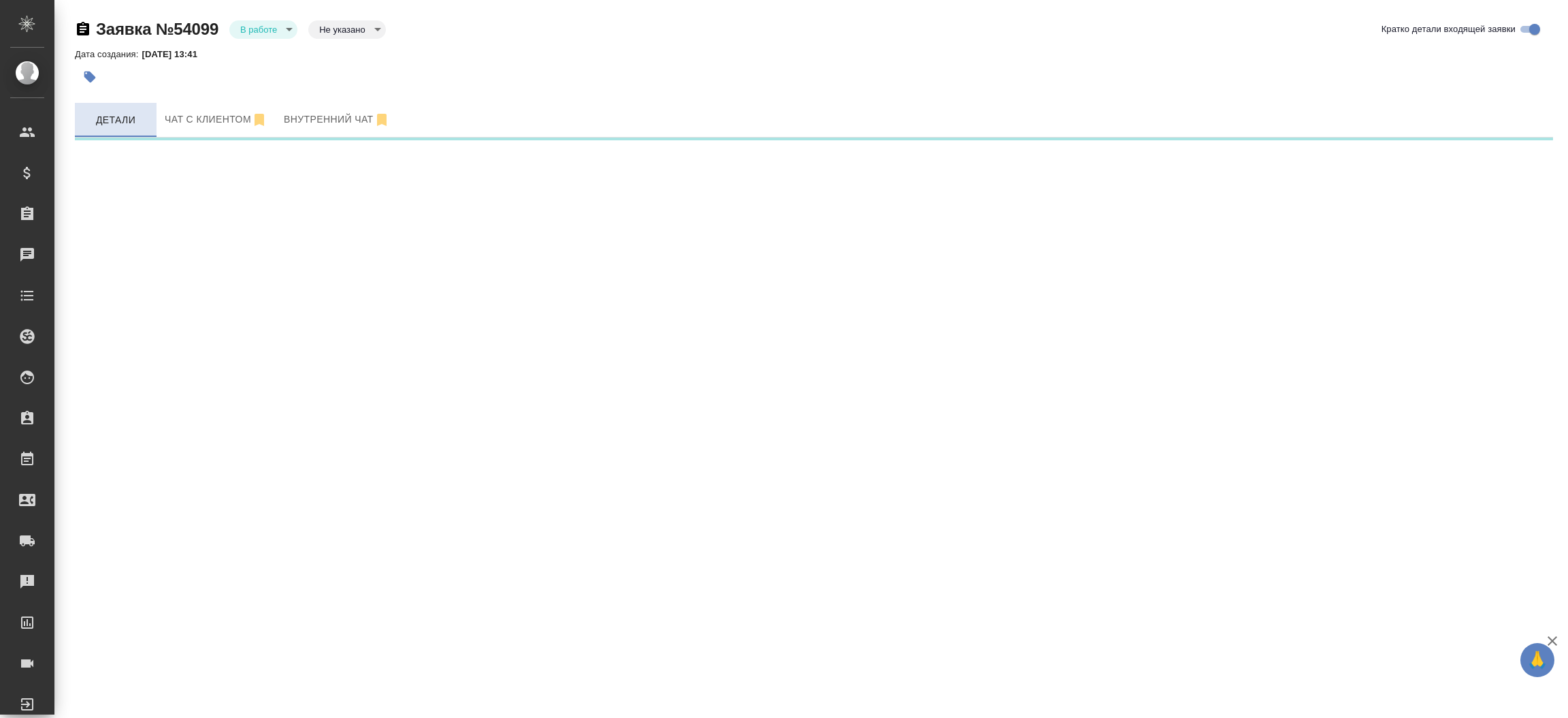
select select "RU"
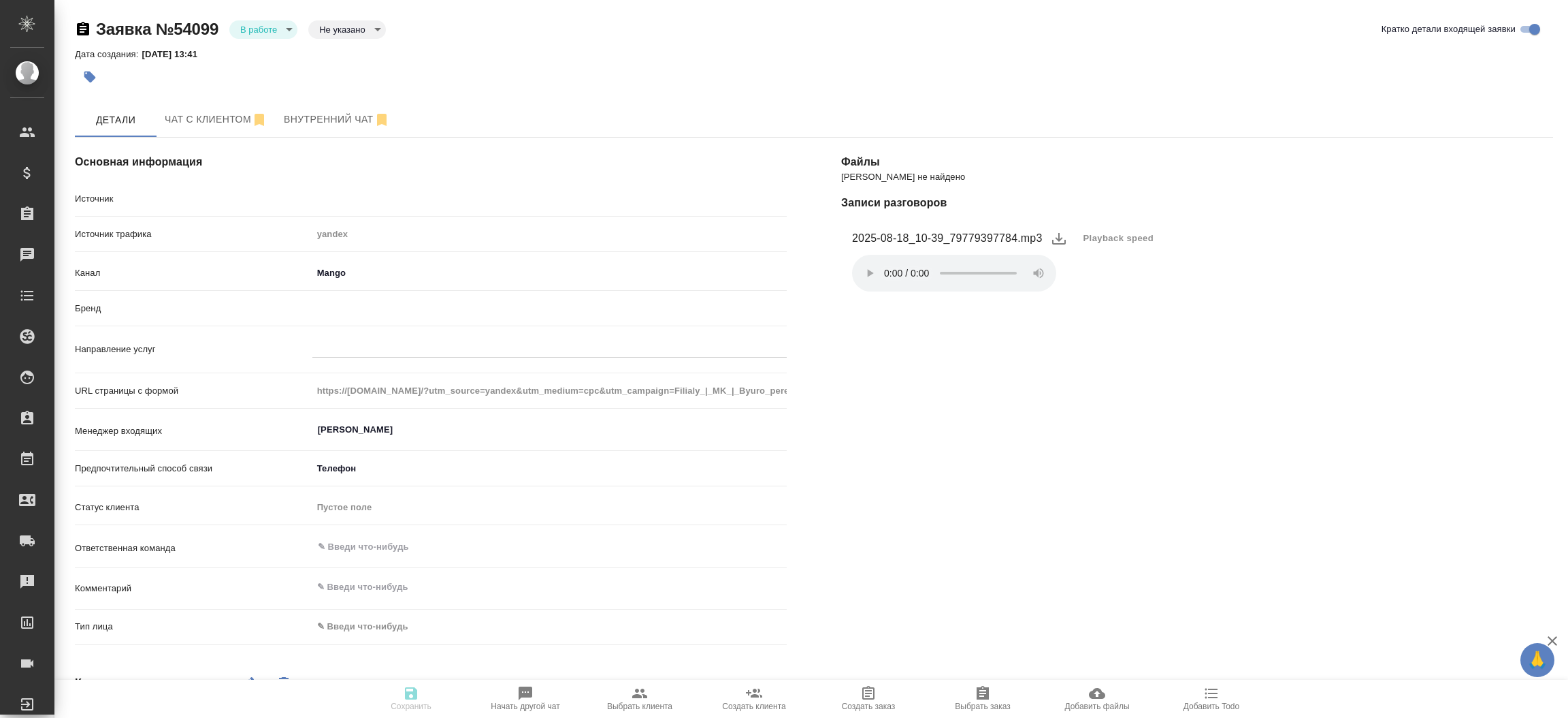
type textarea "x"
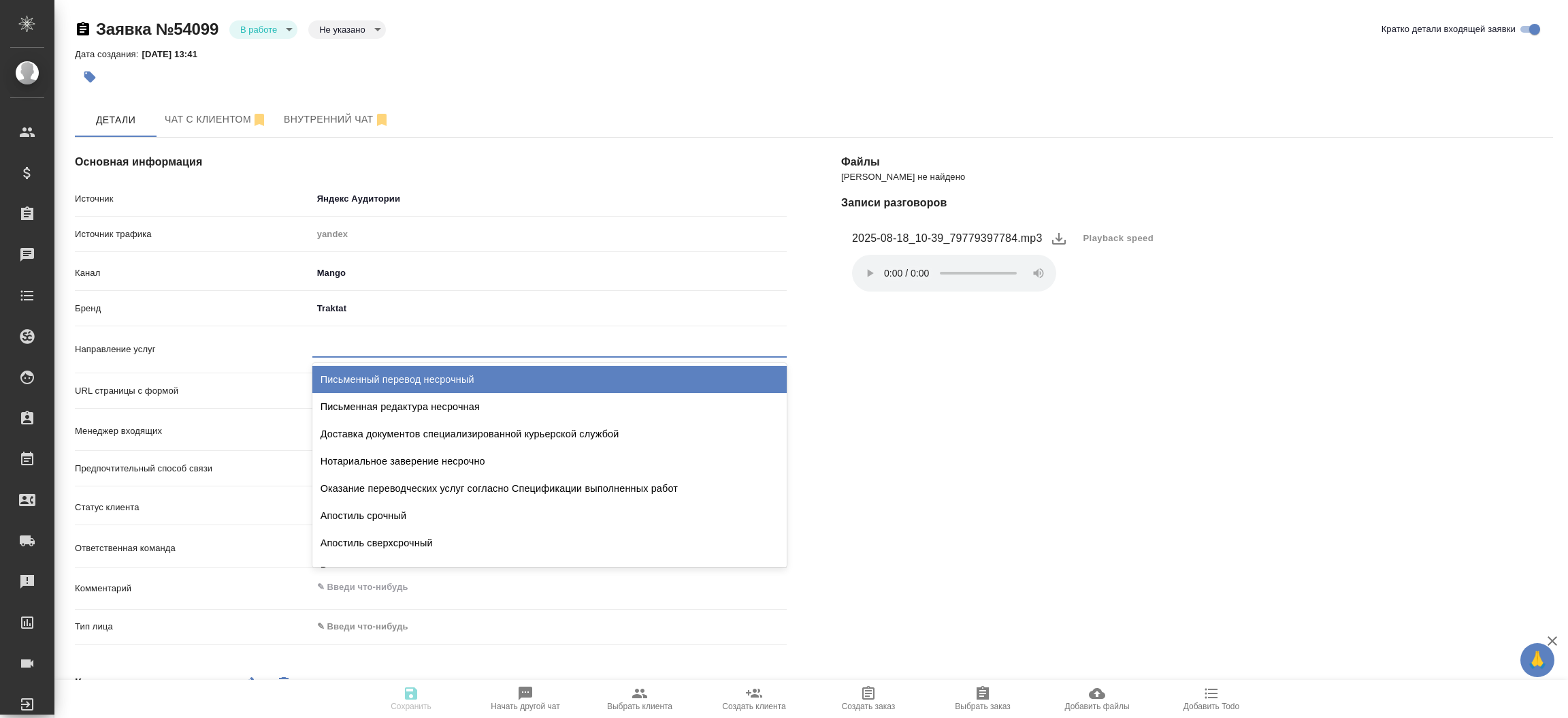
click at [348, 345] on div at bounding box center [549, 344] width 474 height 20
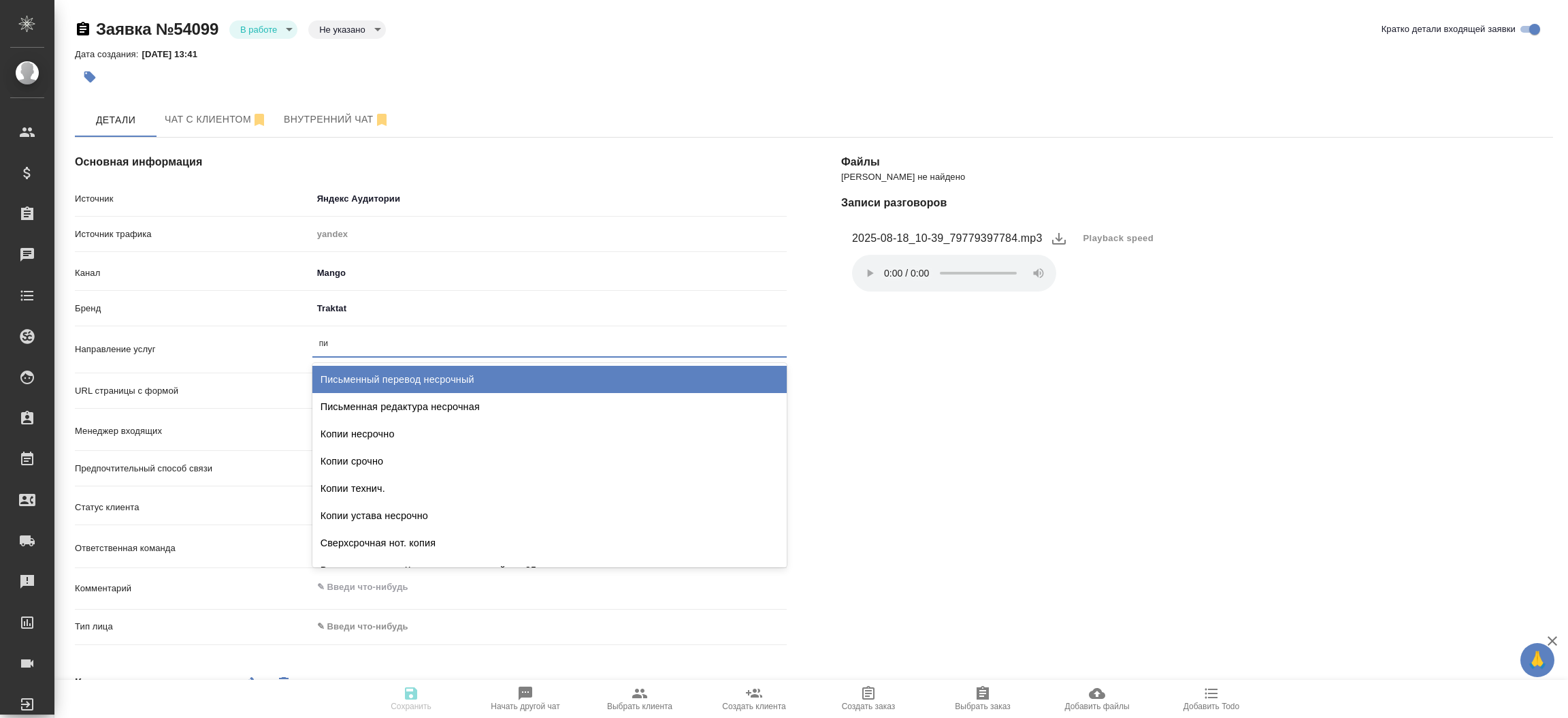
type input "пис"
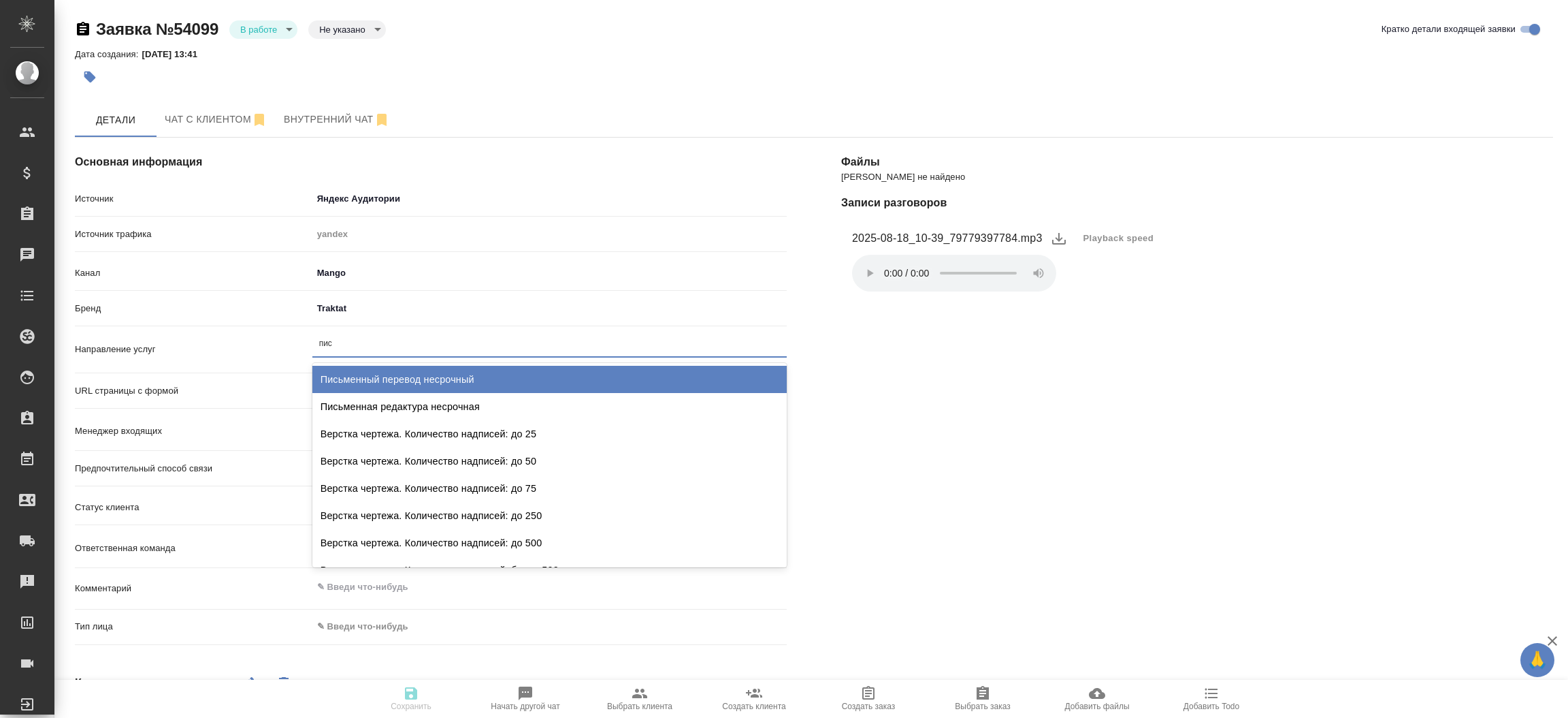
click at [393, 379] on div "Письменный перевод несрочный" at bounding box center [549, 379] width 474 height 28
type textarea "x"
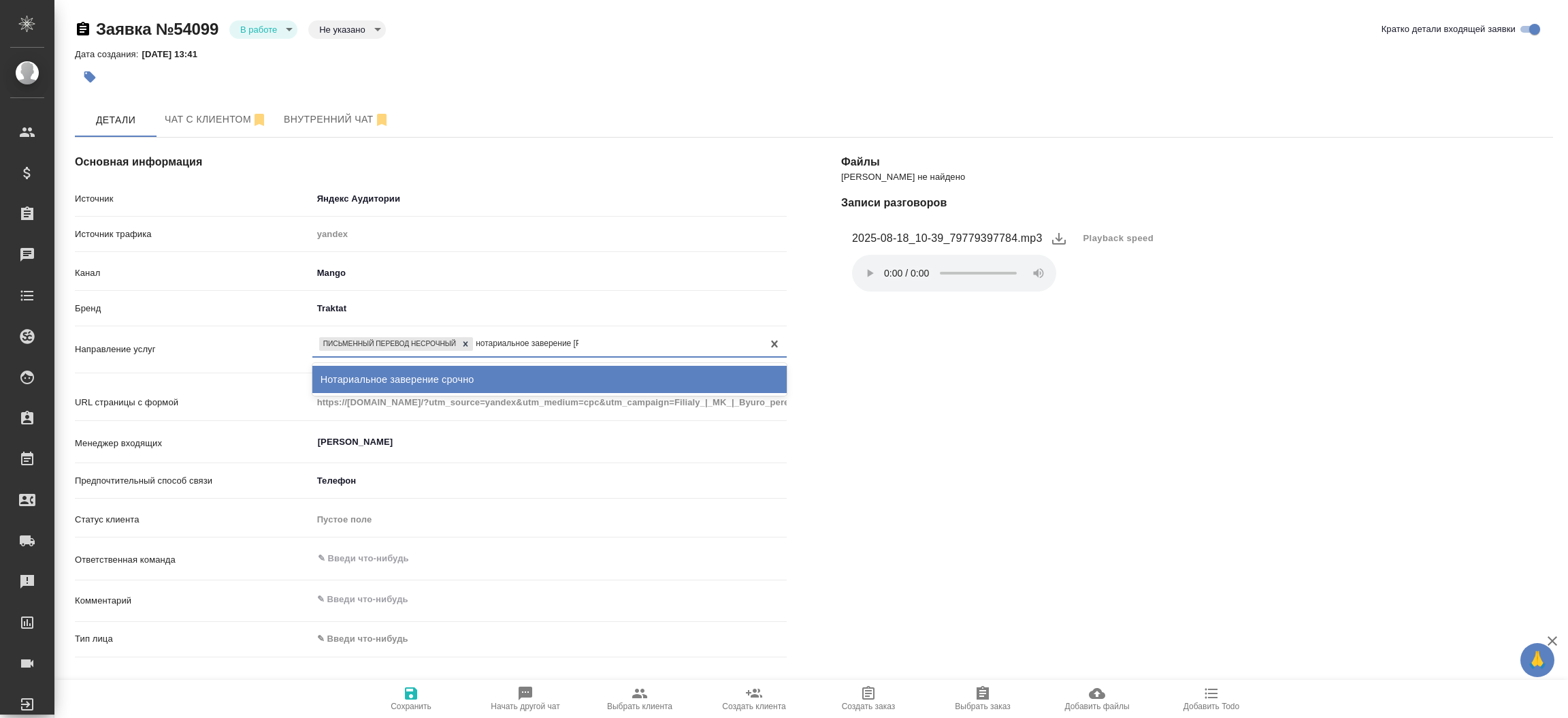
type input "нотариальное заверение ср"
click at [393, 379] on div "Нотариальное заверение срочно" at bounding box center [549, 379] width 474 height 28
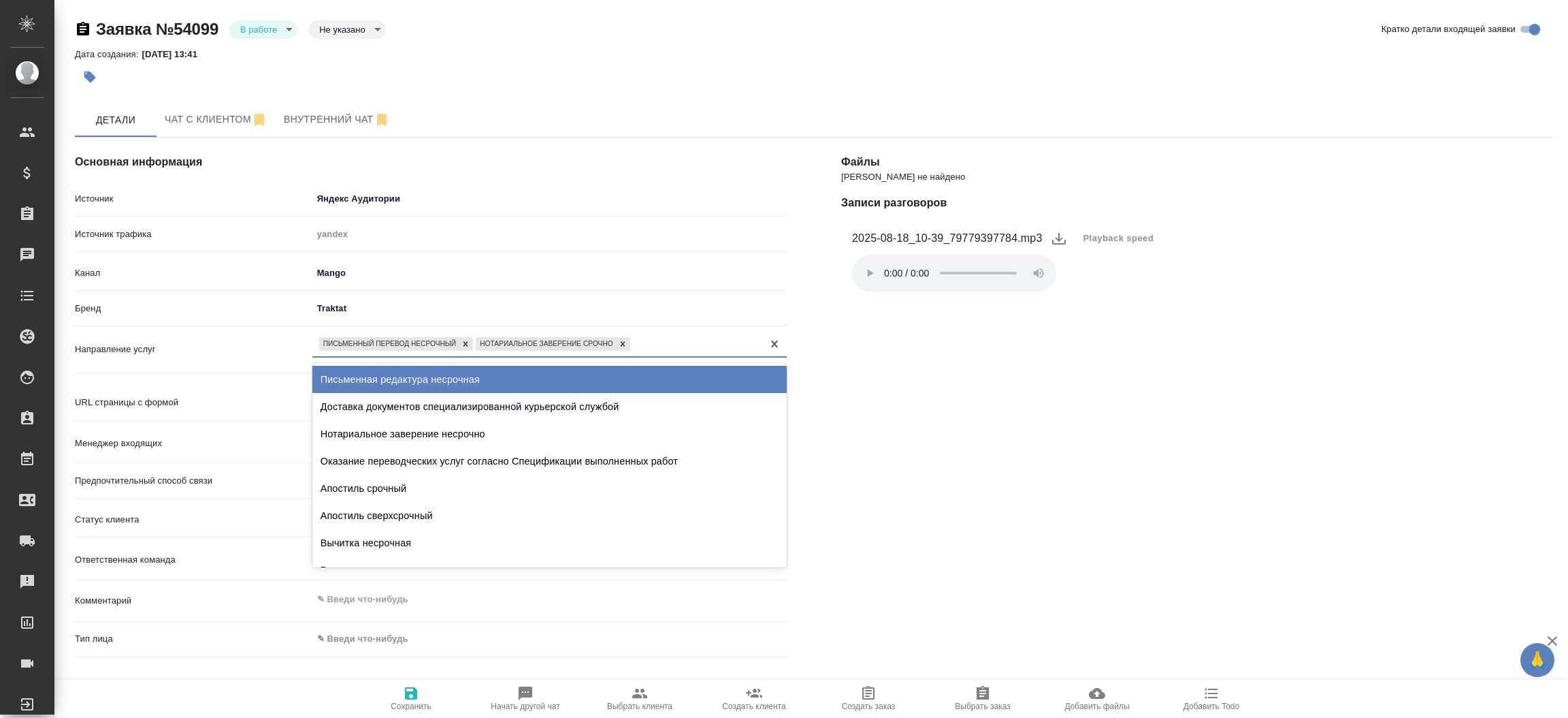
click at [471, 334] on div "Письменный перевод несрочный Нотариальное заверение срочно" at bounding box center [537, 344] width 450 height 20
click at [467, 340] on icon at bounding box center [465, 344] width 10 height 10
type textarea "x"
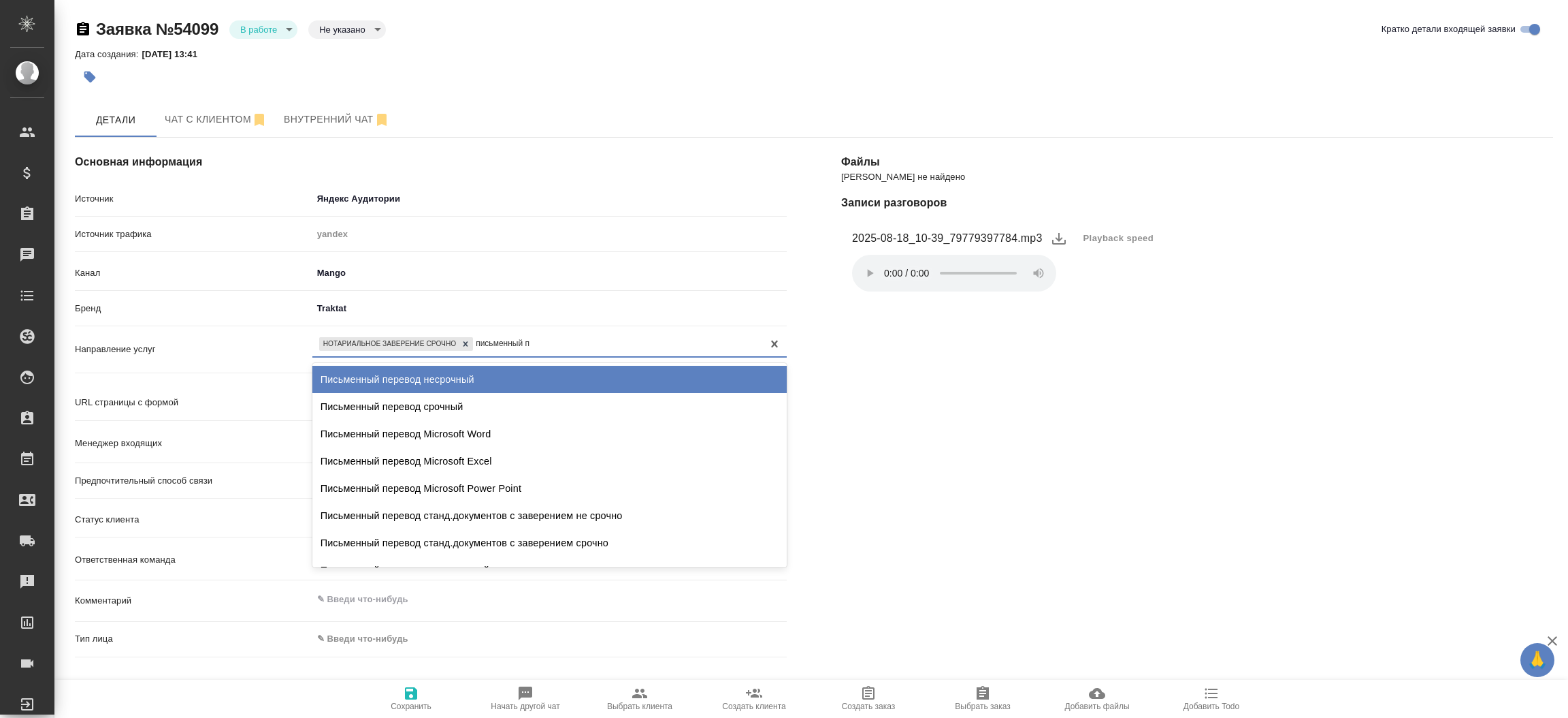
type input "письменный"
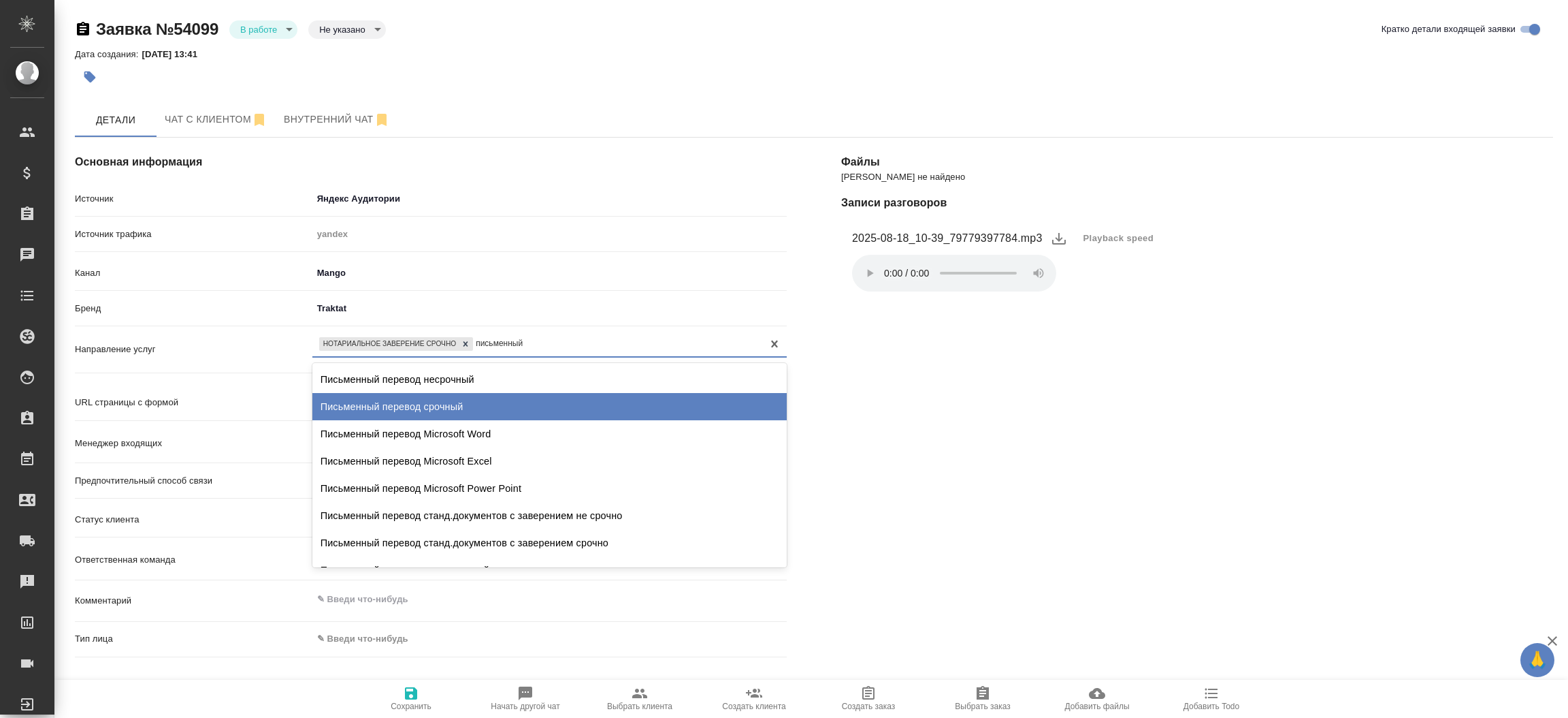
click at [567, 400] on div "Письменный перевод срочный" at bounding box center [549, 406] width 474 height 28
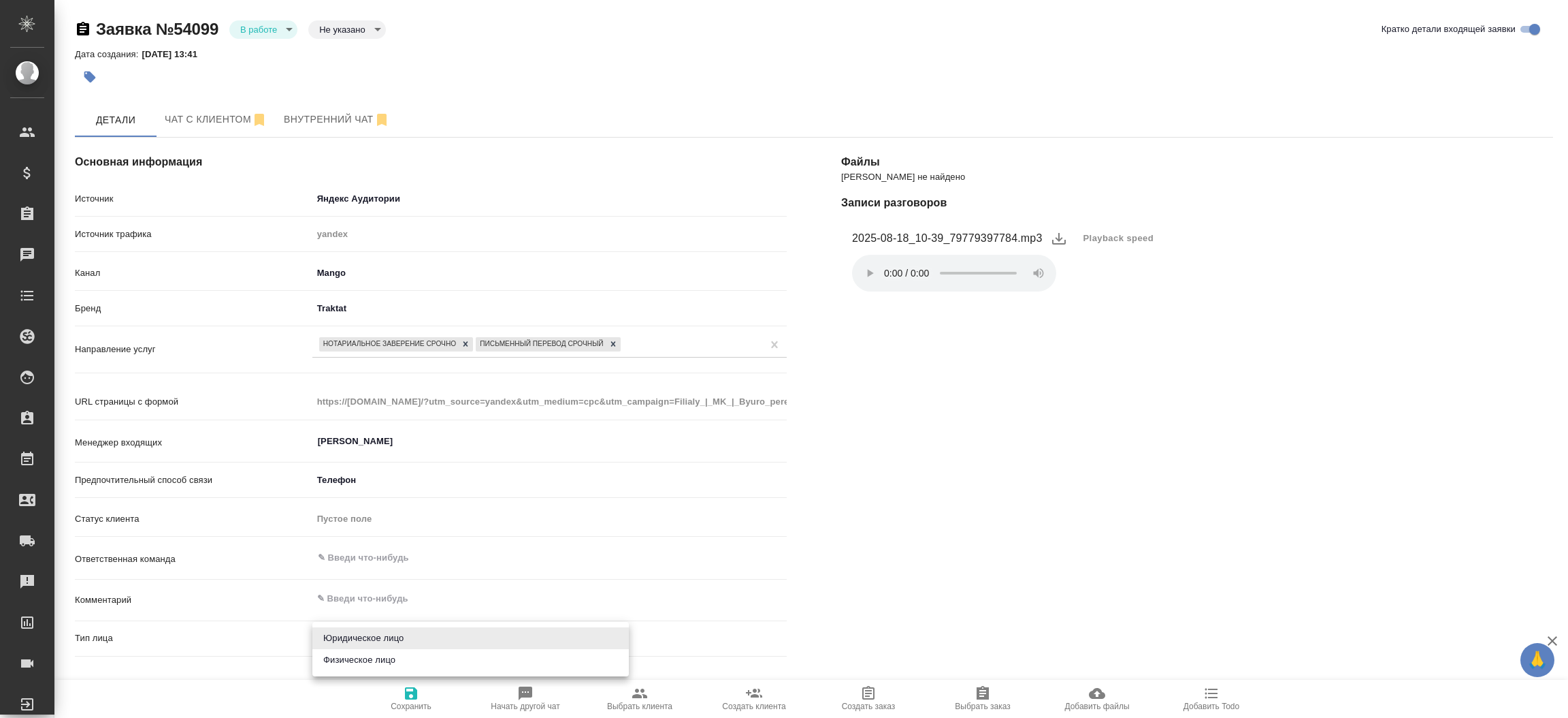
click at [349, 644] on body "🙏 .cls-1 fill:#fff; AWATERA Прутько Ирина i.prutko Клиенты Спецификации Заказы …" at bounding box center [784, 359] width 1568 height 718
click at [348, 657] on li "Физическое лицо" at bounding box center [470, 660] width 317 height 21
type textarea "x"
type input "private"
click at [388, 697] on span "Сохранить" at bounding box center [411, 697] width 98 height 26
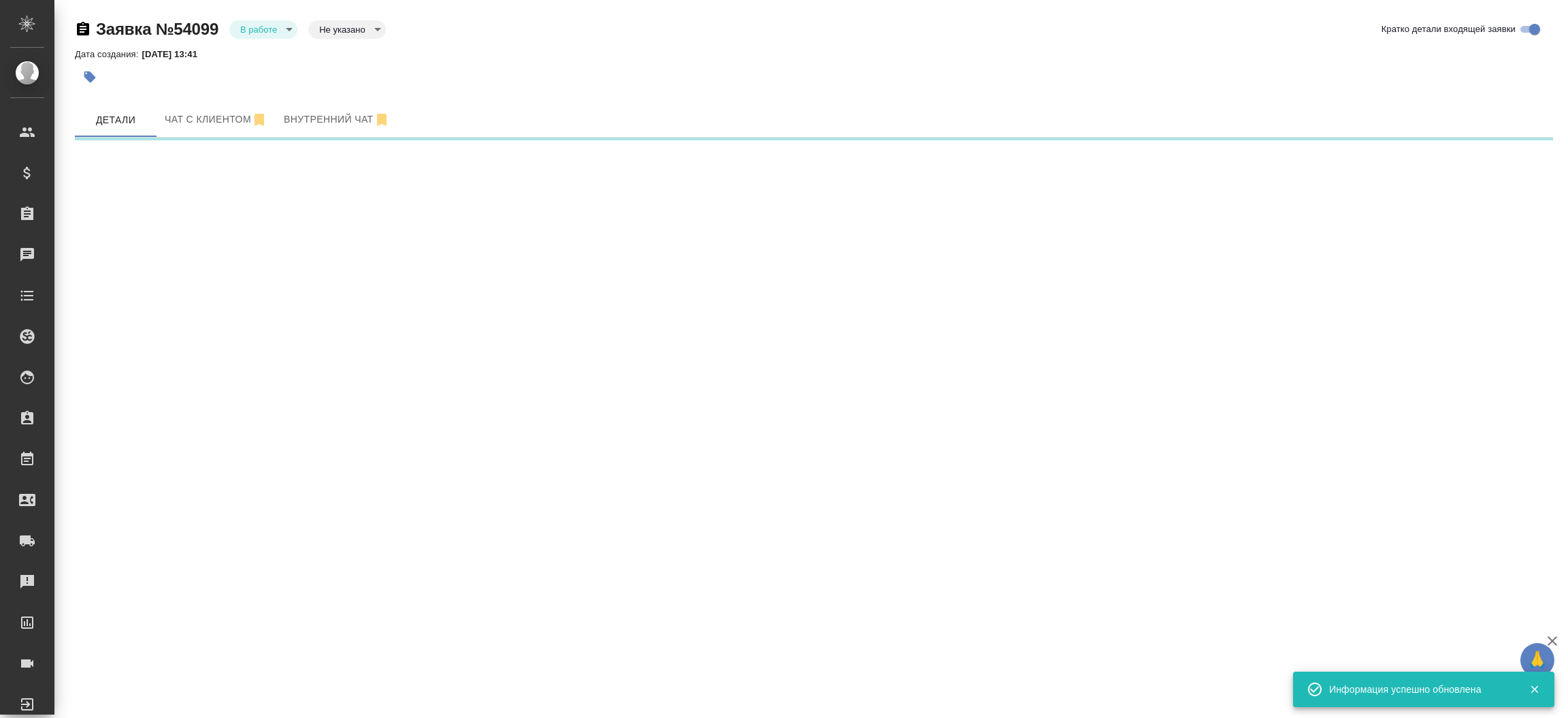
select select "RU"
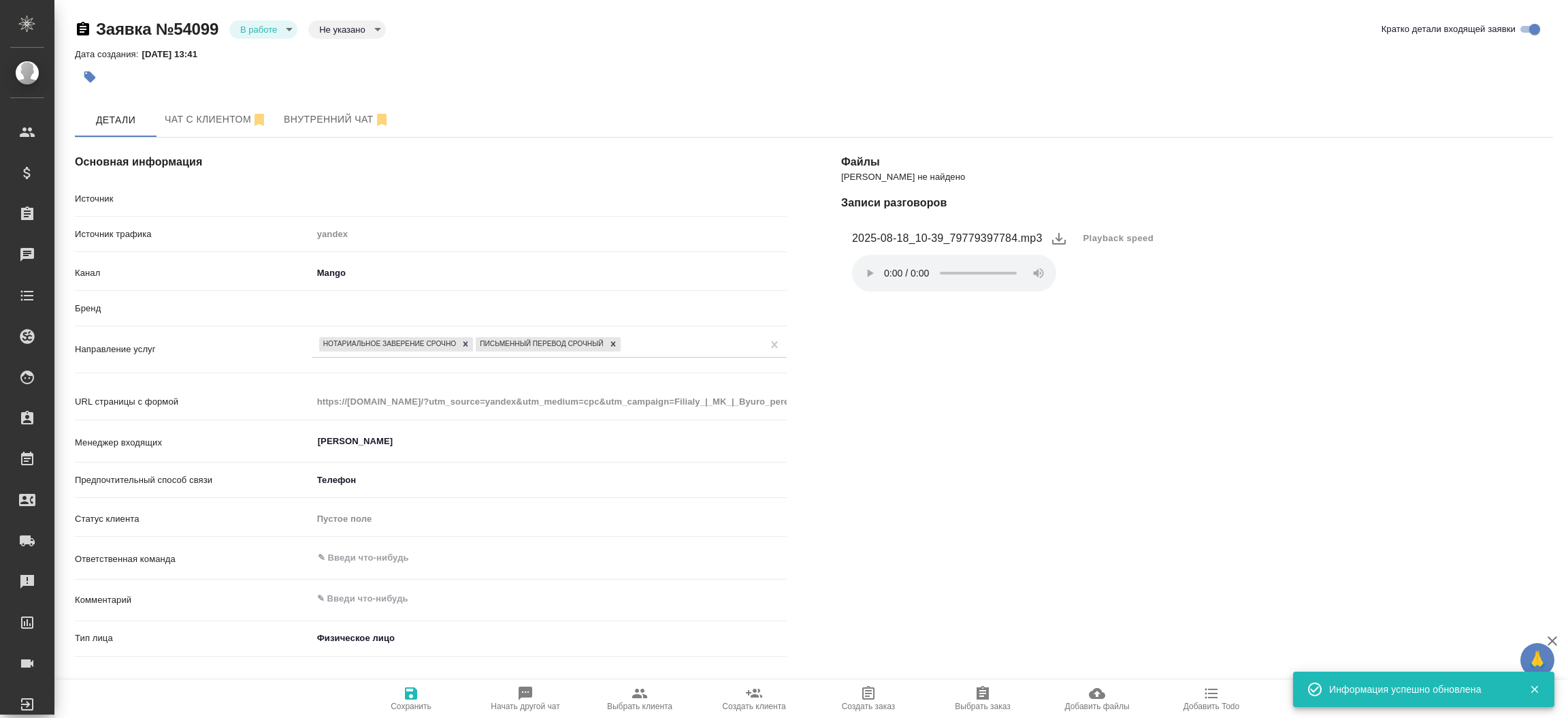
type textarea "x"
click at [205, 117] on span "Чат с клиентом" at bounding box center [216, 119] width 103 height 17
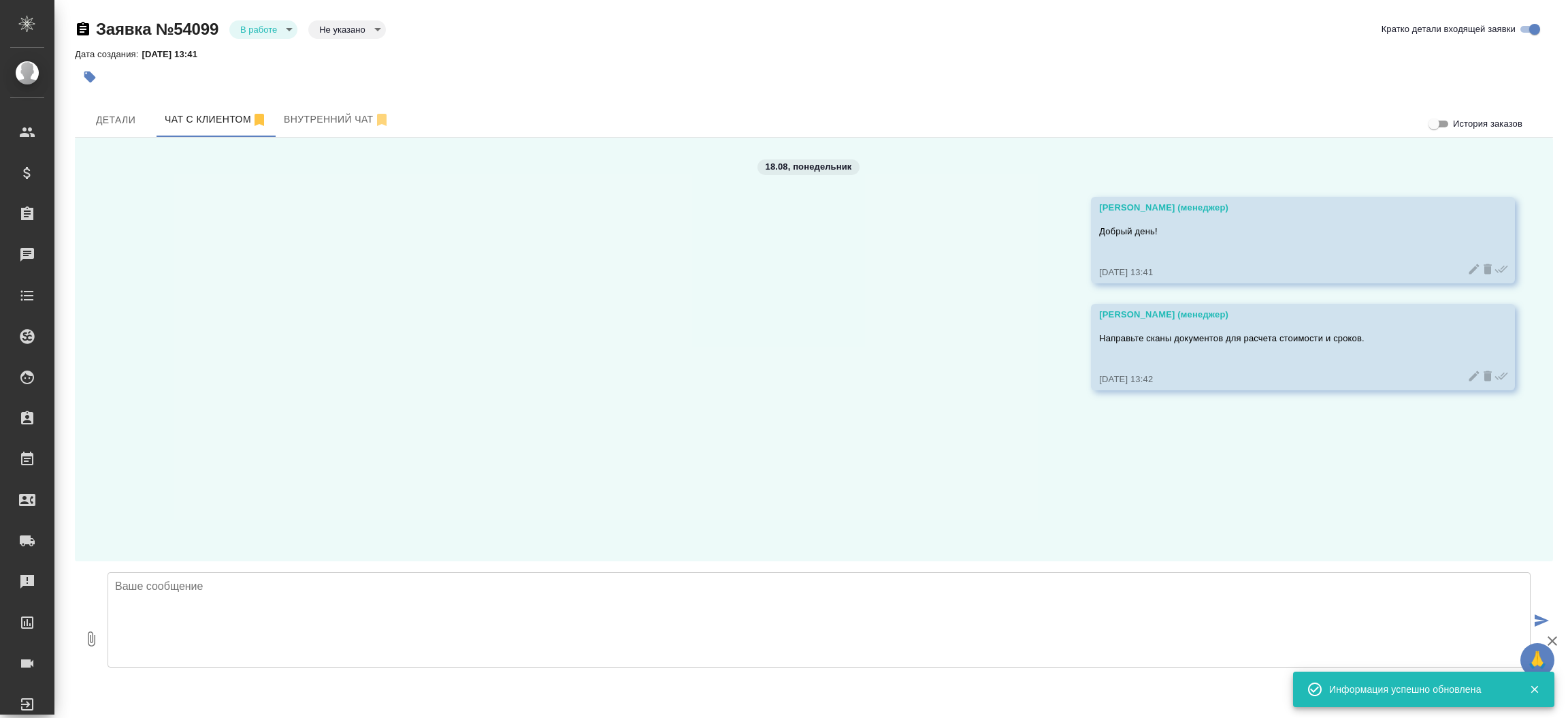
click at [338, 284] on div "18.08, понедельник Мосина Ирина (менеджер) Добрый день! 18.08.25, 13:41 Мосина …" at bounding box center [814, 349] width 1478 height 423
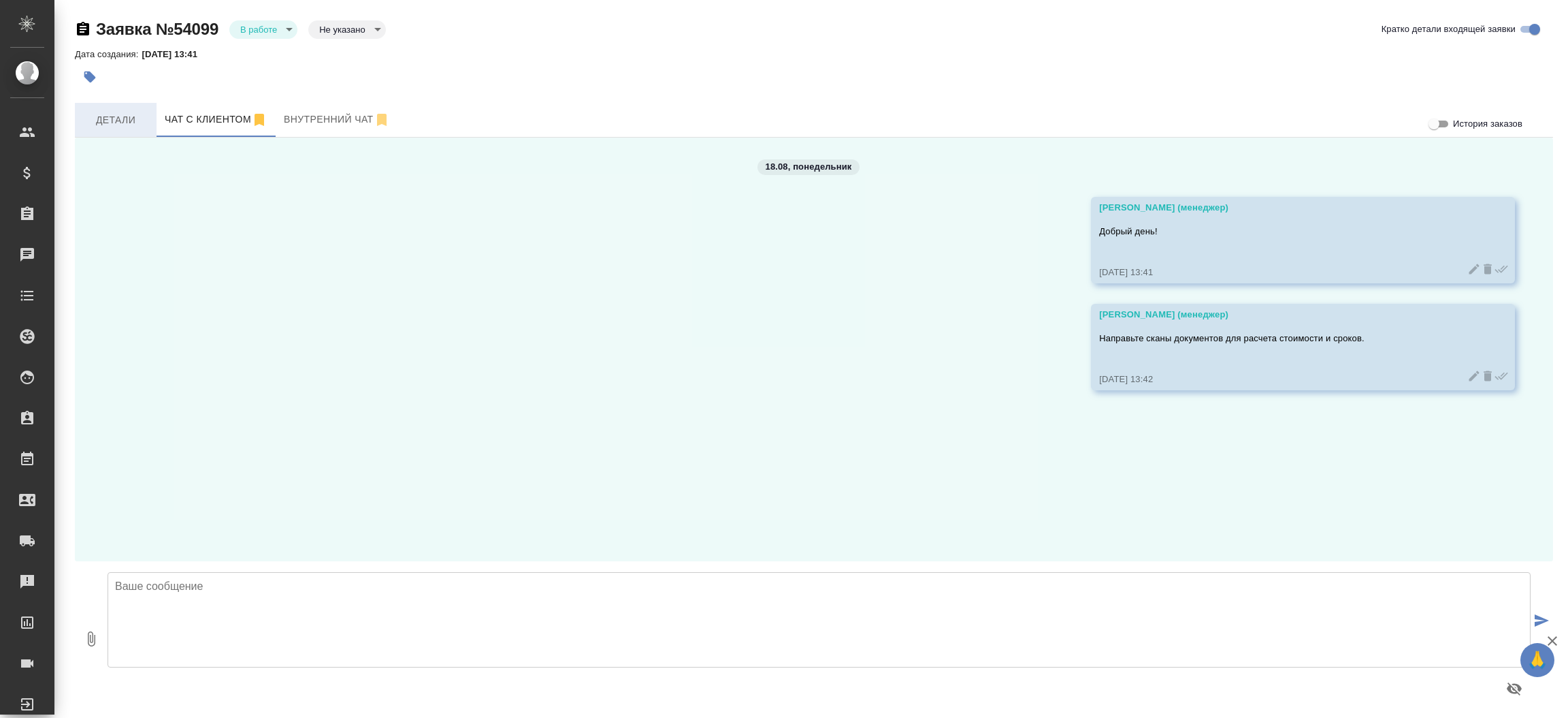
click at [111, 114] on span "Детали" at bounding box center [115, 120] width 65 height 17
select select "RU"
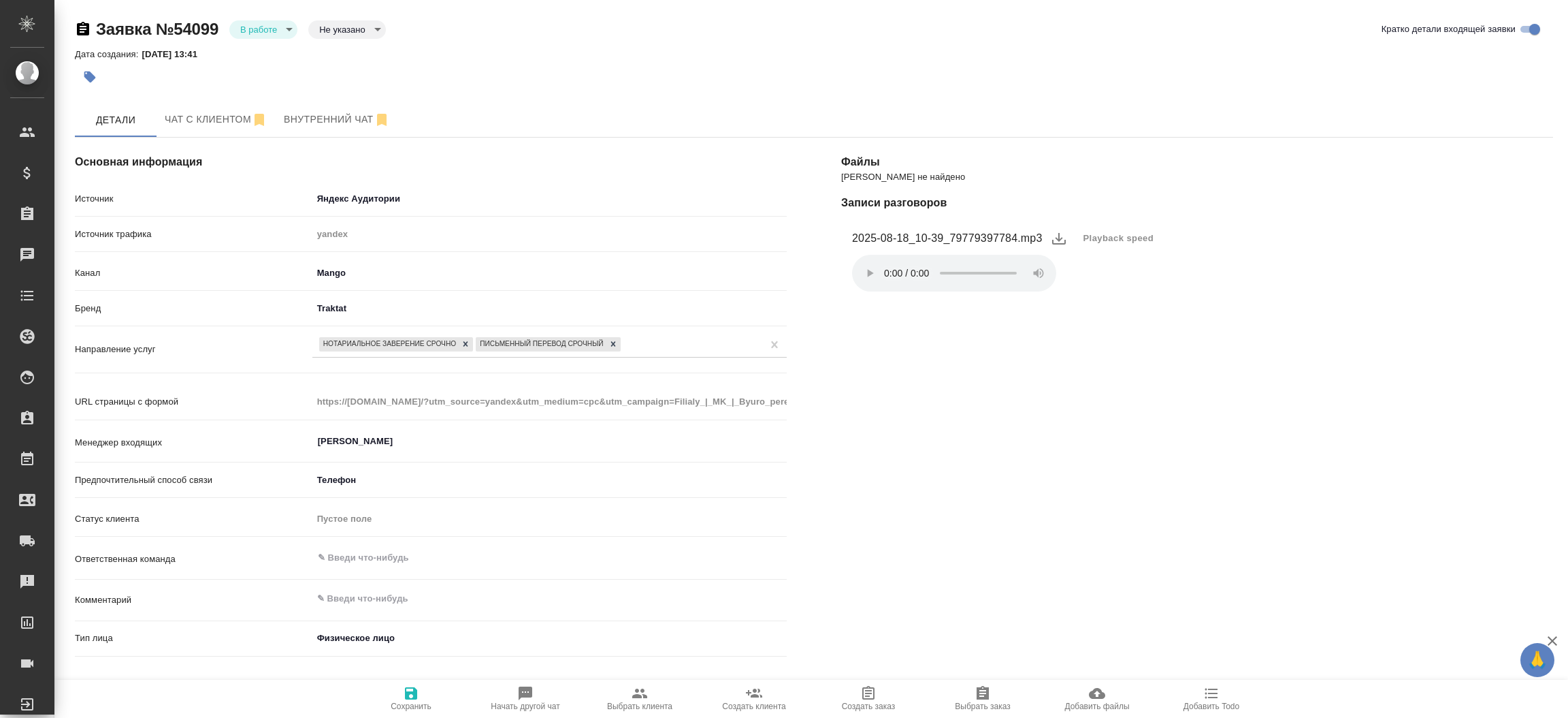
type textarea "x"
click at [203, 106] on button "Чат с клиентом" at bounding box center [215, 120] width 119 height 34
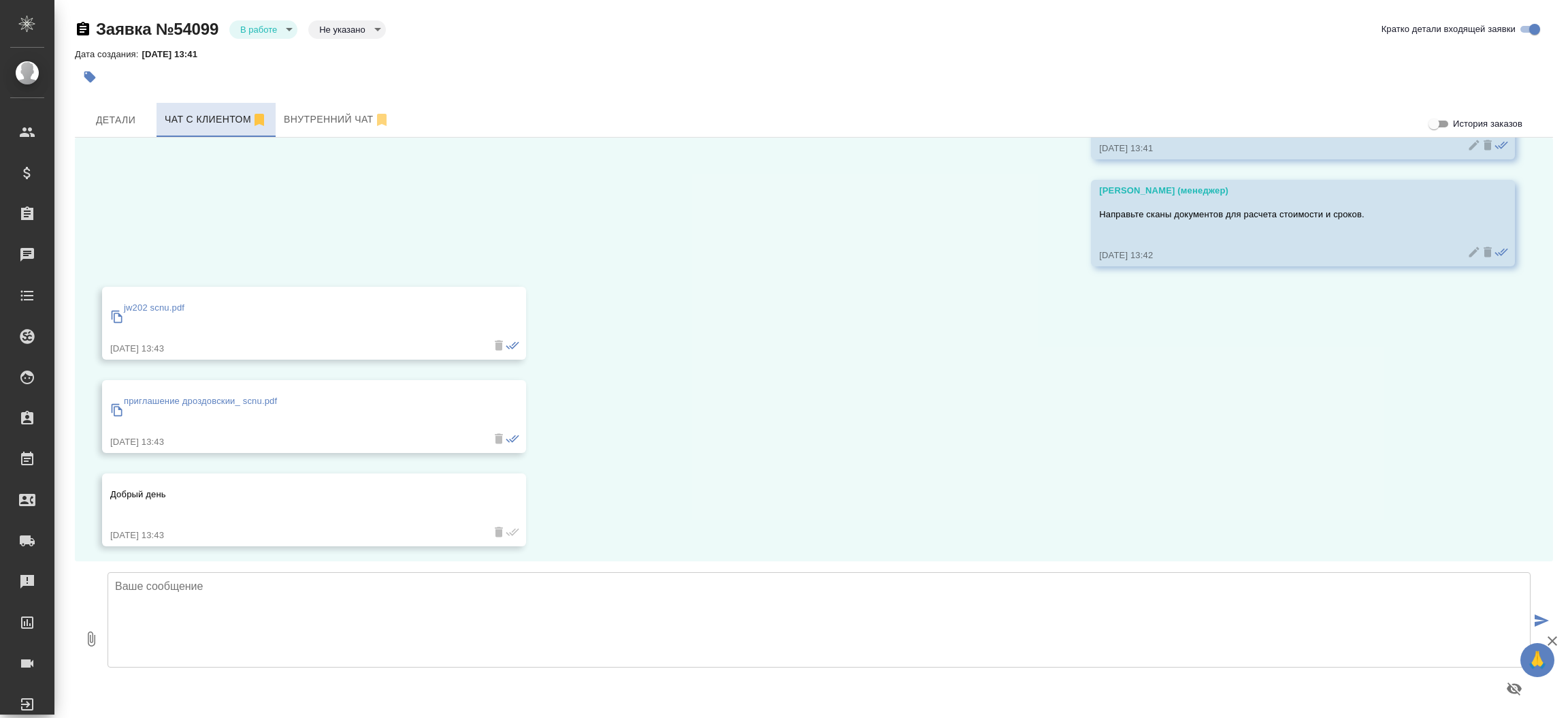
scroll to position [129, 0]
click at [145, 301] on p "jw202 scnu.pdf" at bounding box center [154, 303] width 61 height 13
click at [243, 391] on p "приглашение дроздовскии_ scnu.pdf" at bounding box center [201, 396] width 153 height 13
click at [137, 121] on span "Детали" at bounding box center [115, 120] width 65 height 17
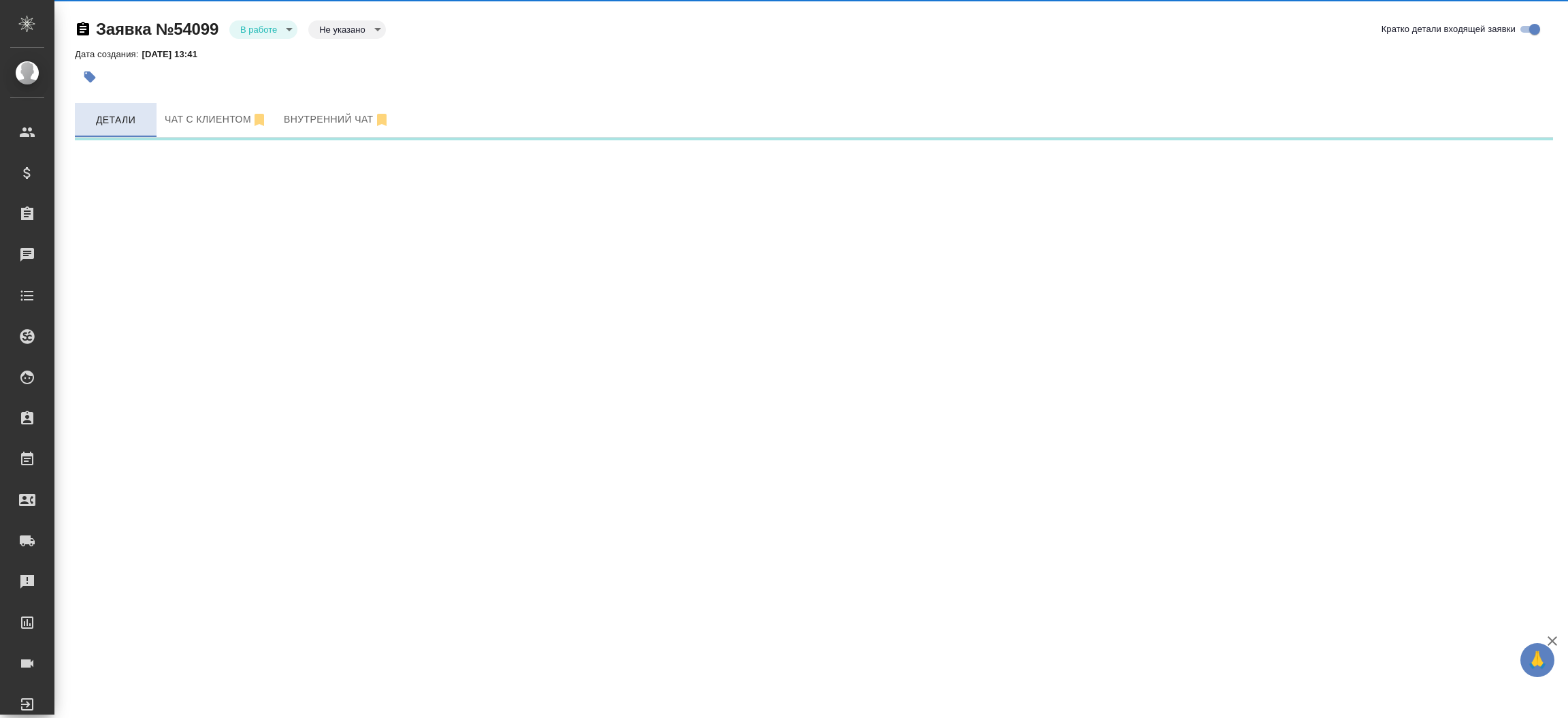
select select "RU"
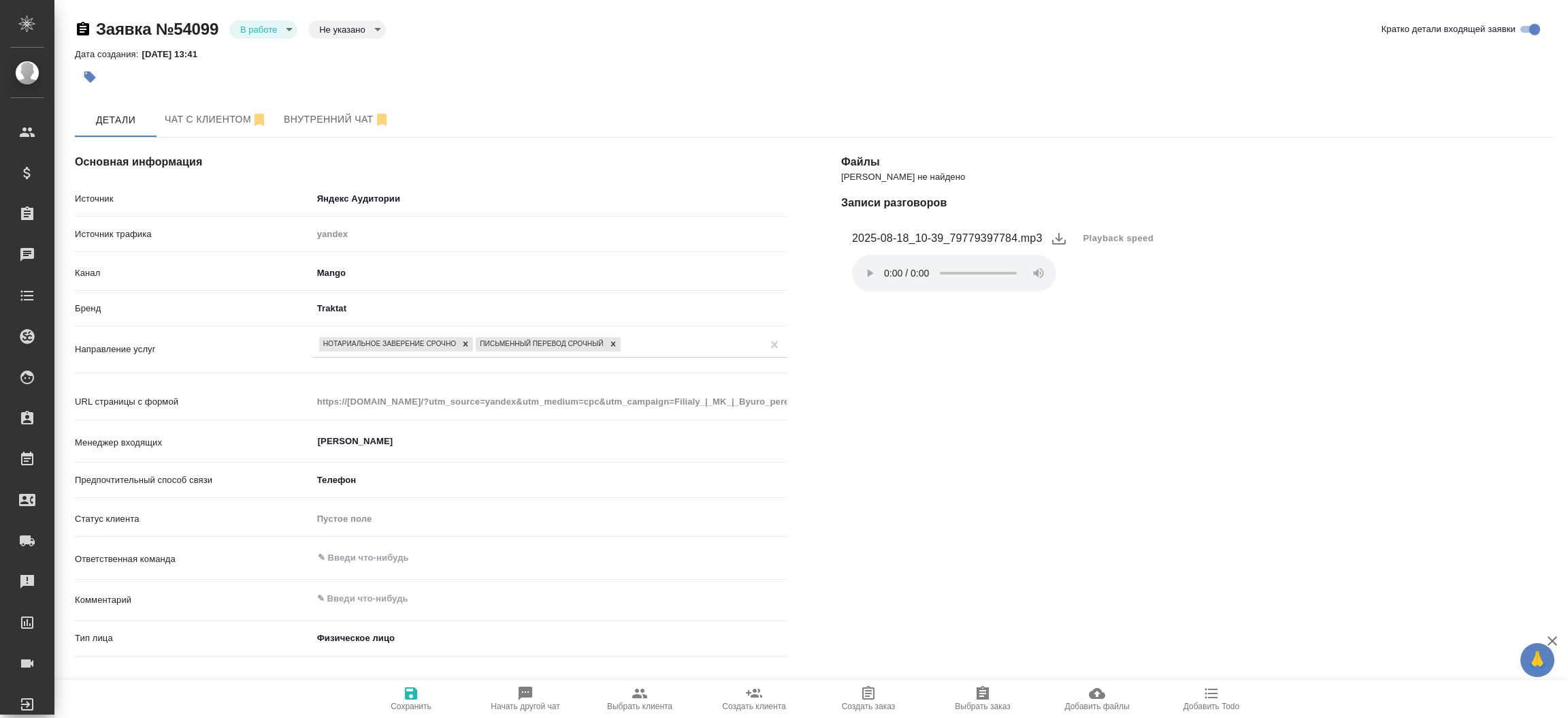
click at [640, 681] on button "Выбрать клиента" at bounding box center [640, 698] width 114 height 38
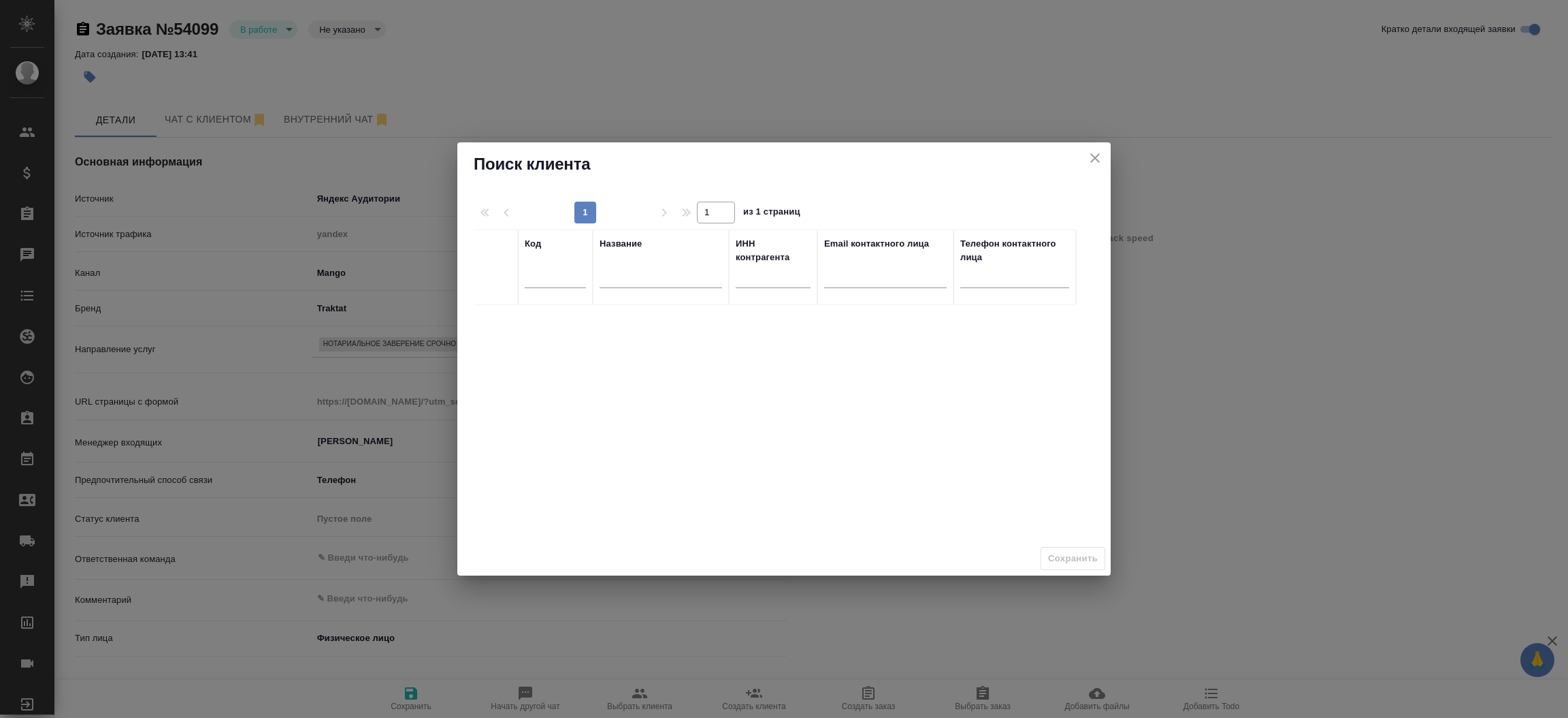
type textarea "x"
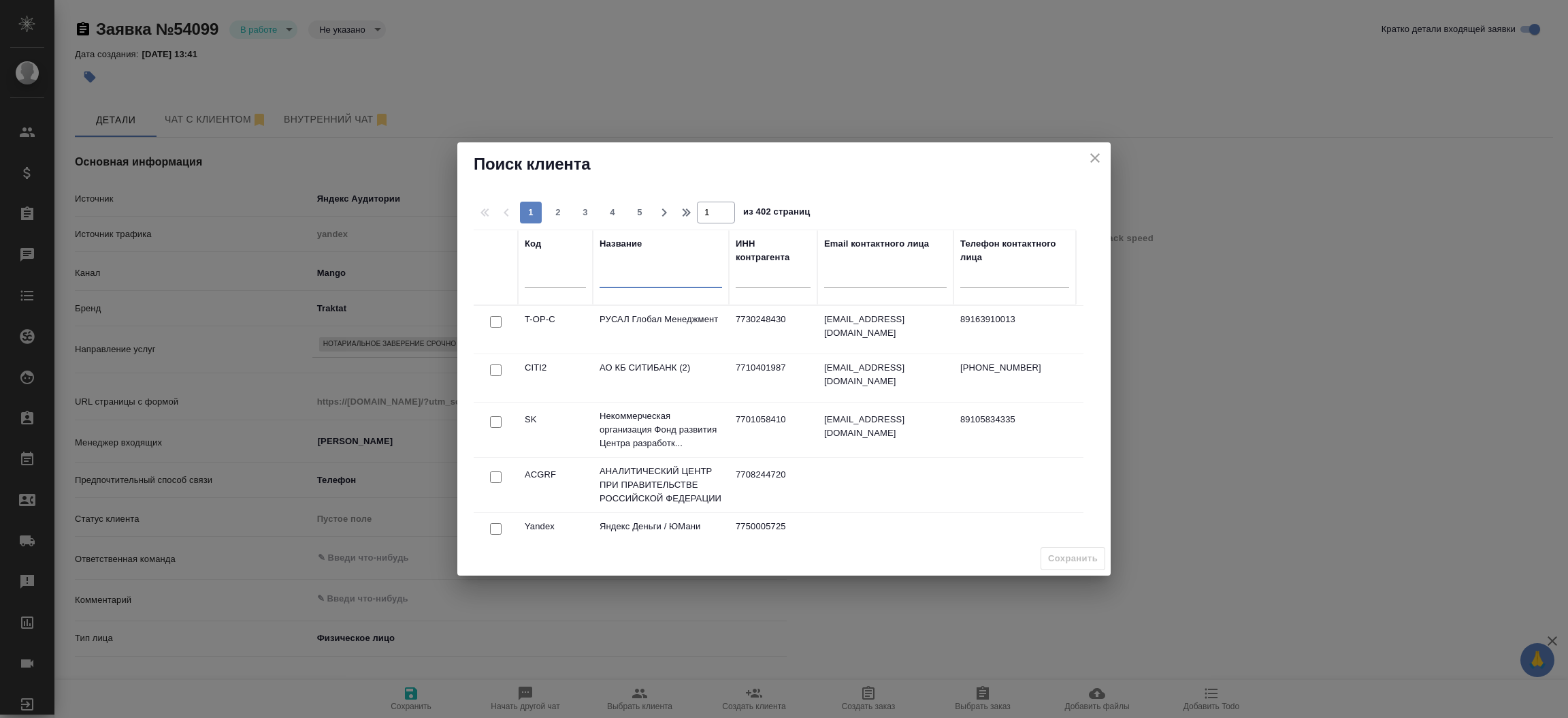
click at [635, 283] on input "text" at bounding box center [660, 279] width 122 height 17
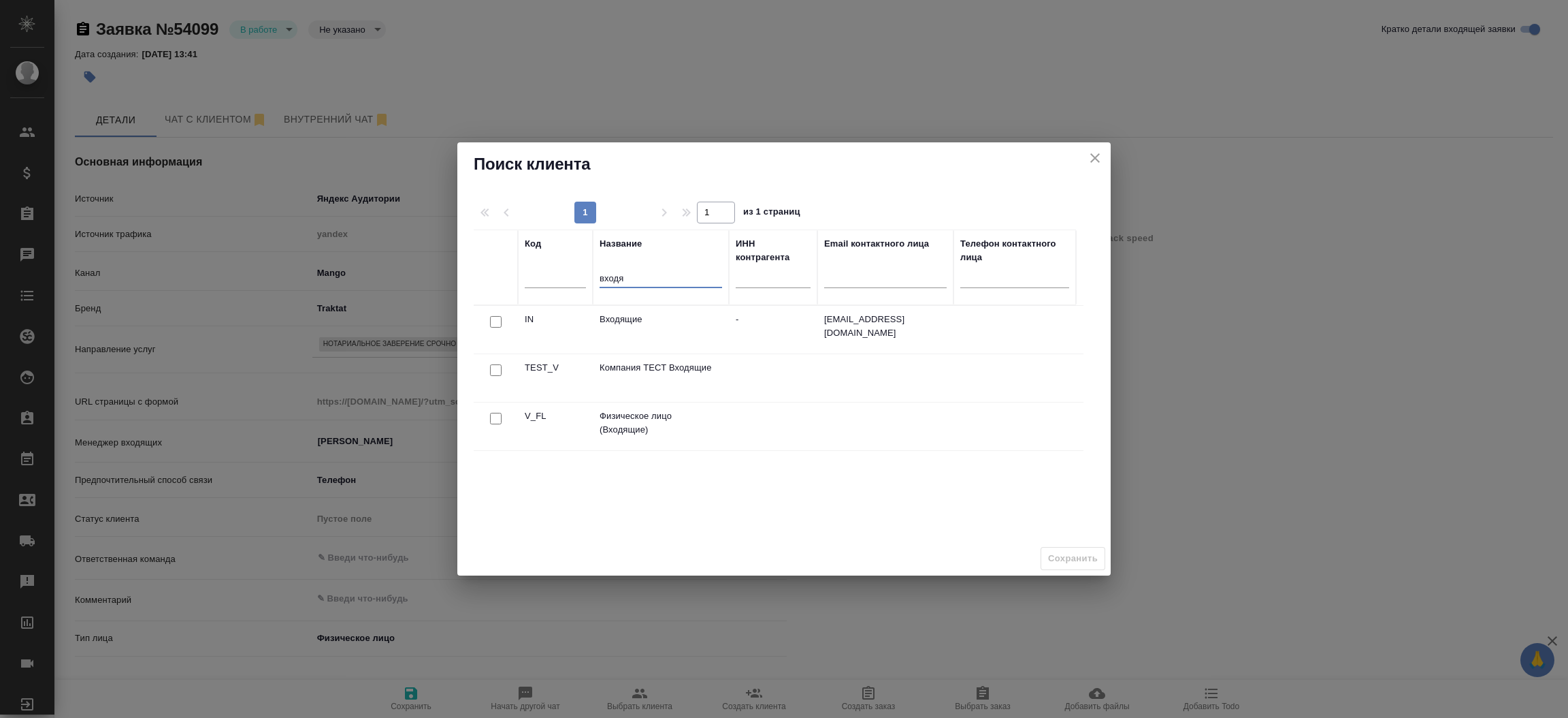
type input "входя"
click at [500, 328] on input "checkbox" at bounding box center [495, 321] width 12 height 12
checkbox input "true"
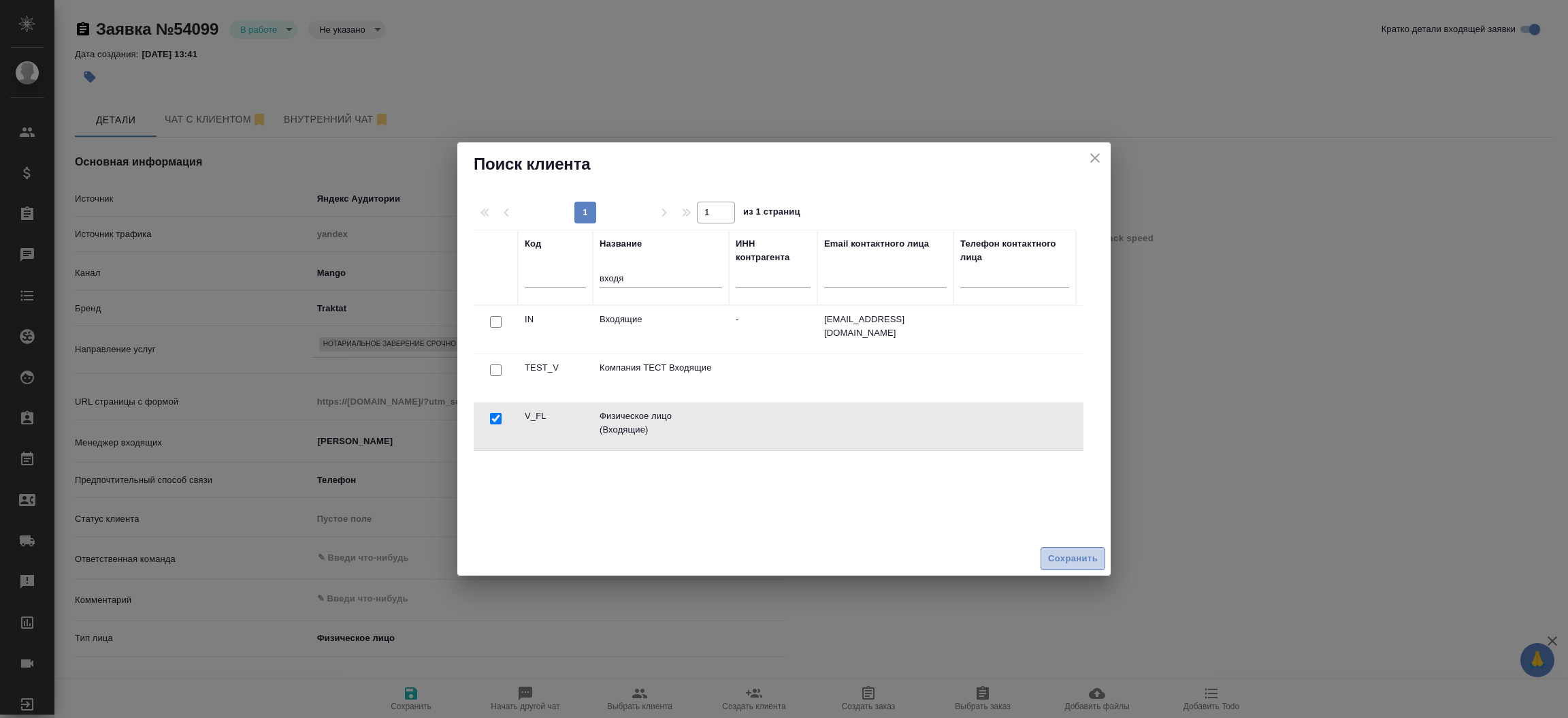
click at [1062, 555] on span "Сохранить" at bounding box center [1073, 559] width 50 height 16
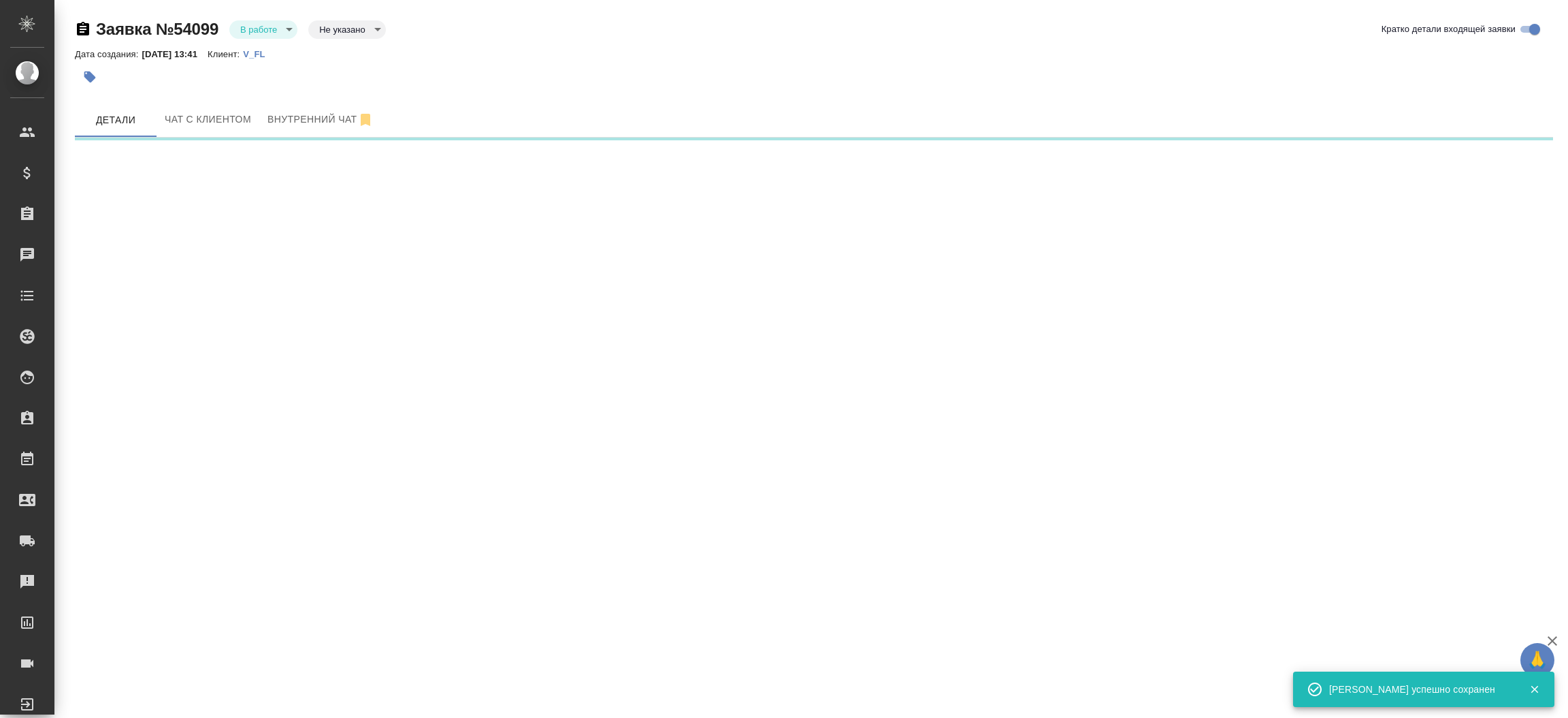
select select "RU"
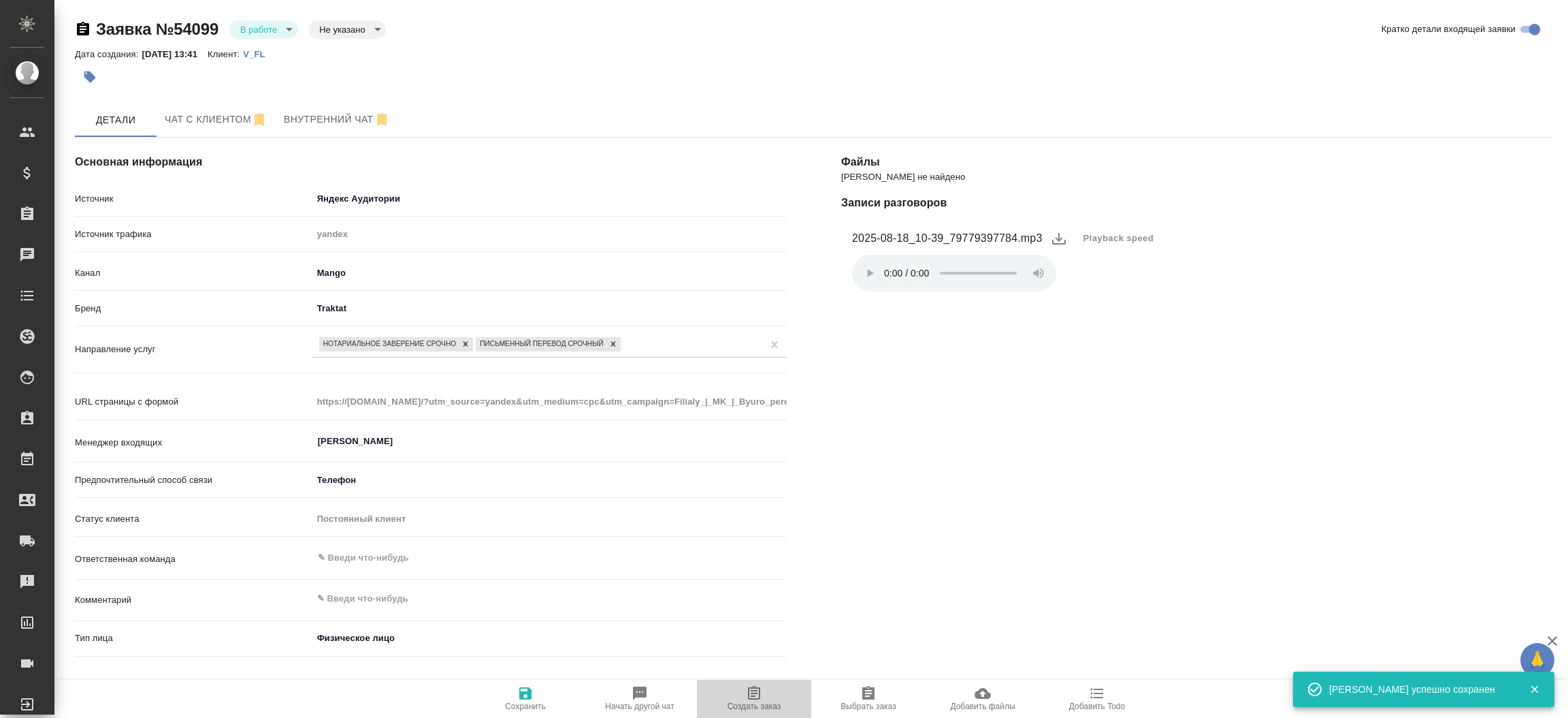
click at [746, 684] on button "Создать заказ" at bounding box center [754, 698] width 114 height 38
type textarea "x"
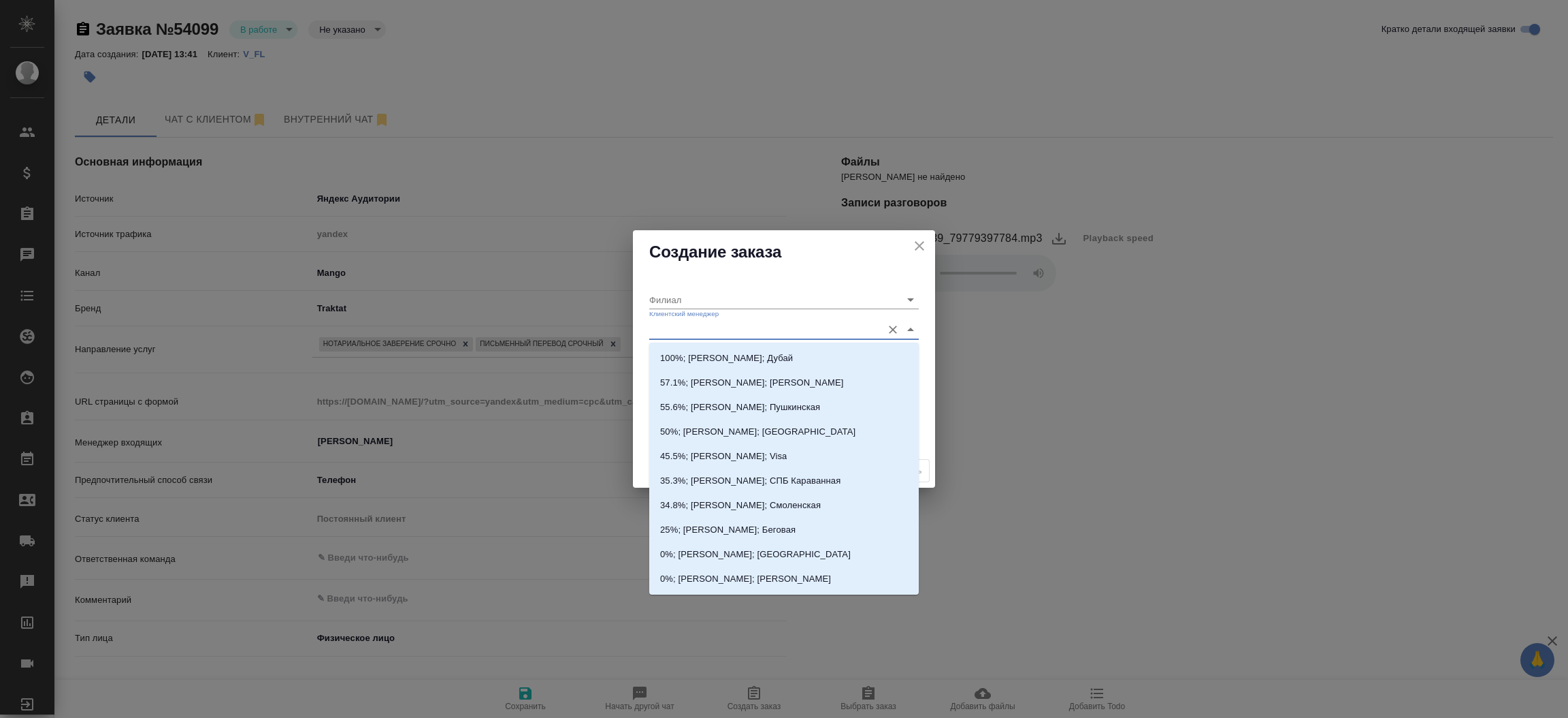
click at [681, 338] on input "Клиентский менеджер" at bounding box center [761, 329] width 226 height 19
type input "тим"
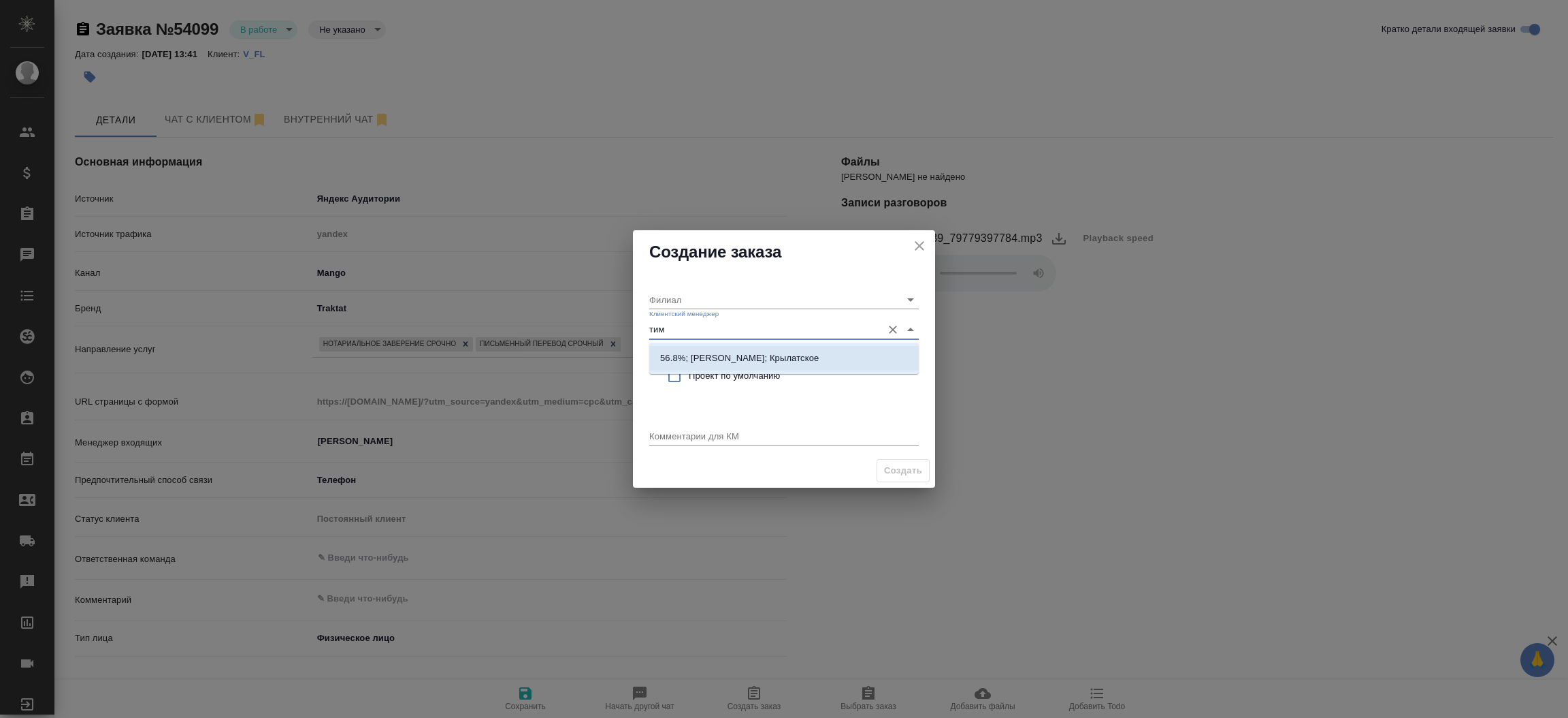
click at [696, 353] on p "56.8%; Касымов Тимур; Крылатское" at bounding box center [740, 357] width 159 height 13
type input "Крылатское"
type input "56.8%; Касымов Тимур; Крылатское"
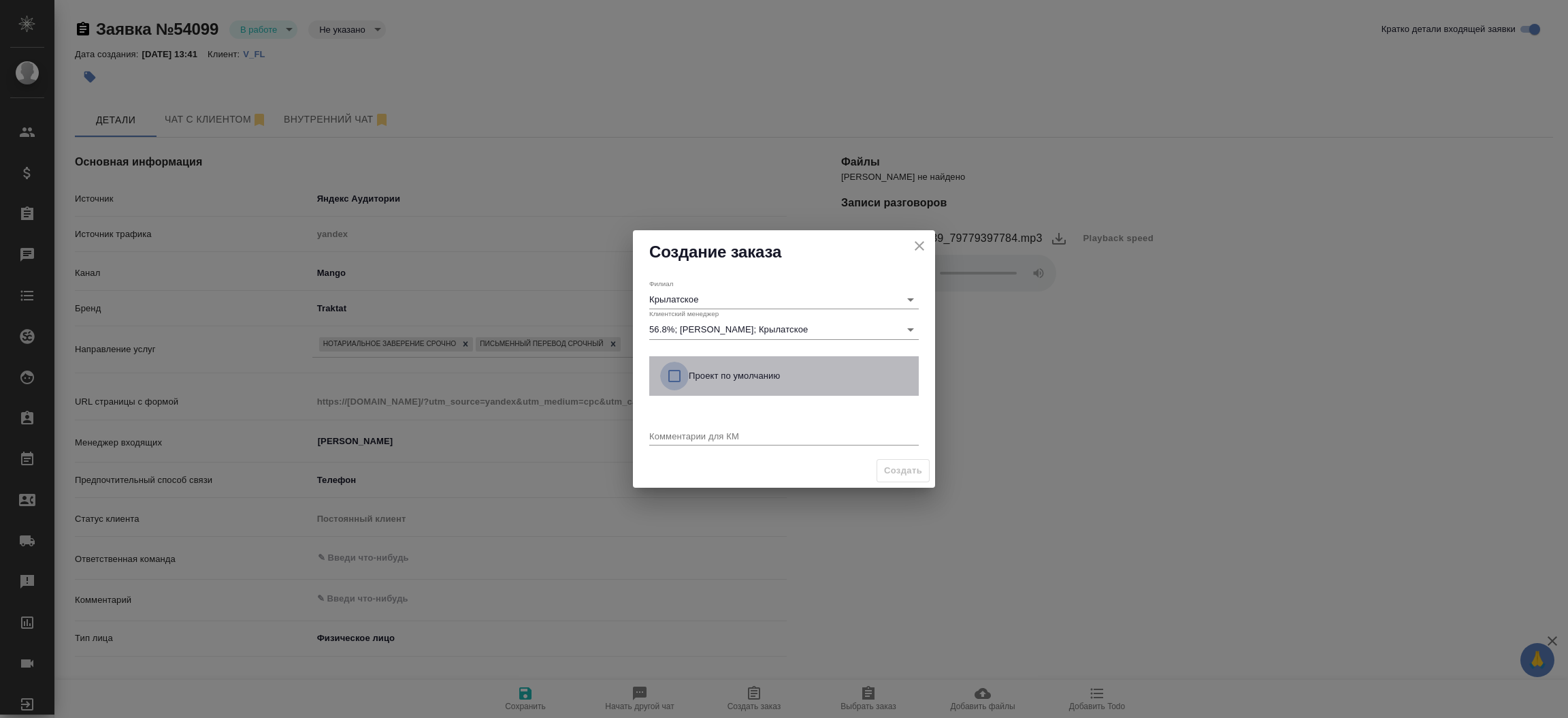
click at [676, 373] on input "checkbox" at bounding box center [675, 376] width 29 height 29
checkbox input "true"
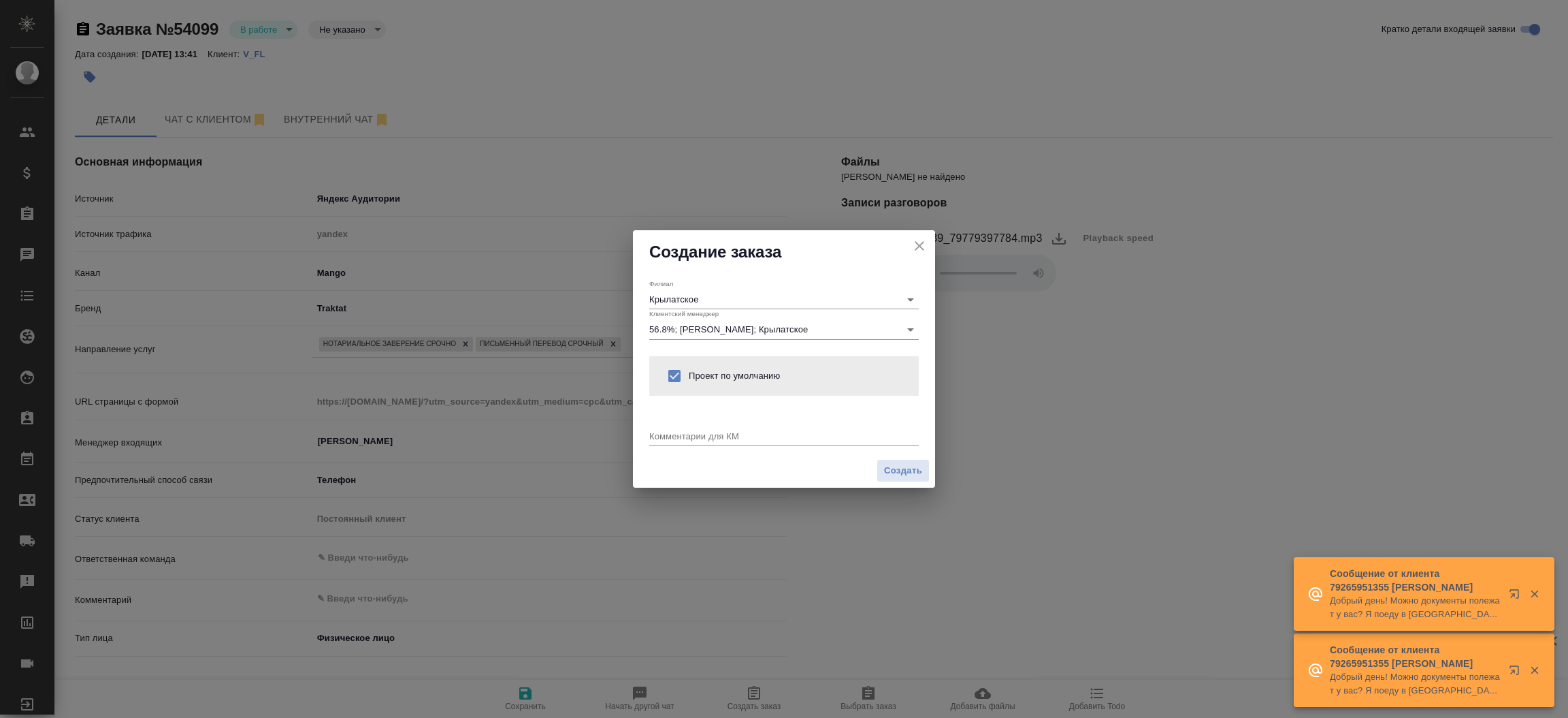
drag, startPoint x: 813, startPoint y: 510, endPoint x: 770, endPoint y: 421, distance: 98.8
click at [770, 421] on div "Создание заказа Филиал Крылатское Клиентский менеджер 56.8%; Касымов Тимур; Кры…" at bounding box center [784, 359] width 1568 height 718
click at [767, 426] on div "Комментарии для КМ x" at bounding box center [784, 430] width 270 height 28
click at [762, 433] on textarea at bounding box center [784, 435] width 270 height 10
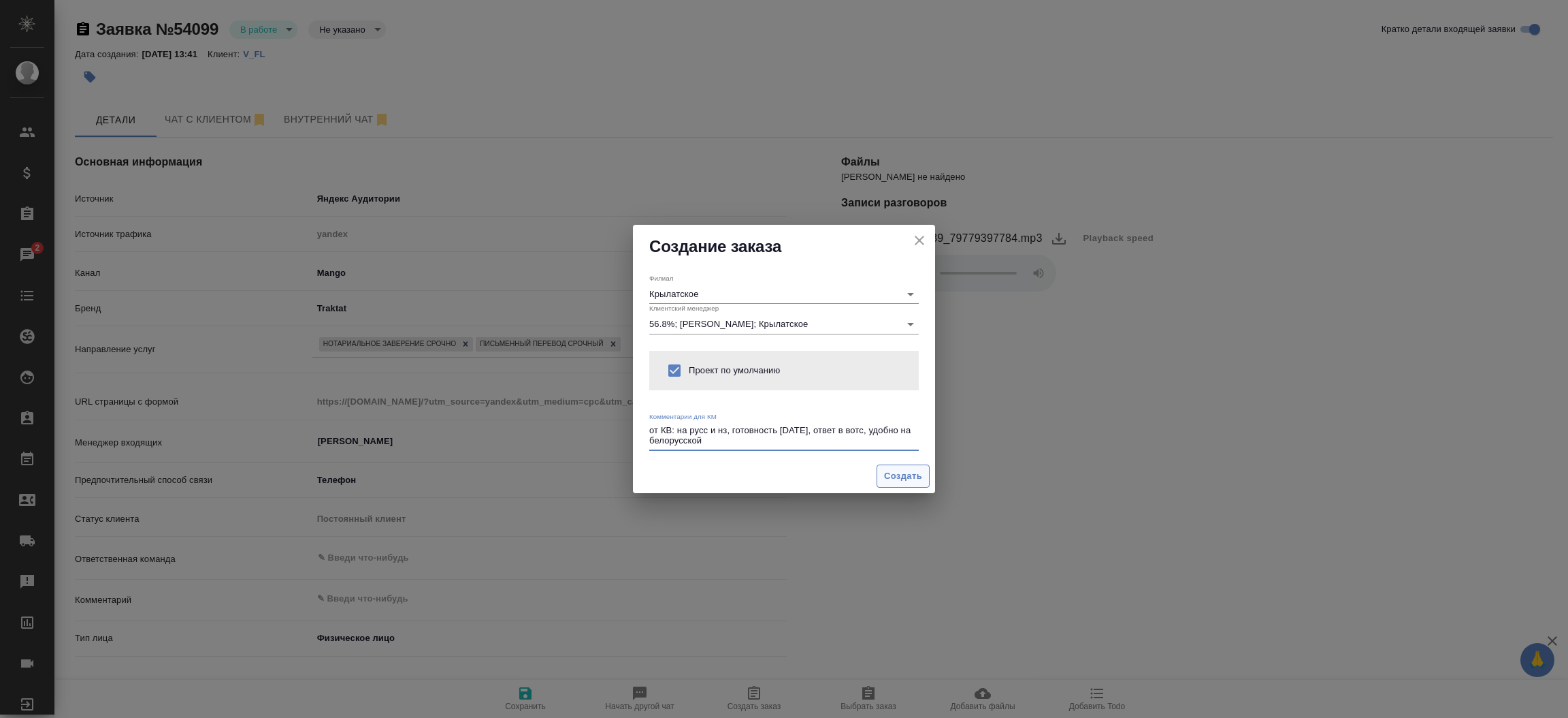
type textarea "от КВ: на русс и нз, готовность [DATE], ответ в вотс, удобно на белорусской"
click at [909, 478] on span "Создать" at bounding box center [903, 477] width 38 height 16
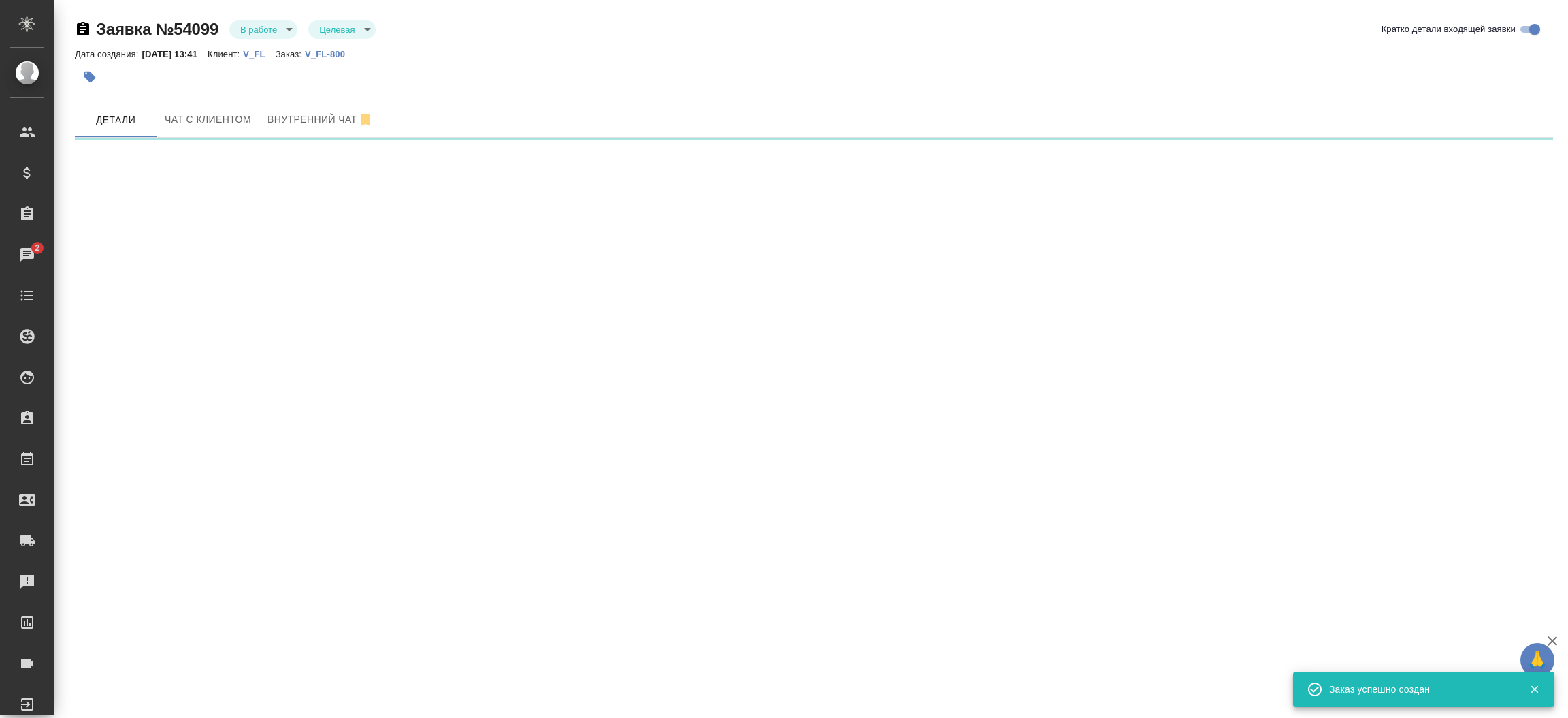
select select "RU"
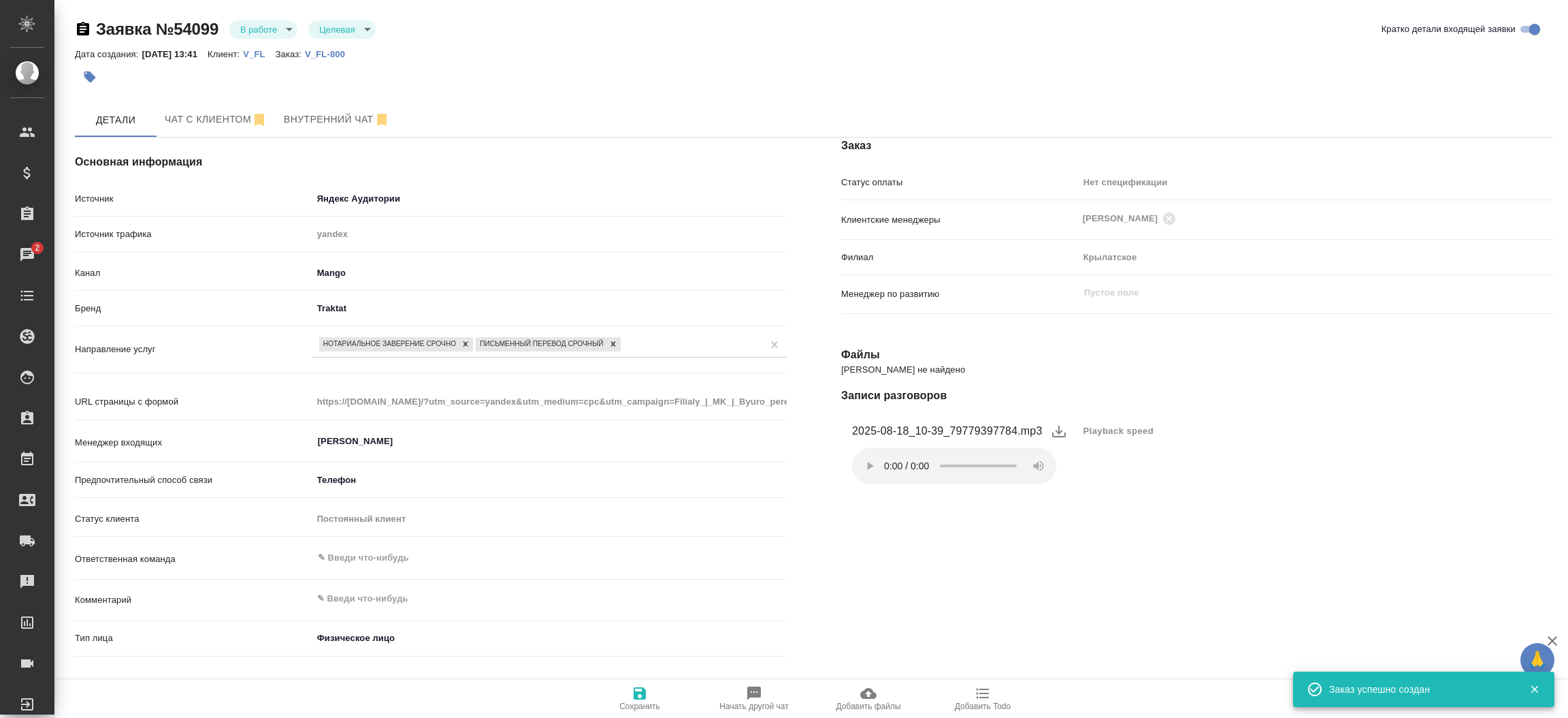
type textarea "x"
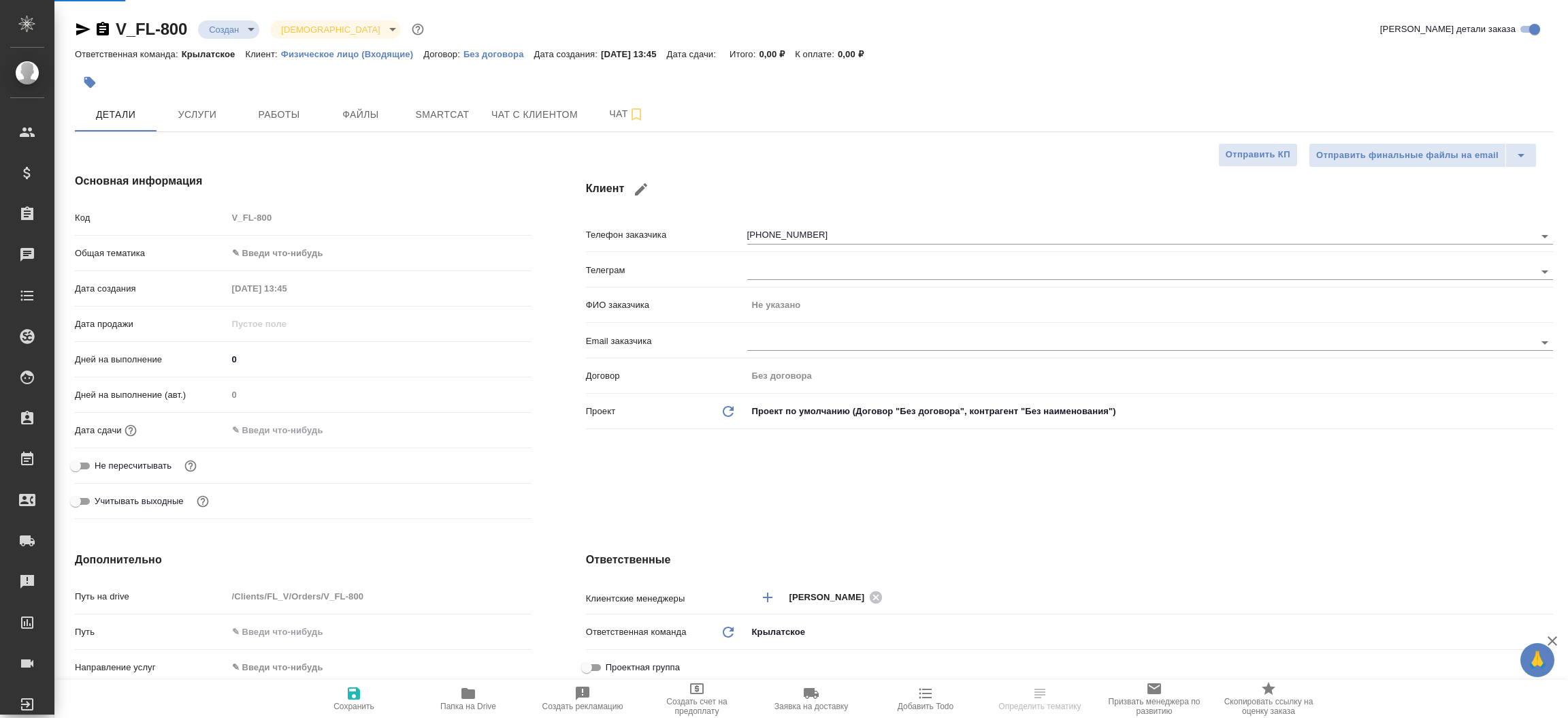
select select "RU"
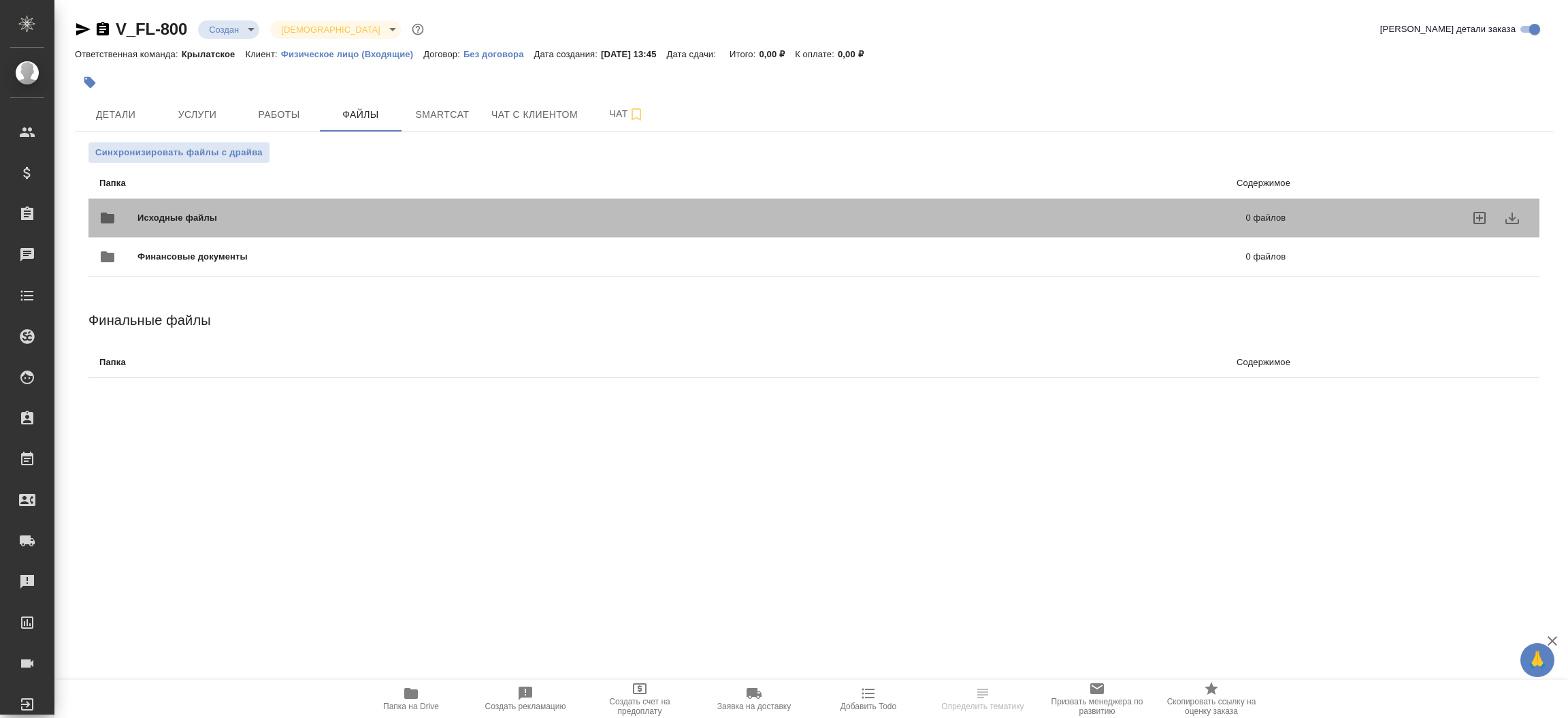
click at [255, 203] on div "Исходные файлы 0 файлов" at bounding box center [692, 218] width 1186 height 33
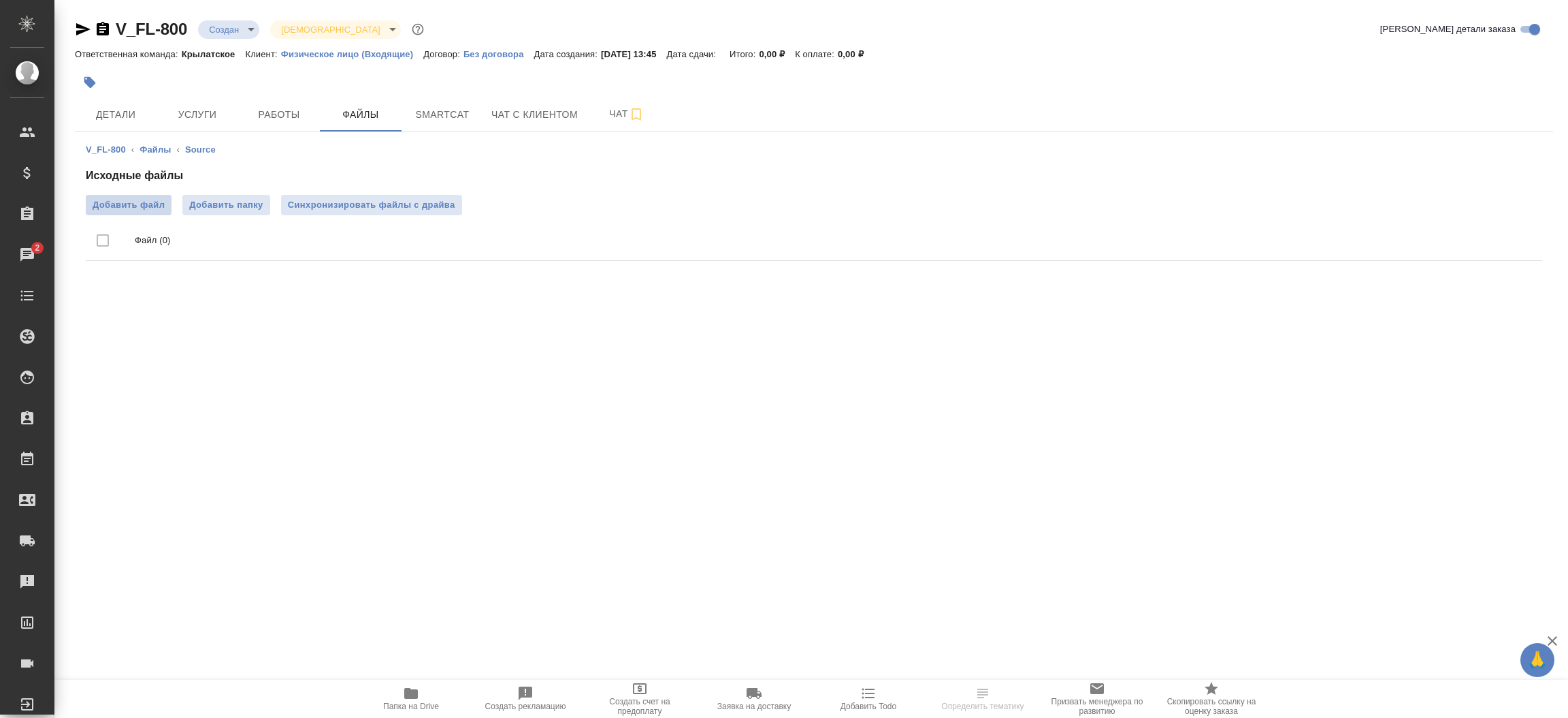
click at [136, 198] on span "Добавить файл" at bounding box center [129, 205] width 72 height 13
click at [0, 0] on input "Добавить файл" at bounding box center [0, 0] width 0 height 0
click at [130, 118] on span "Детали" at bounding box center [115, 114] width 65 height 17
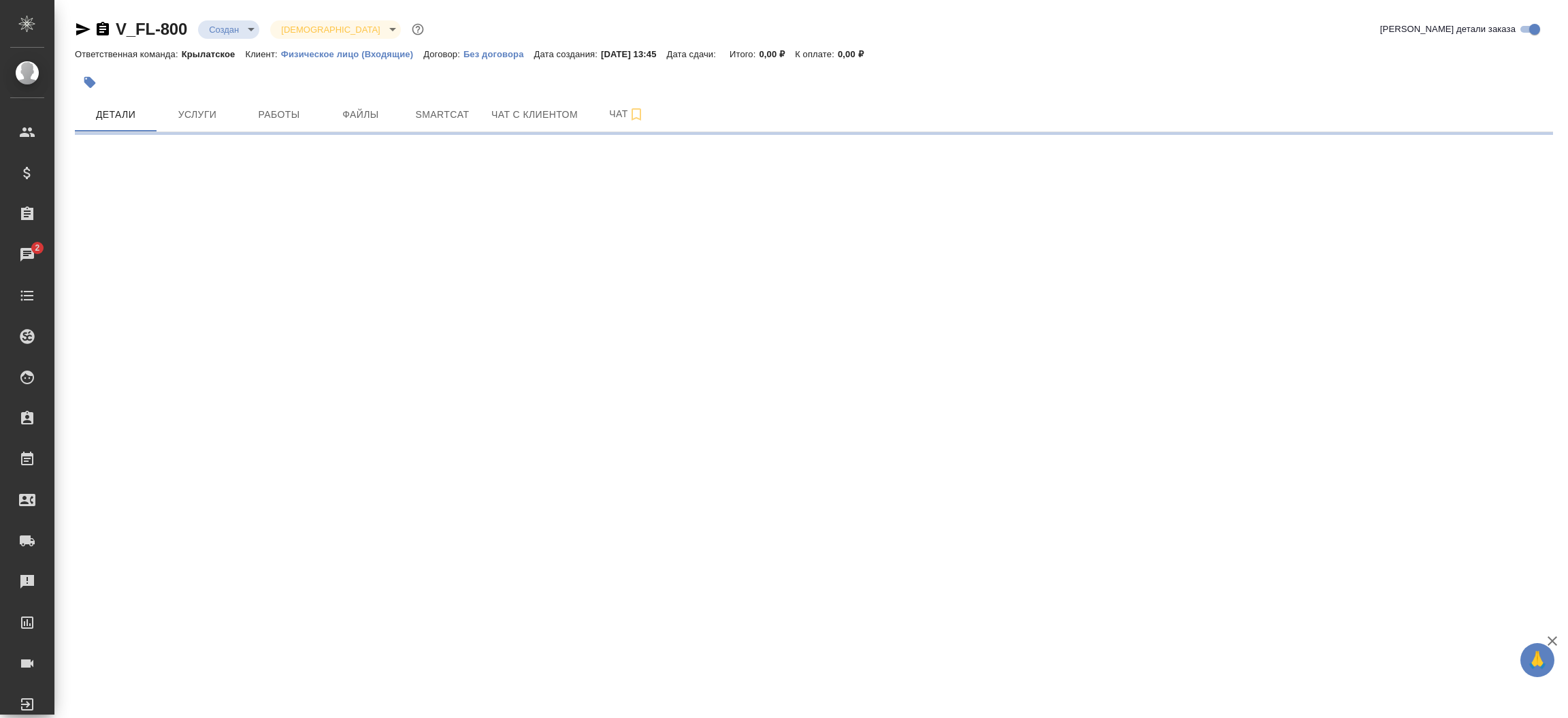
select select "RU"
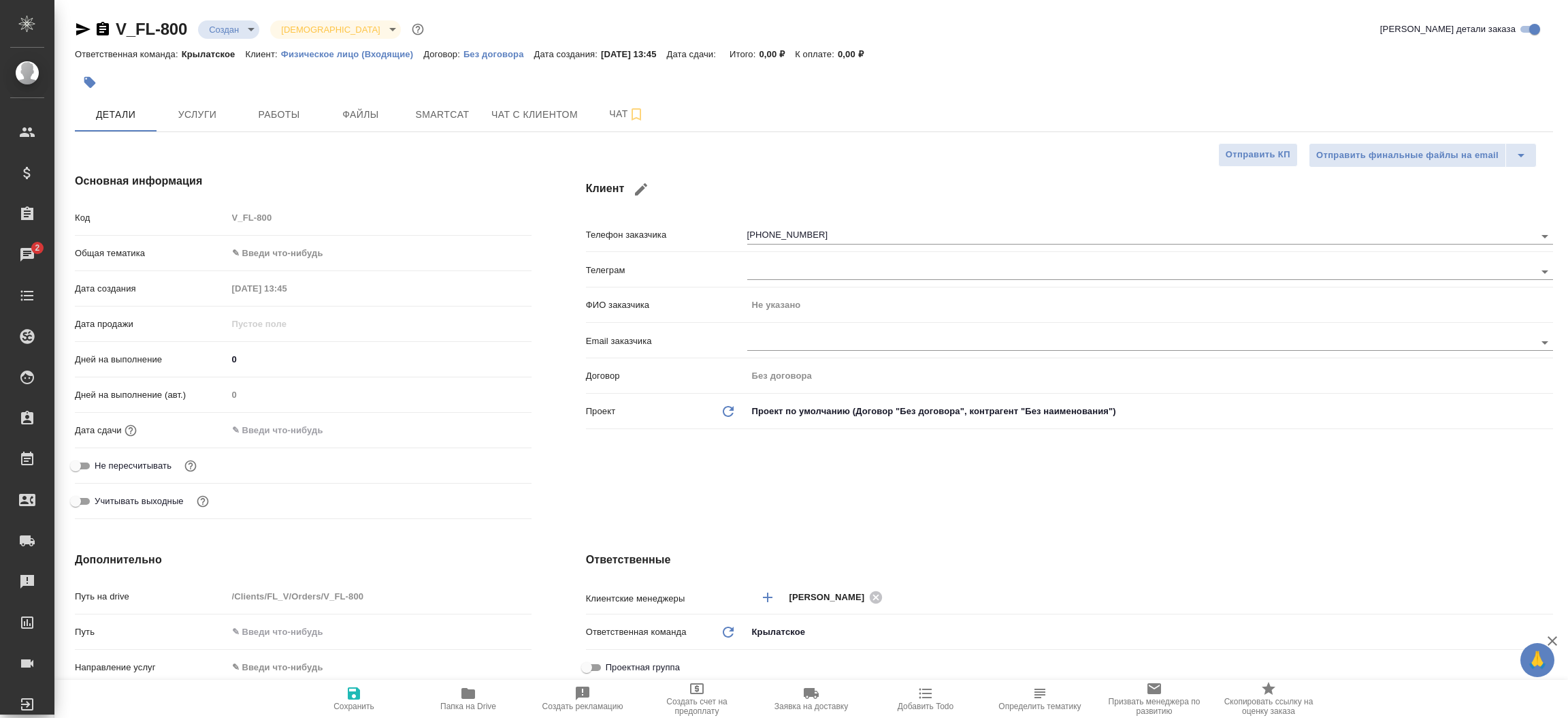
type textarea "x"
click at [559, 335] on div "Клиент Телефон заказчика [PHONE_NUMBER] Телеграм ФИО заказчика Не указано Email…" at bounding box center [1069, 348] width 1022 height 405
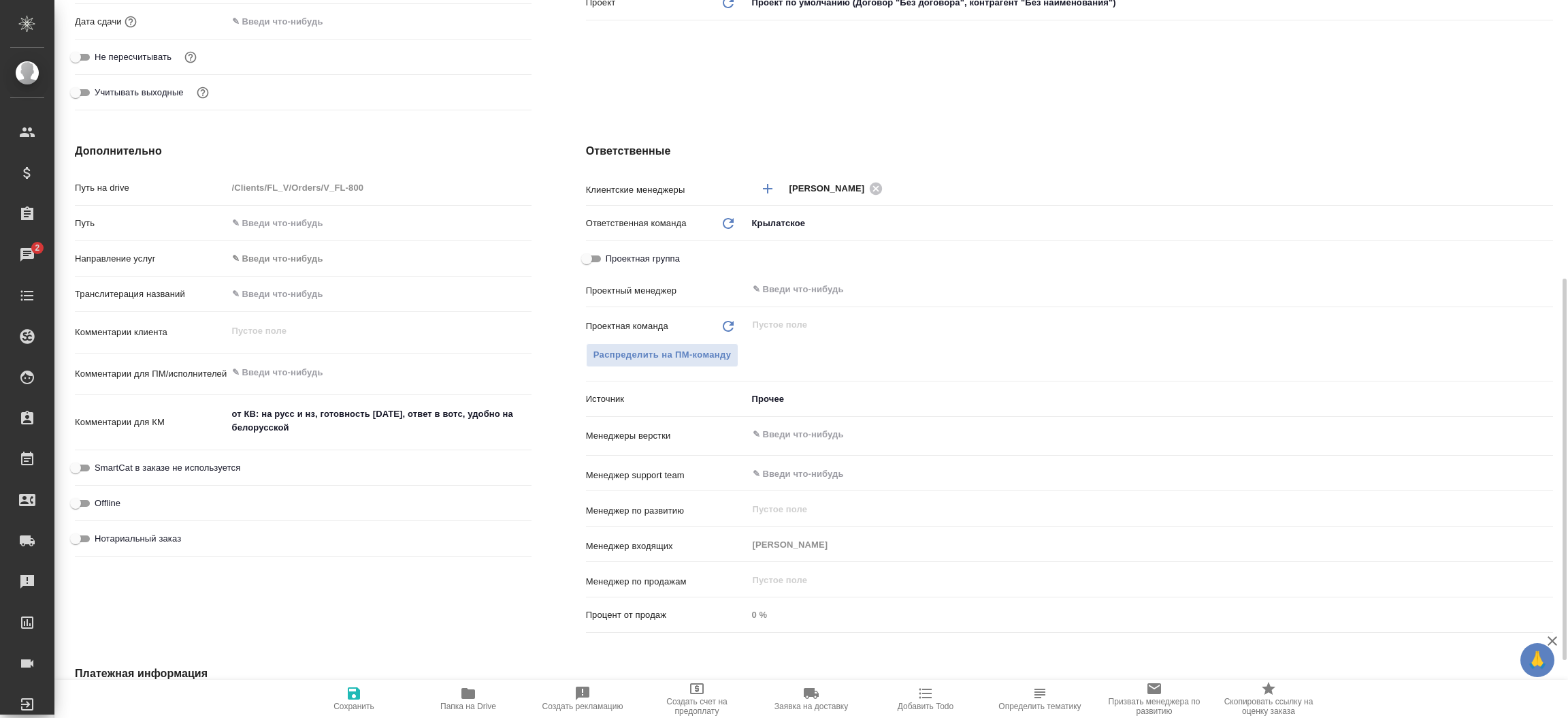
scroll to position [449, 0]
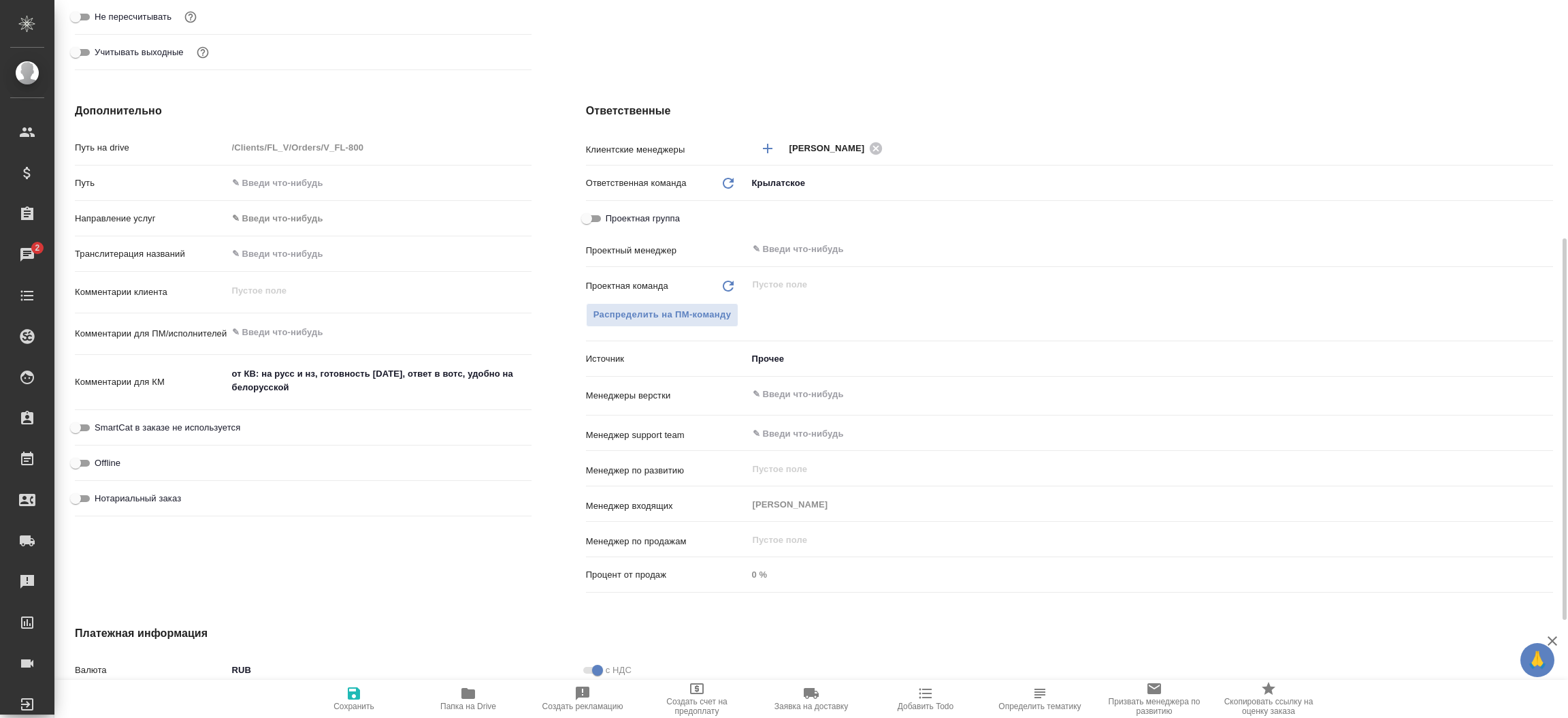
click at [781, 369] on body "🙏 .cls-1 fill:#fff; AWATERA [PERSON_NAME]prutko Клиенты Спецификации Заказы 2 Ч…" at bounding box center [784, 359] width 1568 height 718
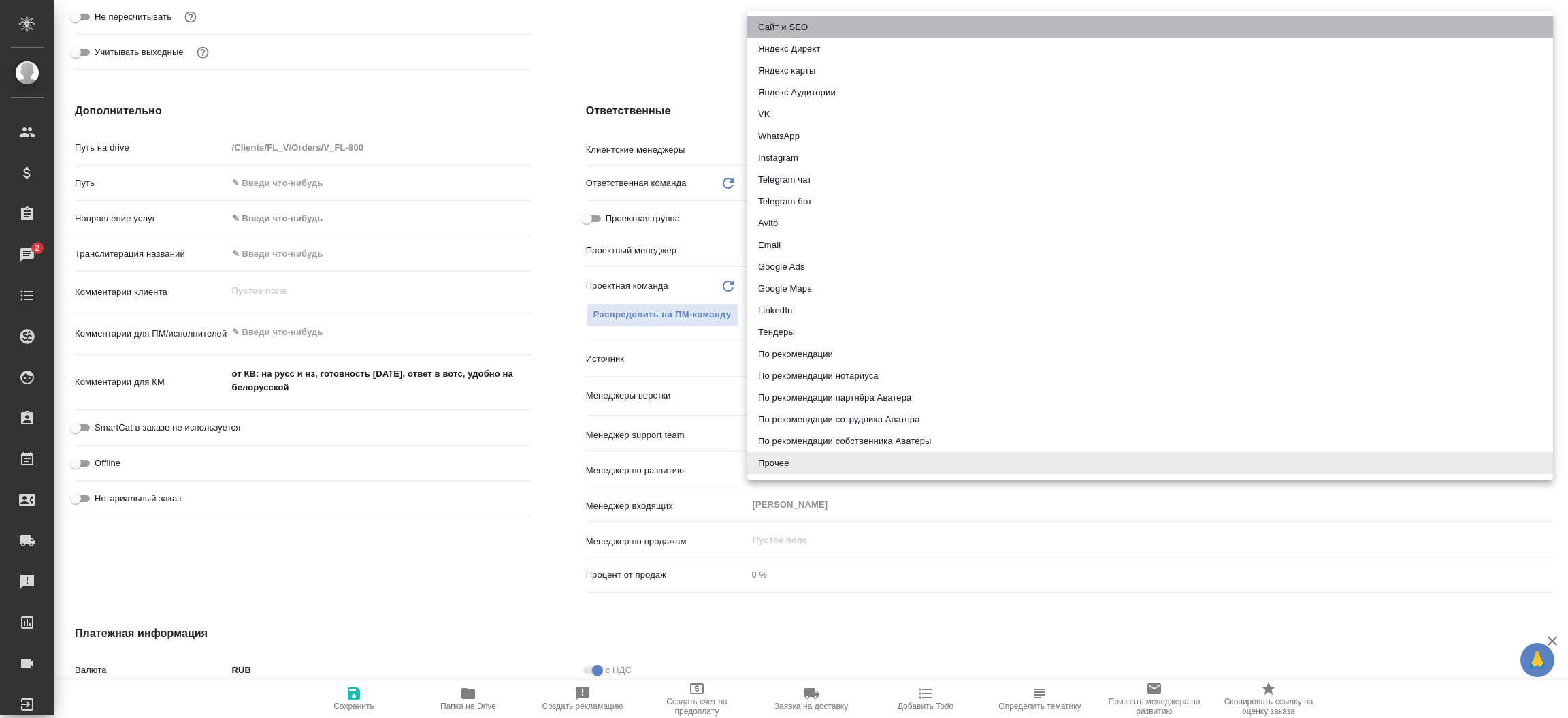
click at [772, 18] on li "Сайт и SEO" at bounding box center [1149, 27] width 806 height 21
type textarea "x"
type input "seo"
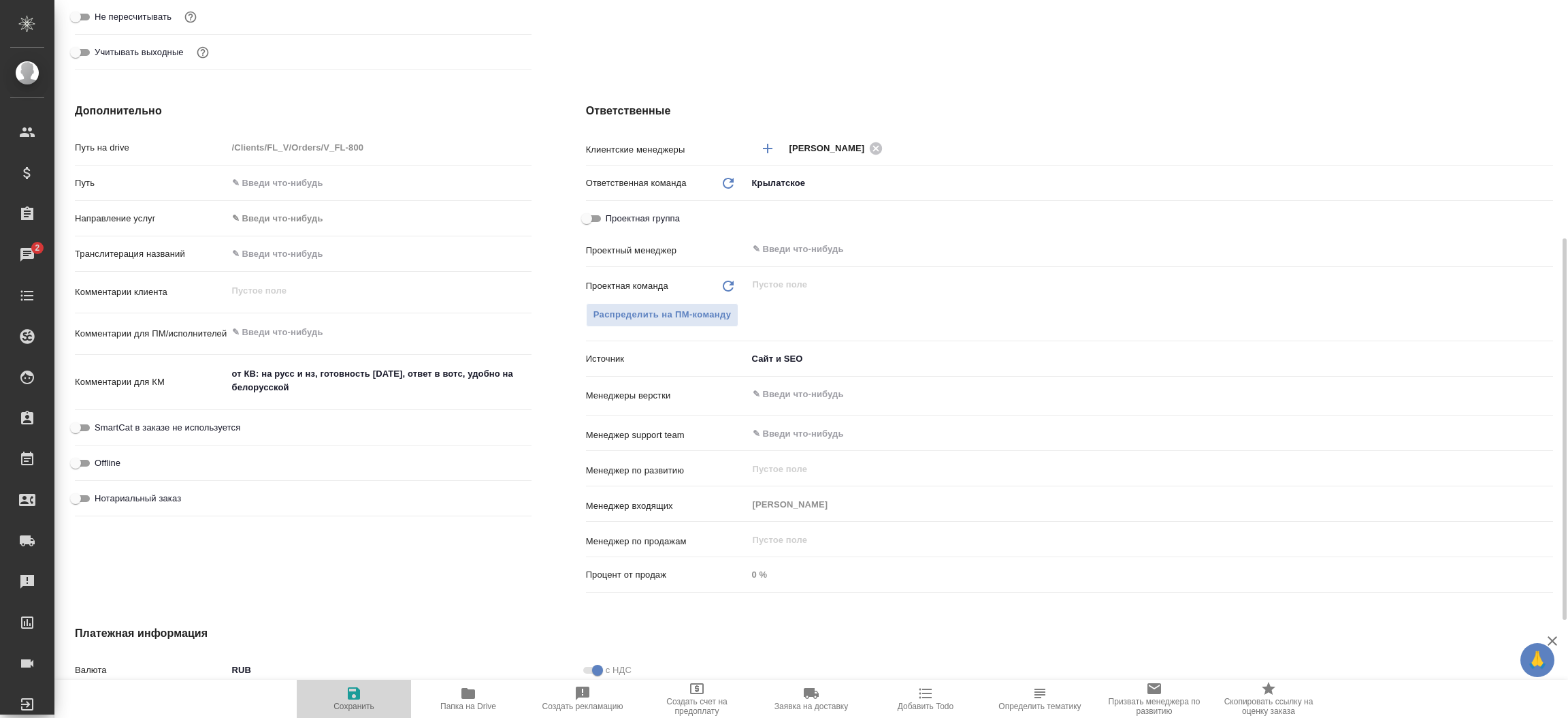
click at [371, 689] on span "Сохранить" at bounding box center [354, 697] width 98 height 26
type textarea "x"
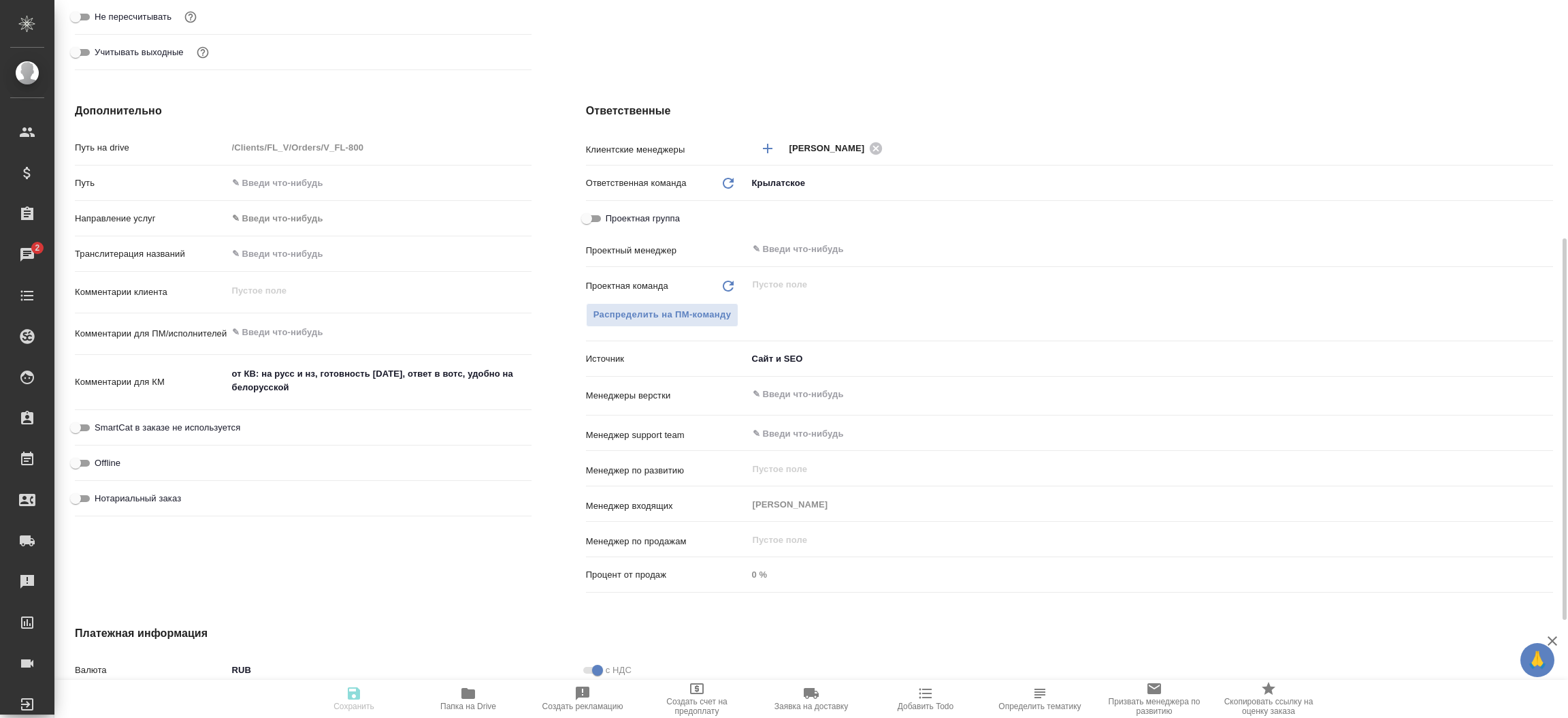
type textarea "x"
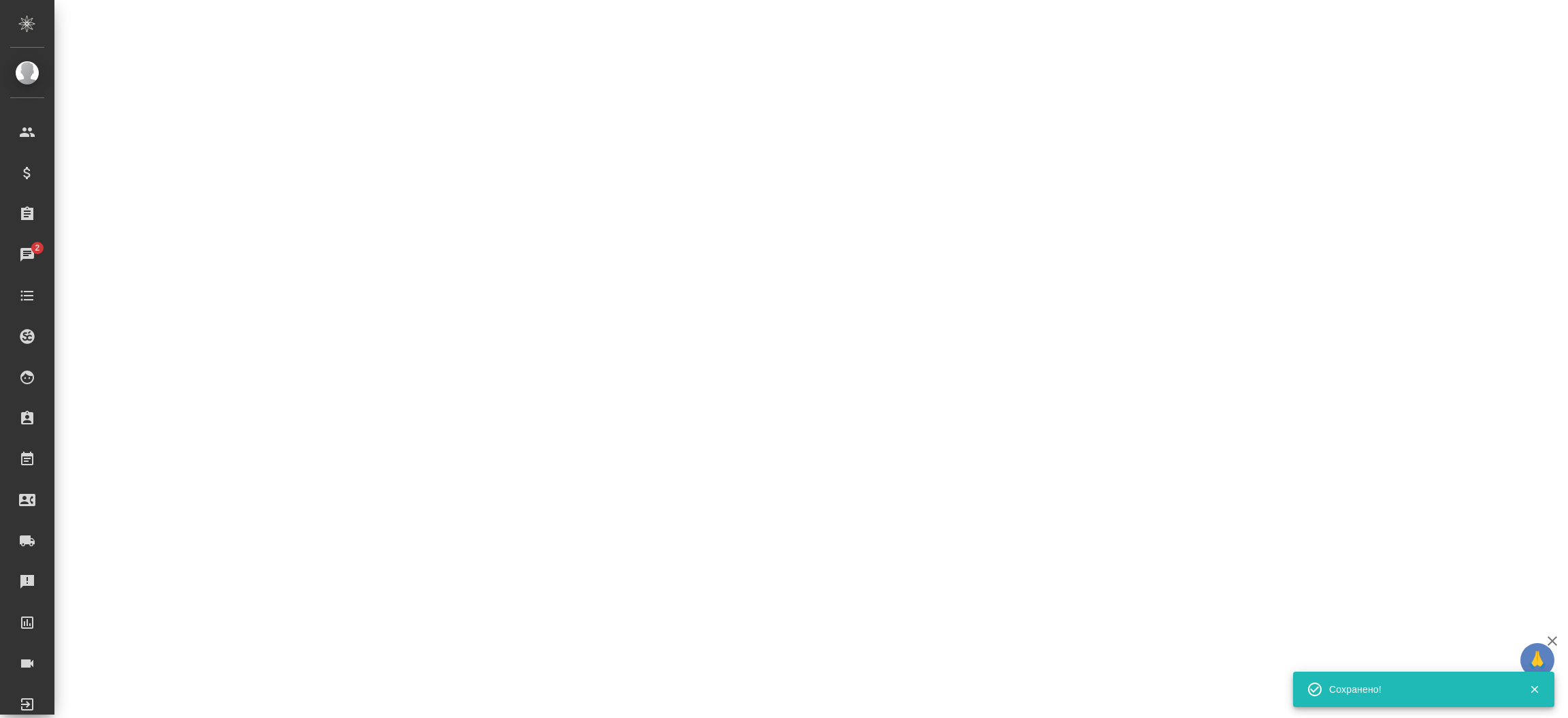
select select "RU"
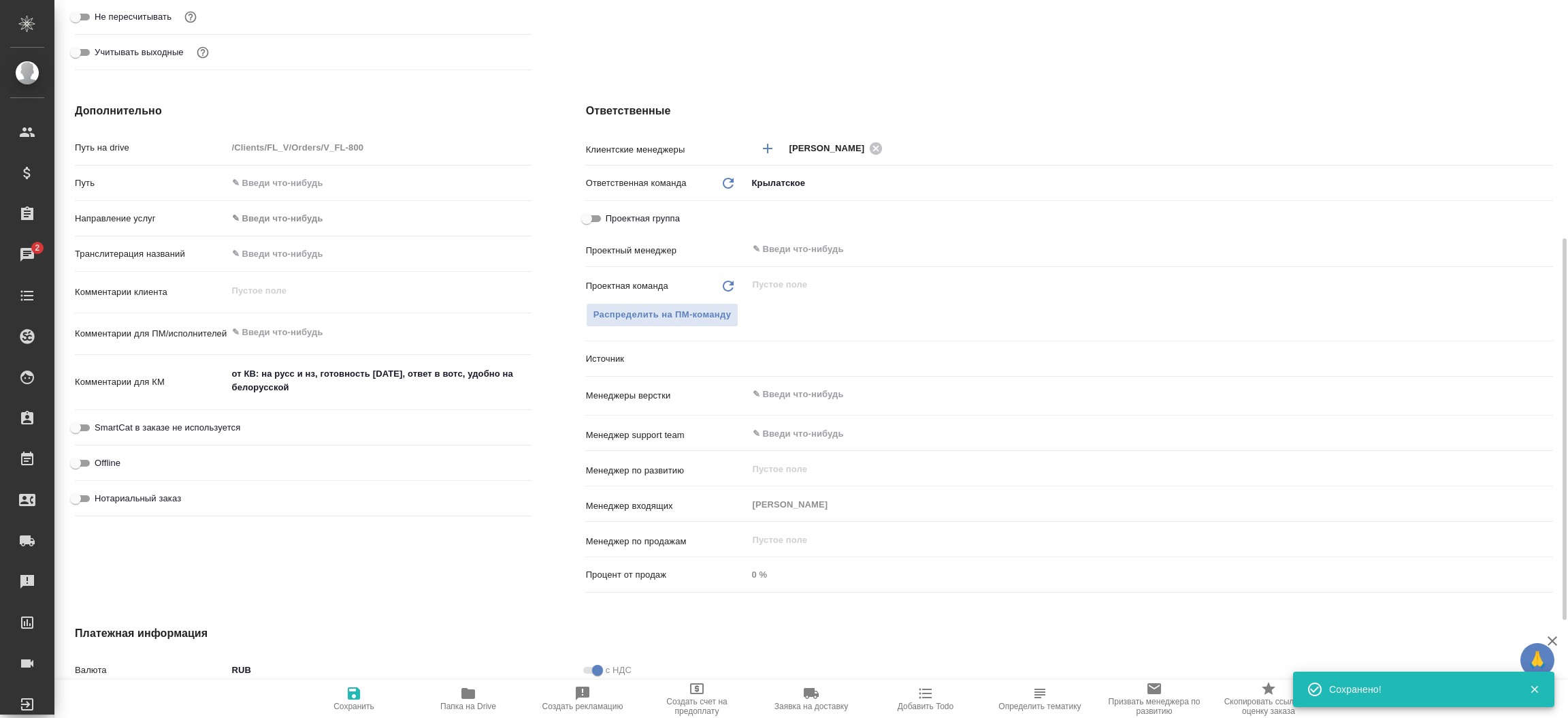
type textarea "x"
click at [559, 461] on div "Ответственные Клиентские менеджеры [PERSON_NAME] ​ Ответственная команда Обнови…" at bounding box center [1069, 350] width 1022 height 549
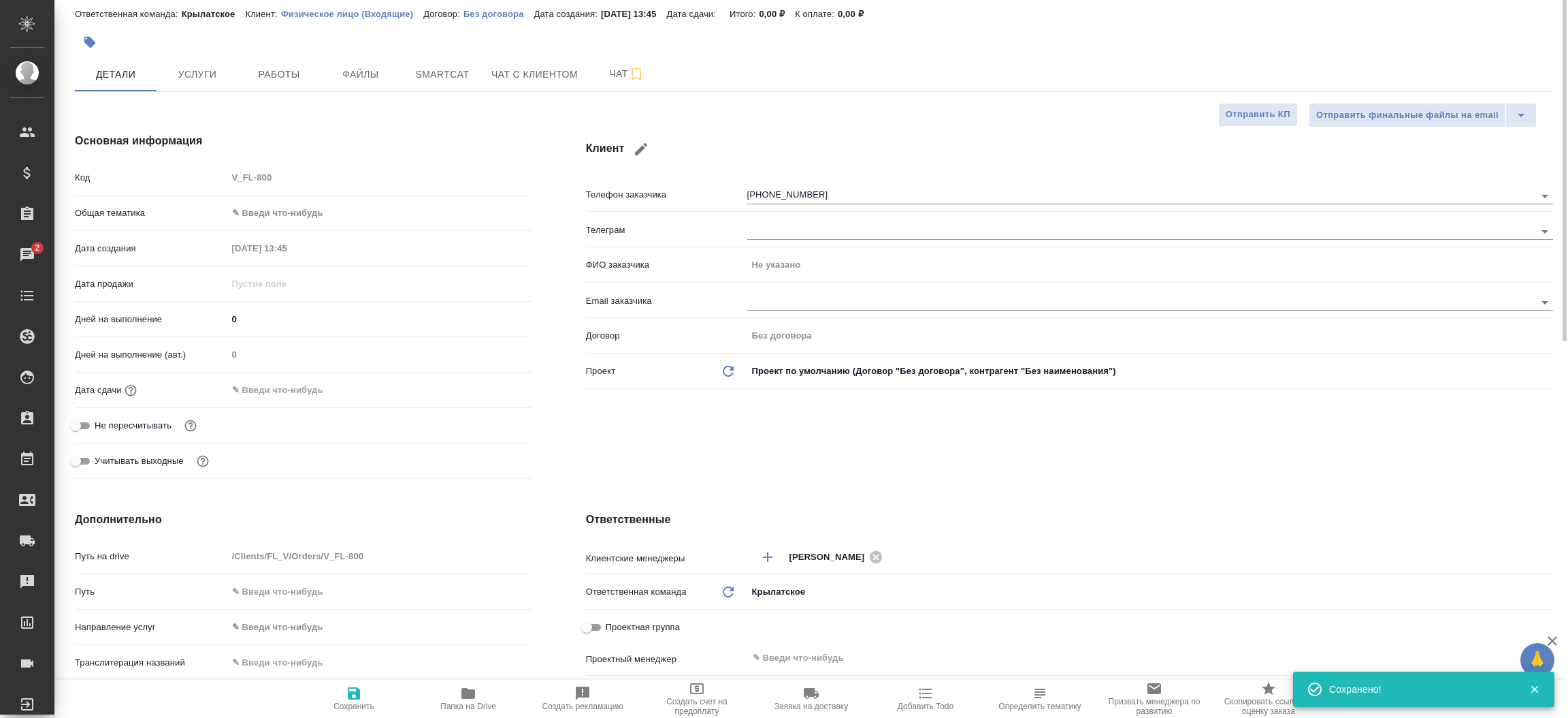
scroll to position [0, 0]
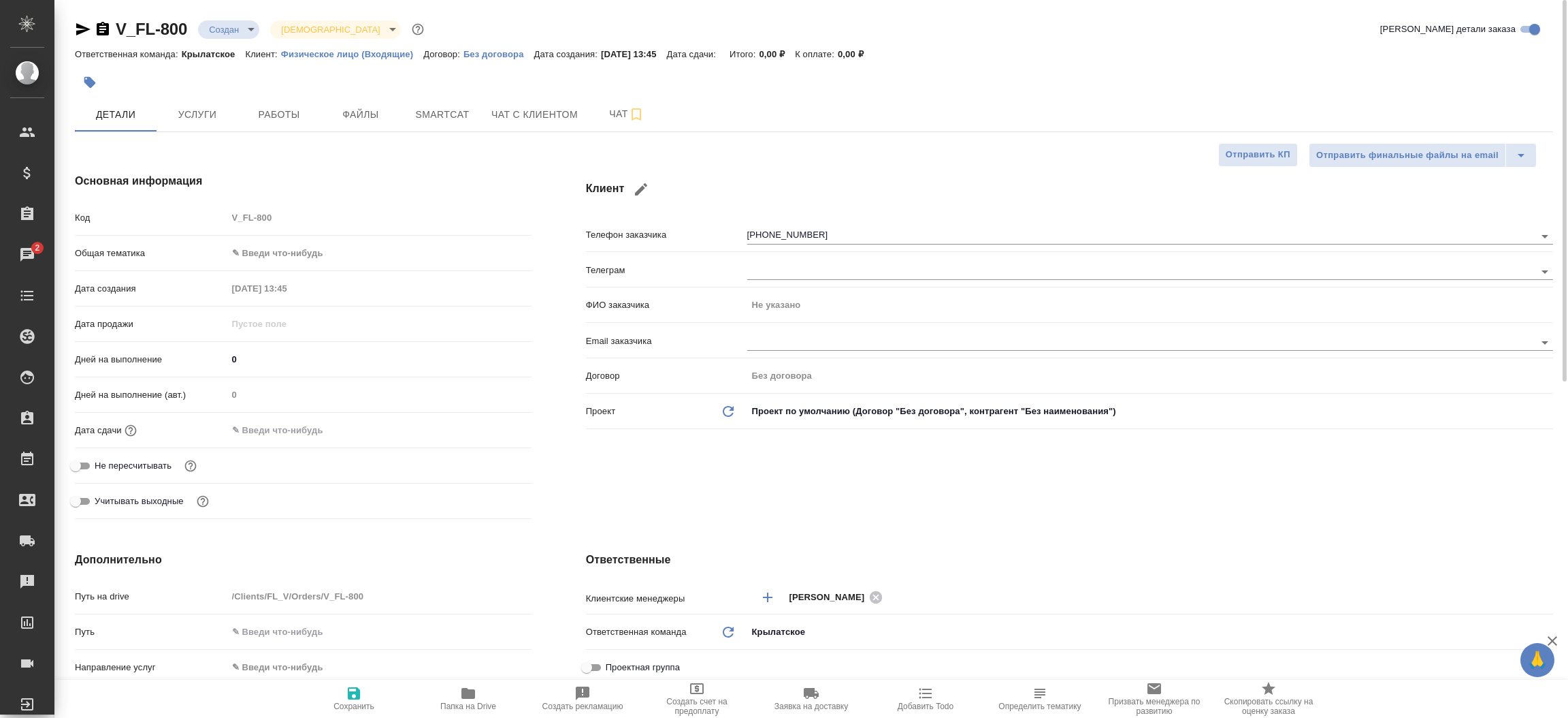
drag, startPoint x: 73, startPoint y: 33, endPoint x: 82, endPoint y: 28, distance: 10.3
click at [82, 28] on div "V_FL-800 Создан new Святая троица holyTrinity Кратко детали заказа Ответственна…" at bounding box center [813, 677] width 1493 height 1354
click at [82, 28] on icon "button" at bounding box center [83, 29] width 14 height 13
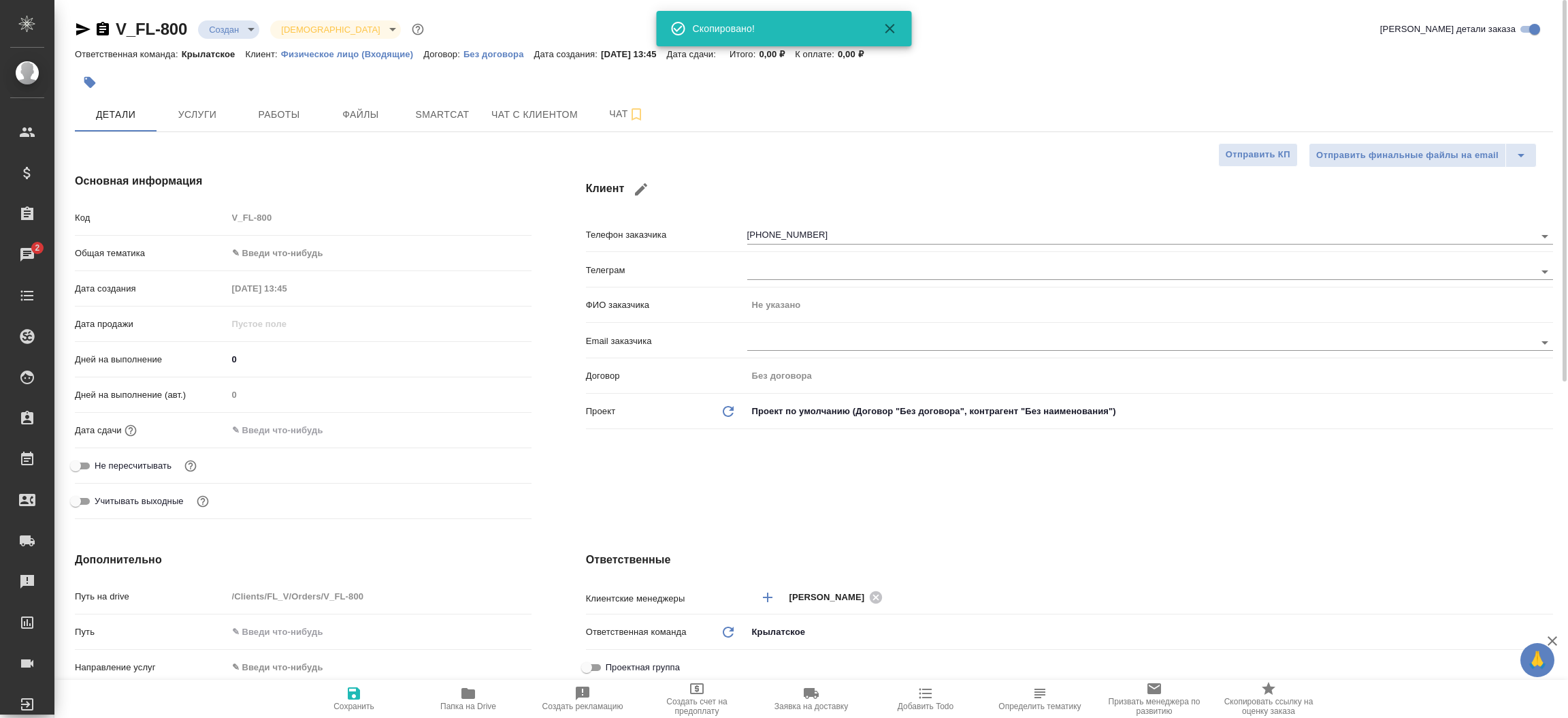
type textarea "x"
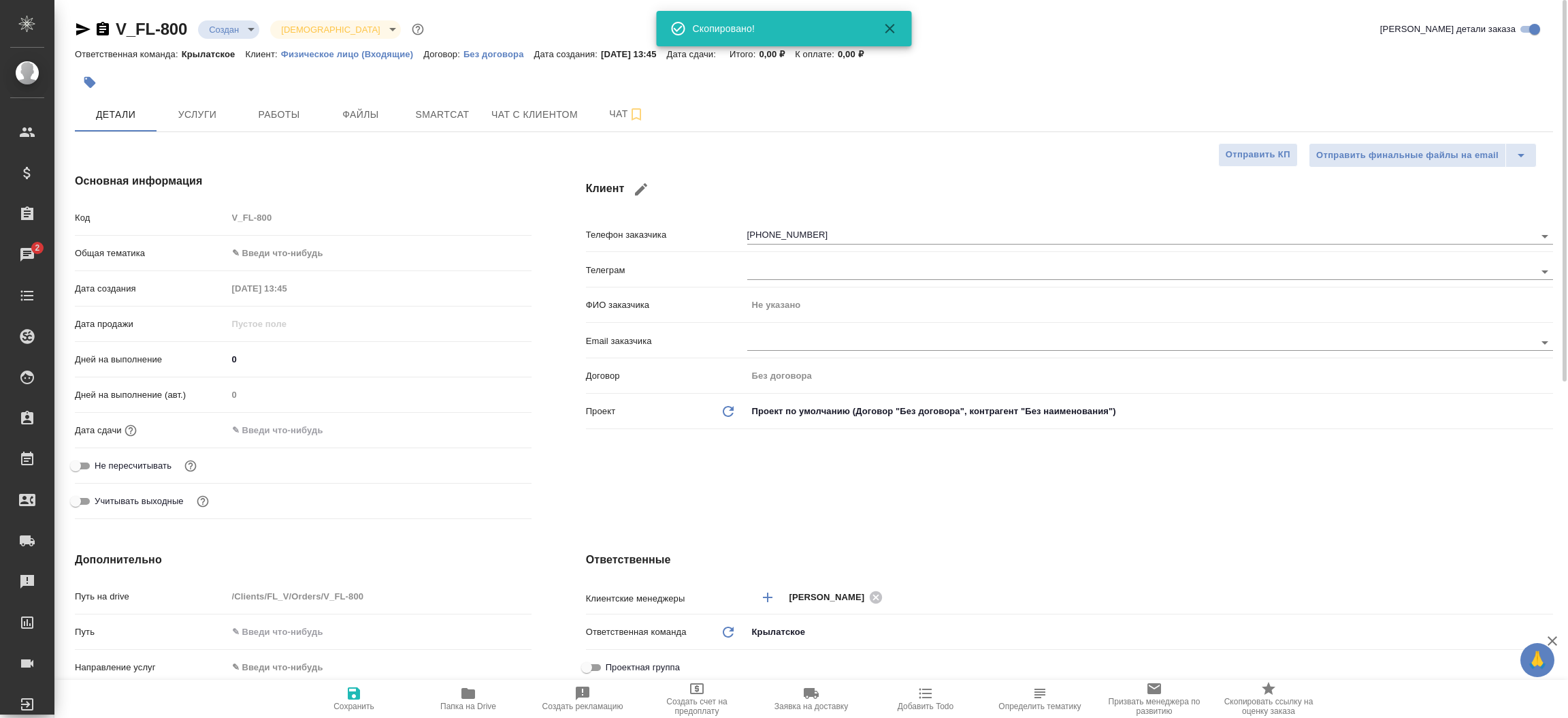
type textarea "x"
